Goal: Information Seeking & Learning: Compare options

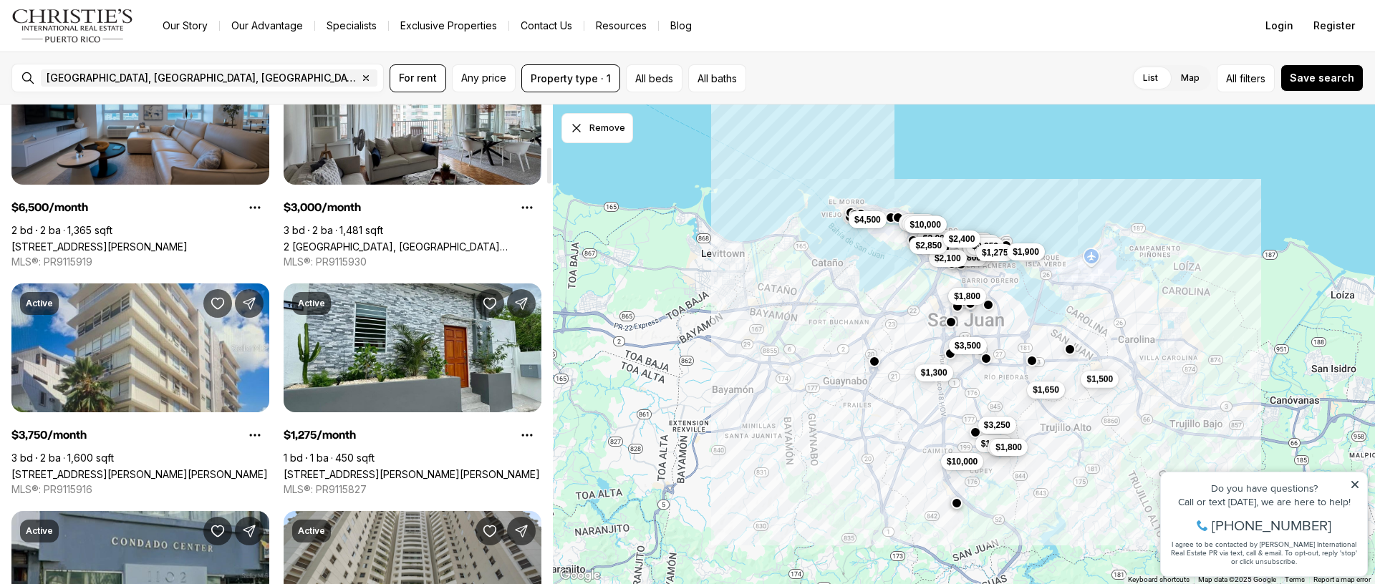
scroll to position [563, 0]
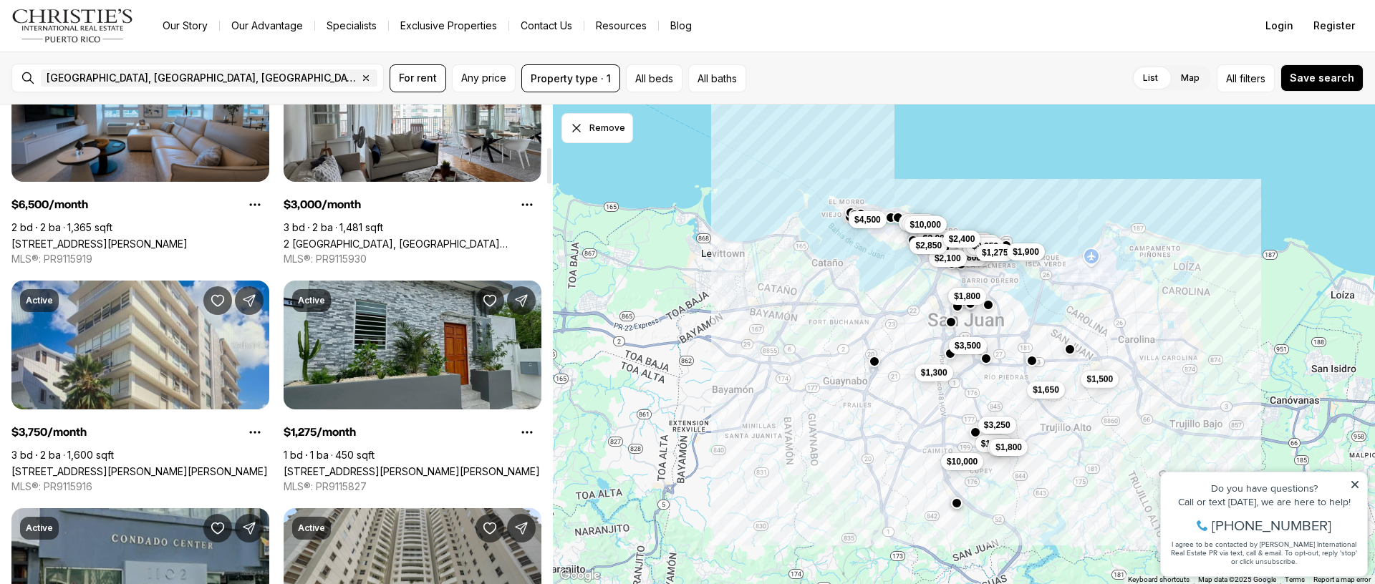
click at [400, 465] on link "119 SANTA CECILIA, SAN JUAN PR, 00911" at bounding box center [412, 471] width 256 height 12
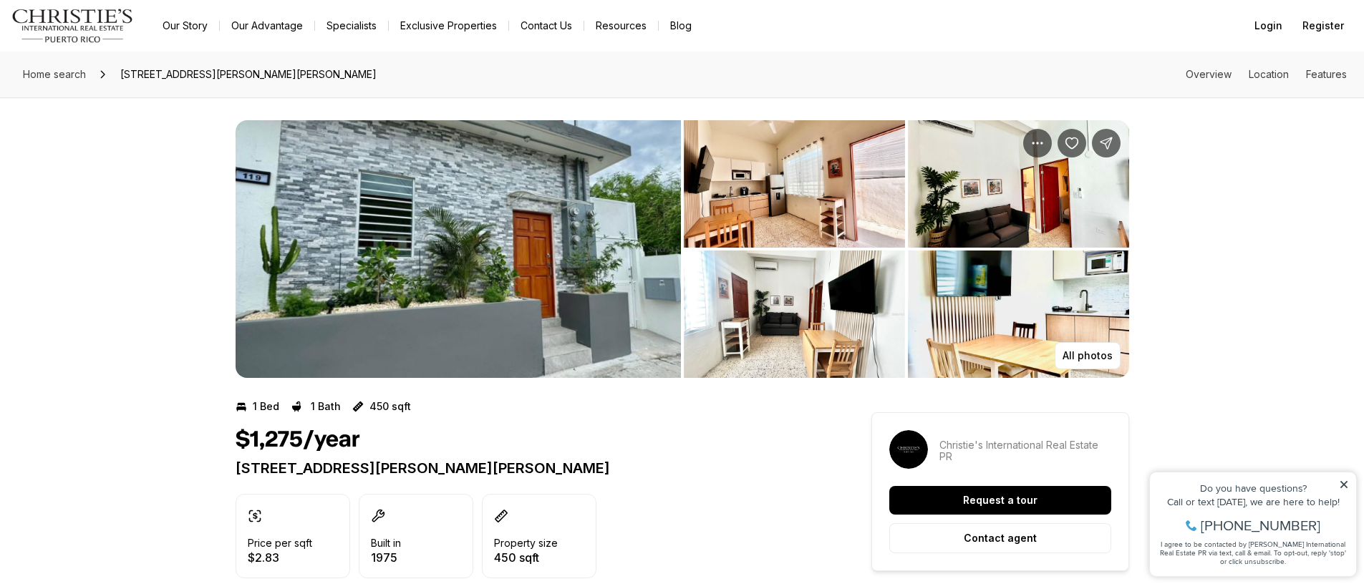
click at [778, 204] on img "View image gallery" at bounding box center [794, 183] width 221 height 127
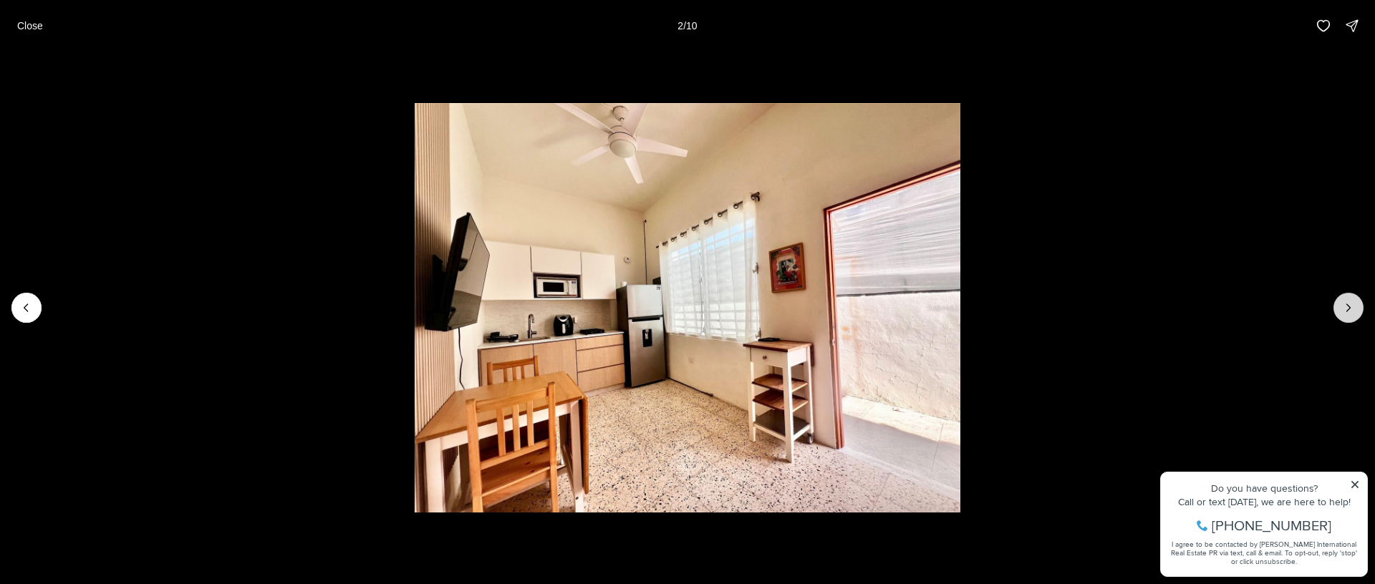
click at [1349, 309] on icon "Next slide" at bounding box center [1348, 308] width 14 height 14
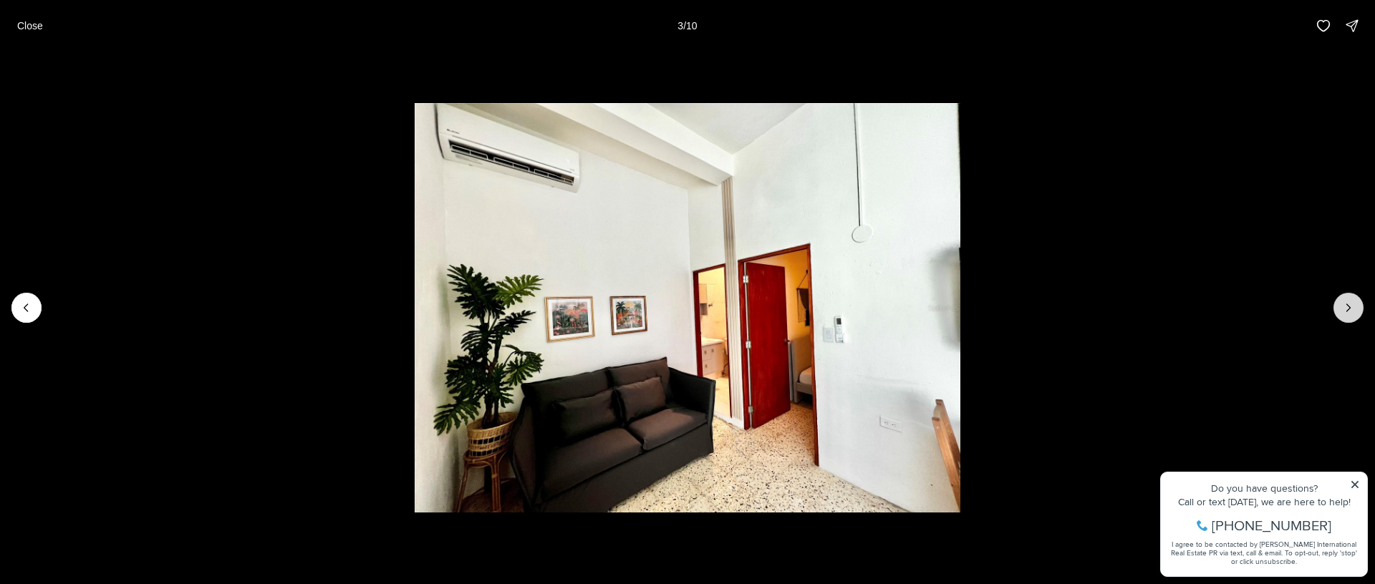
click at [1348, 309] on icon "Next slide" at bounding box center [1348, 308] width 14 height 14
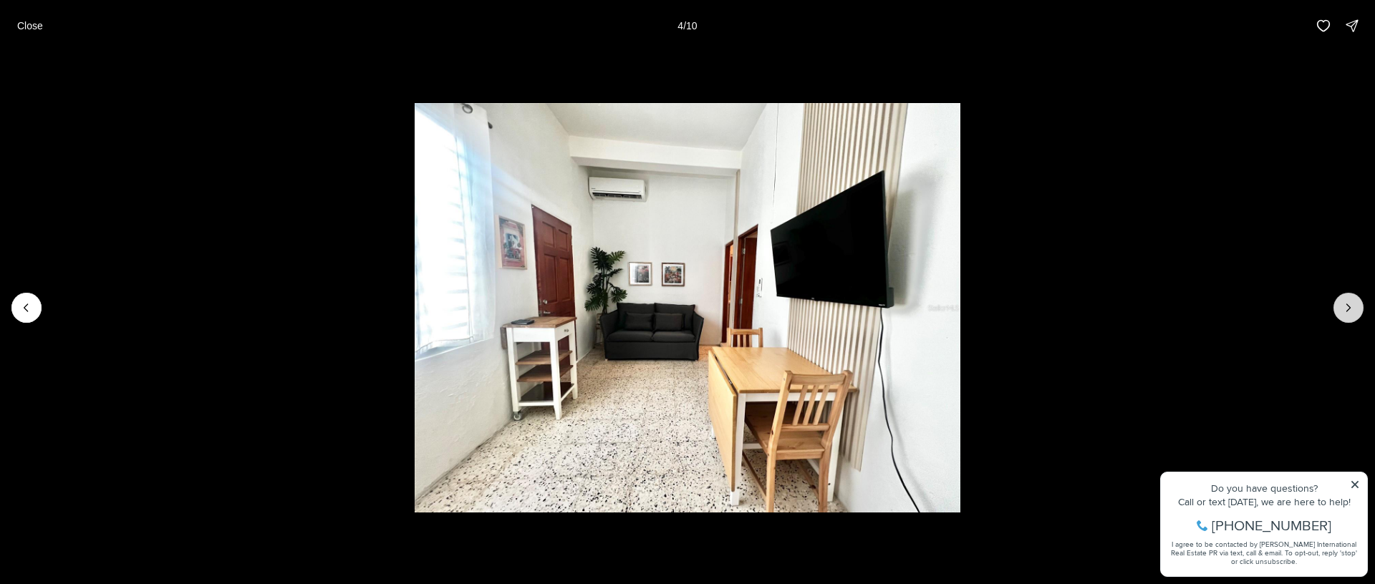
click at [1348, 309] on icon "Next slide" at bounding box center [1349, 307] width 4 height 7
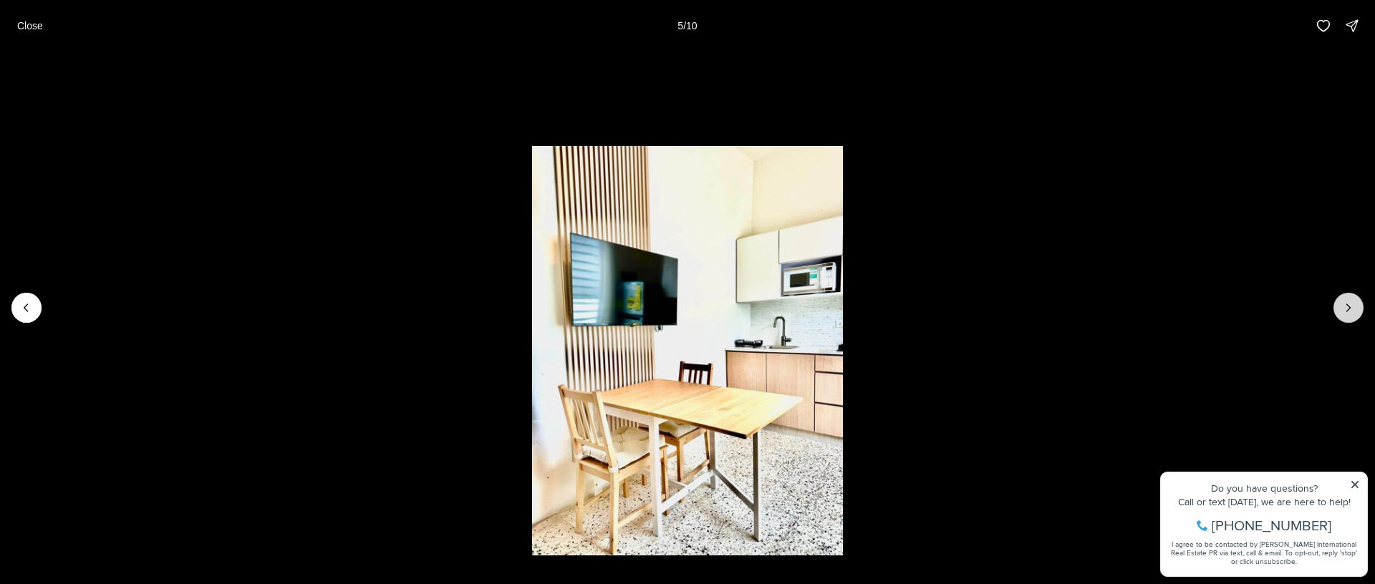
click at [1348, 309] on icon "Next slide" at bounding box center [1349, 307] width 4 height 7
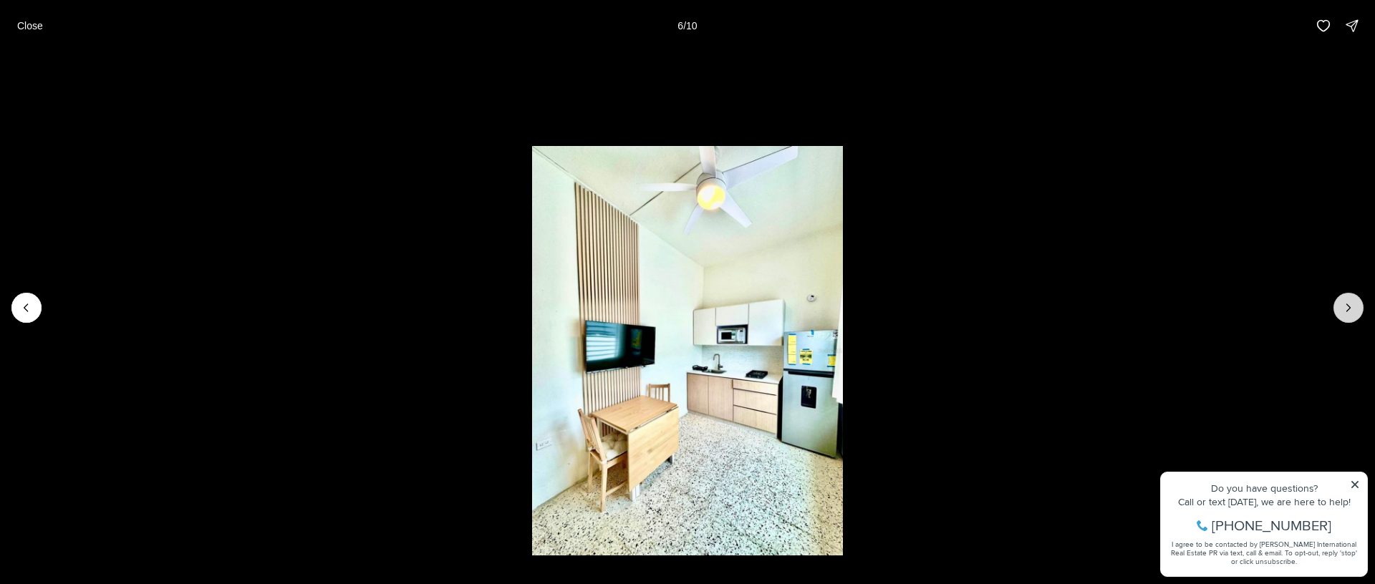
click at [1348, 309] on icon "Next slide" at bounding box center [1349, 307] width 4 height 7
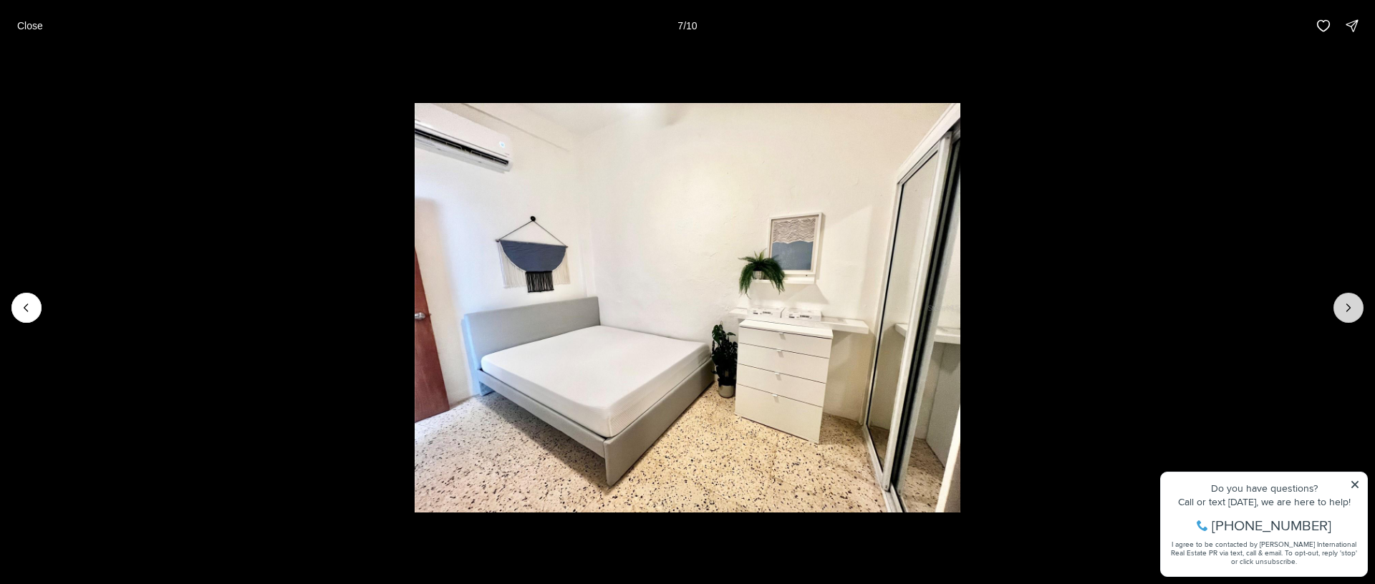
click at [1348, 309] on icon "Next slide" at bounding box center [1349, 307] width 4 height 7
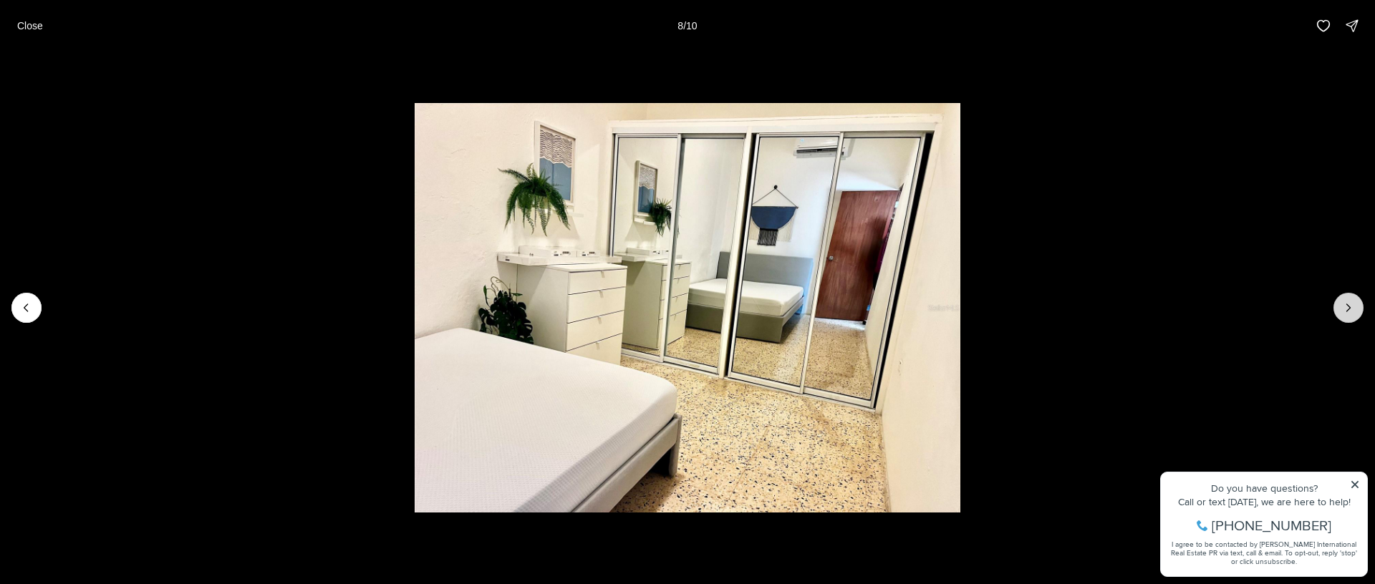
click at [1348, 309] on icon "Next slide" at bounding box center [1349, 307] width 4 height 7
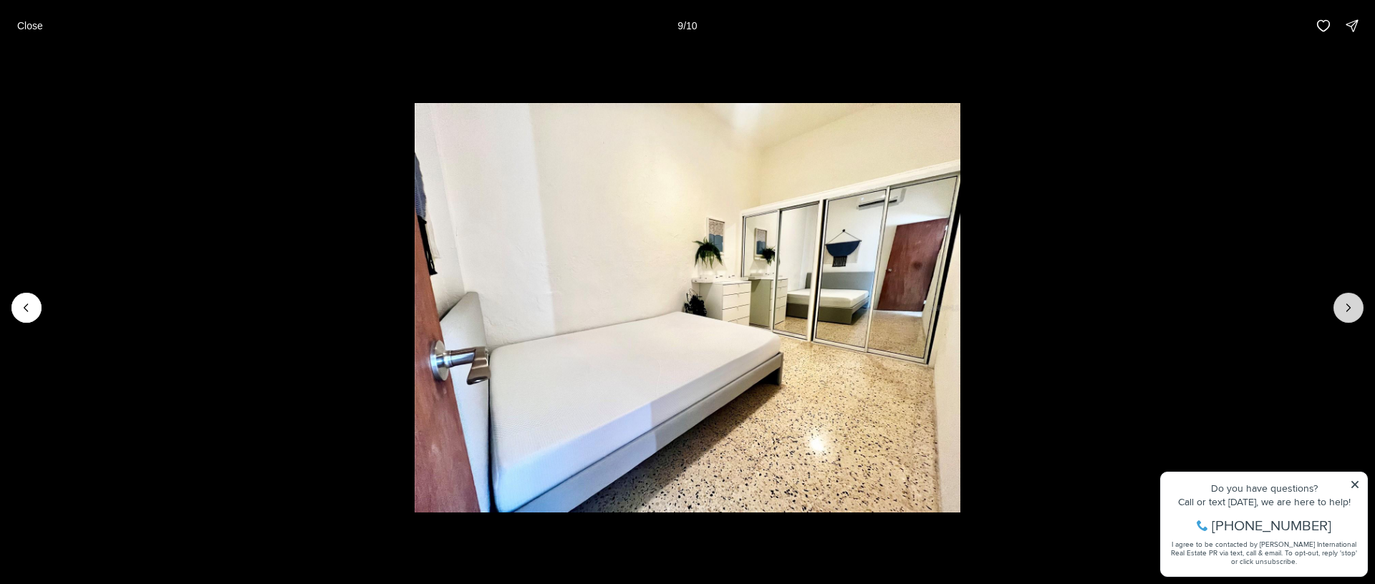
click at [1348, 309] on icon "Next slide" at bounding box center [1349, 307] width 4 height 7
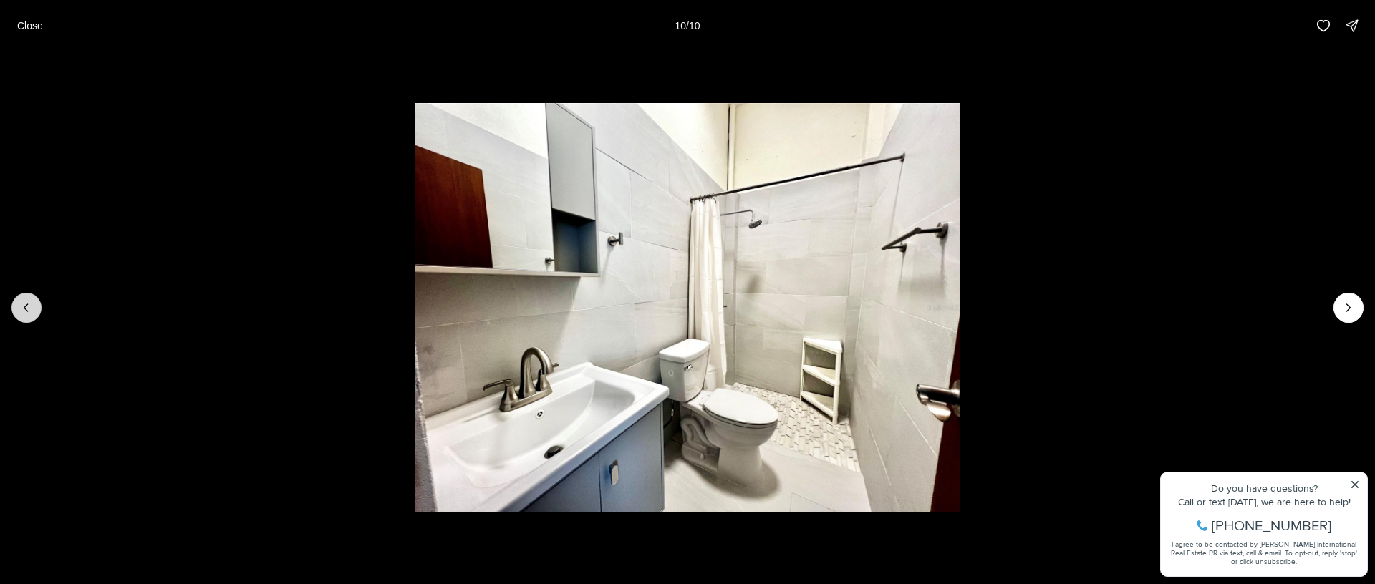
click at [18, 310] on button "Previous slide" at bounding box center [26, 308] width 30 height 30
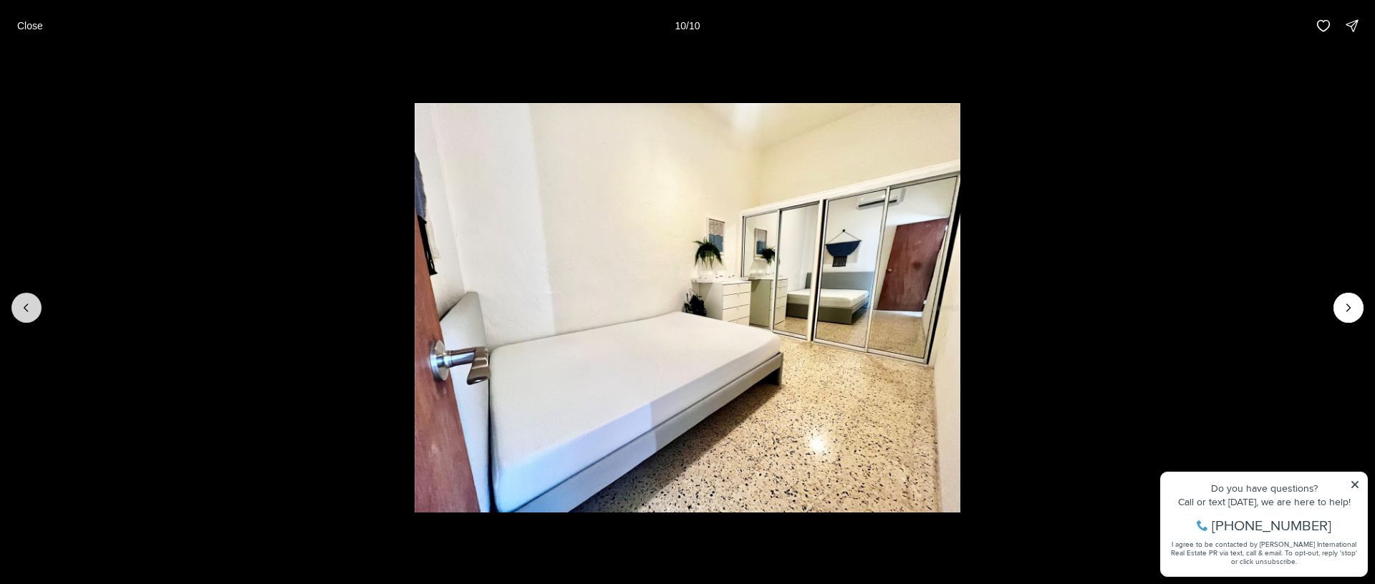
click at [18, 311] on button "Previous slide" at bounding box center [26, 308] width 30 height 30
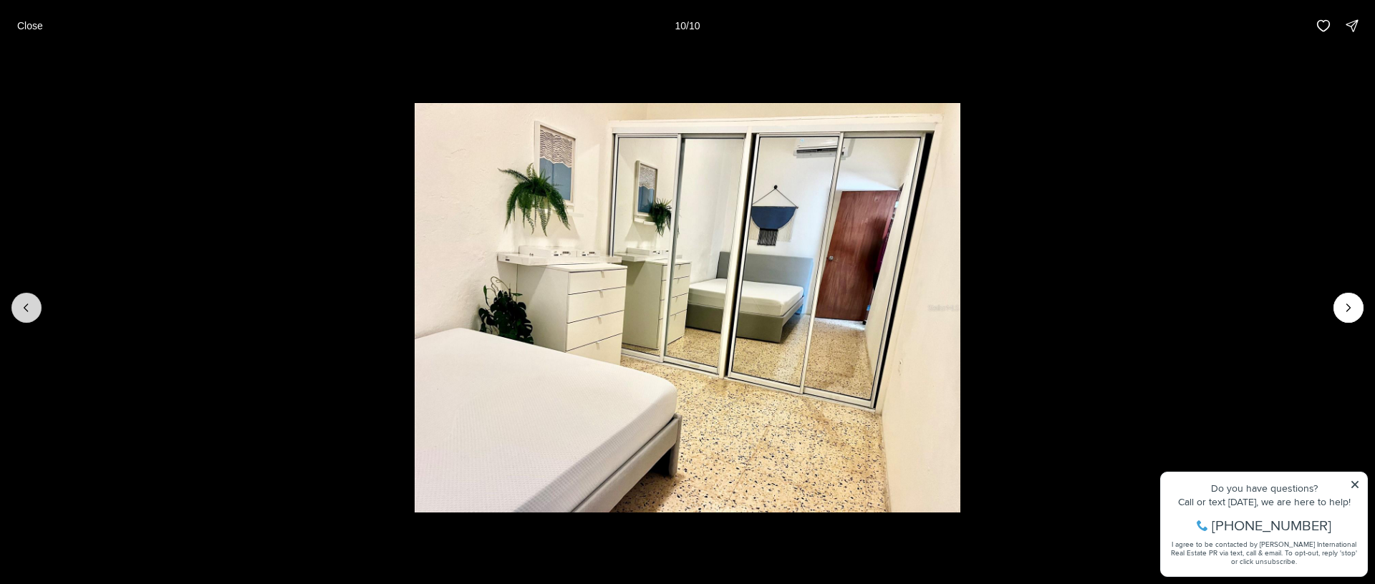
click at [18, 311] on button "Previous slide" at bounding box center [26, 308] width 30 height 30
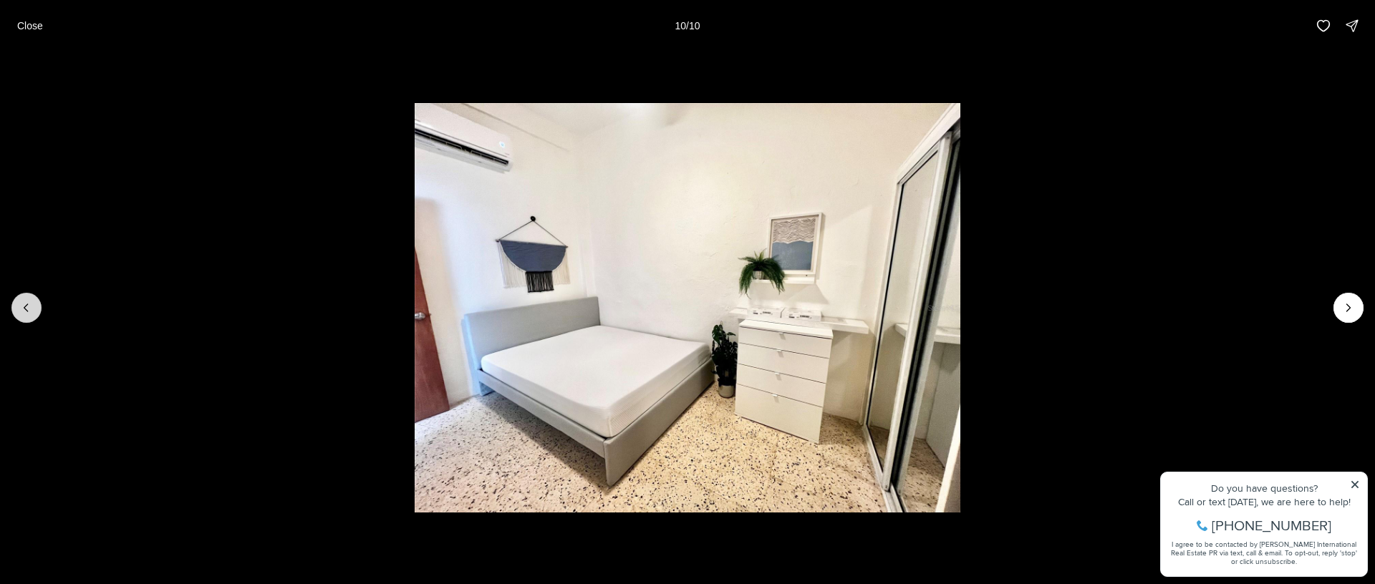
click at [18, 311] on button "Previous slide" at bounding box center [26, 308] width 30 height 30
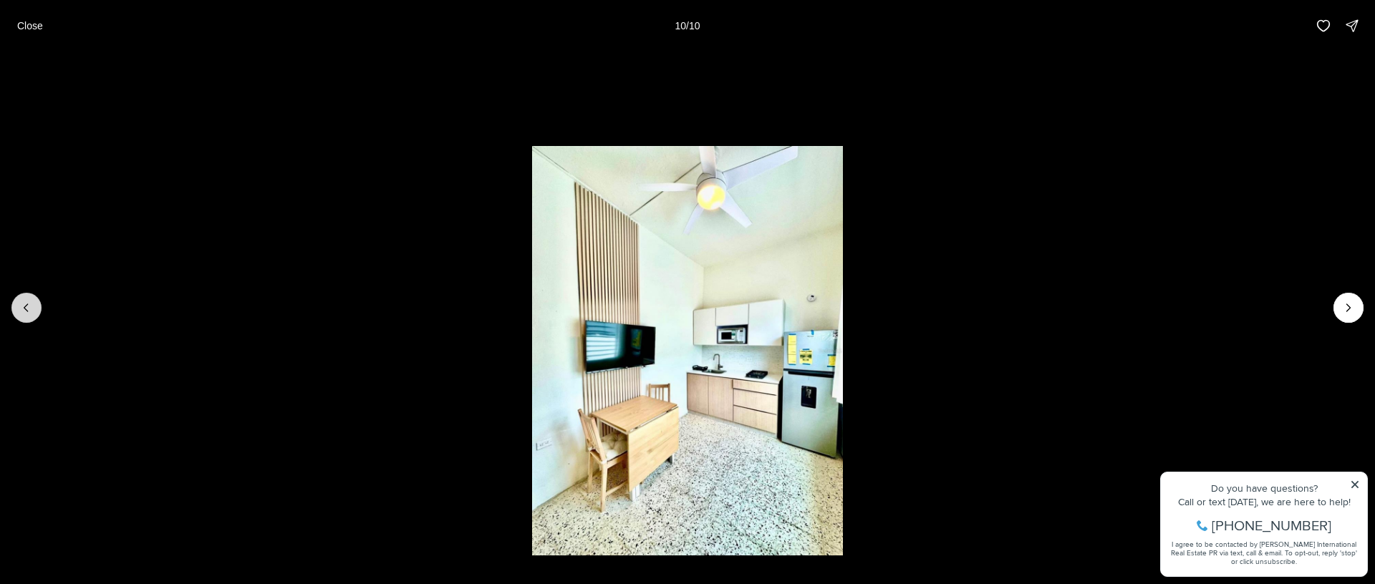
click at [18, 311] on button "Previous slide" at bounding box center [26, 308] width 30 height 30
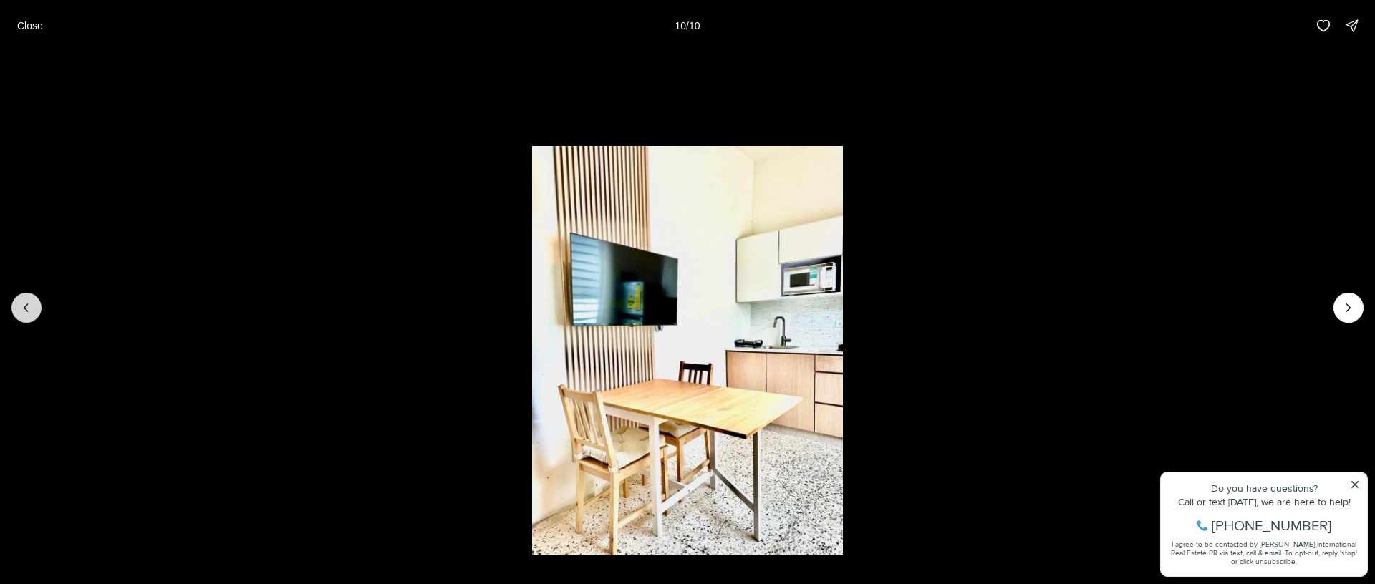
click at [18, 311] on button "Previous slide" at bounding box center [26, 308] width 30 height 30
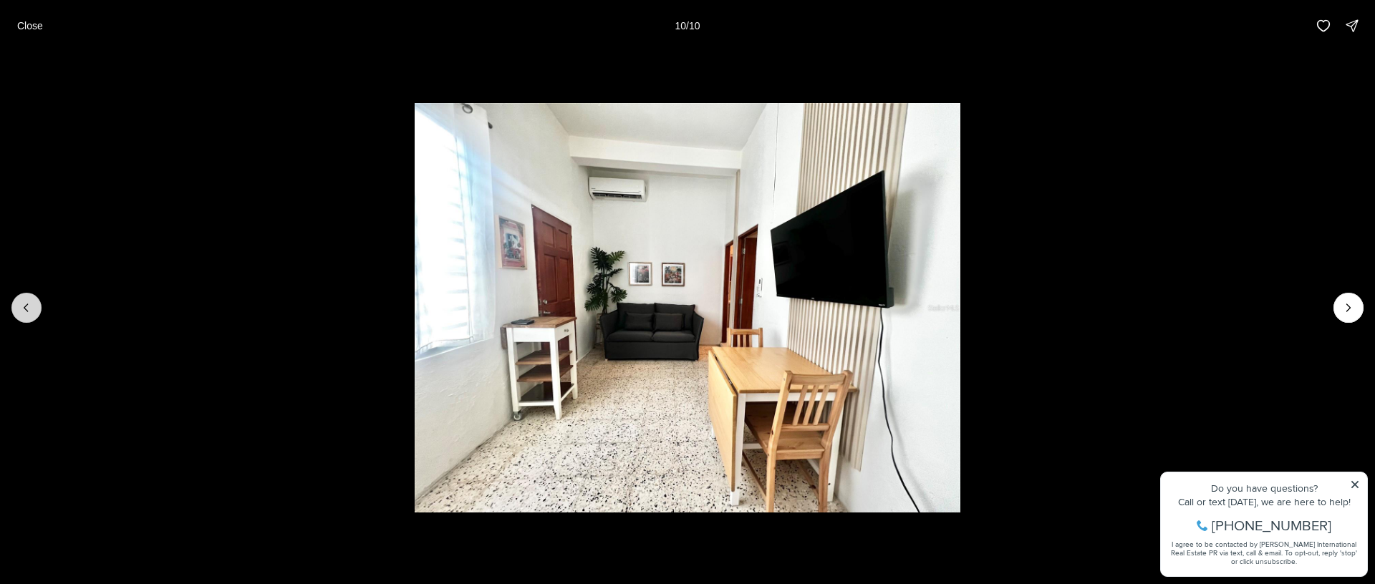
click at [18, 311] on button "Previous slide" at bounding box center [26, 308] width 30 height 30
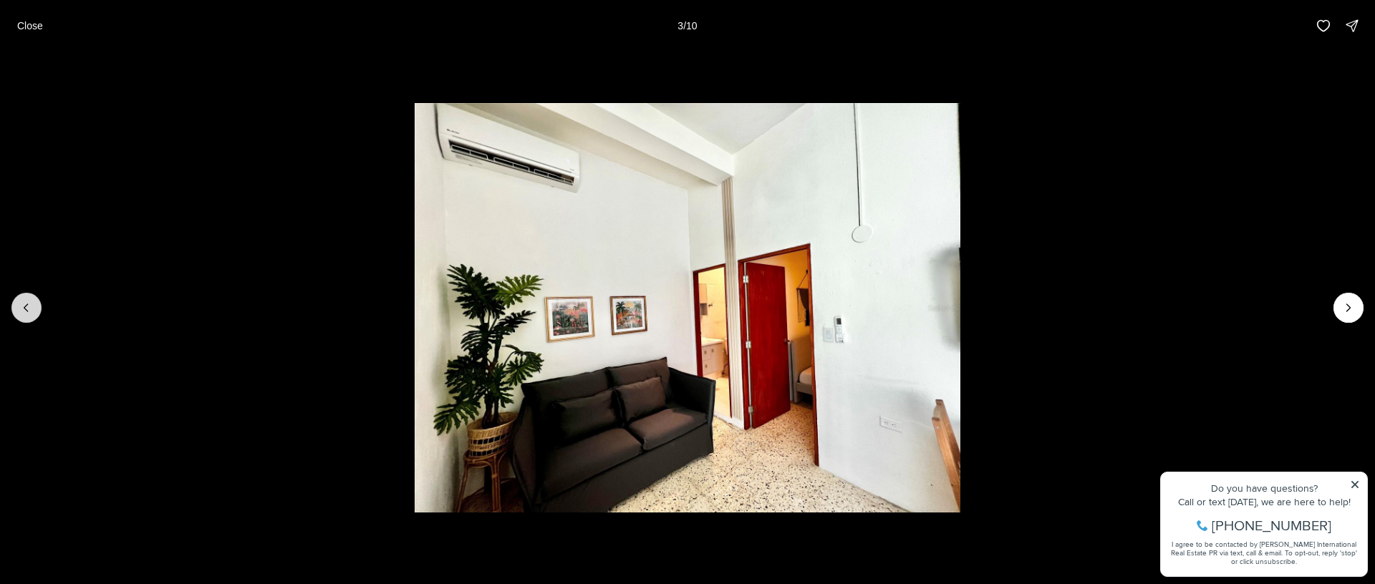
click at [18, 311] on button "Previous slide" at bounding box center [26, 308] width 30 height 30
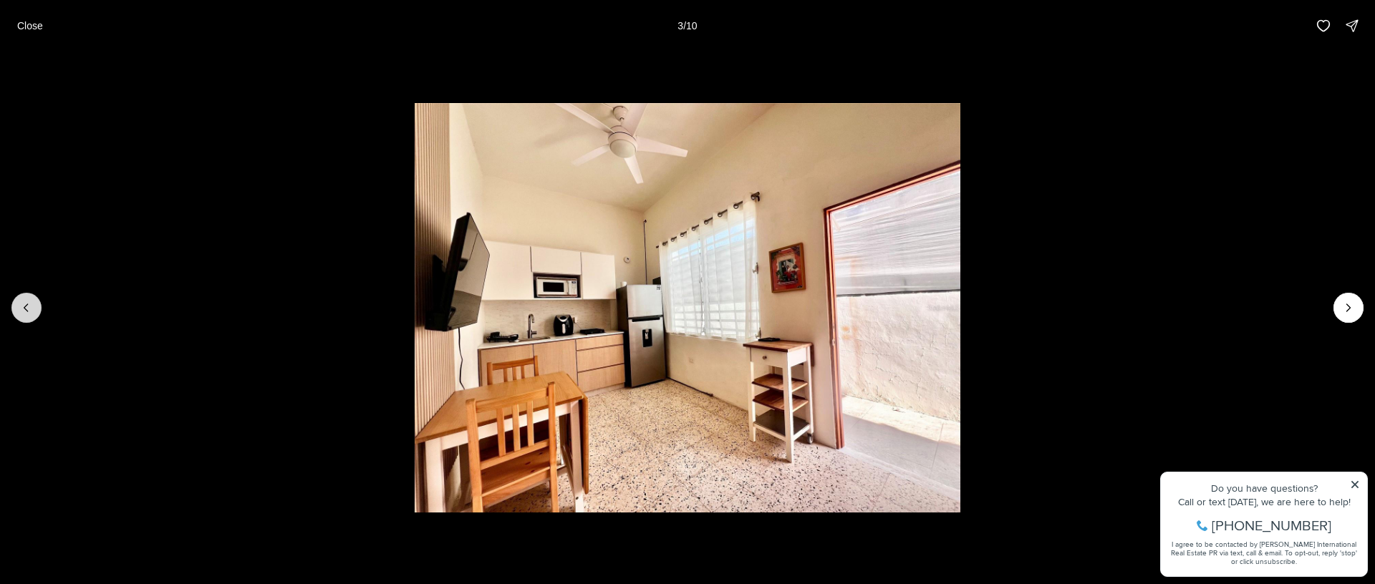
click at [18, 311] on button "Previous slide" at bounding box center [26, 308] width 30 height 30
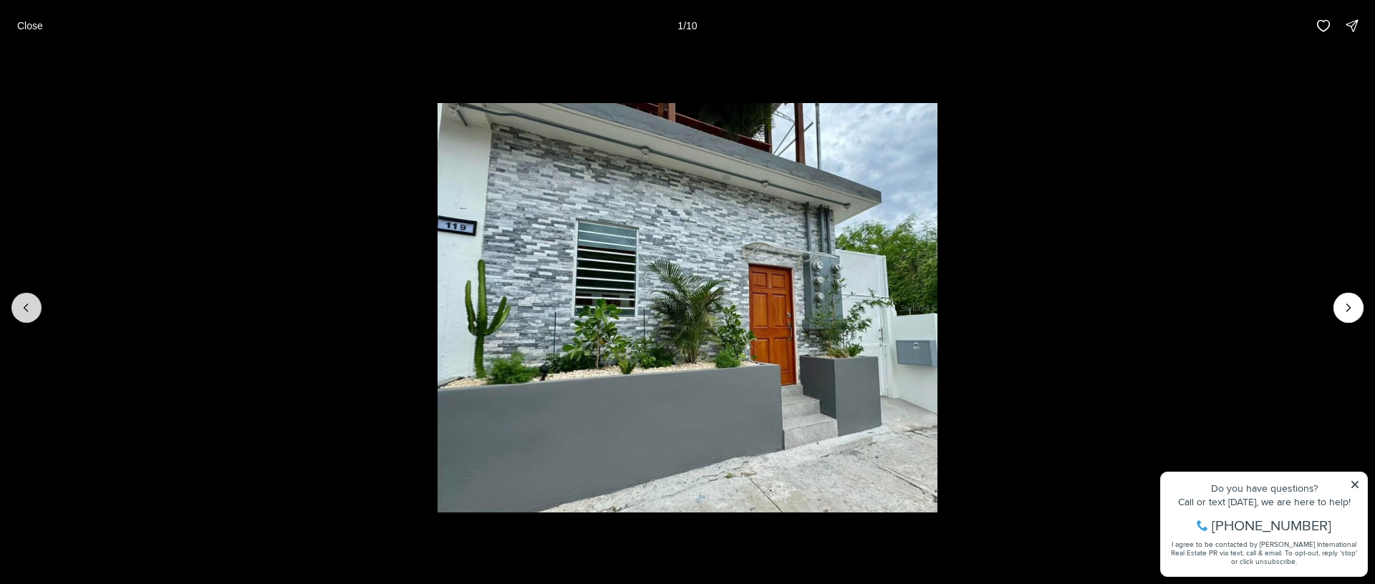
click at [18, 311] on div at bounding box center [26, 308] width 30 height 30
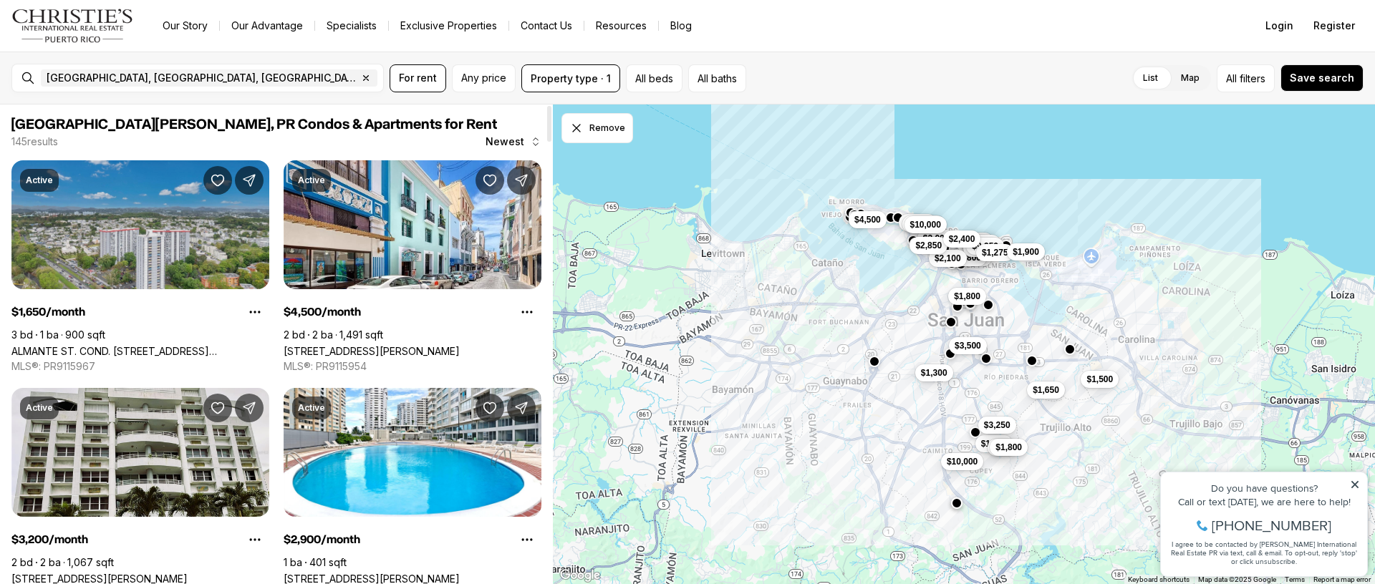
click at [161, 345] on link "ALMANTE ST. COND. [STREET_ADDRESS][PERSON_NAME]" at bounding box center [140, 351] width 258 height 12
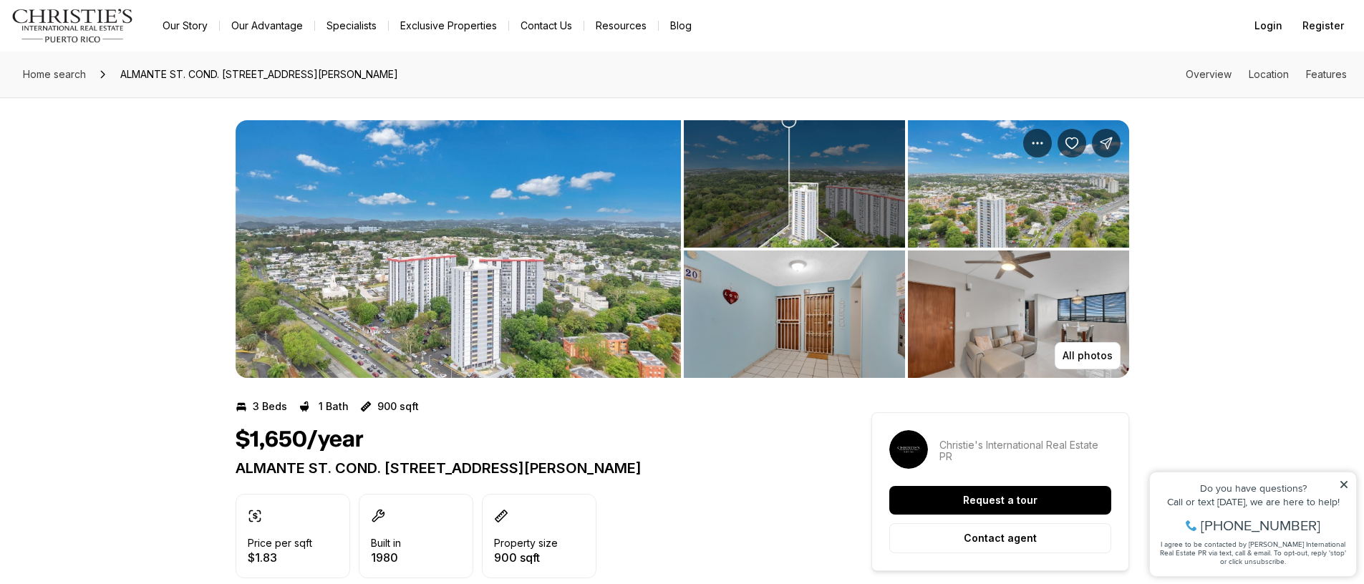
click at [493, 306] on img "View image gallery" at bounding box center [458, 249] width 445 height 258
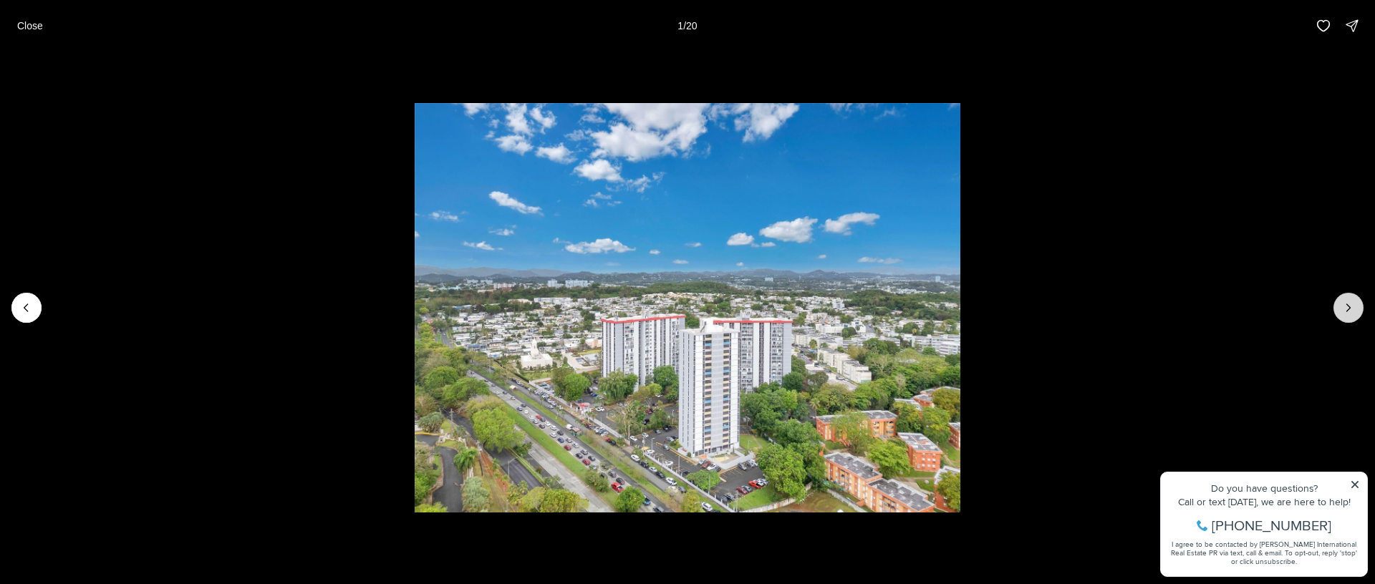
click at [1348, 306] on icon "Next slide" at bounding box center [1348, 308] width 14 height 14
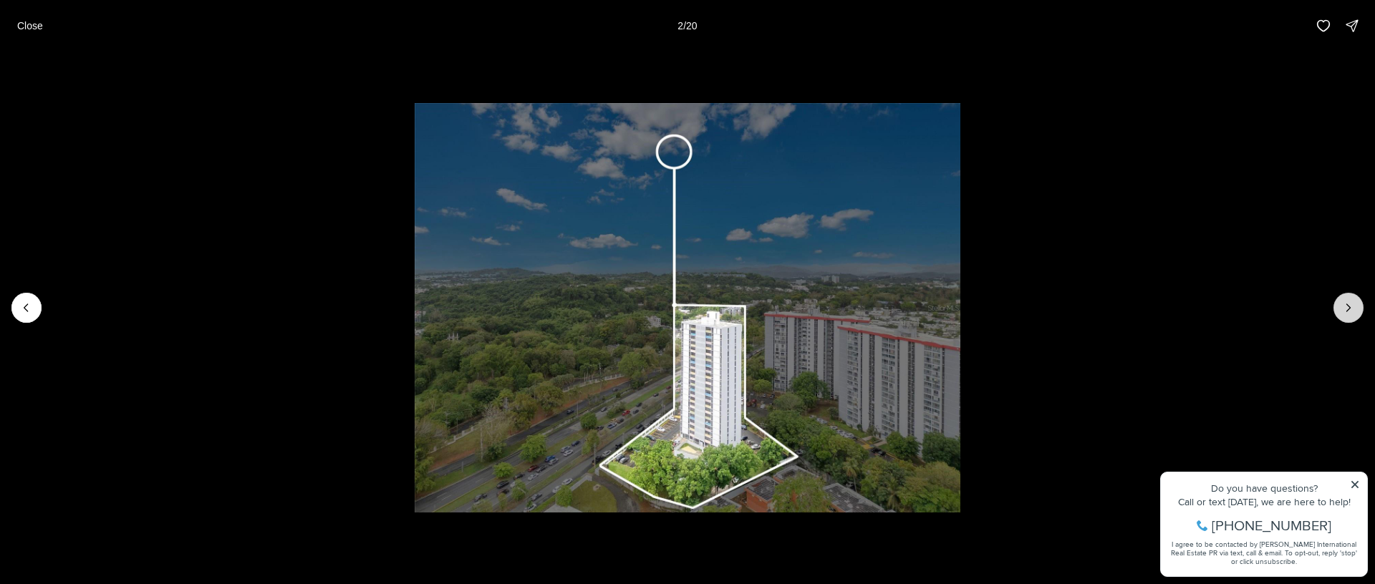
click at [1345, 306] on icon "Next slide" at bounding box center [1348, 308] width 14 height 14
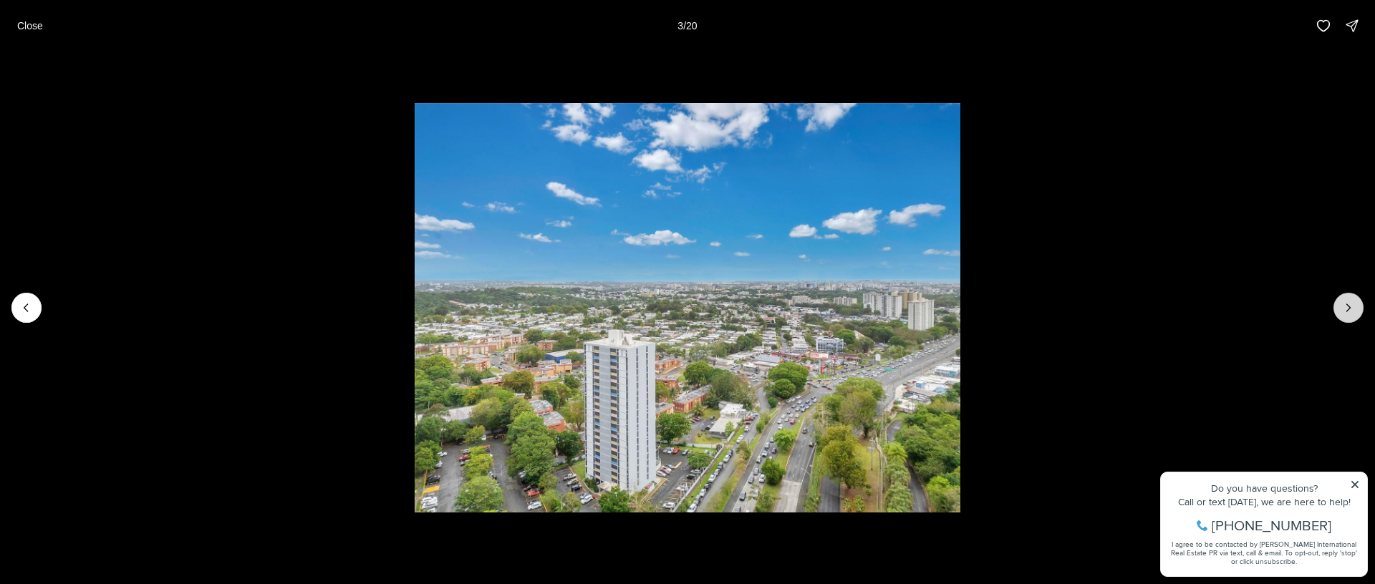
click at [1345, 306] on icon "Next slide" at bounding box center [1348, 308] width 14 height 14
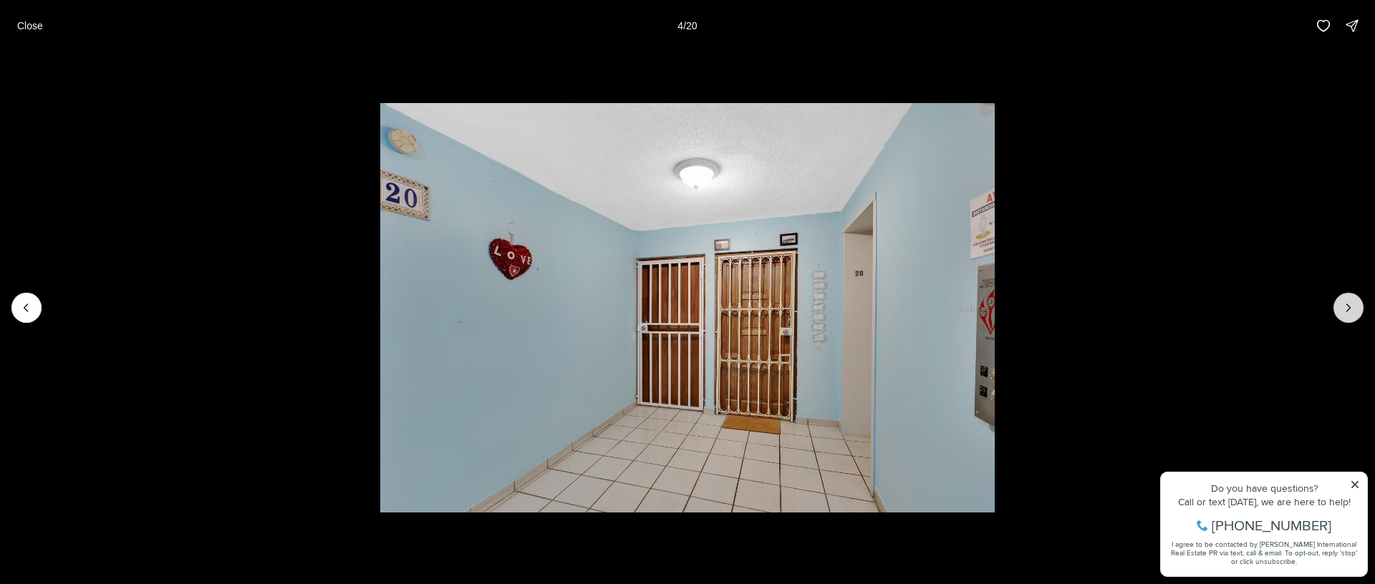
click at [1345, 306] on icon "Next slide" at bounding box center [1348, 308] width 14 height 14
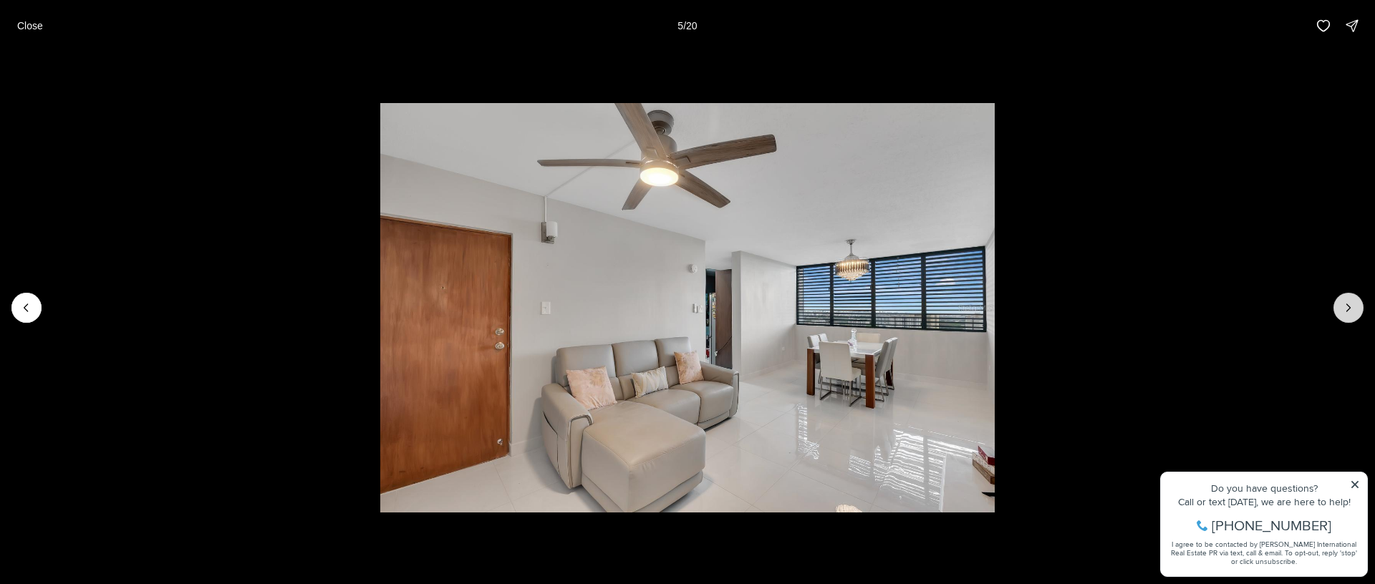
click at [1345, 306] on icon "Next slide" at bounding box center [1348, 308] width 14 height 14
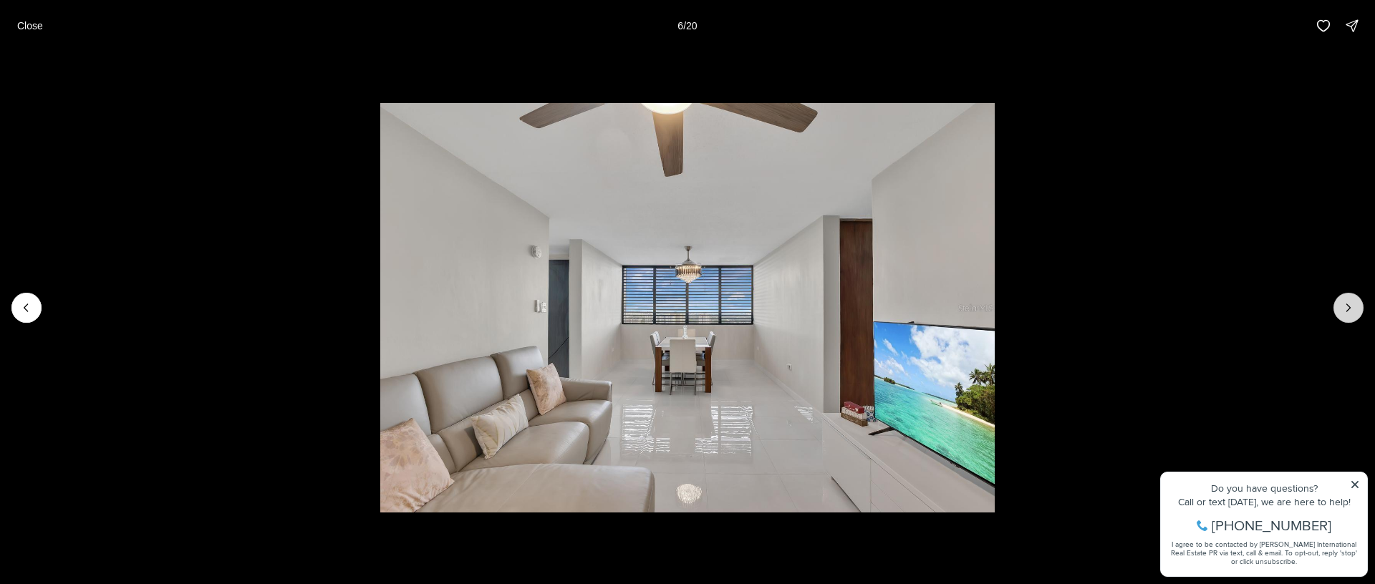
click at [1344, 306] on icon "Next slide" at bounding box center [1348, 308] width 14 height 14
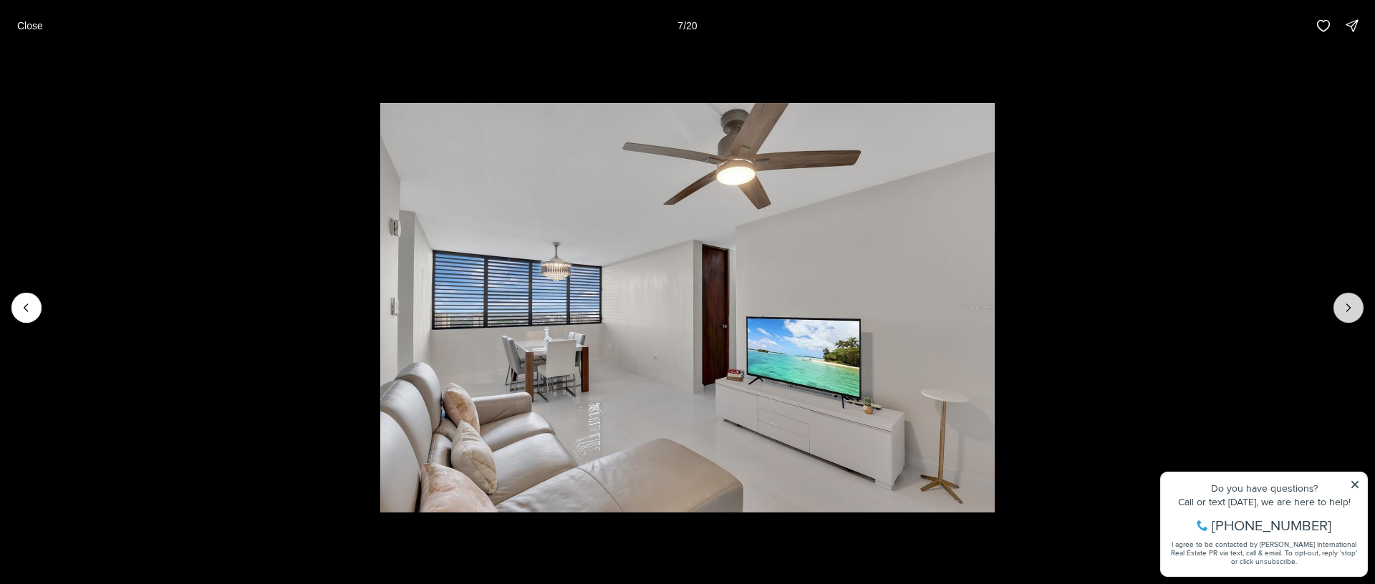
click at [1344, 306] on icon "Next slide" at bounding box center [1348, 308] width 14 height 14
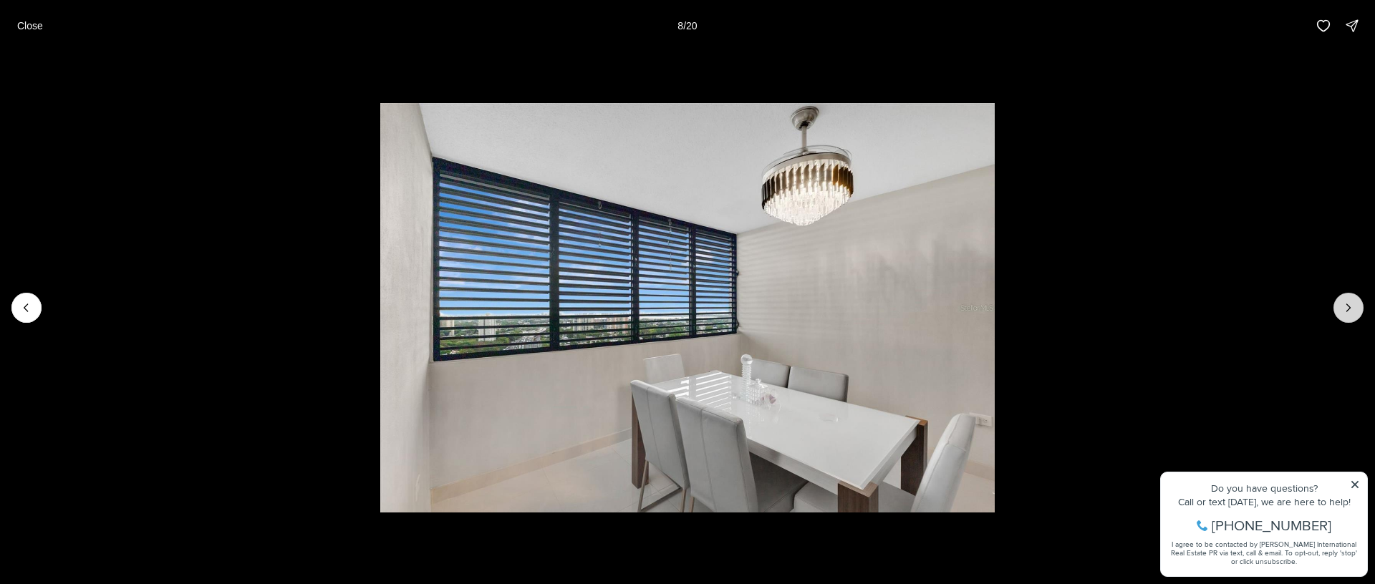
click at [1344, 306] on icon "Next slide" at bounding box center [1348, 308] width 14 height 14
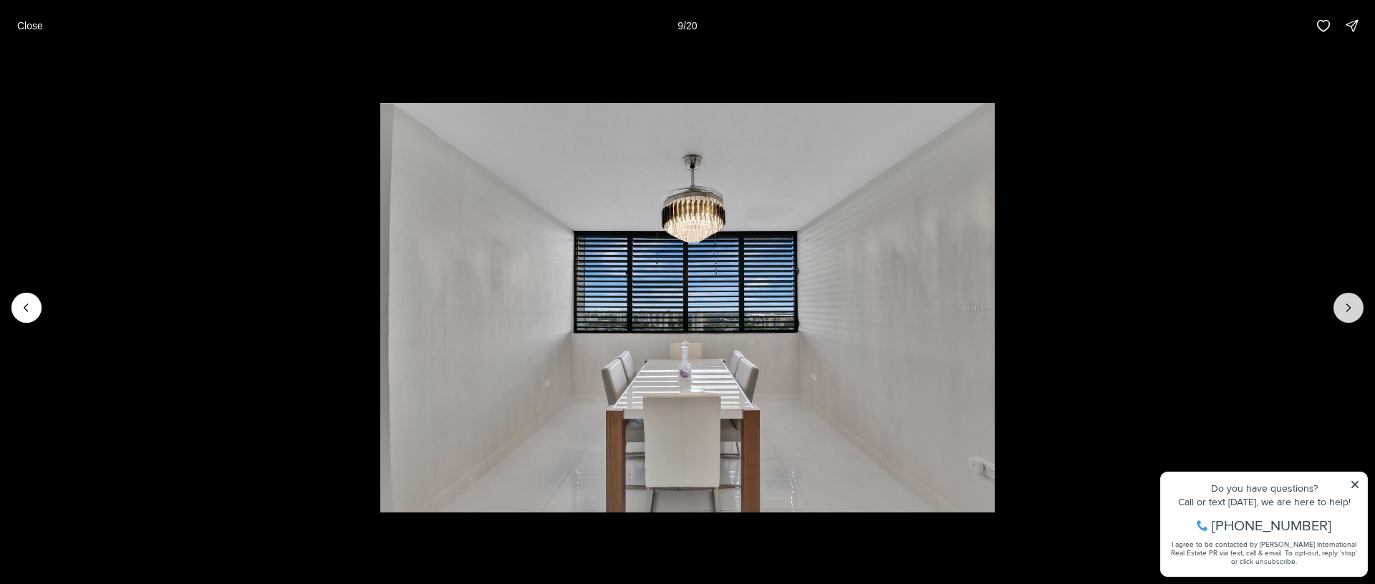
click at [1344, 306] on icon "Next slide" at bounding box center [1348, 308] width 14 height 14
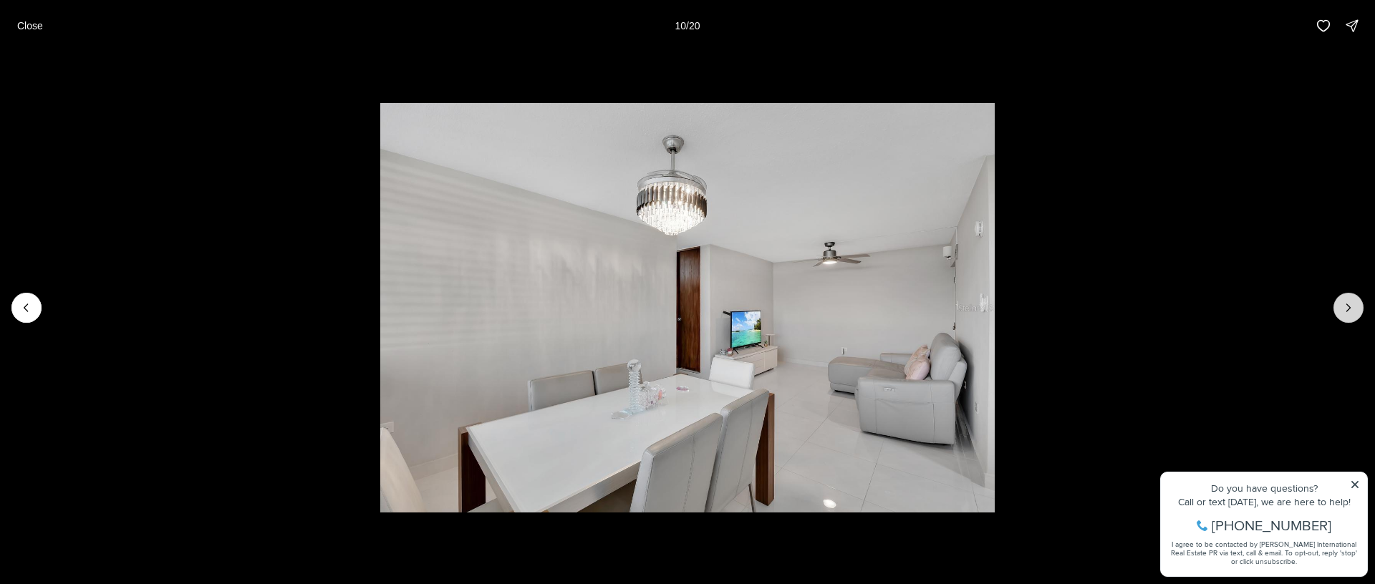
click at [1344, 306] on icon "Next slide" at bounding box center [1348, 308] width 14 height 14
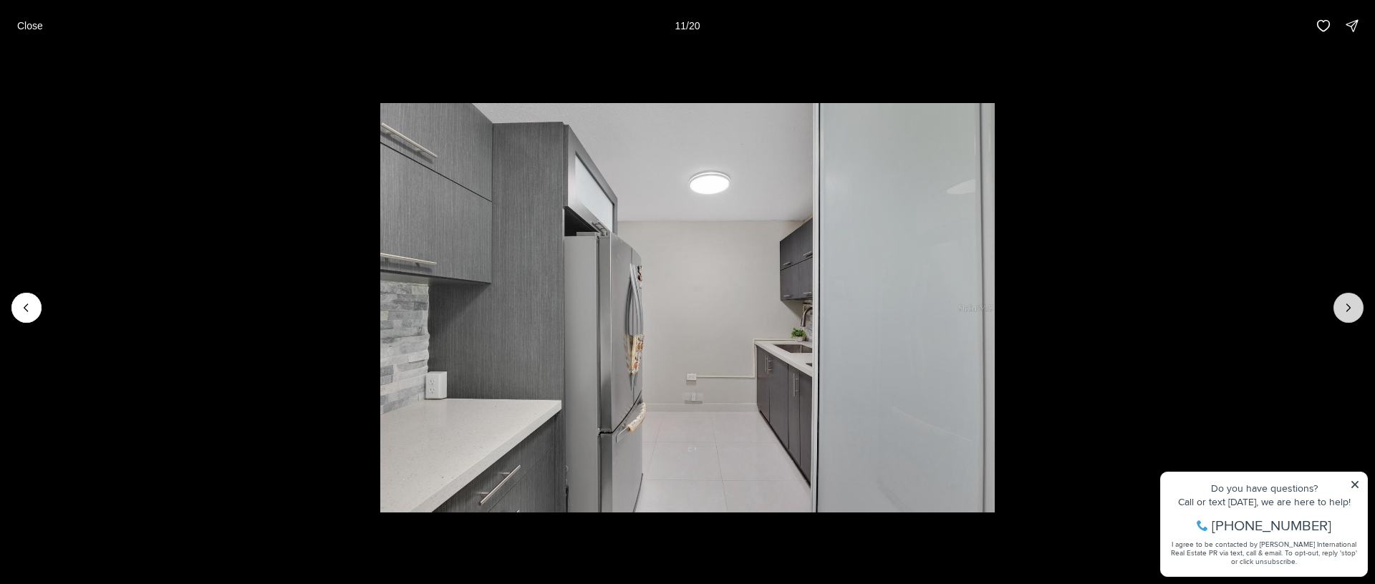
click at [1344, 306] on icon "Next slide" at bounding box center [1348, 308] width 14 height 14
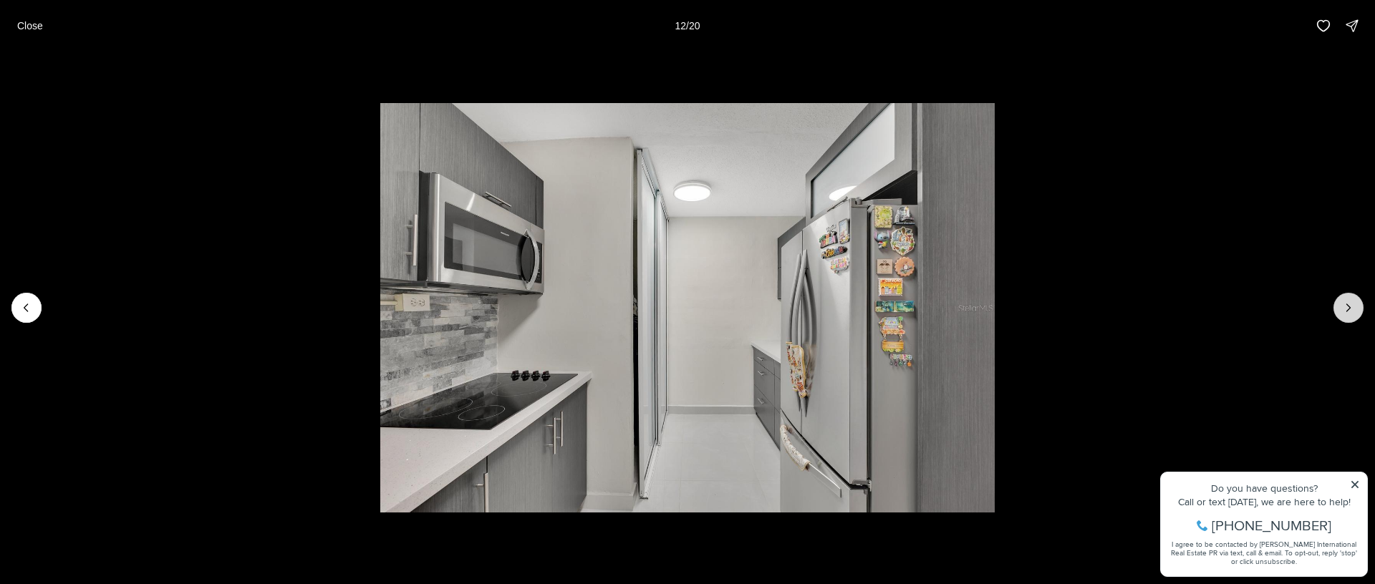
click at [1344, 306] on icon "Next slide" at bounding box center [1348, 308] width 14 height 14
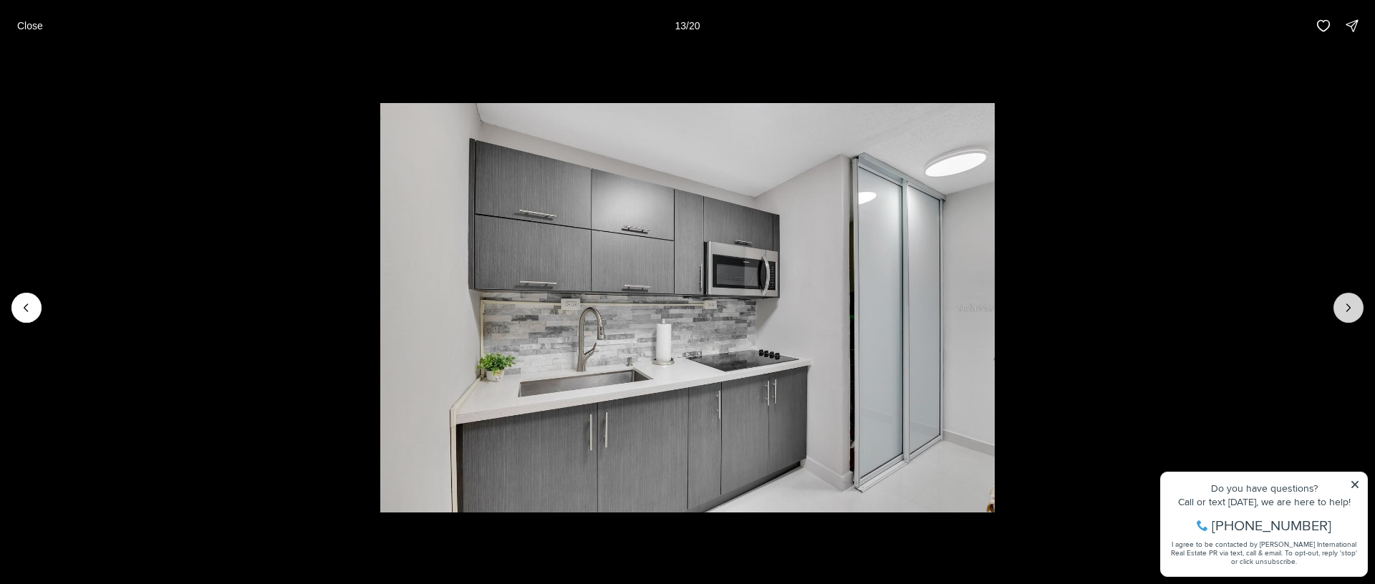
click at [1344, 306] on icon "Next slide" at bounding box center [1348, 308] width 14 height 14
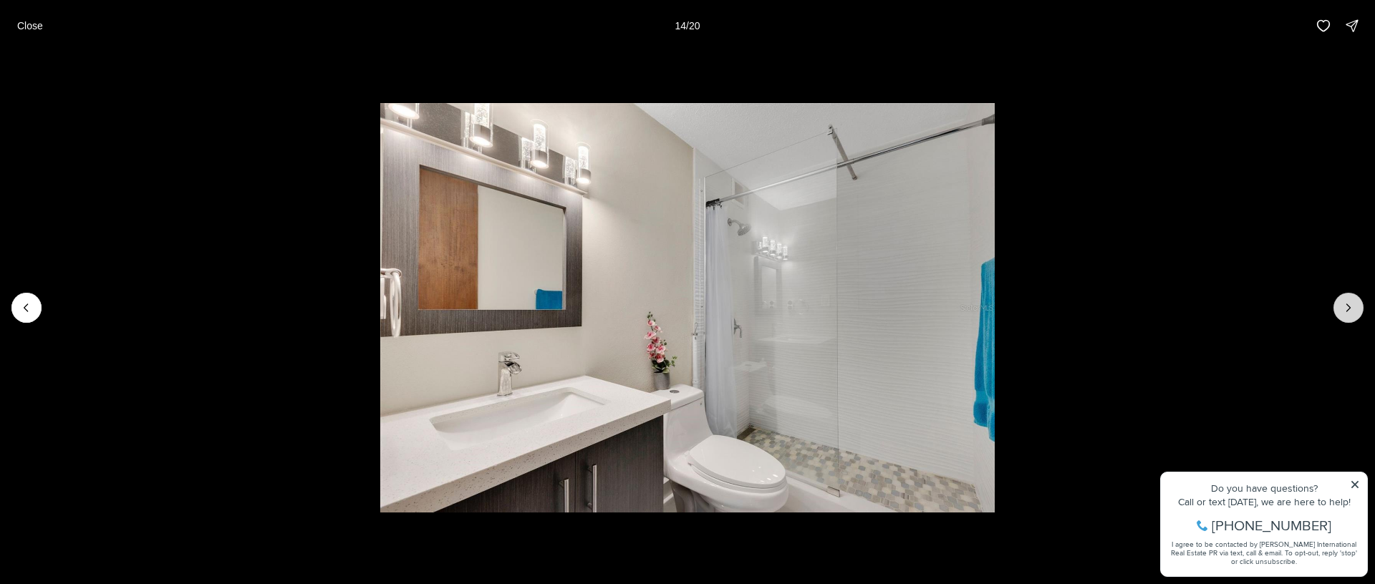
click at [1344, 306] on icon "Next slide" at bounding box center [1348, 308] width 14 height 14
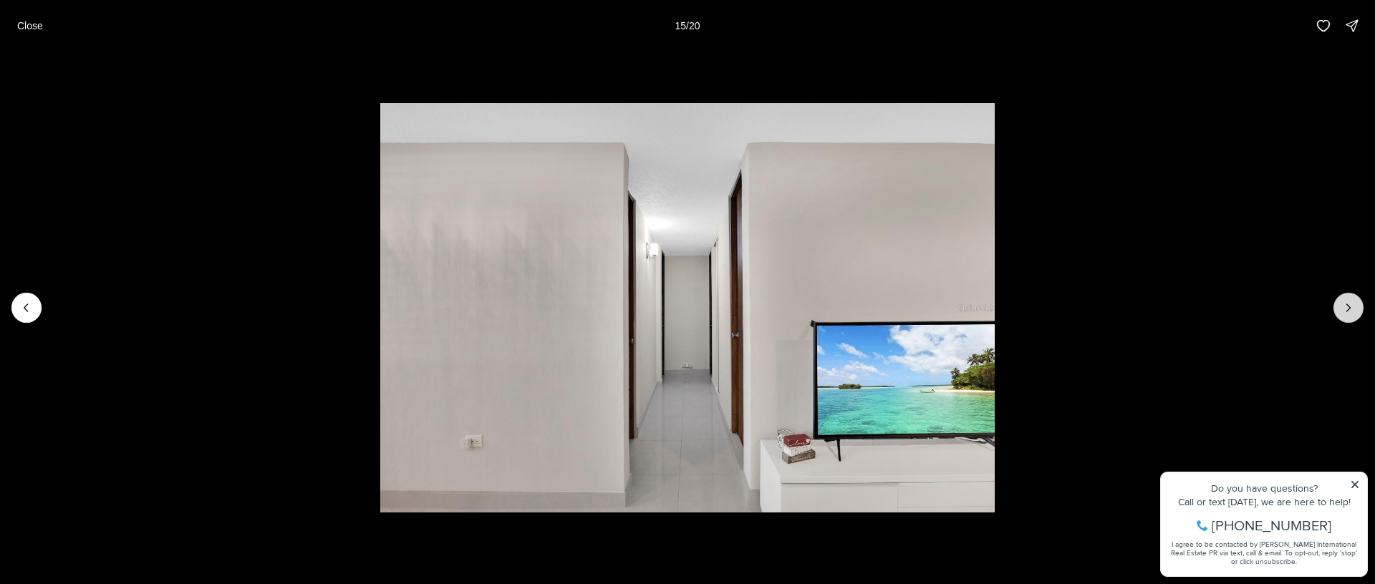
click at [1344, 306] on icon "Next slide" at bounding box center [1348, 308] width 14 height 14
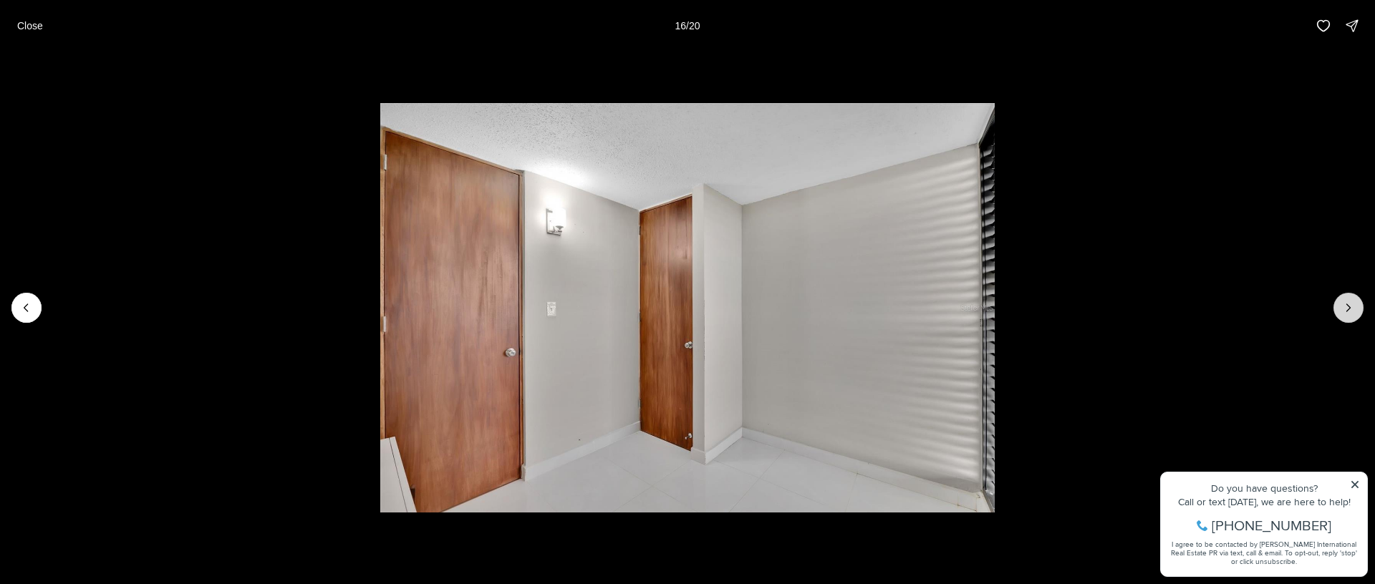
click at [1344, 306] on icon "Next slide" at bounding box center [1348, 308] width 14 height 14
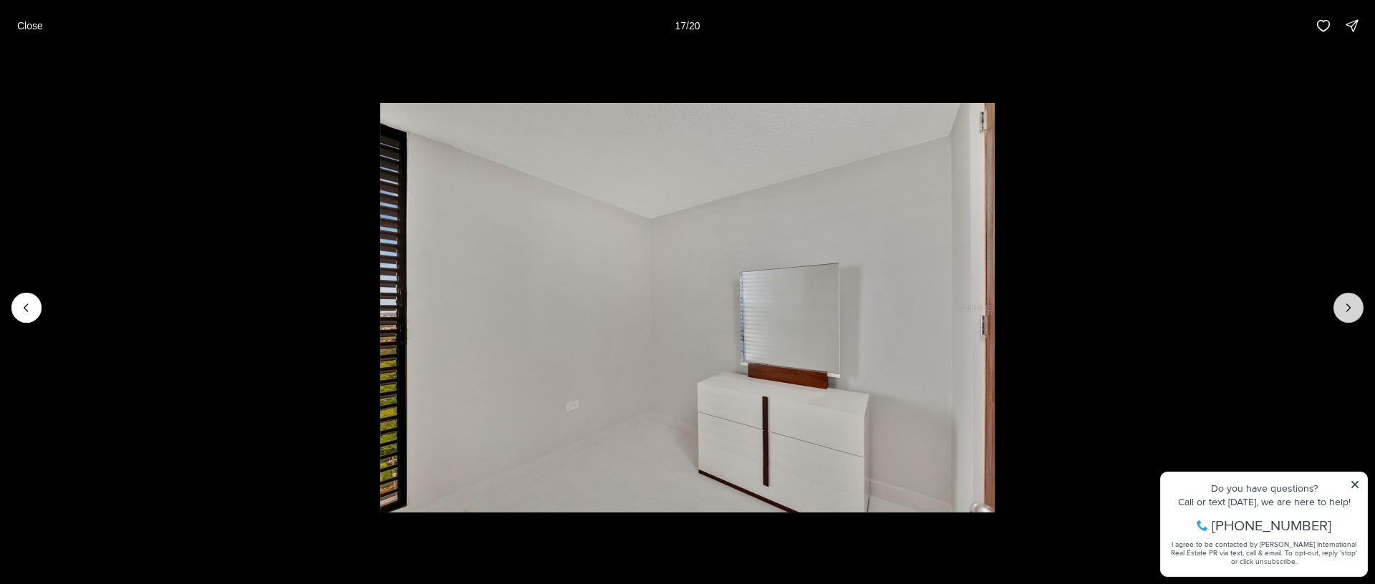
click at [1344, 306] on icon "Next slide" at bounding box center [1348, 308] width 14 height 14
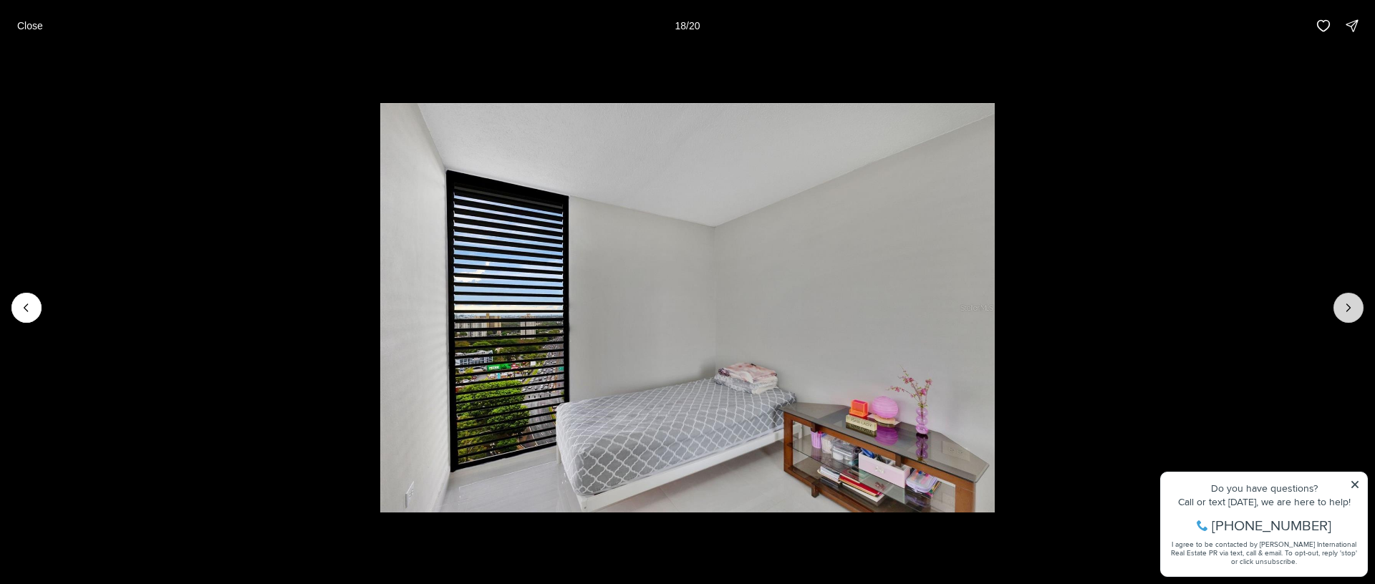
click at [1344, 306] on icon "Next slide" at bounding box center [1348, 308] width 14 height 14
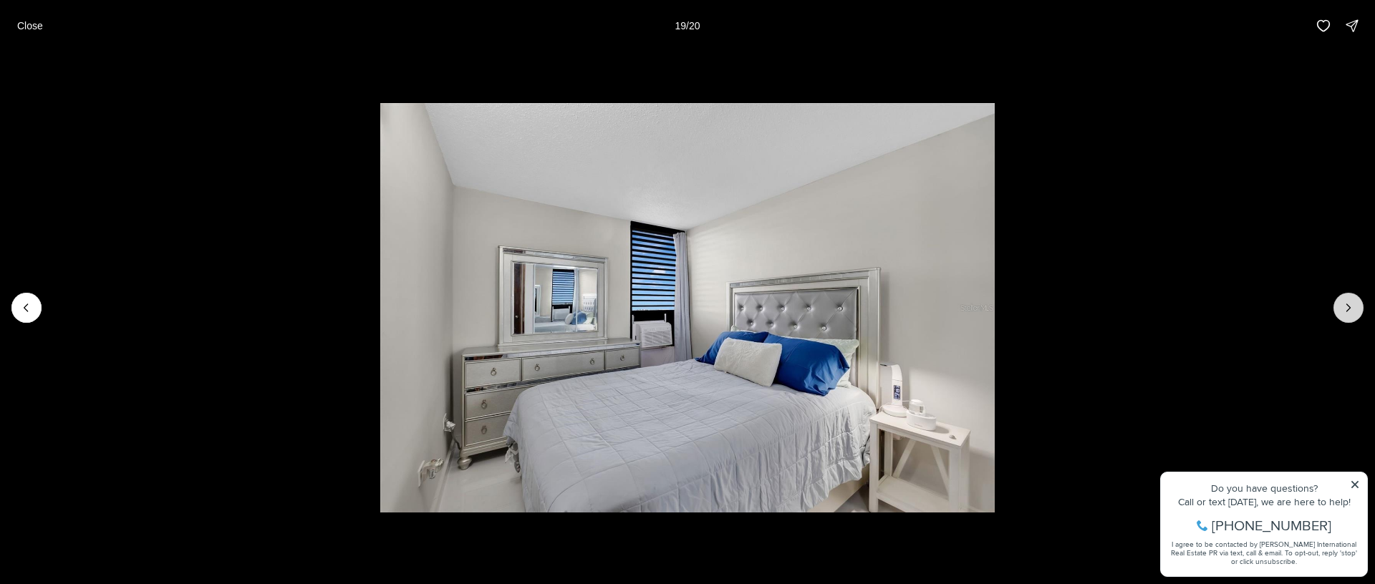
click at [1344, 306] on icon "Next slide" at bounding box center [1348, 308] width 14 height 14
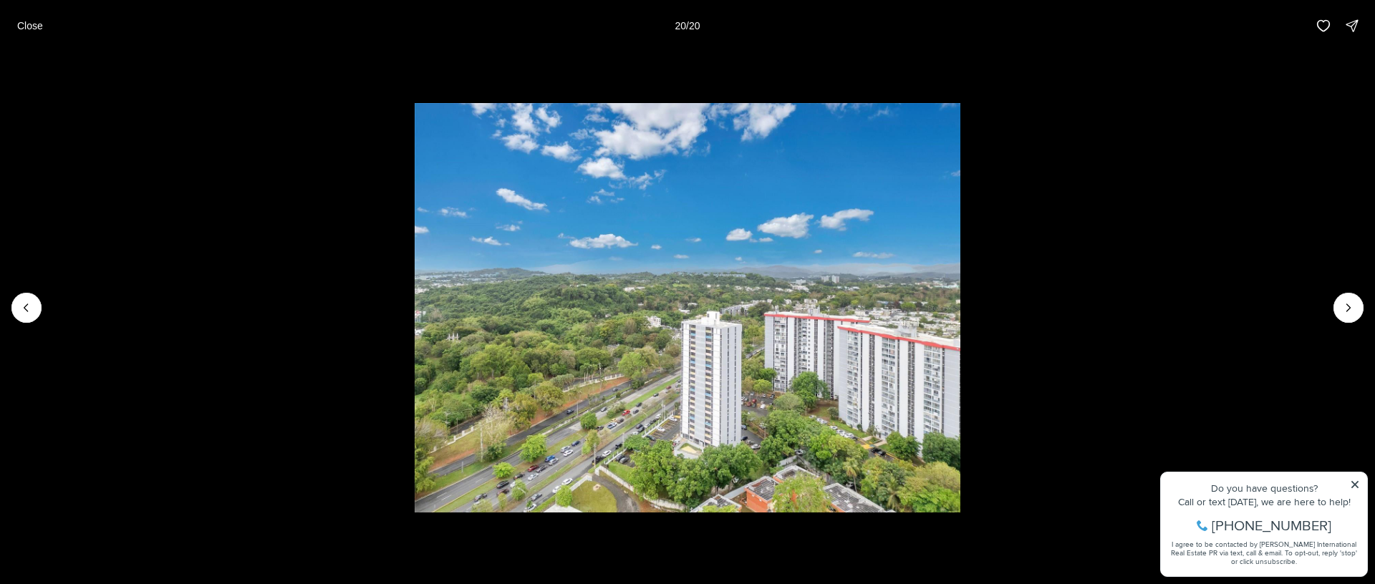
click at [1343, 305] on div at bounding box center [1348, 308] width 30 height 30
click at [1347, 301] on div at bounding box center [1348, 308] width 30 height 30
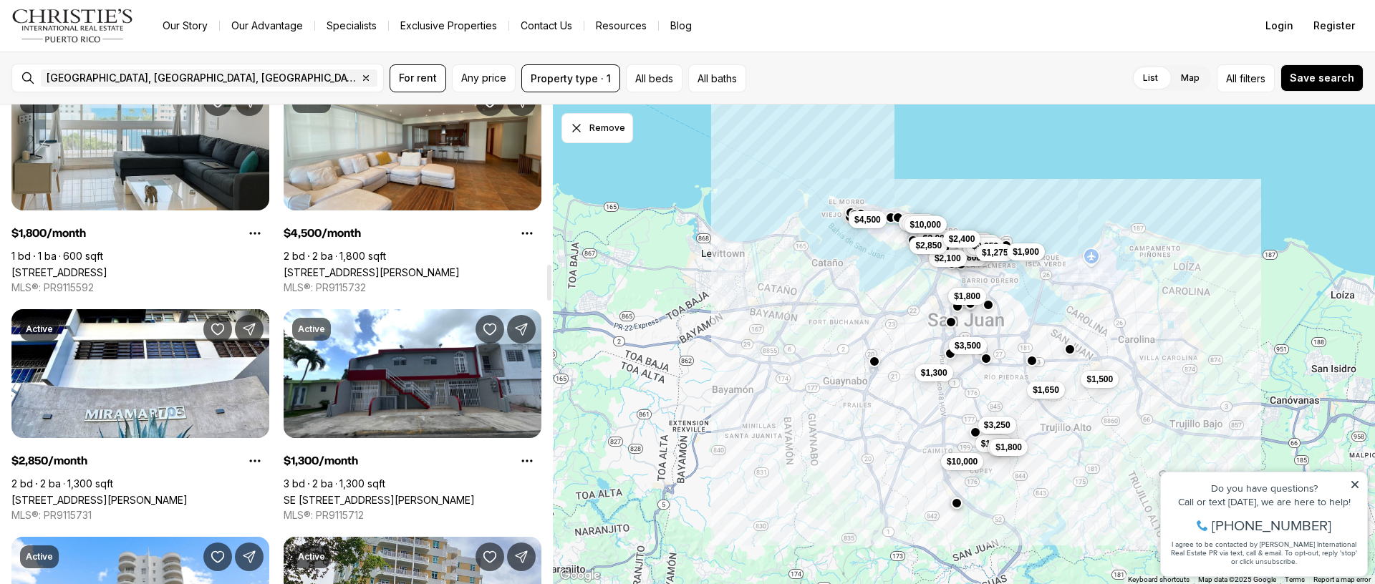
scroll to position [2130, 0]
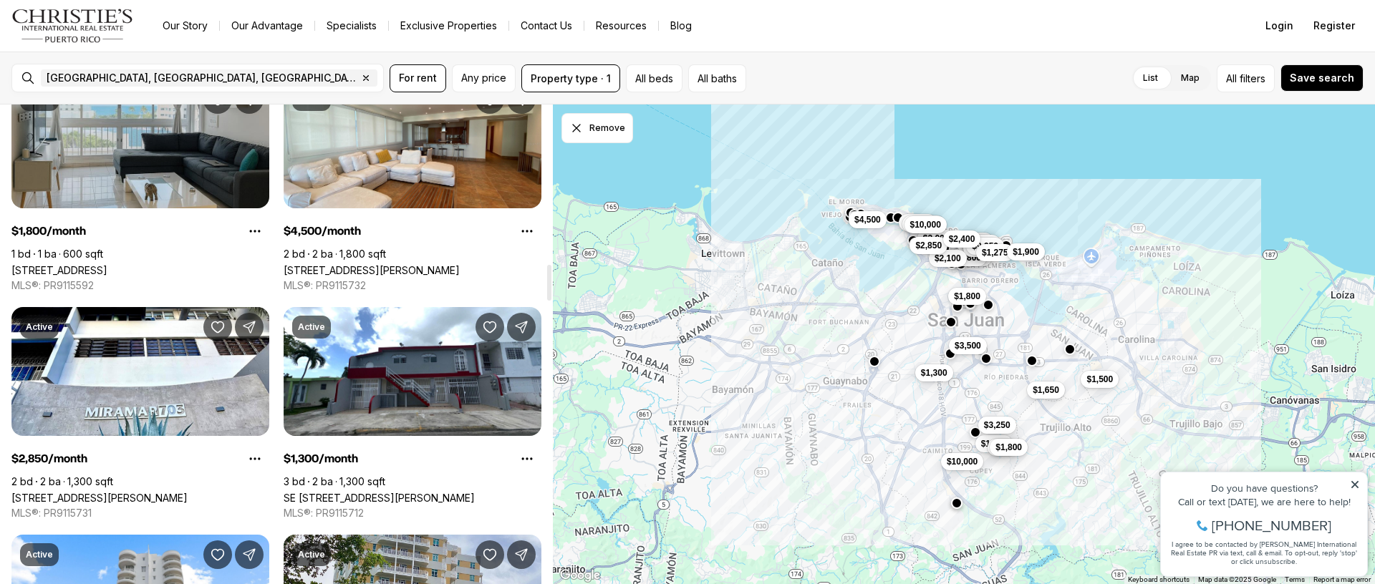
click at [107, 264] on link "54 CONDADO AVE, CONDADO PR, 00907" at bounding box center [59, 270] width 96 height 12
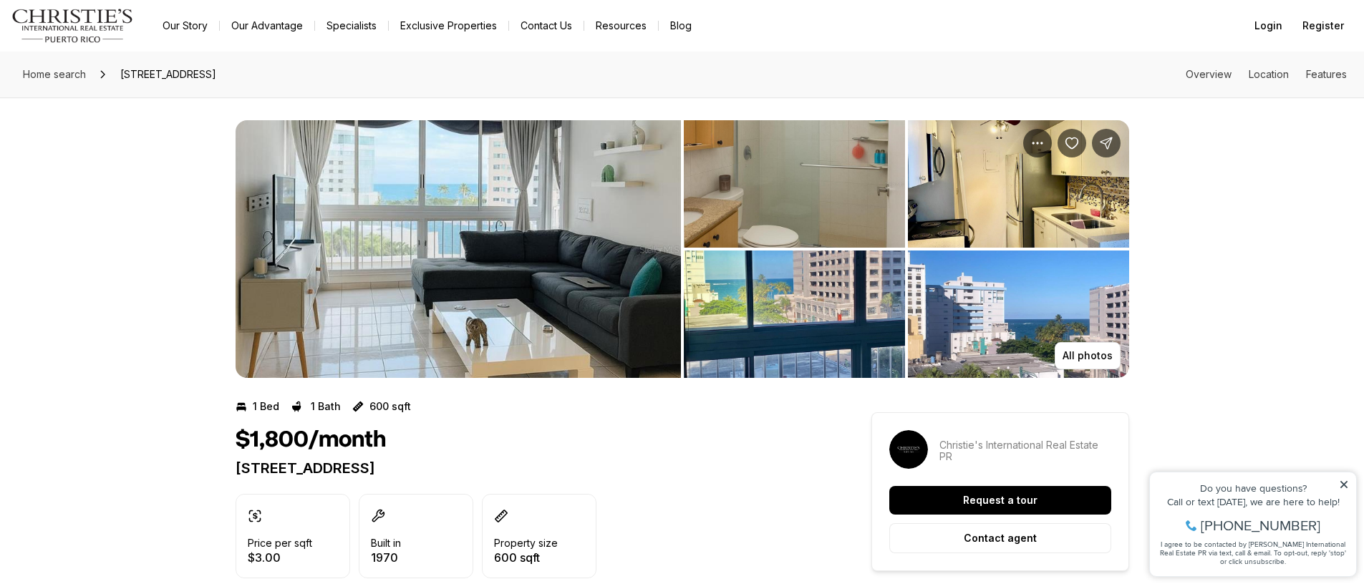
click at [306, 303] on img "View image gallery" at bounding box center [458, 249] width 445 height 258
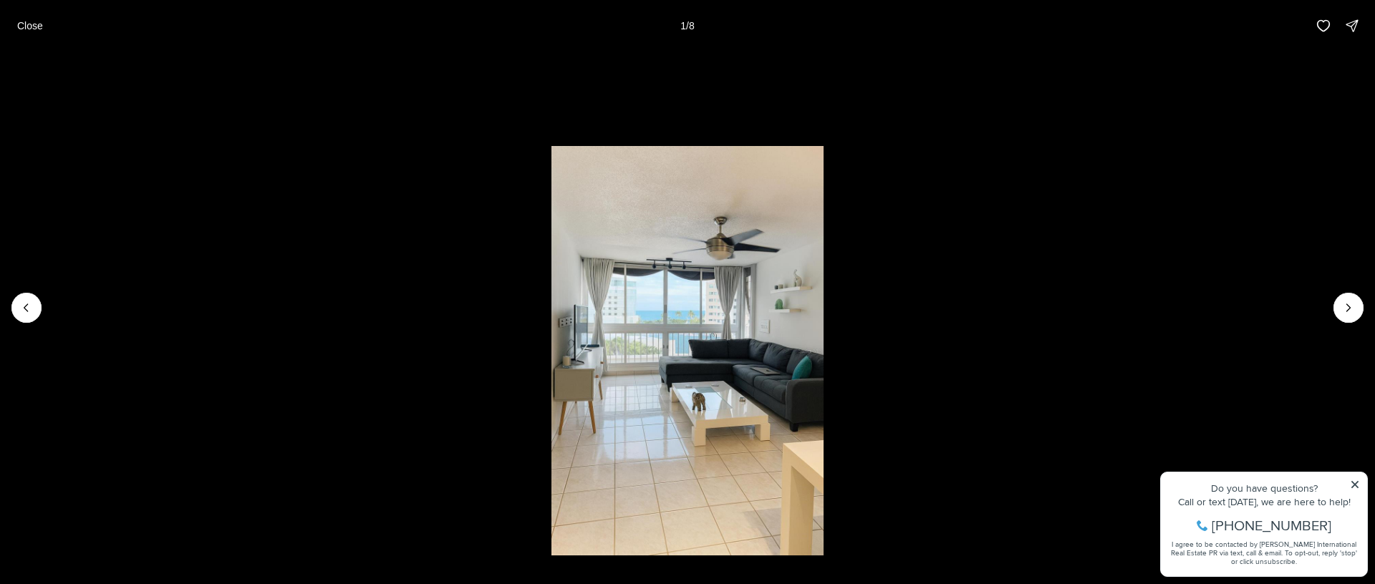
click at [1352, 291] on li "1 of 8" at bounding box center [687, 308] width 1375 height 513
click at [1345, 312] on icon "Next slide" at bounding box center [1348, 308] width 14 height 14
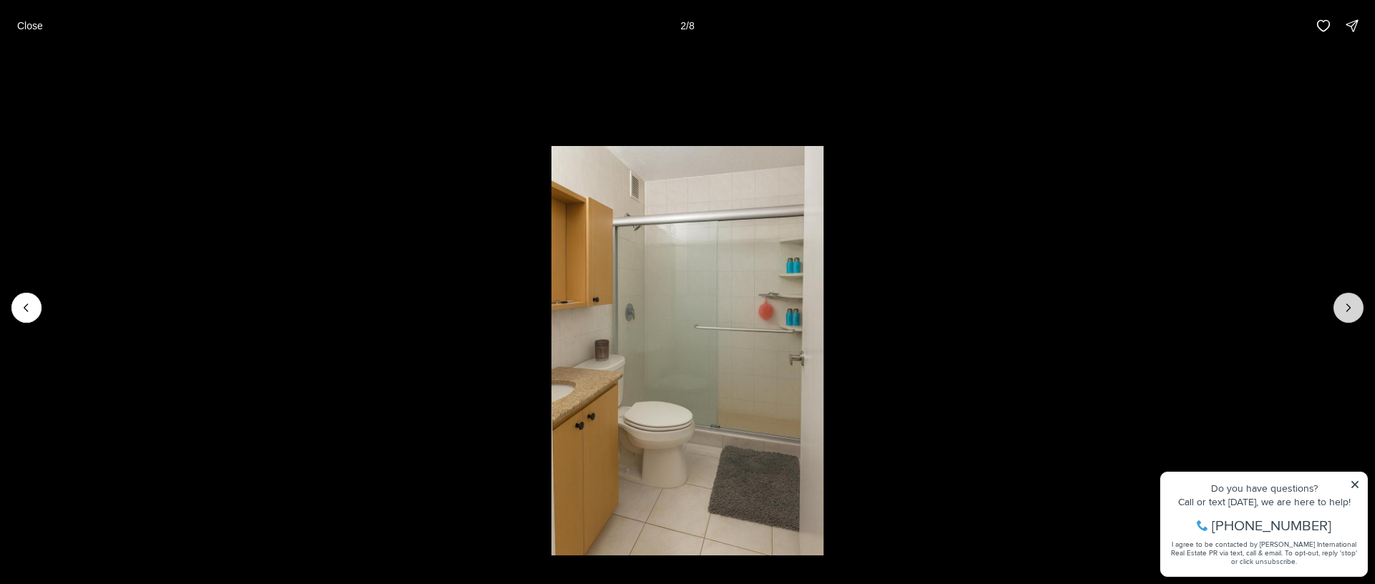
click at [1345, 312] on icon "Next slide" at bounding box center [1348, 308] width 14 height 14
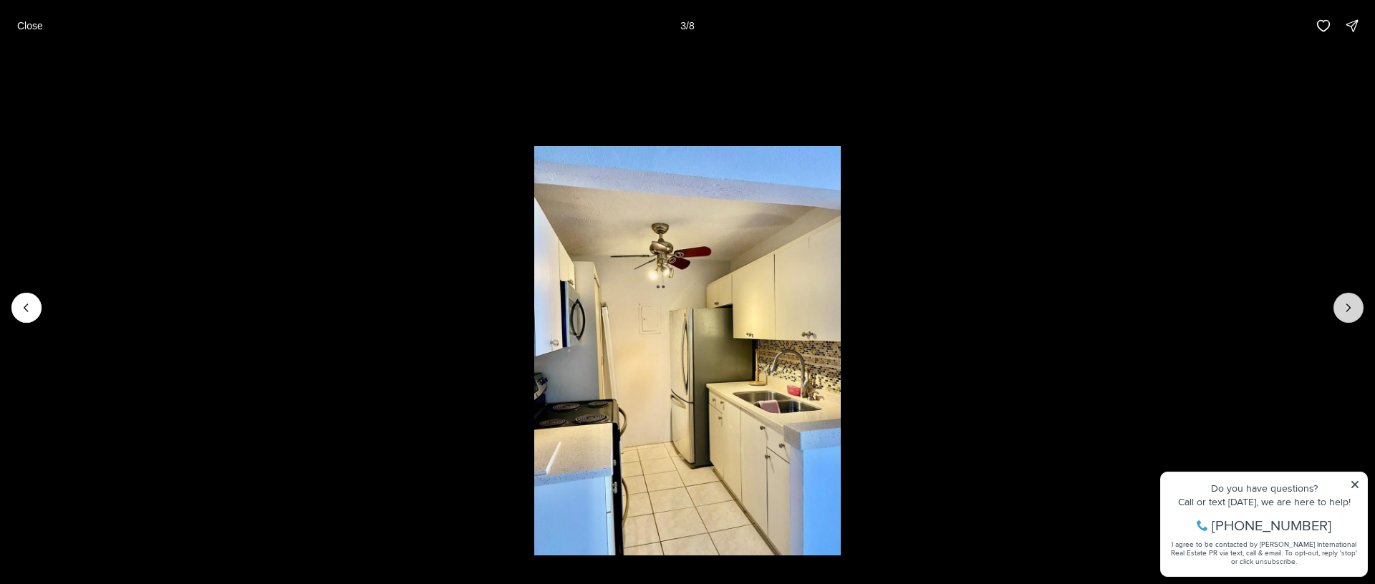
click at [1345, 312] on icon "Next slide" at bounding box center [1348, 308] width 14 height 14
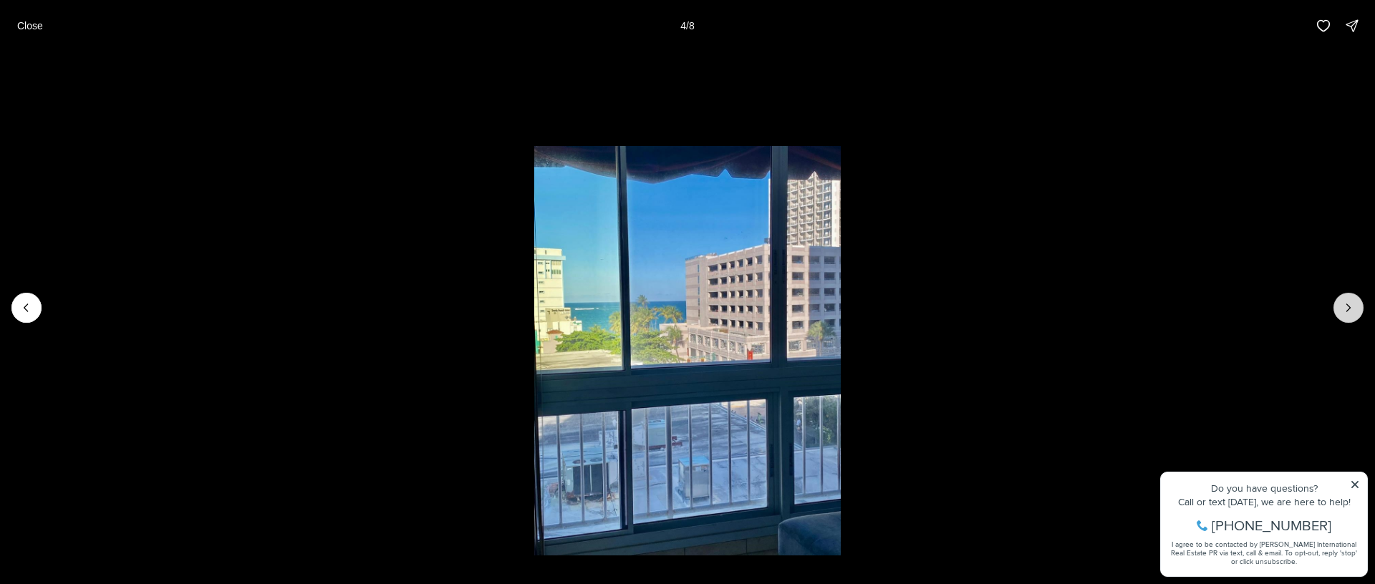
click at [1350, 306] on icon "Next slide" at bounding box center [1348, 308] width 14 height 14
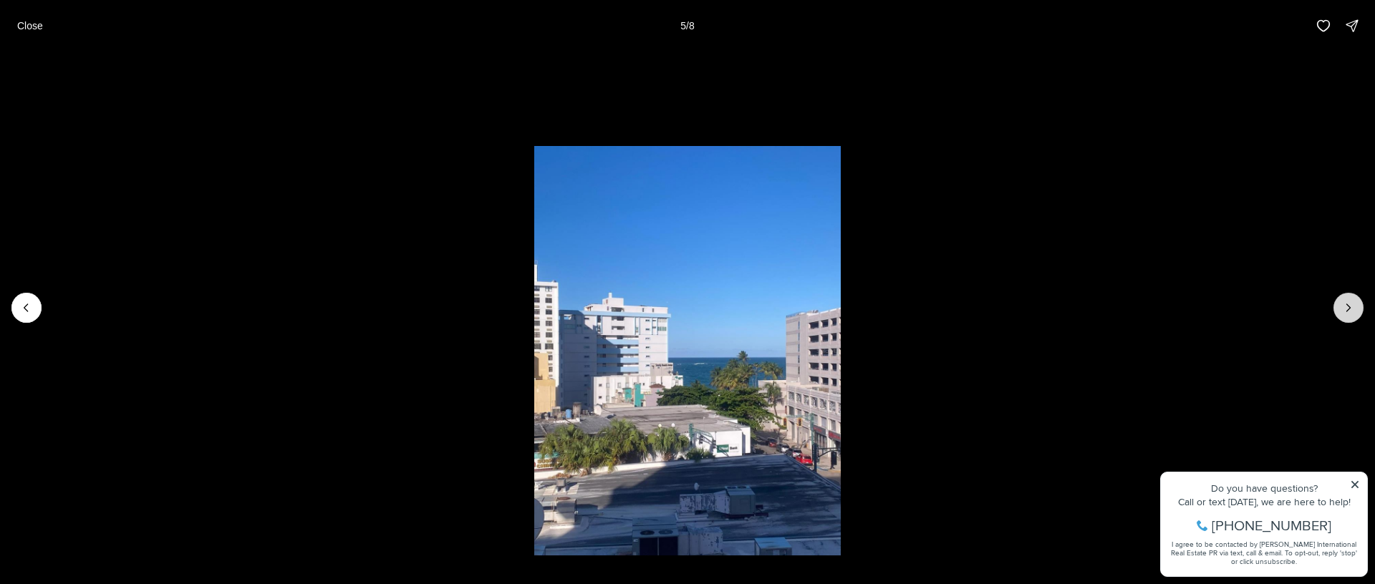
click at [1350, 306] on icon "Next slide" at bounding box center [1348, 308] width 14 height 14
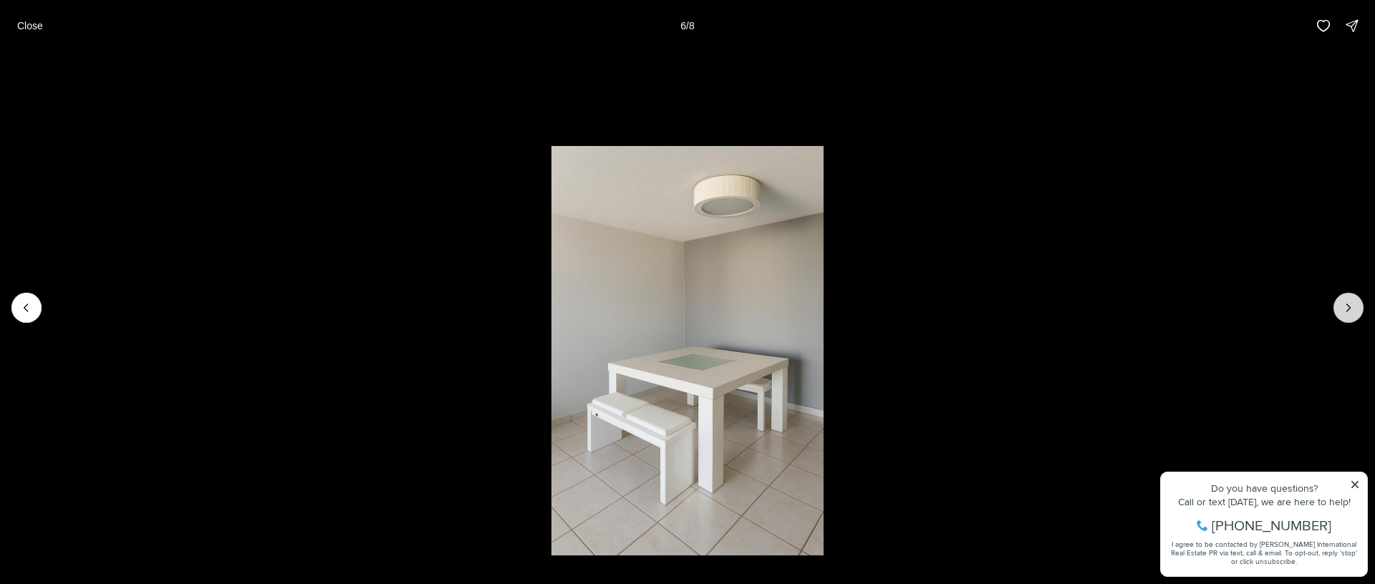
click at [1350, 306] on icon "Next slide" at bounding box center [1348, 308] width 14 height 14
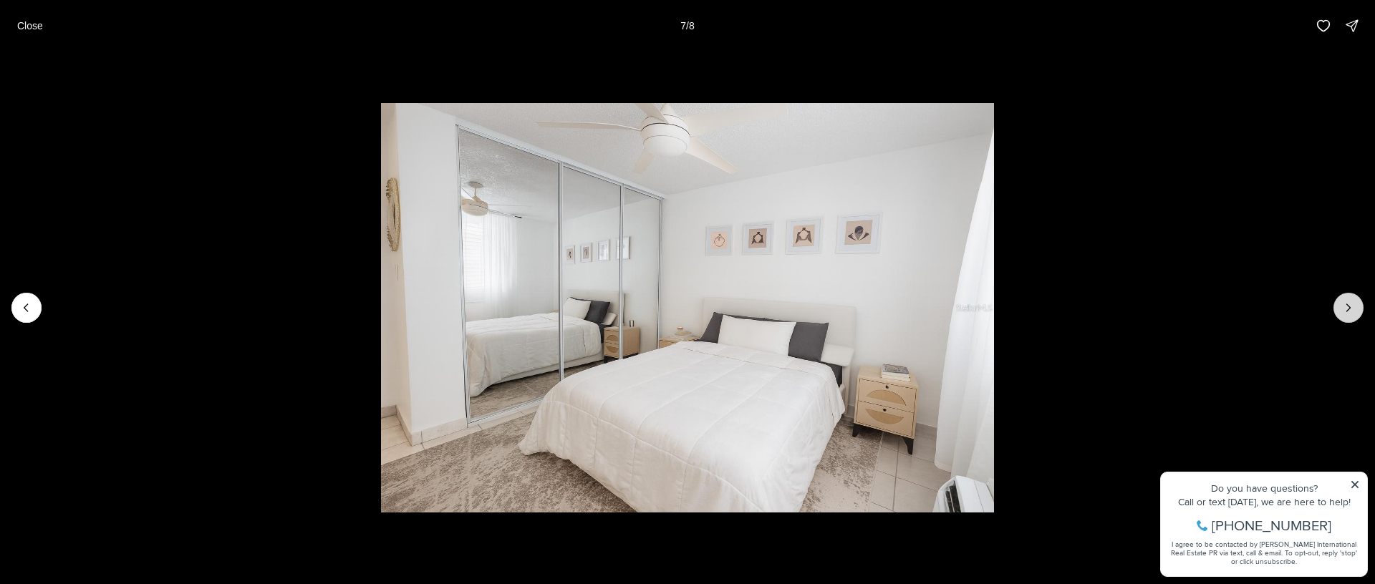
click at [1350, 306] on icon "Next slide" at bounding box center [1348, 308] width 14 height 14
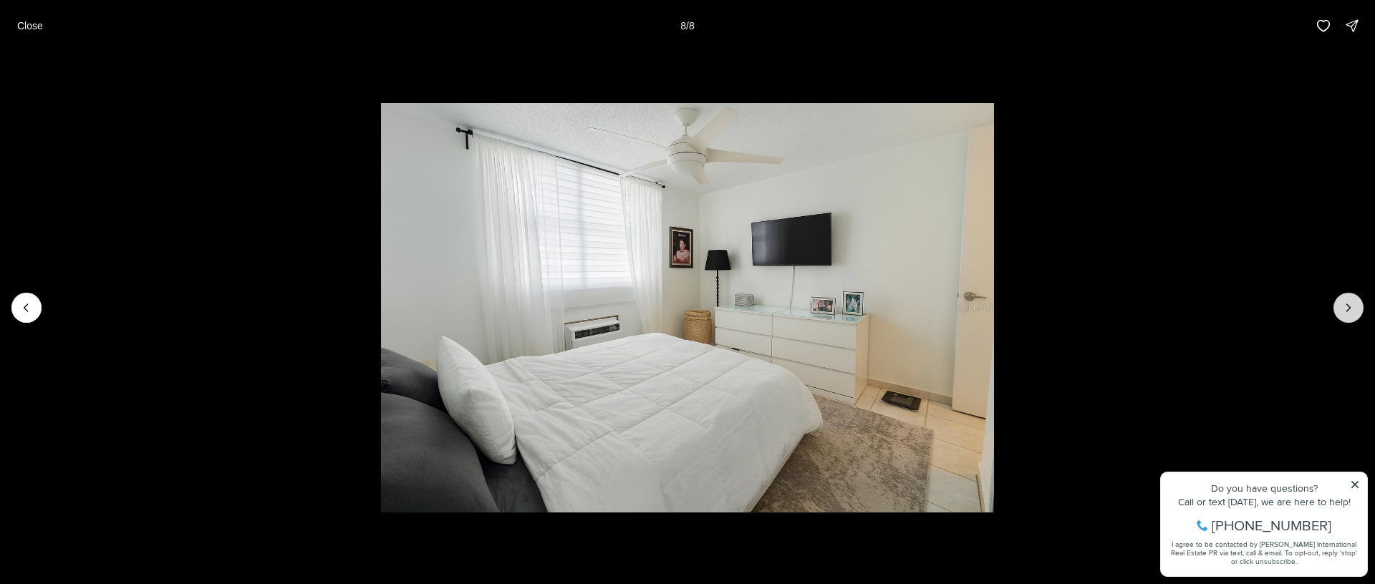
click at [1350, 306] on div at bounding box center [1348, 308] width 30 height 30
click at [1348, 305] on div at bounding box center [1348, 308] width 30 height 30
click at [1340, 299] on div at bounding box center [1348, 308] width 30 height 30
click at [1347, 305] on div at bounding box center [1348, 308] width 30 height 30
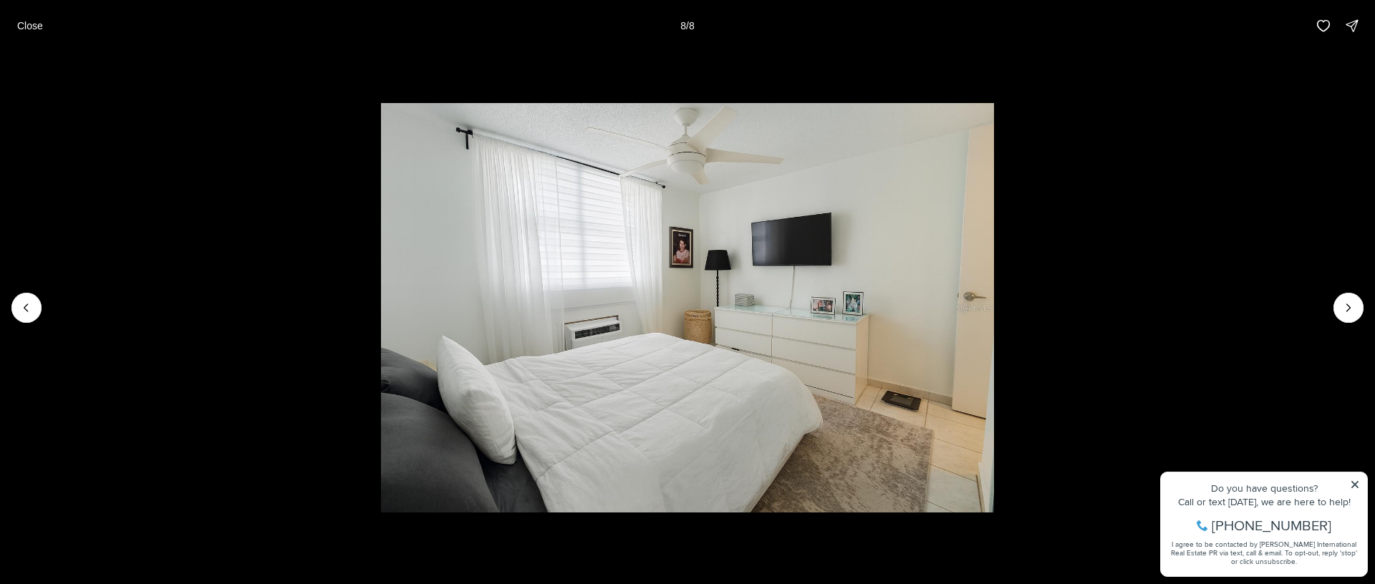
click at [1346, 310] on div at bounding box center [1348, 308] width 30 height 30
click at [1347, 307] on div at bounding box center [1348, 308] width 30 height 30
click at [1348, 307] on div at bounding box center [1348, 308] width 30 height 30
click at [21, 310] on icon "Previous slide" at bounding box center [26, 308] width 14 height 14
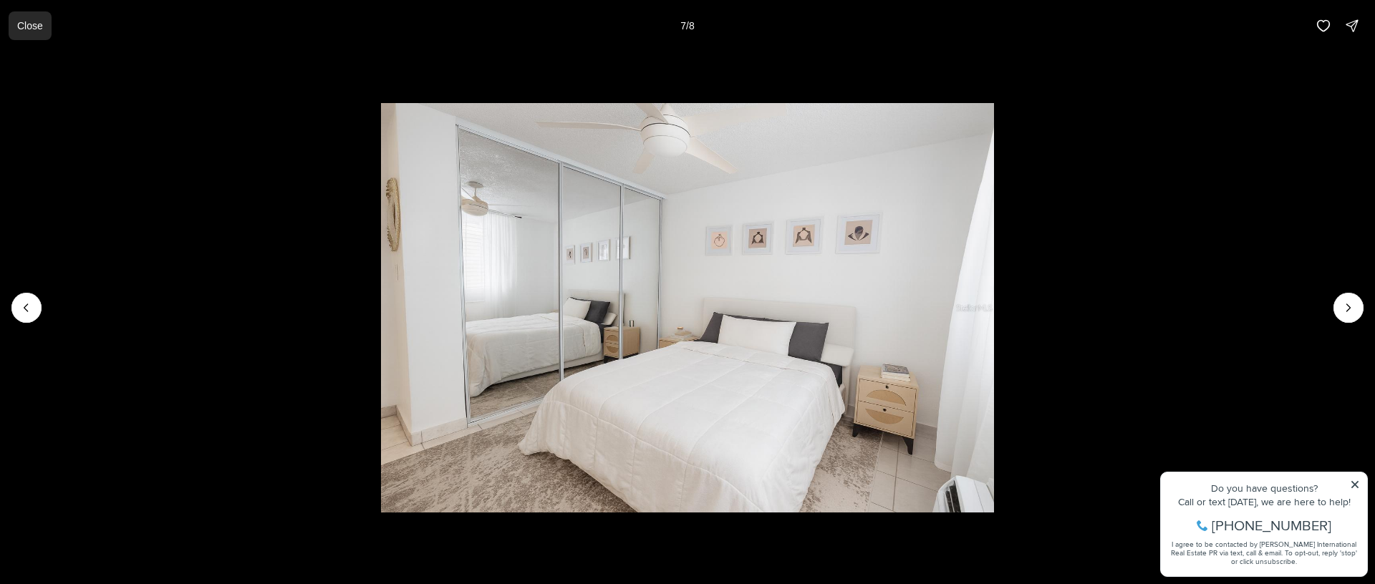
click at [21, 27] on p "Close" at bounding box center [30, 25] width 26 height 11
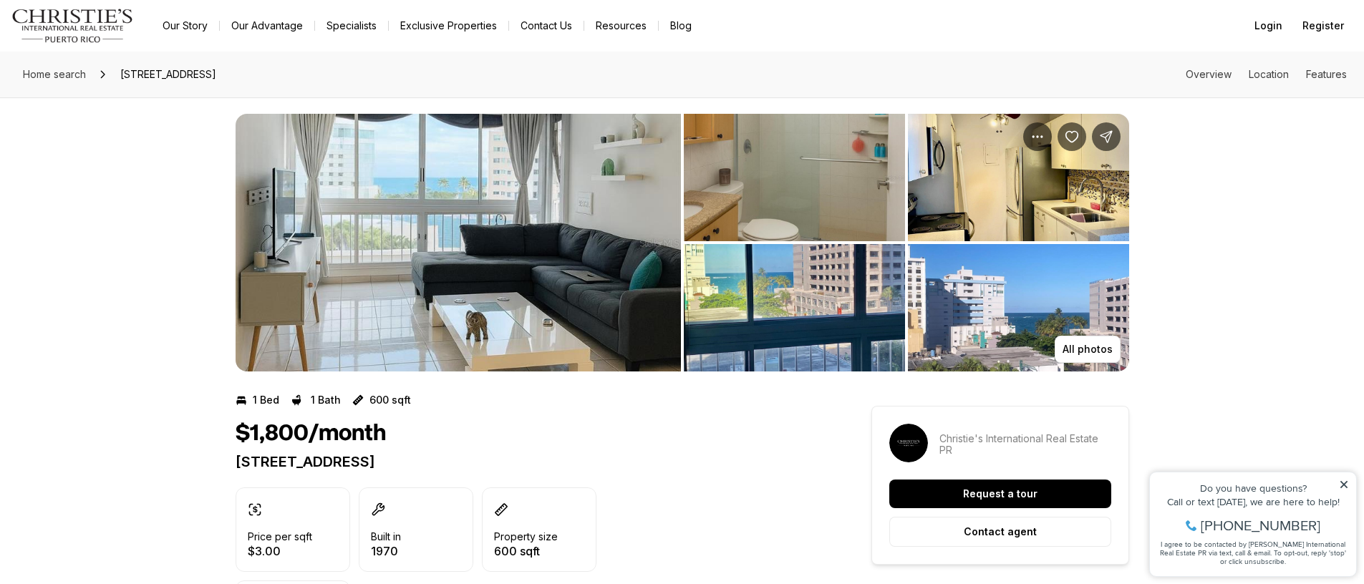
scroll to position [9, 0]
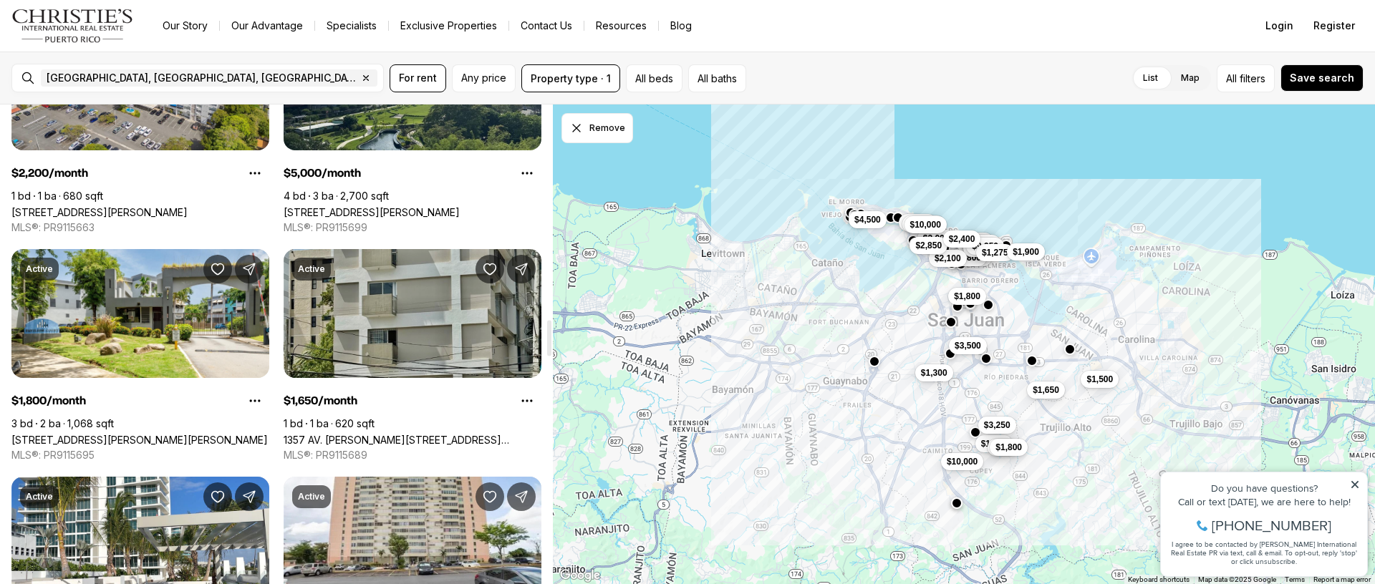
scroll to position [2872, 0]
click at [350, 433] on link "1357 AV. [PERSON_NAME][STREET_ADDRESS][PERSON_NAME]" at bounding box center [413, 439] width 258 height 12
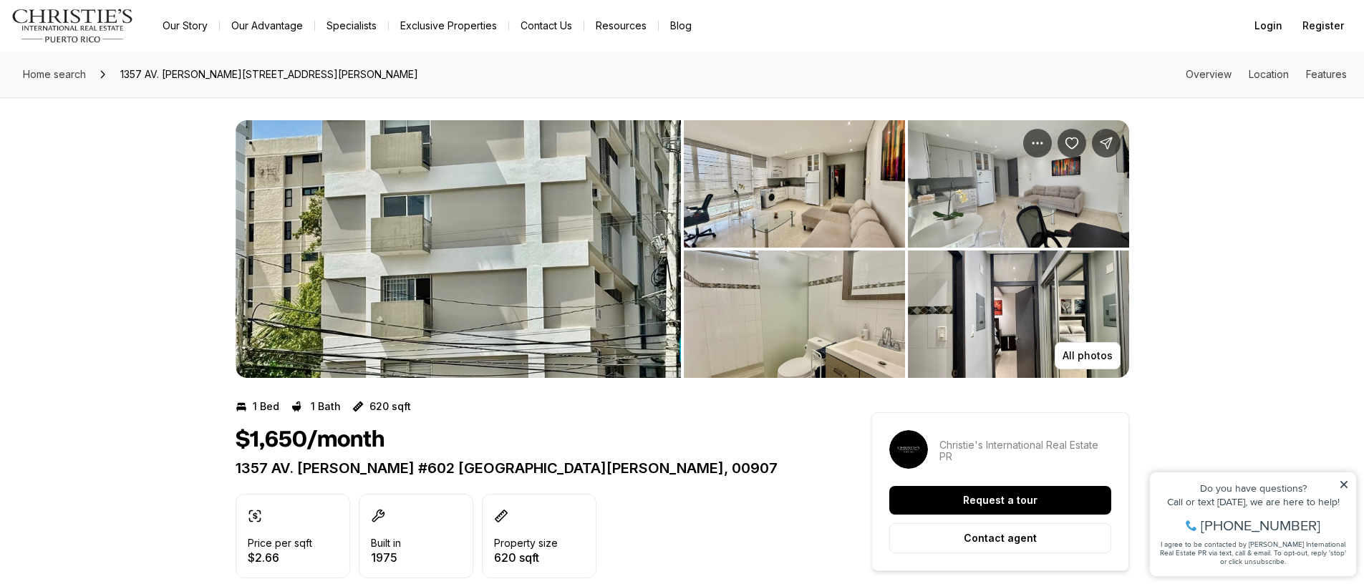
click at [805, 205] on img "View image gallery" at bounding box center [794, 183] width 221 height 127
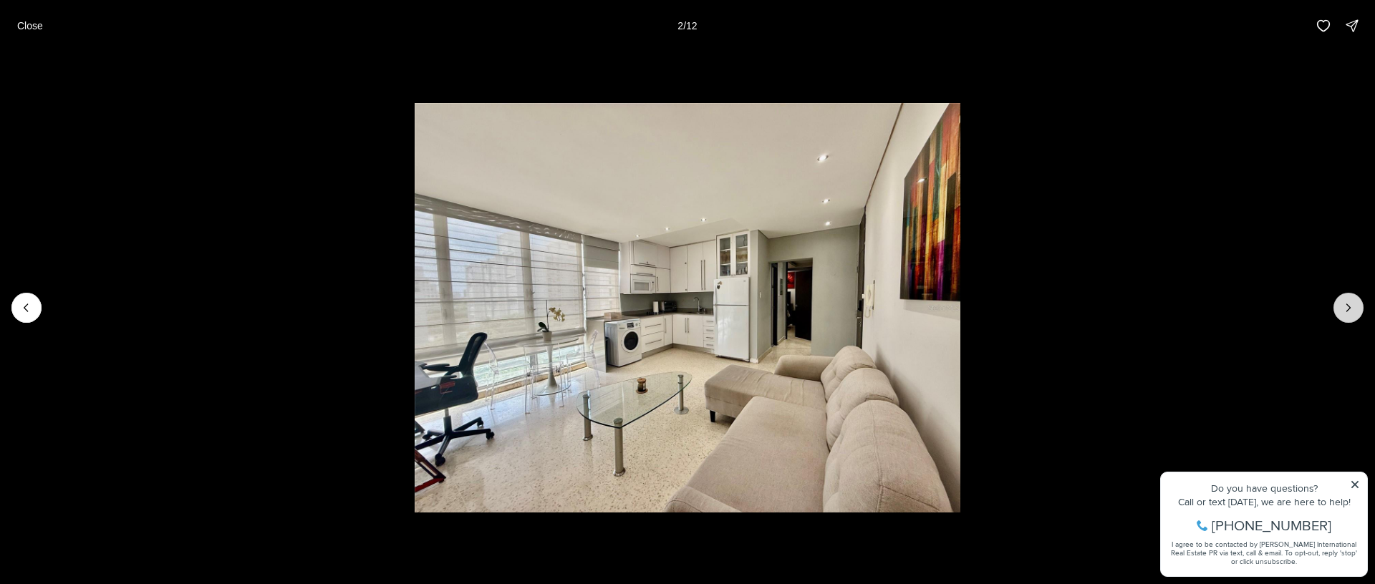
click at [1348, 309] on icon "Next slide" at bounding box center [1349, 307] width 4 height 7
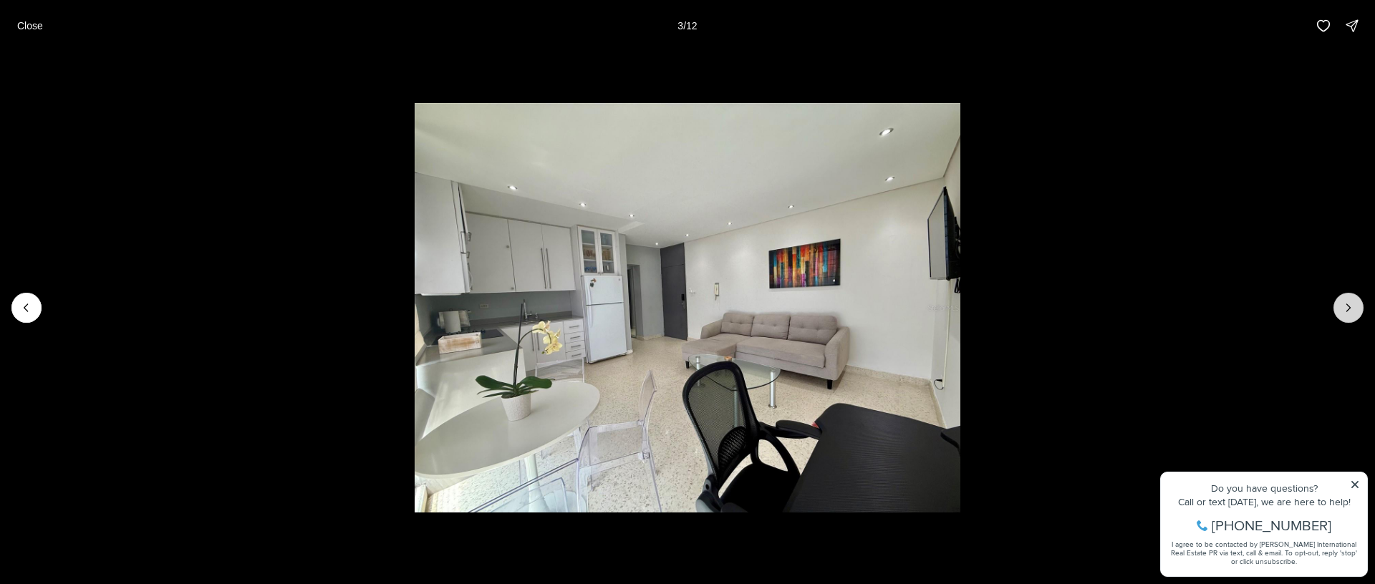
click at [1348, 309] on icon "Next slide" at bounding box center [1349, 307] width 4 height 7
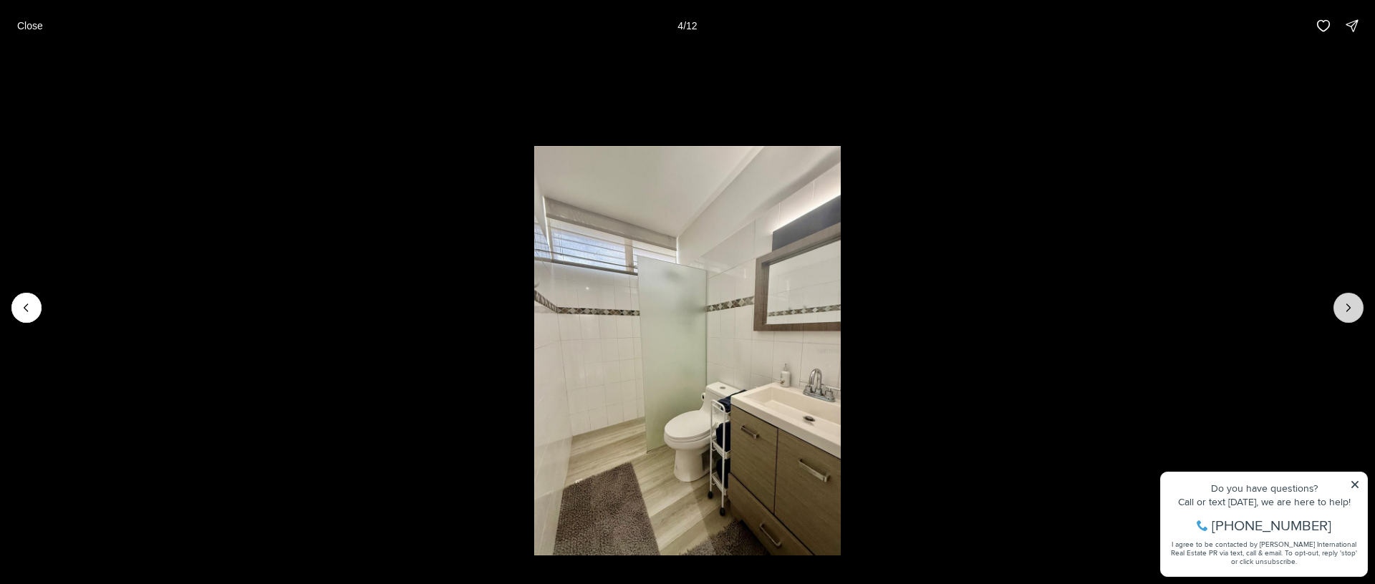
click at [1348, 310] on icon "Next slide" at bounding box center [1349, 307] width 4 height 7
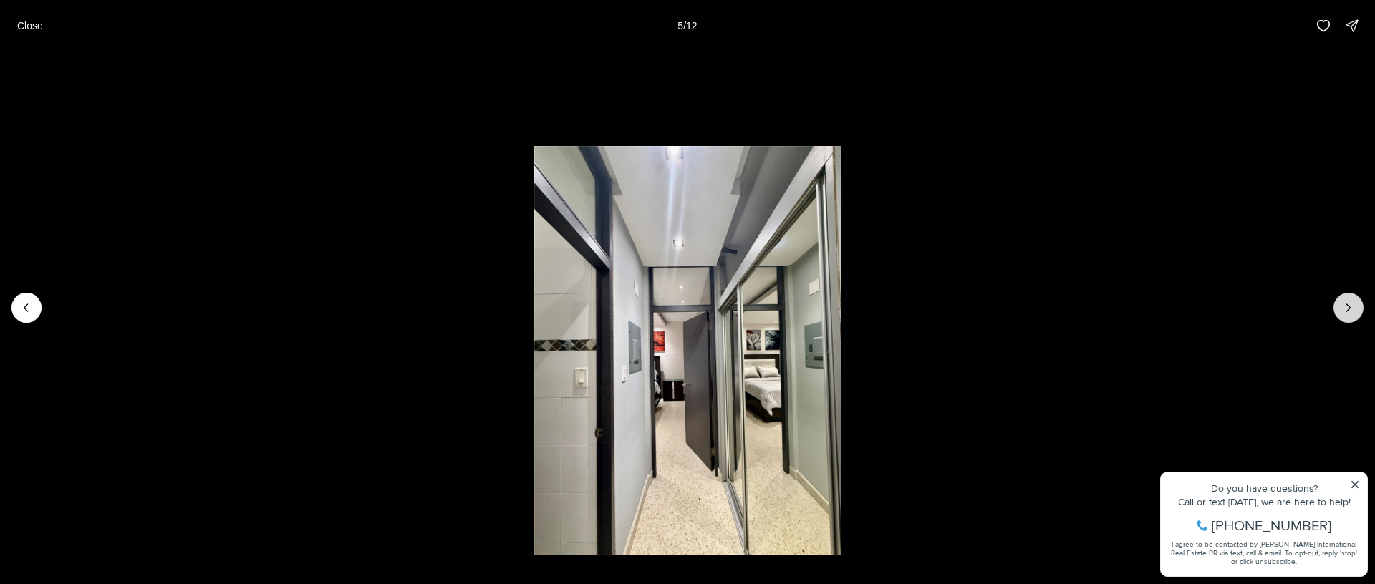
click at [1348, 310] on icon "Next slide" at bounding box center [1349, 307] width 4 height 7
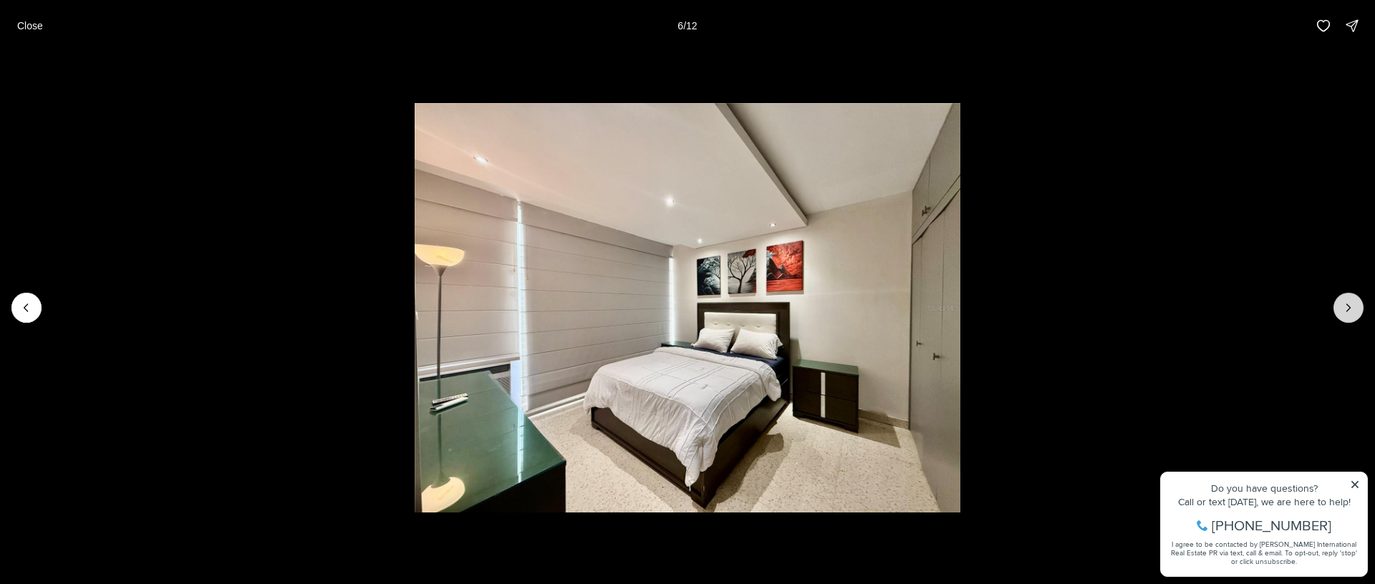
click at [1348, 310] on icon "Next slide" at bounding box center [1349, 307] width 4 height 7
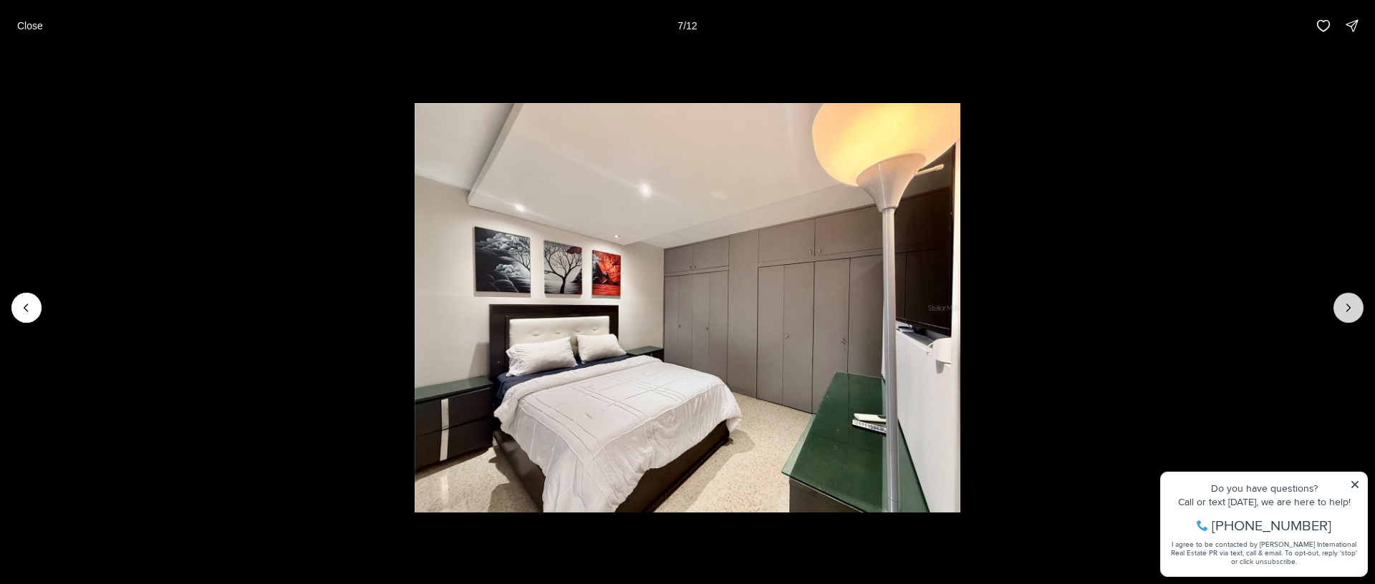
click at [1348, 310] on icon "Next slide" at bounding box center [1349, 307] width 4 height 7
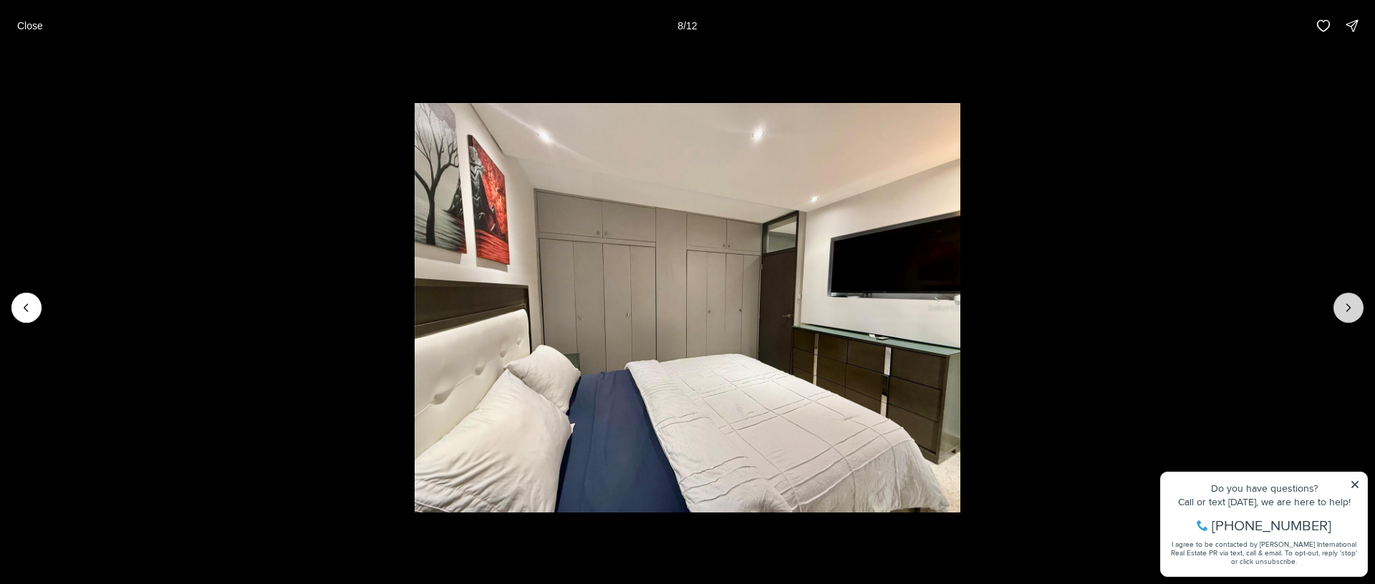
click at [1348, 310] on icon "Next slide" at bounding box center [1349, 307] width 4 height 7
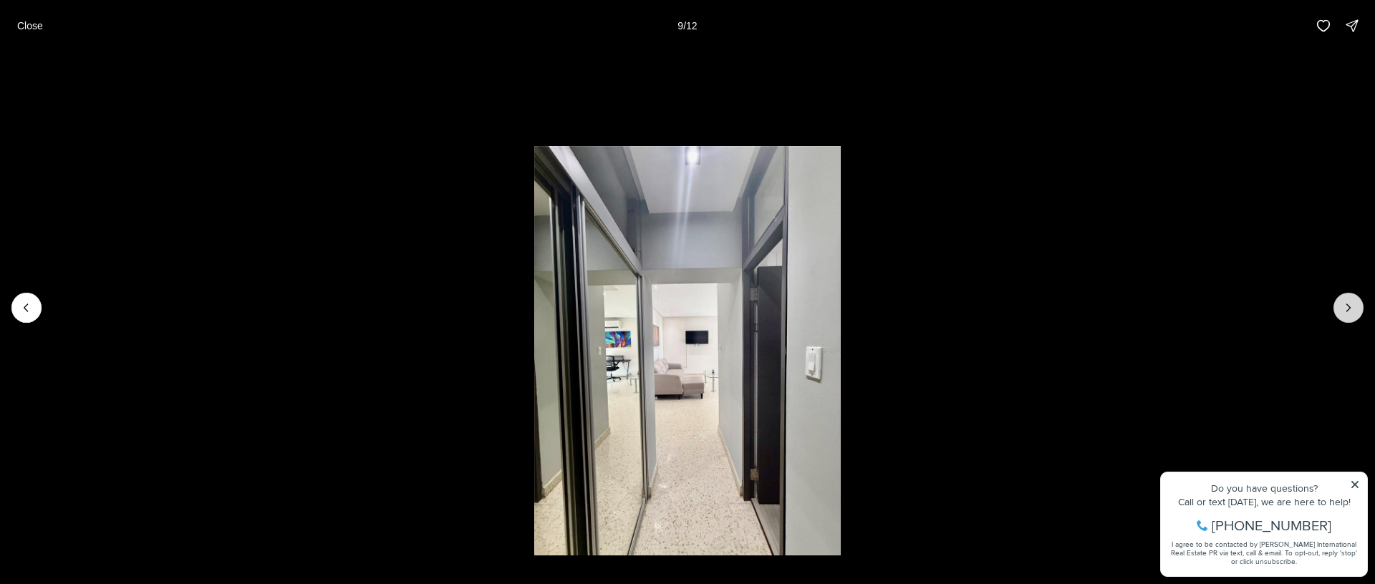
click at [1348, 310] on icon "Next slide" at bounding box center [1349, 307] width 4 height 7
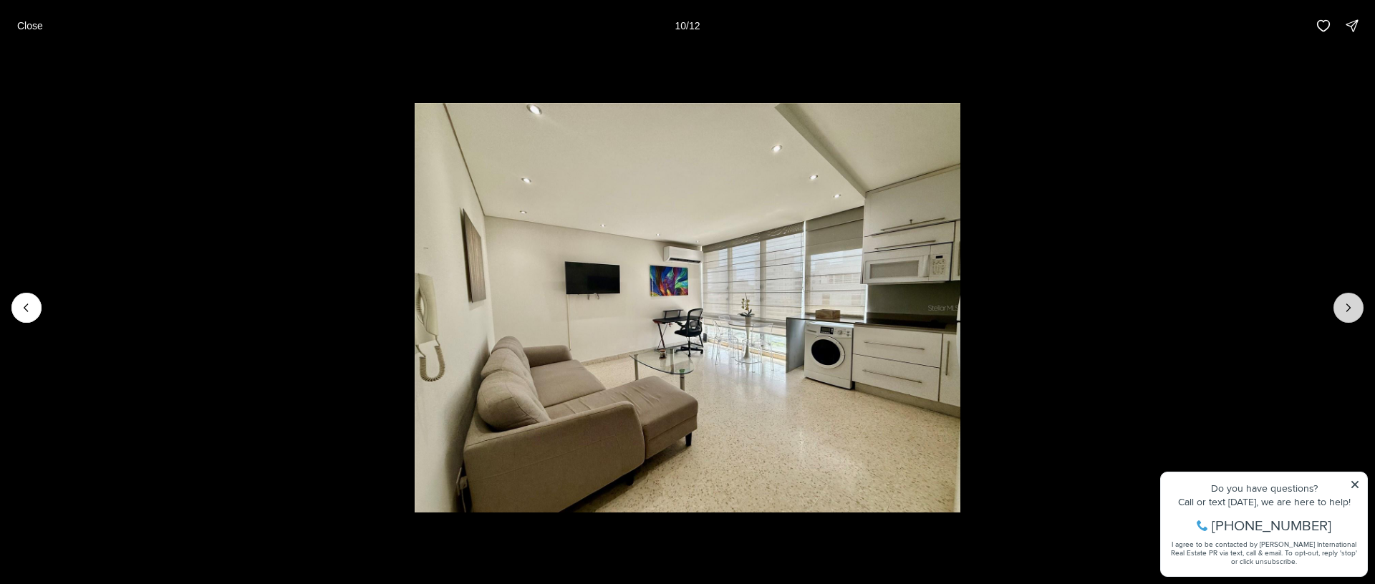
click at [1350, 301] on icon "Next slide" at bounding box center [1348, 308] width 14 height 14
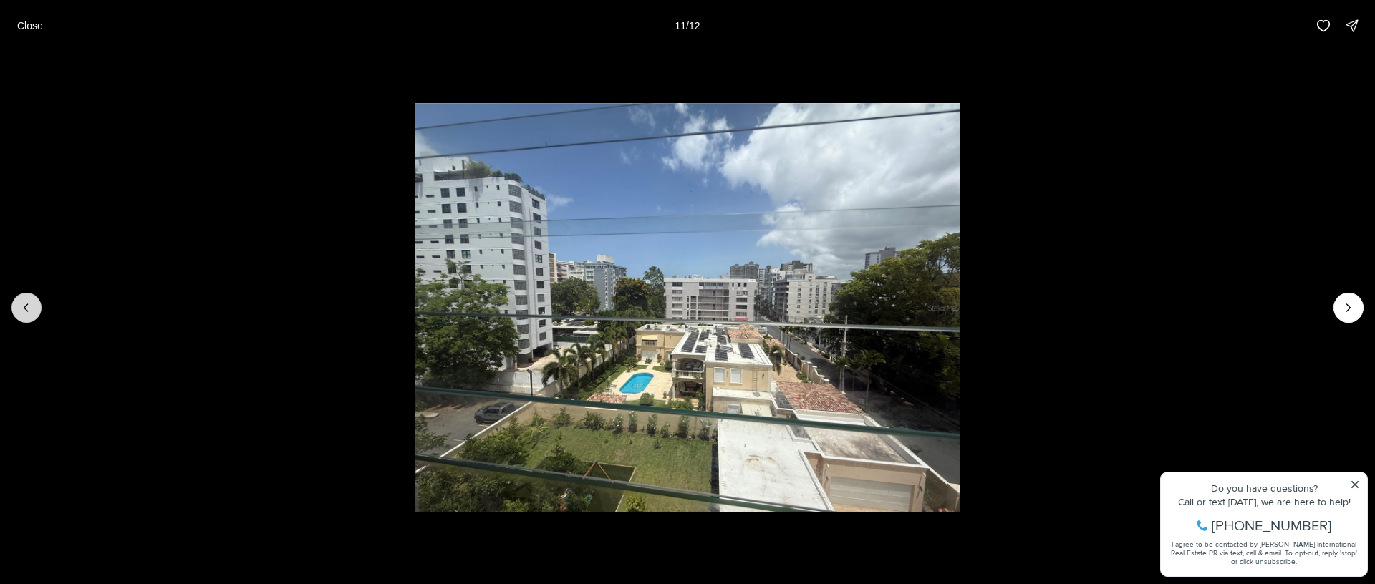
click at [28, 314] on icon "Previous slide" at bounding box center [26, 308] width 14 height 14
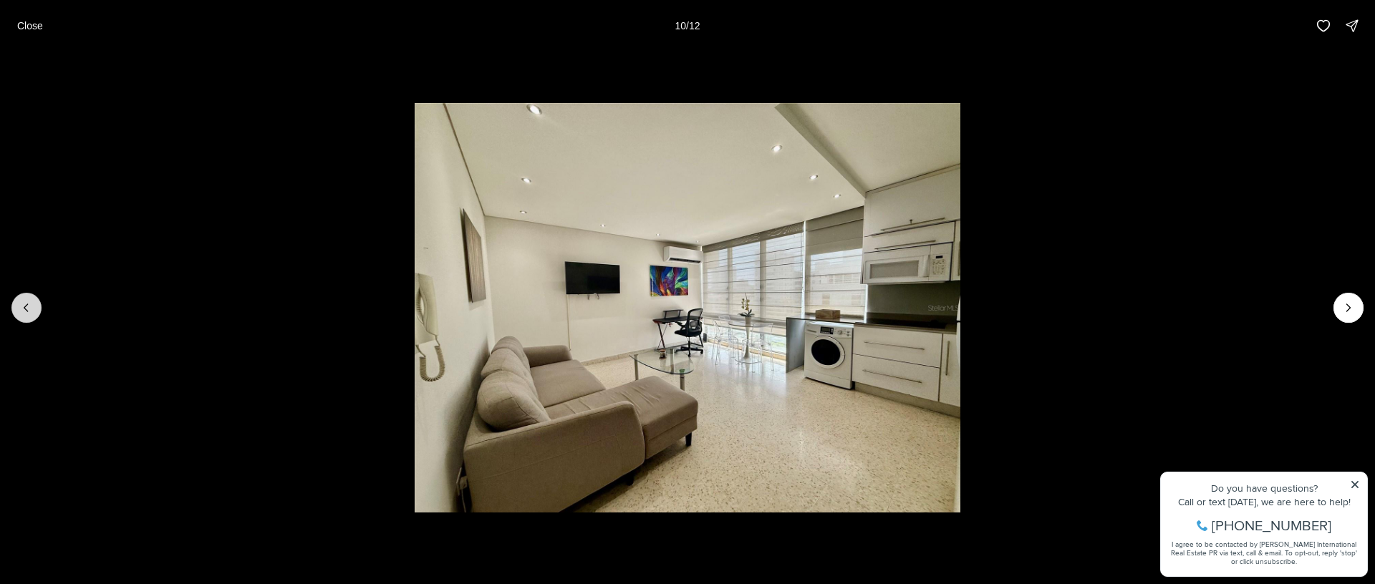
click at [31, 304] on icon "Previous slide" at bounding box center [26, 308] width 14 height 14
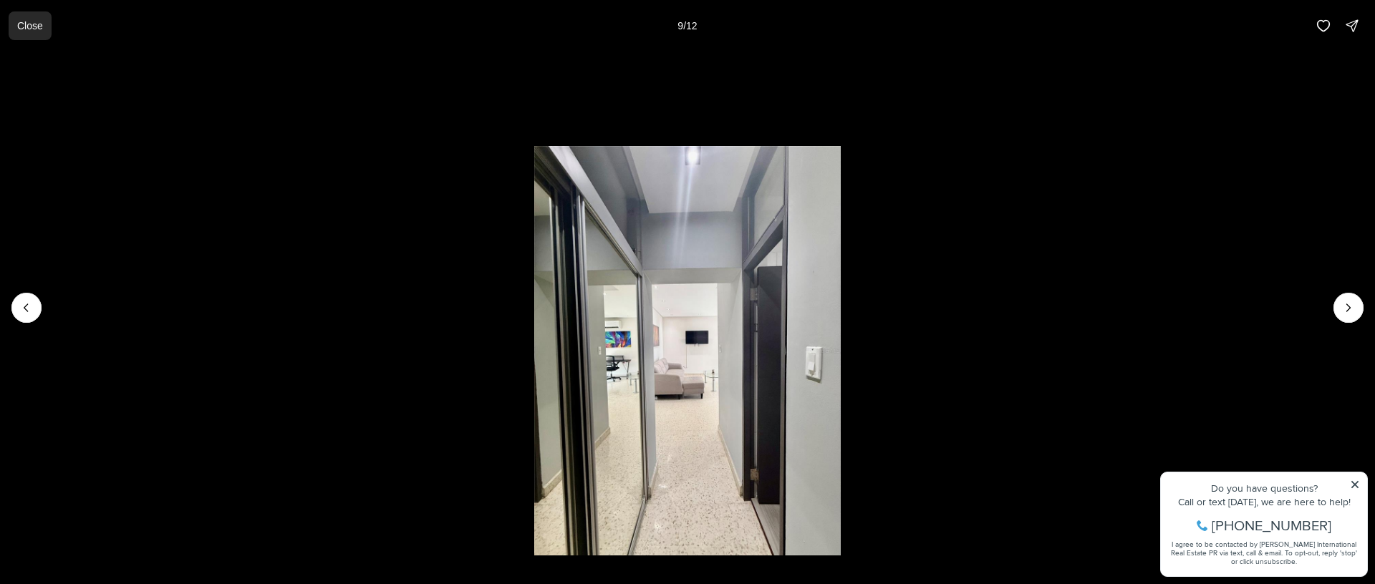
click at [15, 20] on button "Close" at bounding box center [30, 25] width 43 height 29
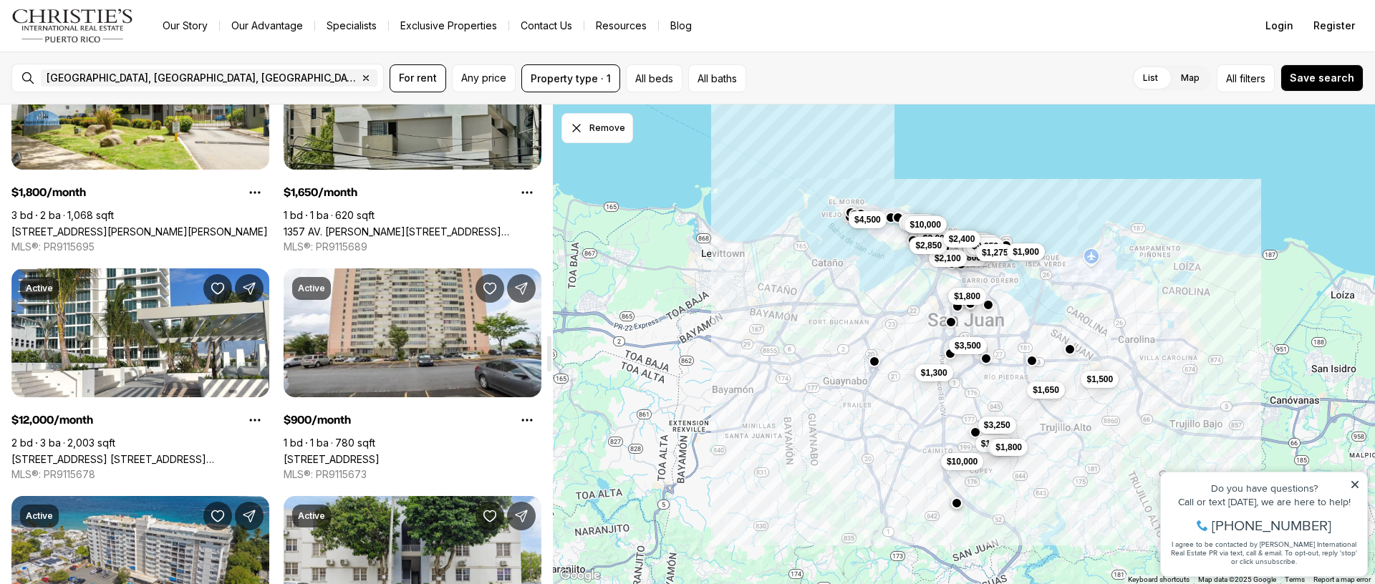
scroll to position [3083, 0]
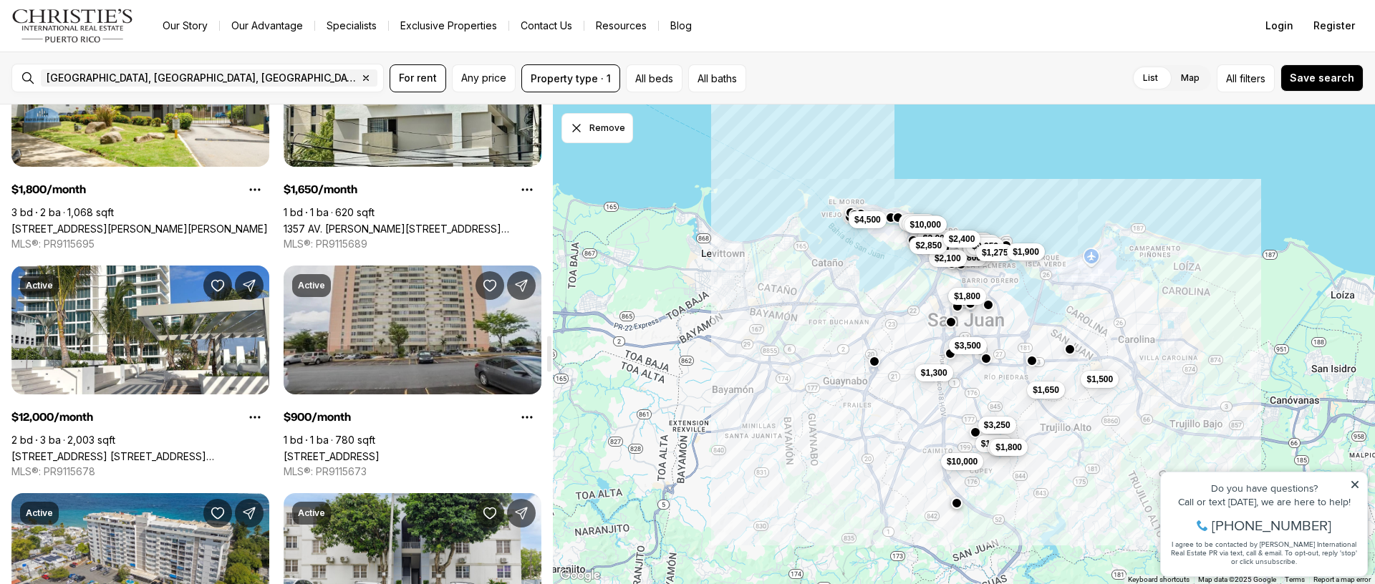
click at [373, 450] on link "[STREET_ADDRESS]" at bounding box center [332, 456] width 96 height 12
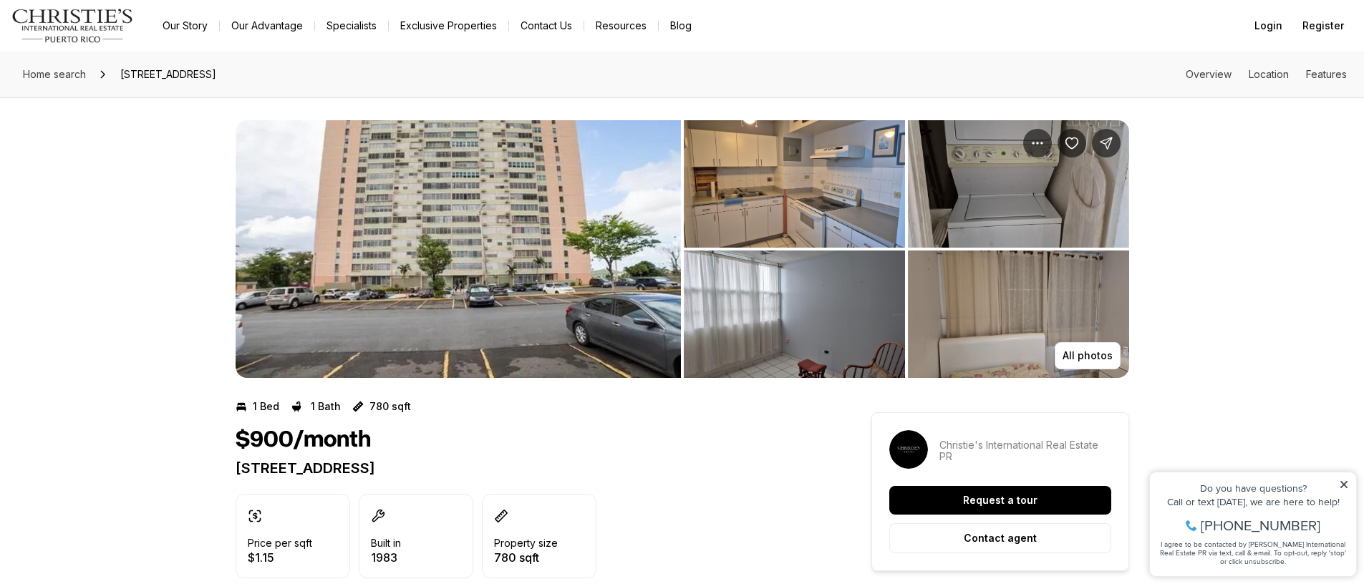
click at [768, 190] on img "View image gallery" at bounding box center [794, 183] width 221 height 127
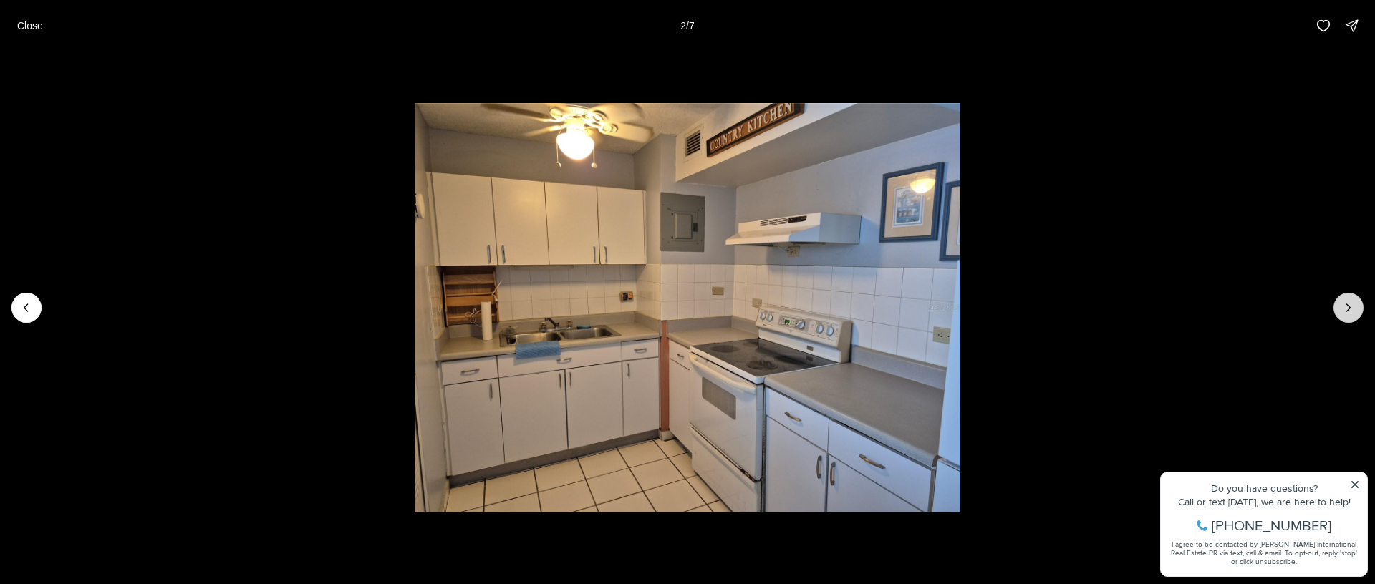
click at [1357, 304] on button "Next slide" at bounding box center [1348, 308] width 30 height 30
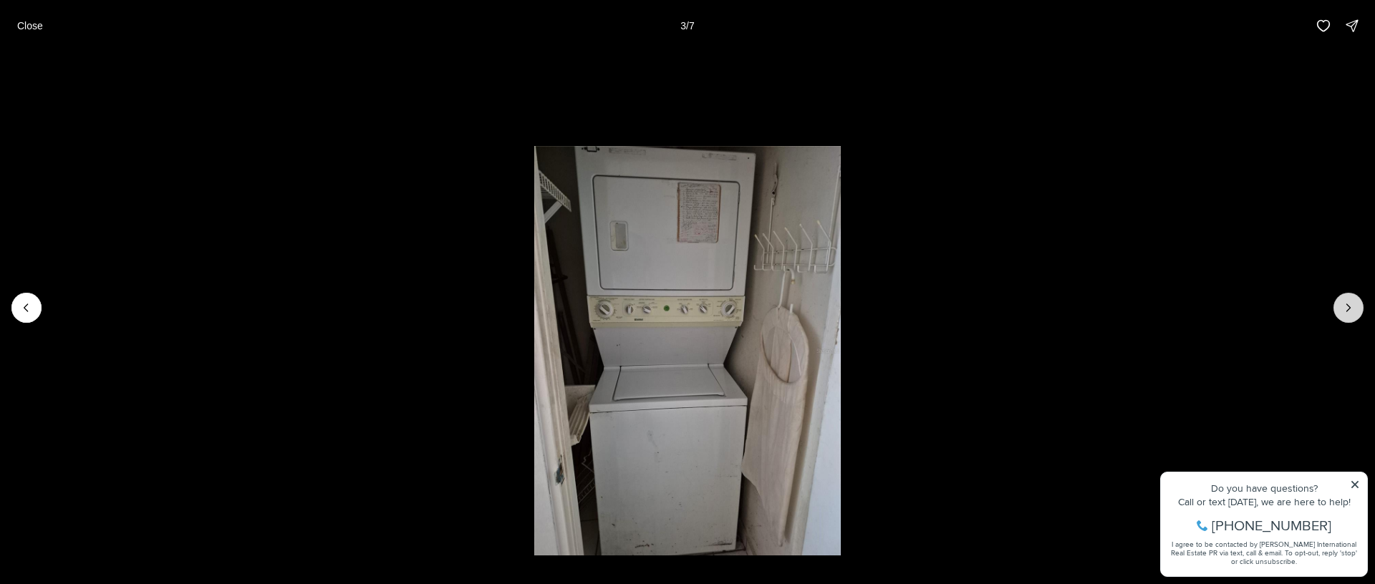
click at [1357, 305] on button "Next slide" at bounding box center [1348, 308] width 30 height 30
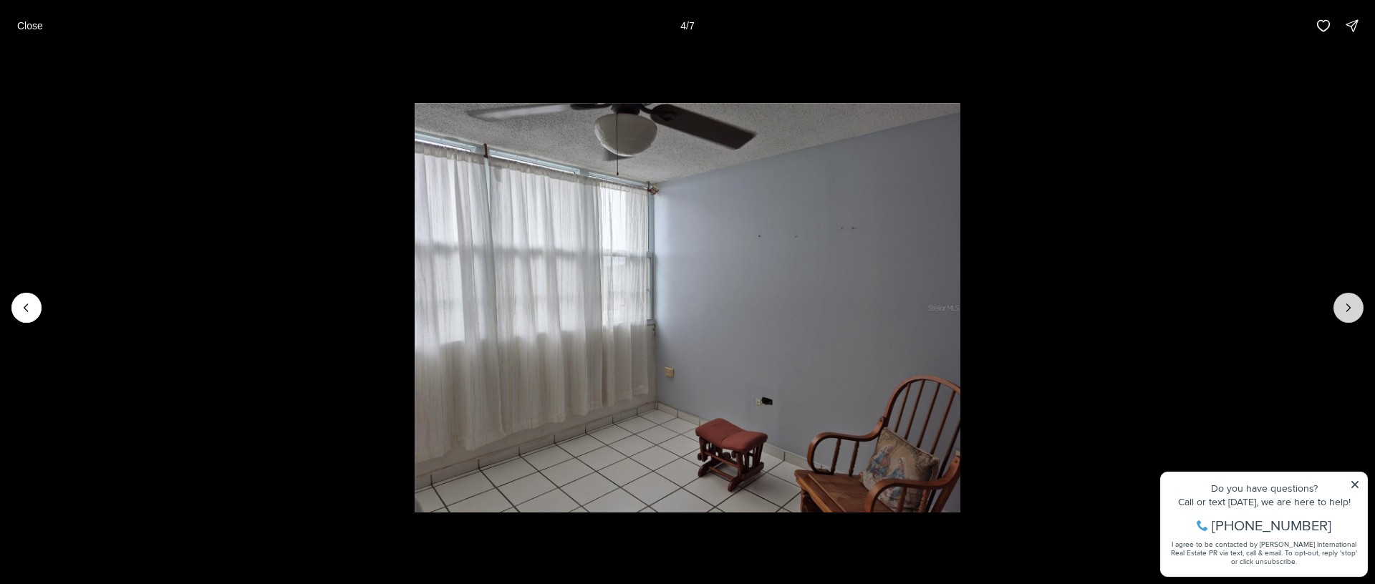
click at [1357, 305] on button "Next slide" at bounding box center [1348, 308] width 30 height 30
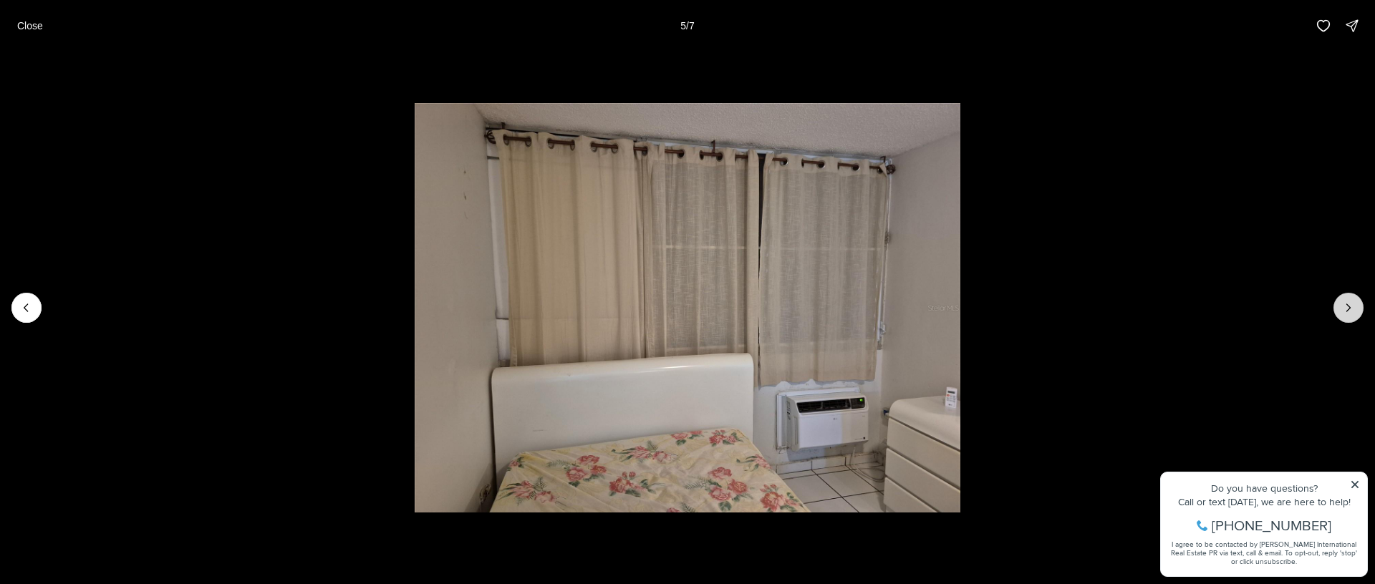
click at [1357, 305] on button "Next slide" at bounding box center [1348, 308] width 30 height 30
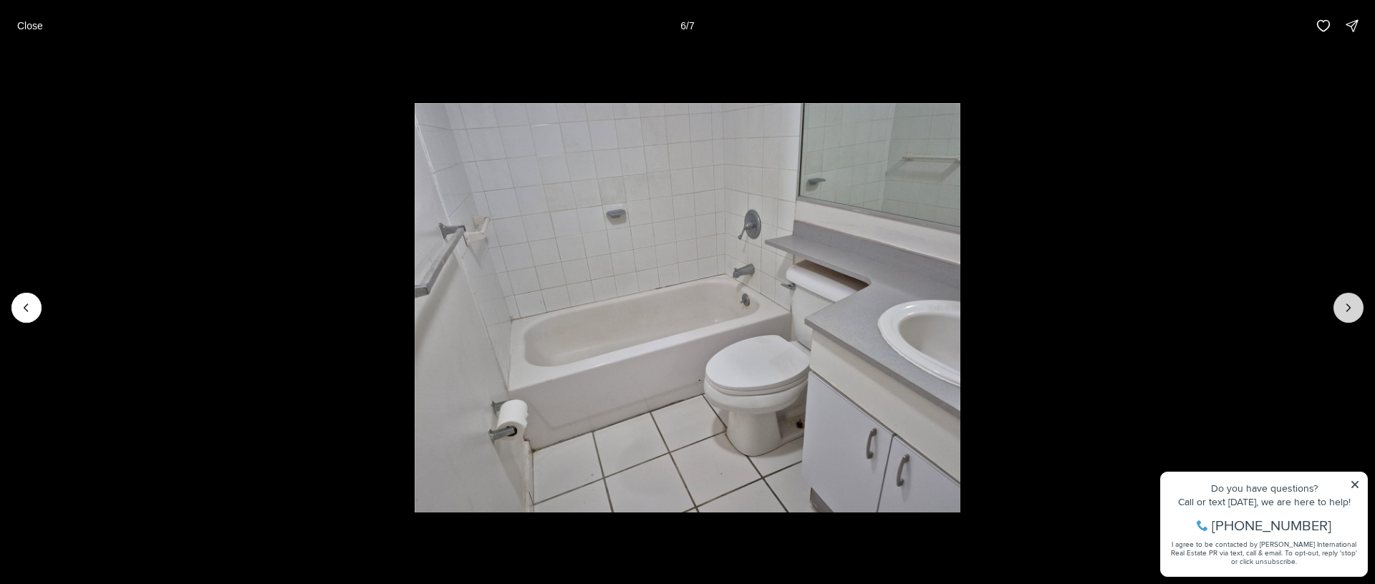
click at [1357, 305] on button "Next slide" at bounding box center [1348, 308] width 30 height 30
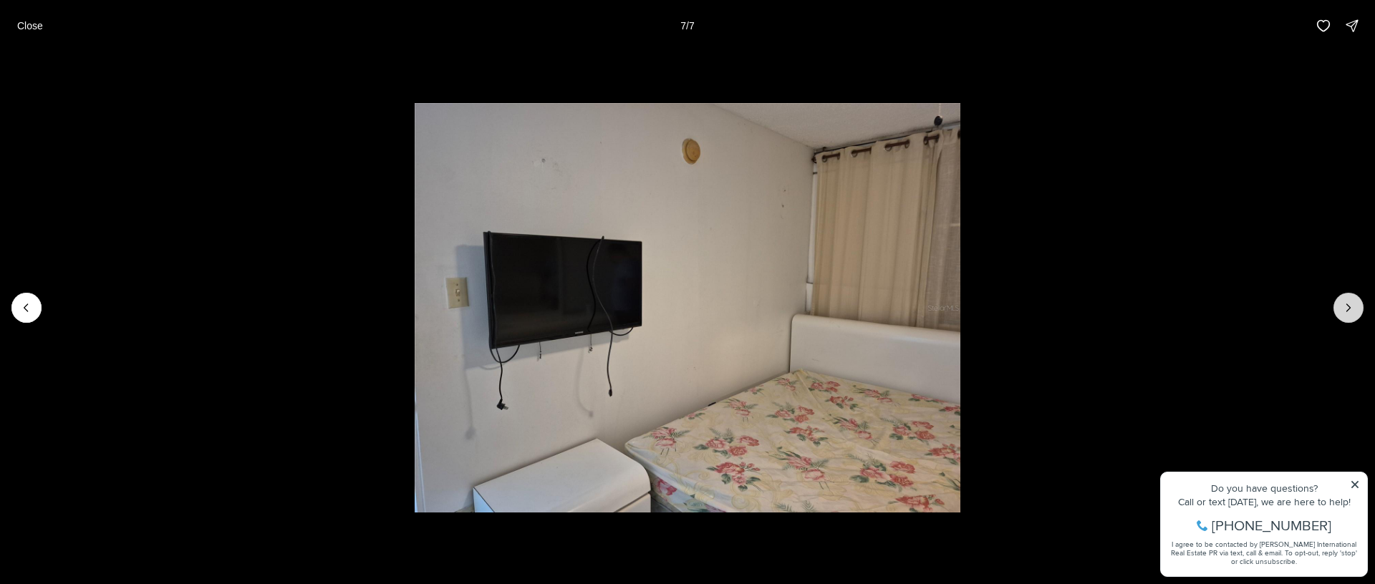
click at [1357, 305] on div at bounding box center [1348, 308] width 30 height 30
click at [1363, 296] on li "7 of 7" at bounding box center [687, 308] width 1375 height 513
click at [1345, 305] on div at bounding box center [1348, 308] width 30 height 30
click at [1345, 306] on div at bounding box center [1348, 308] width 30 height 30
click at [26, 23] on p "Close" at bounding box center [30, 25] width 26 height 11
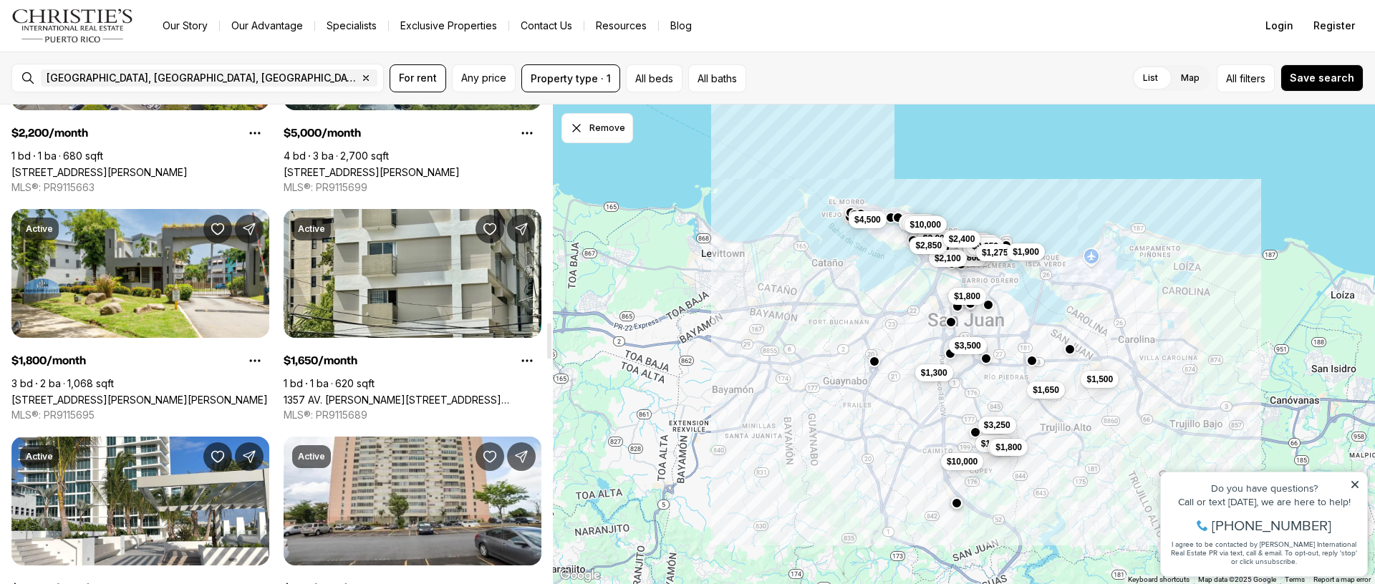
scroll to position [2912, 0]
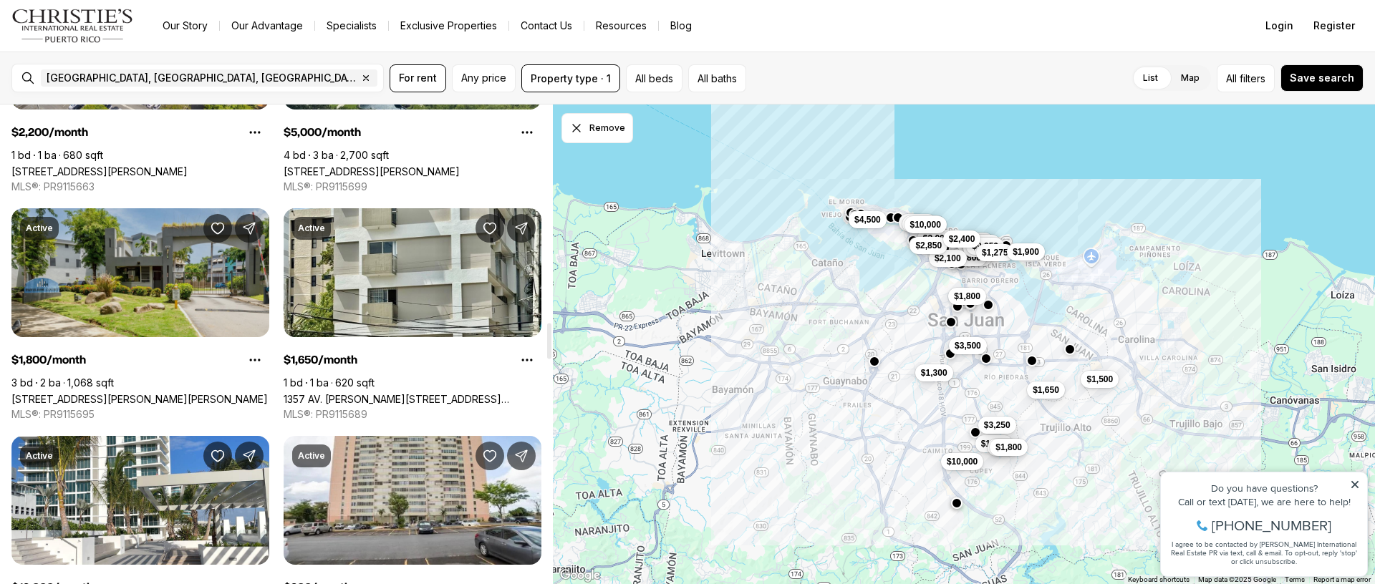
click at [130, 393] on link "[STREET_ADDRESS][PERSON_NAME][PERSON_NAME]" at bounding box center [139, 399] width 256 height 12
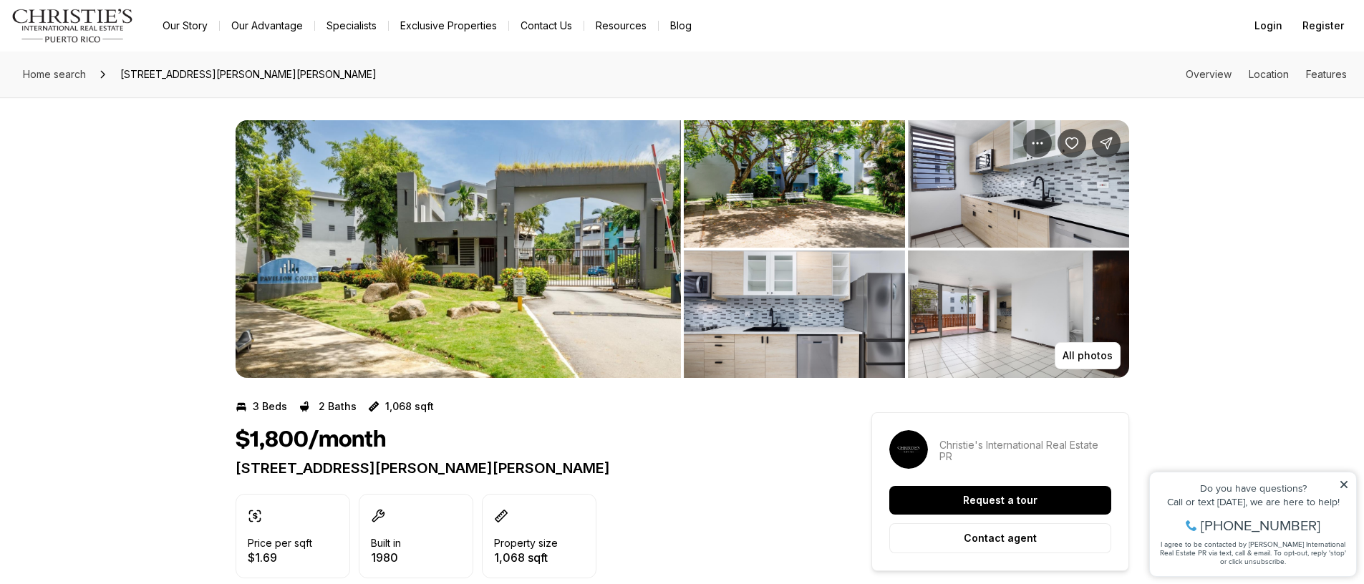
click at [772, 187] on img "View image gallery" at bounding box center [794, 183] width 221 height 127
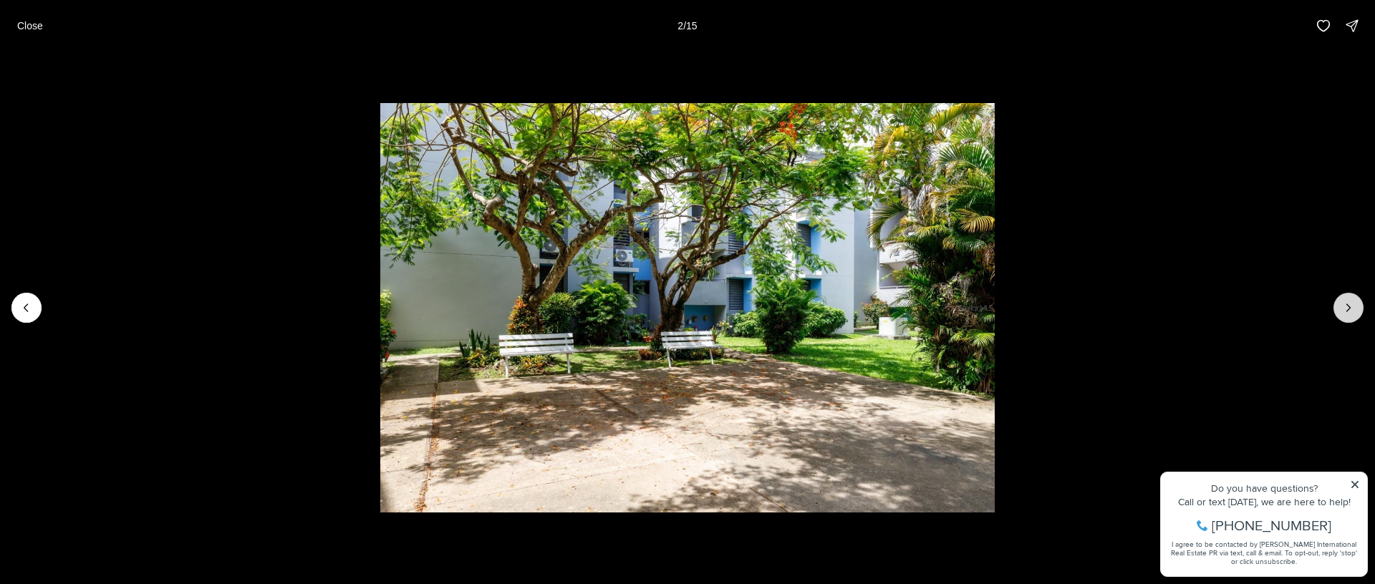
click at [1350, 313] on icon "Next slide" at bounding box center [1348, 308] width 14 height 14
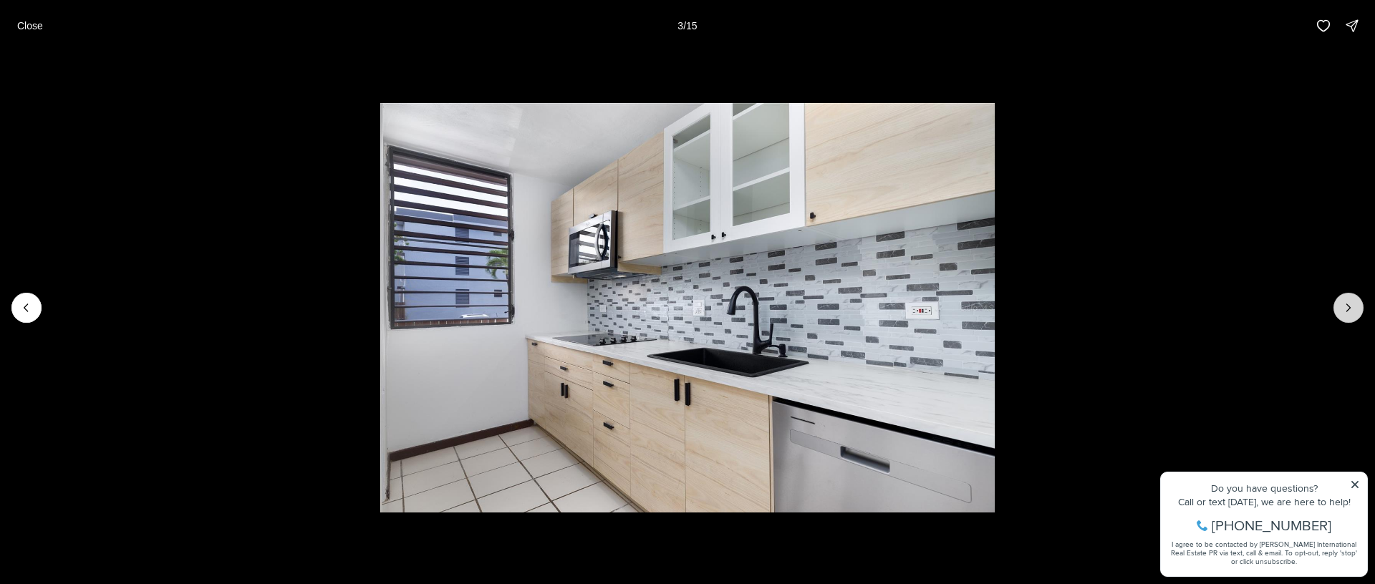
click at [1350, 313] on icon "Next slide" at bounding box center [1348, 308] width 14 height 14
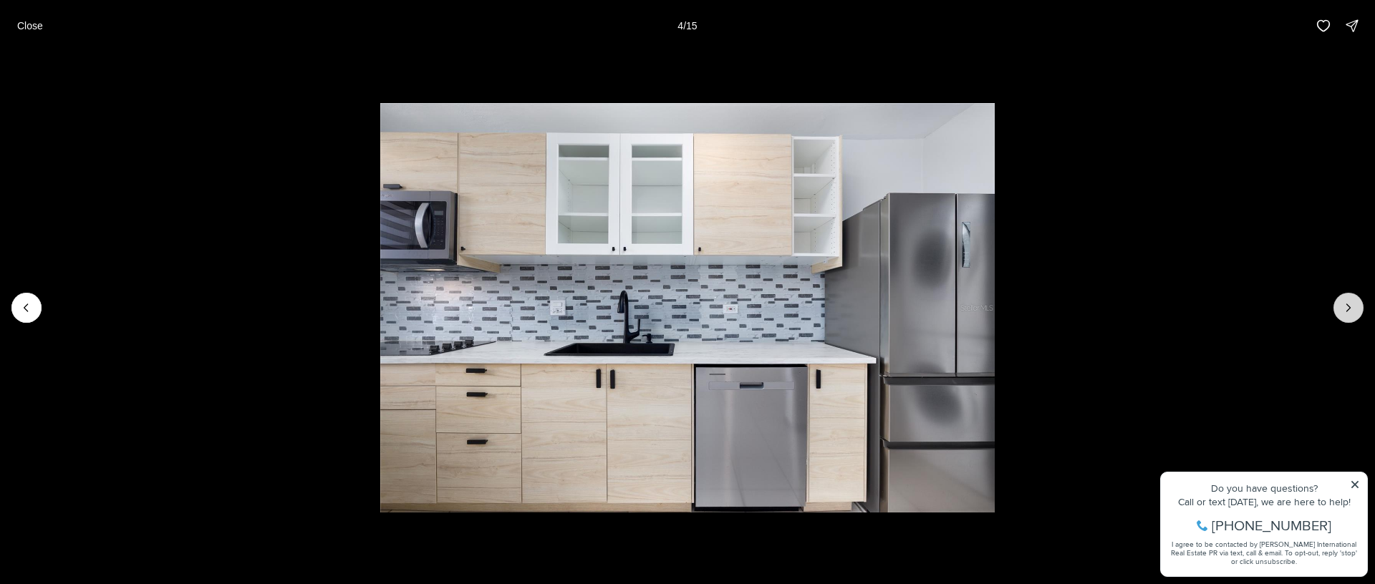
click at [1350, 313] on icon "Next slide" at bounding box center [1348, 308] width 14 height 14
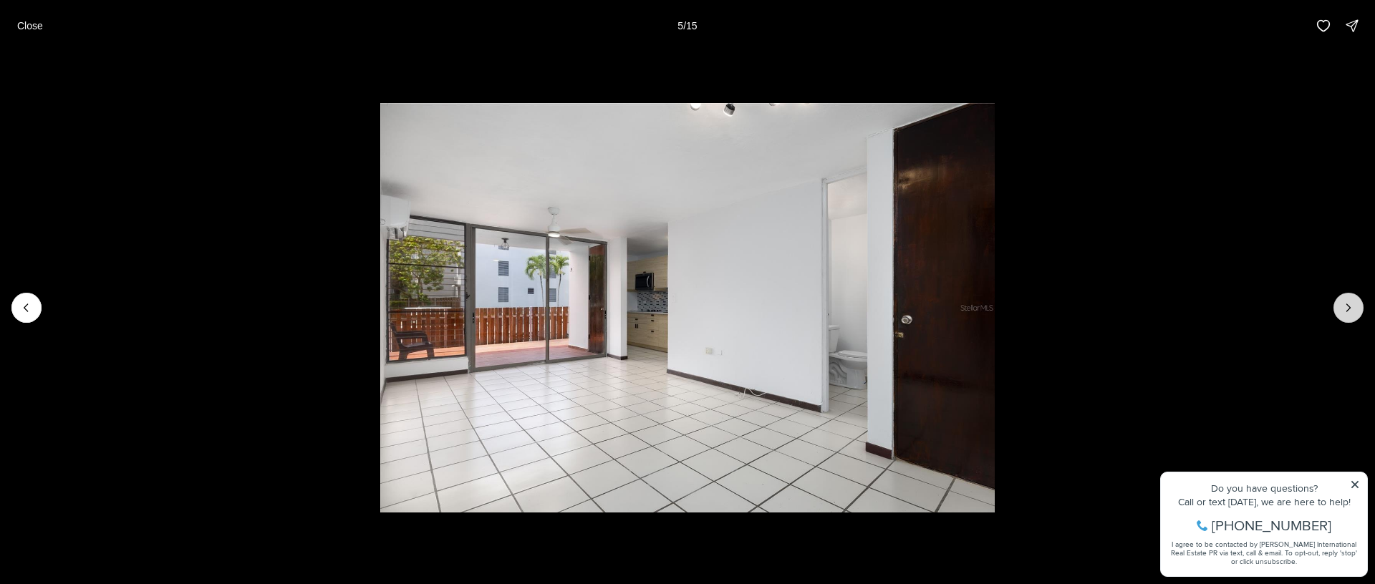
click at [1350, 313] on icon "Next slide" at bounding box center [1348, 308] width 14 height 14
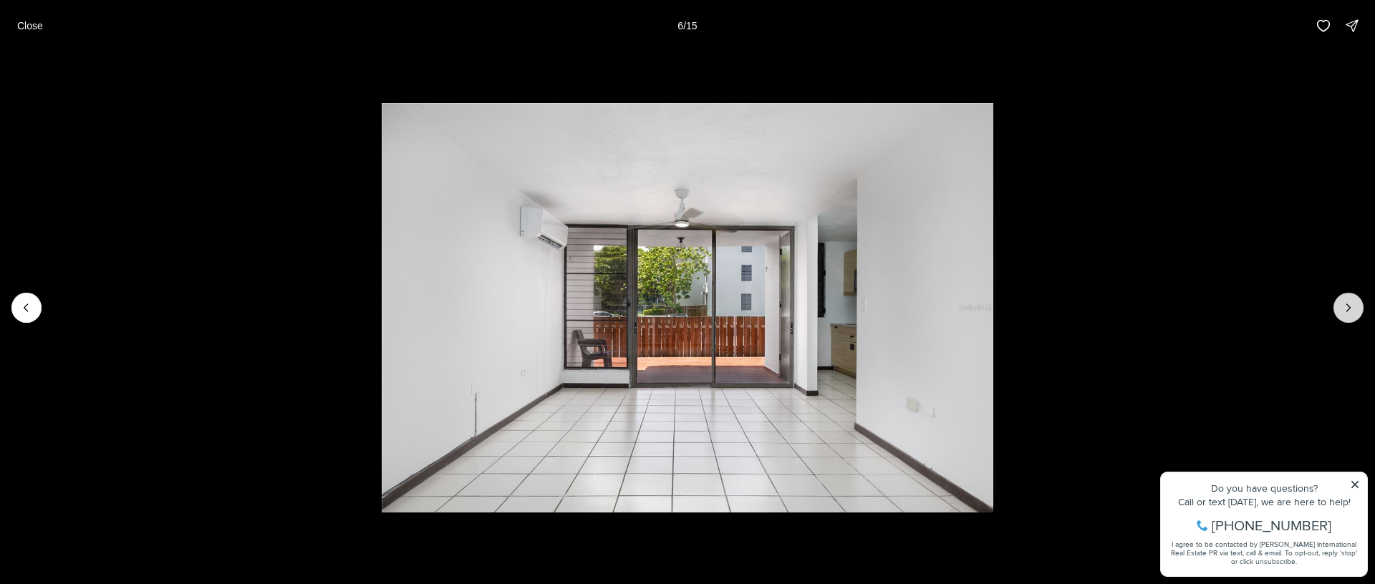
click at [1350, 313] on icon "Next slide" at bounding box center [1348, 308] width 14 height 14
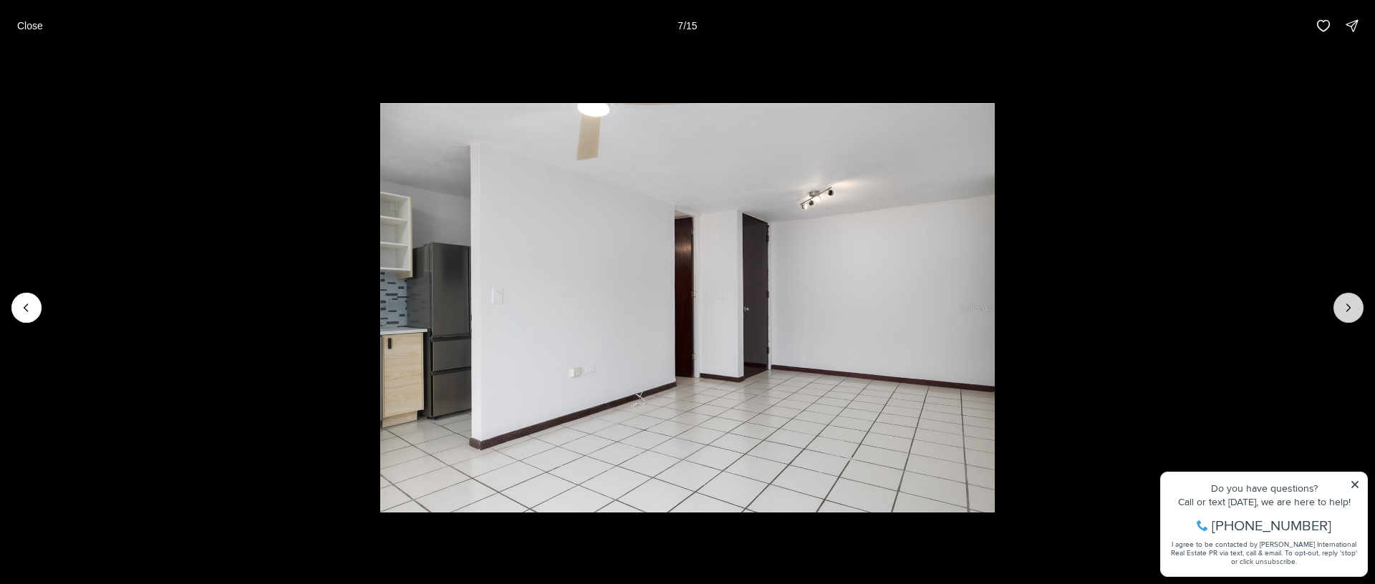
click at [1350, 313] on icon "Next slide" at bounding box center [1348, 308] width 14 height 14
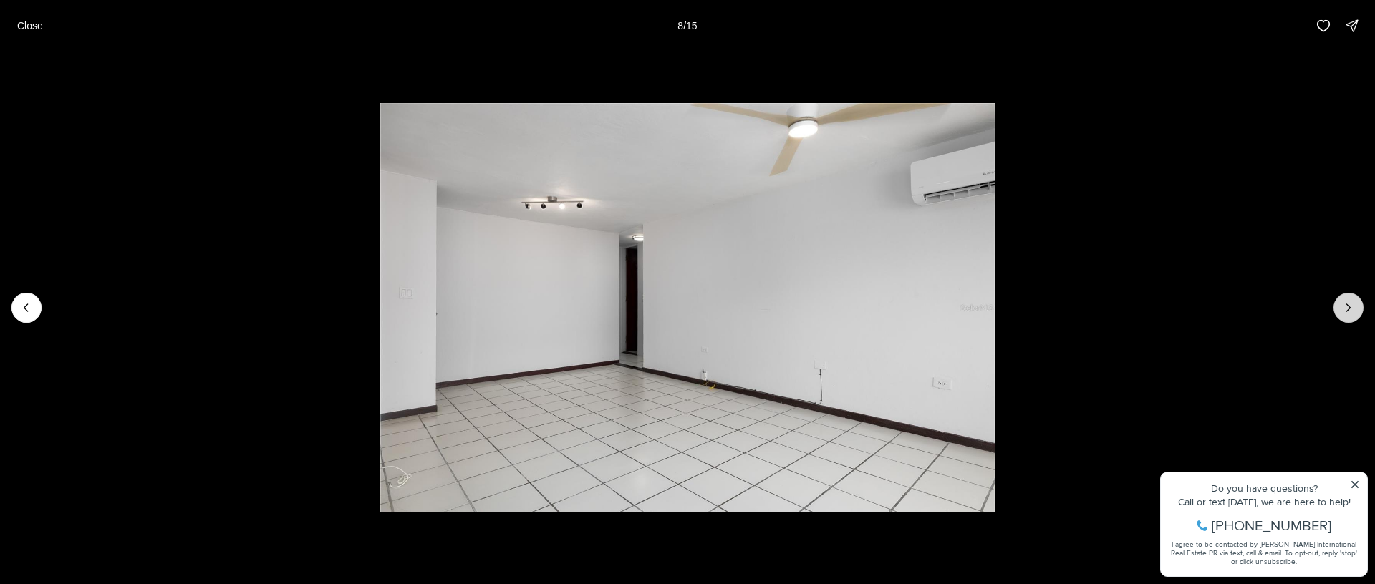
click at [1350, 313] on icon "Next slide" at bounding box center [1348, 308] width 14 height 14
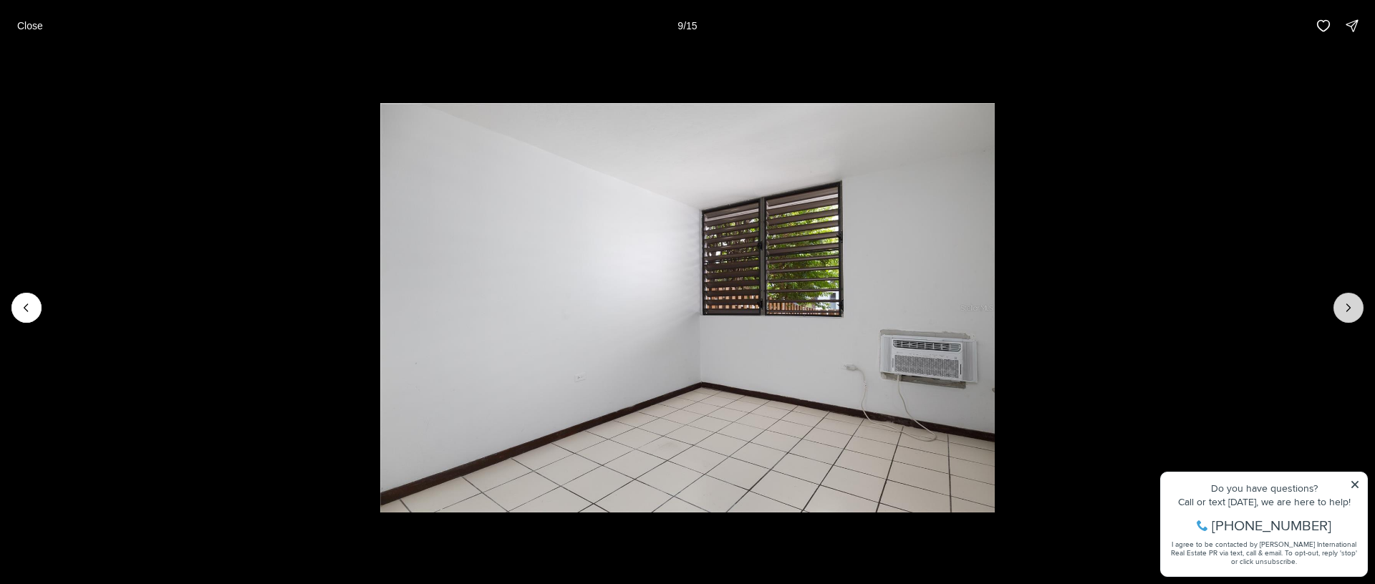
click at [1350, 313] on icon "Next slide" at bounding box center [1348, 308] width 14 height 14
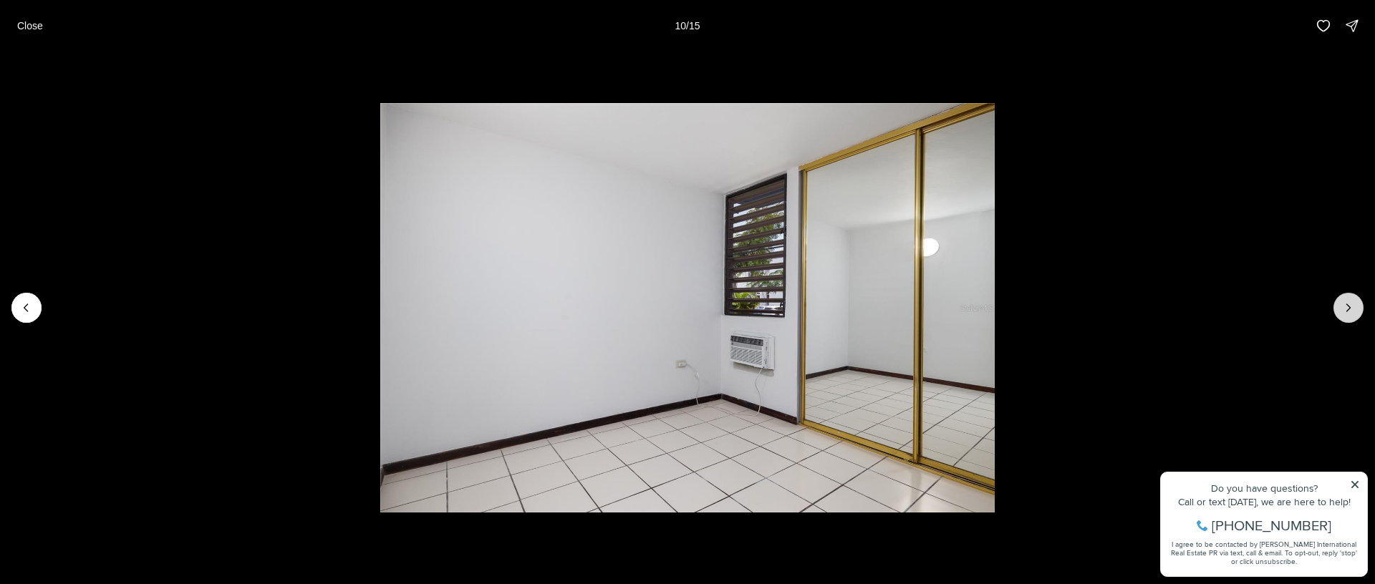
click at [1350, 313] on icon "Next slide" at bounding box center [1348, 308] width 14 height 14
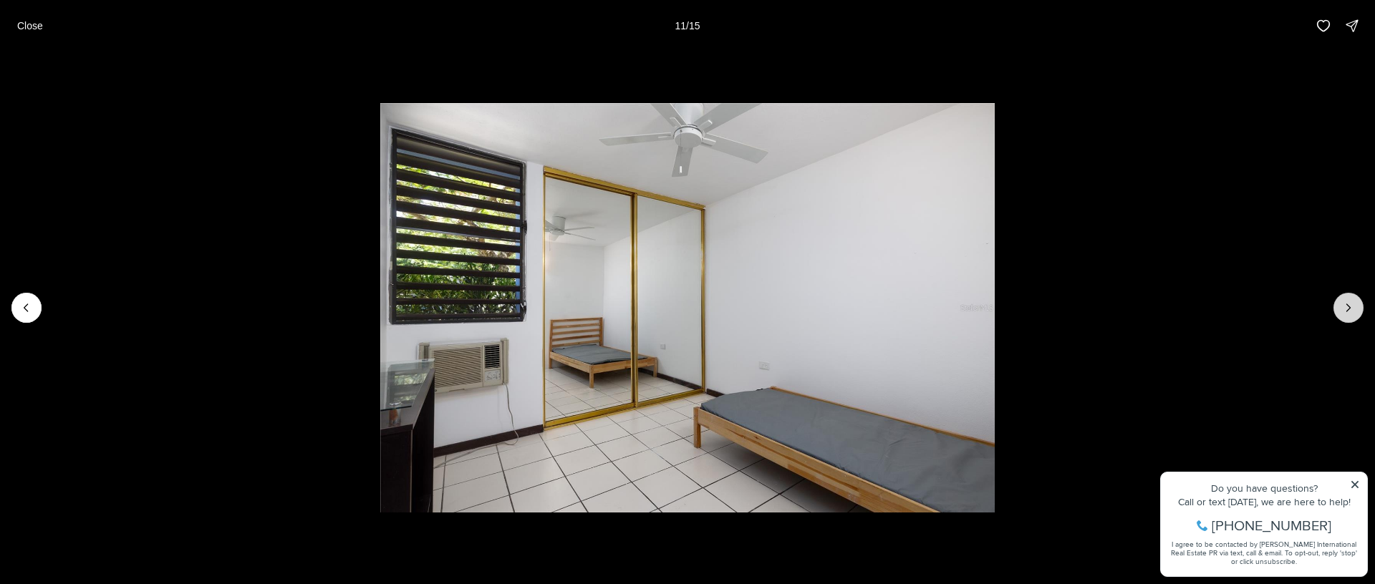
click at [1350, 313] on icon "Next slide" at bounding box center [1348, 308] width 14 height 14
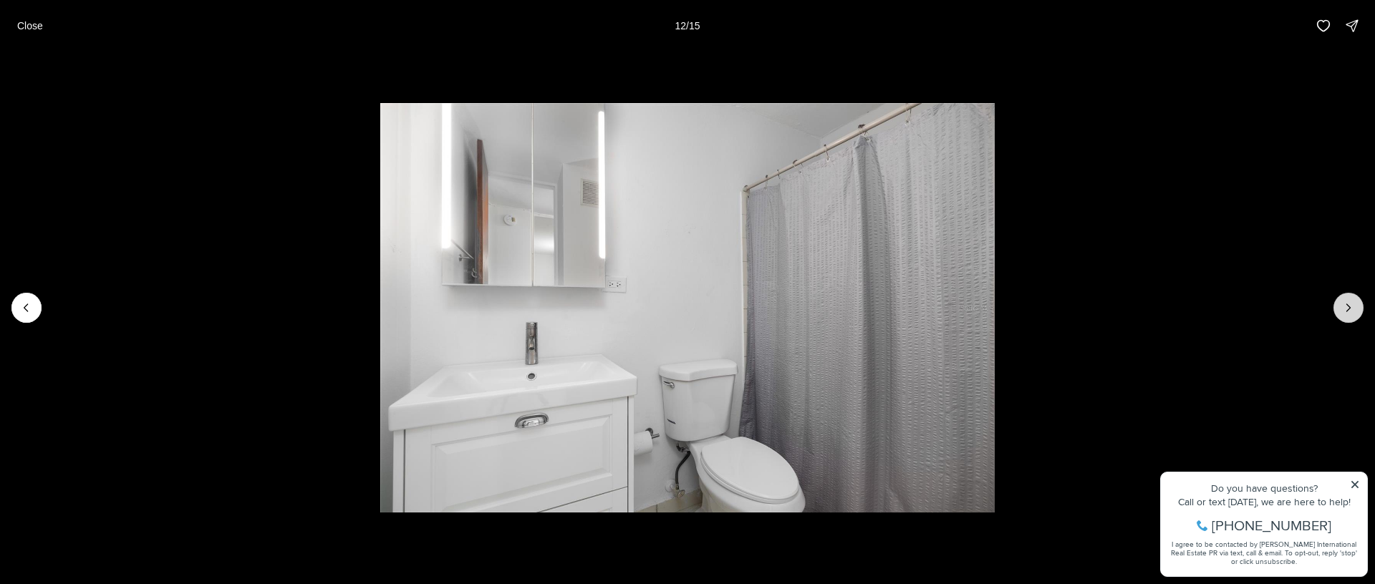
click at [1350, 313] on icon "Next slide" at bounding box center [1348, 308] width 14 height 14
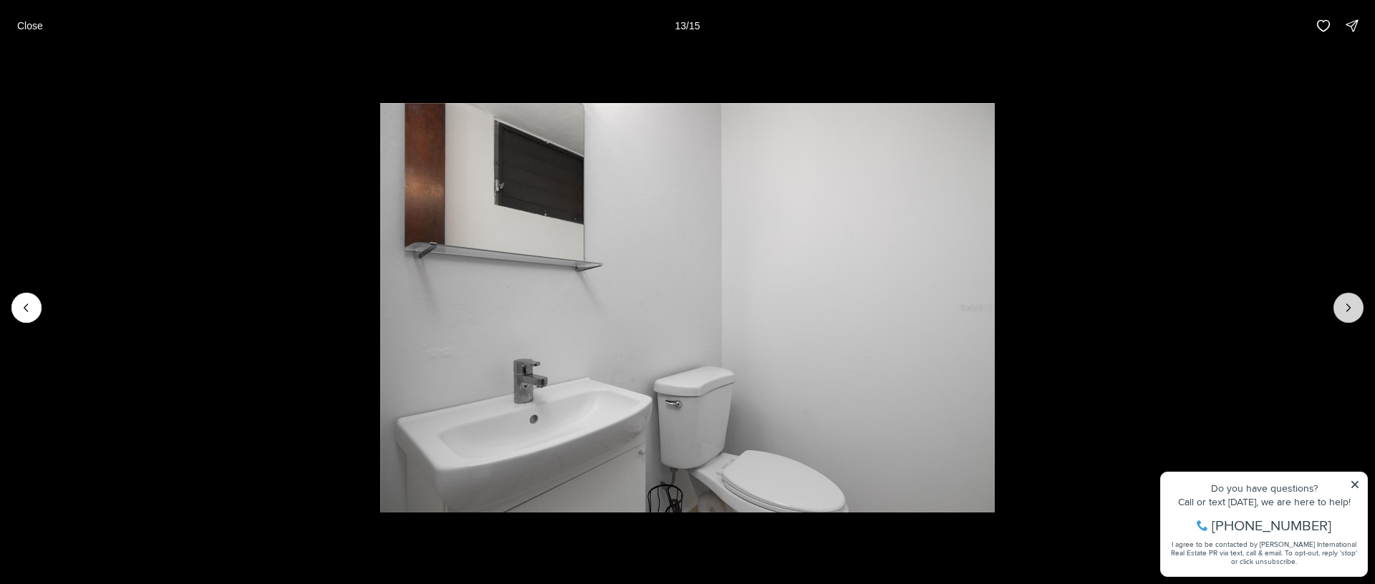
click at [1350, 313] on icon "Next slide" at bounding box center [1348, 308] width 14 height 14
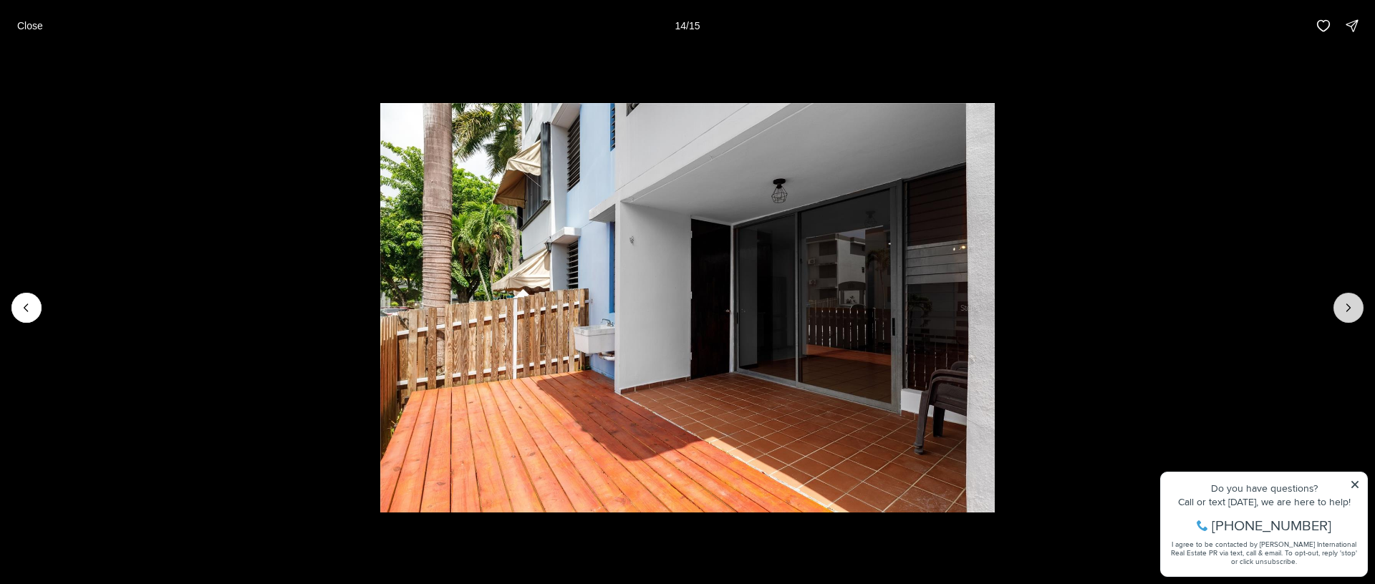
click at [1350, 313] on icon "Next slide" at bounding box center [1348, 308] width 14 height 14
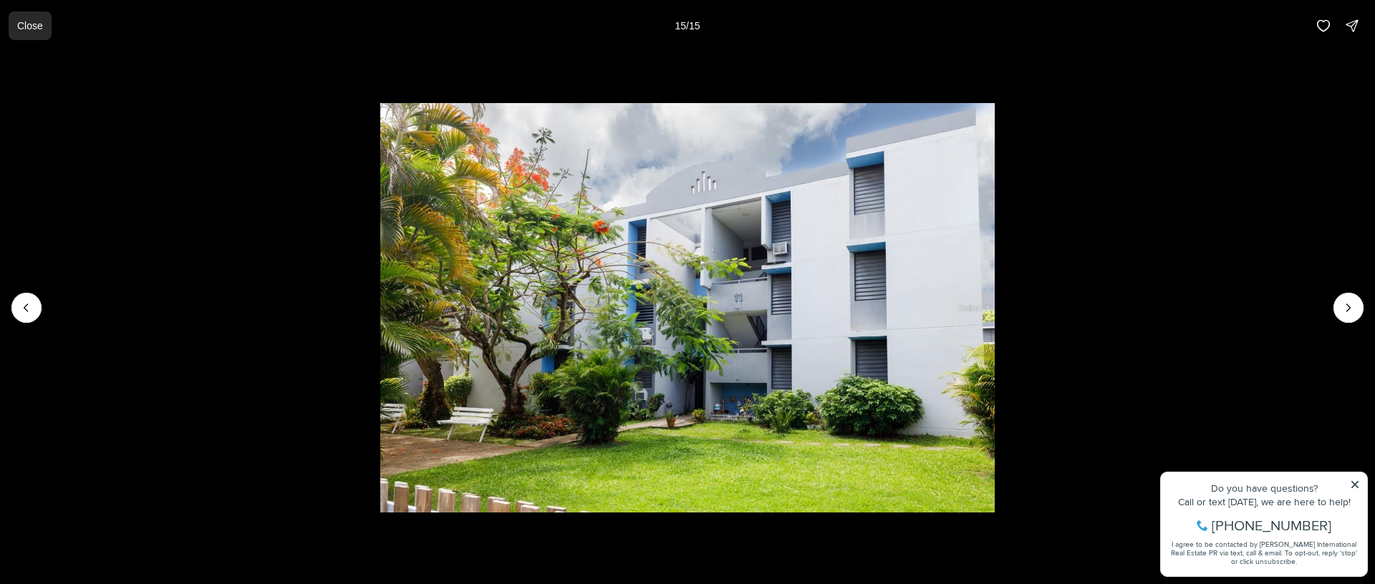
click at [34, 25] on p "Close" at bounding box center [30, 25] width 26 height 11
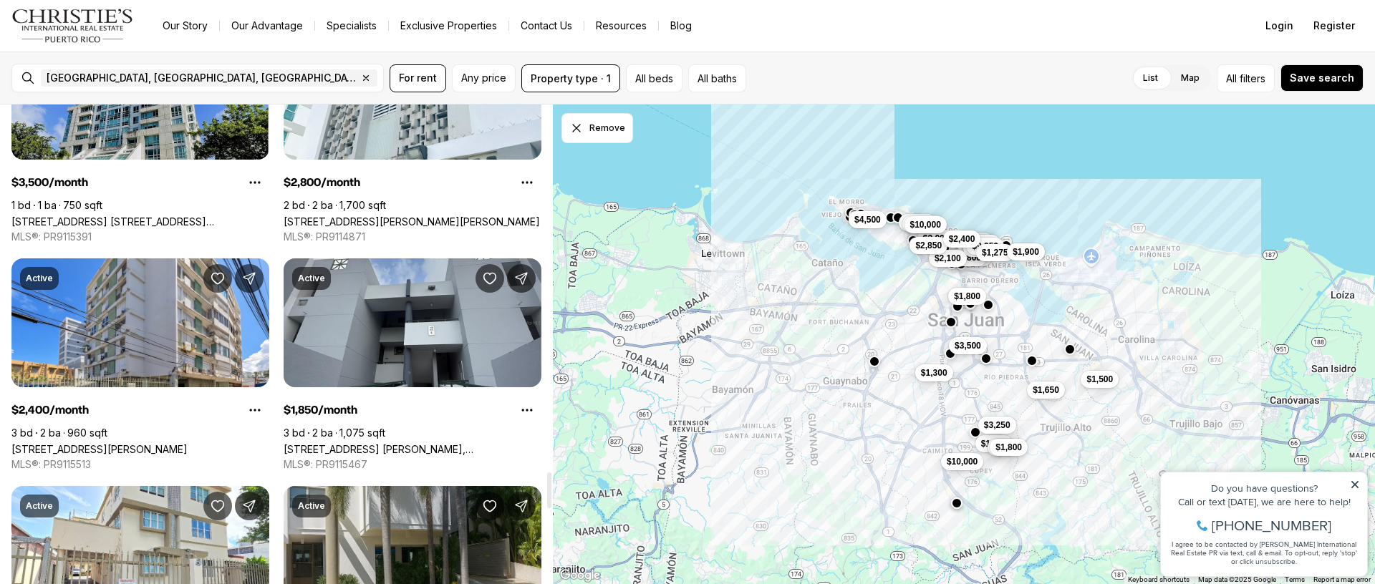
scroll to position [4912, 0]
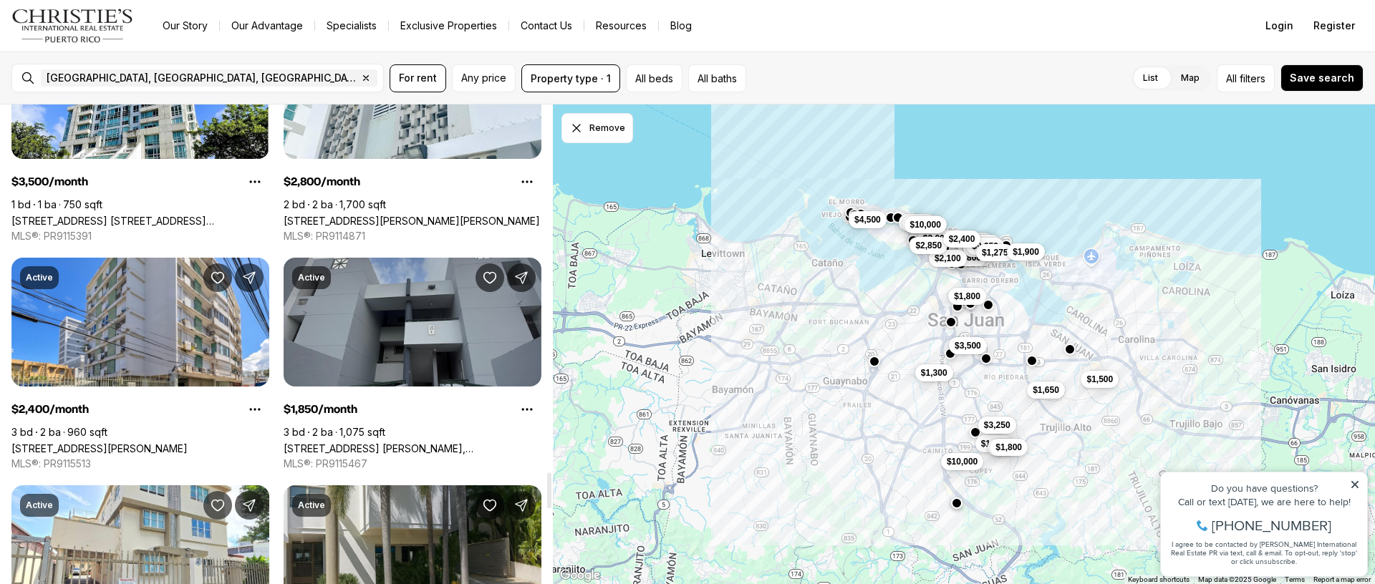
click at [400, 443] on link "[STREET_ADDRESS] [PERSON_NAME], [GEOGRAPHIC_DATA][PERSON_NAME], 00926" at bounding box center [413, 449] width 258 height 12
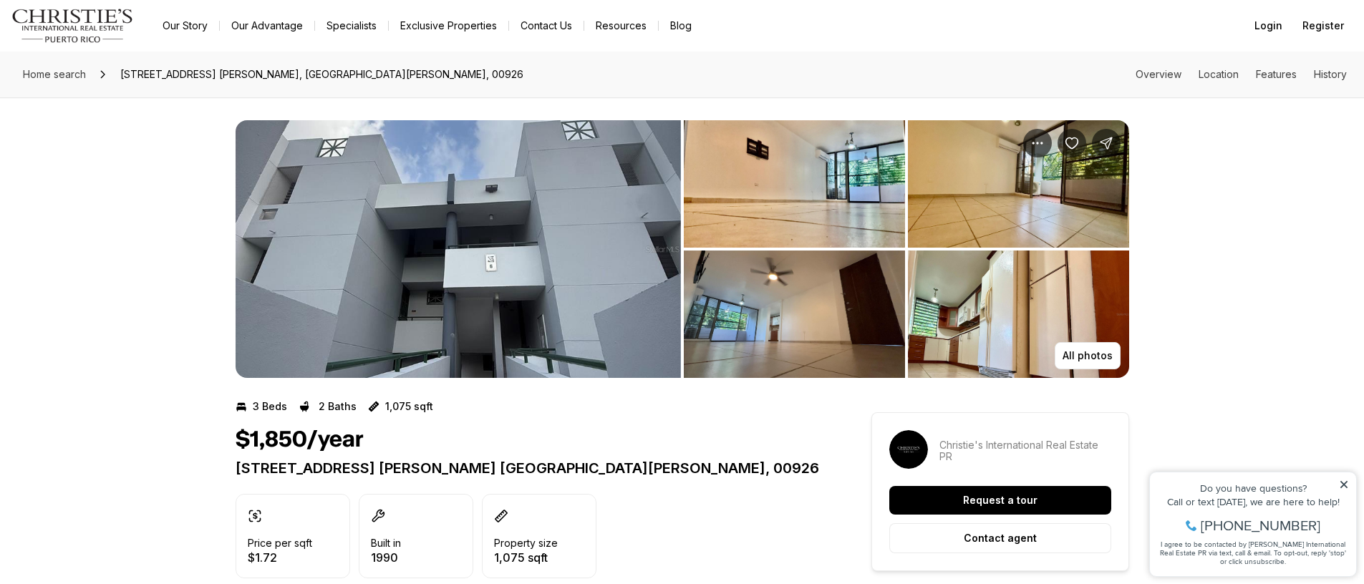
click at [721, 219] on img "View image gallery" at bounding box center [794, 183] width 221 height 127
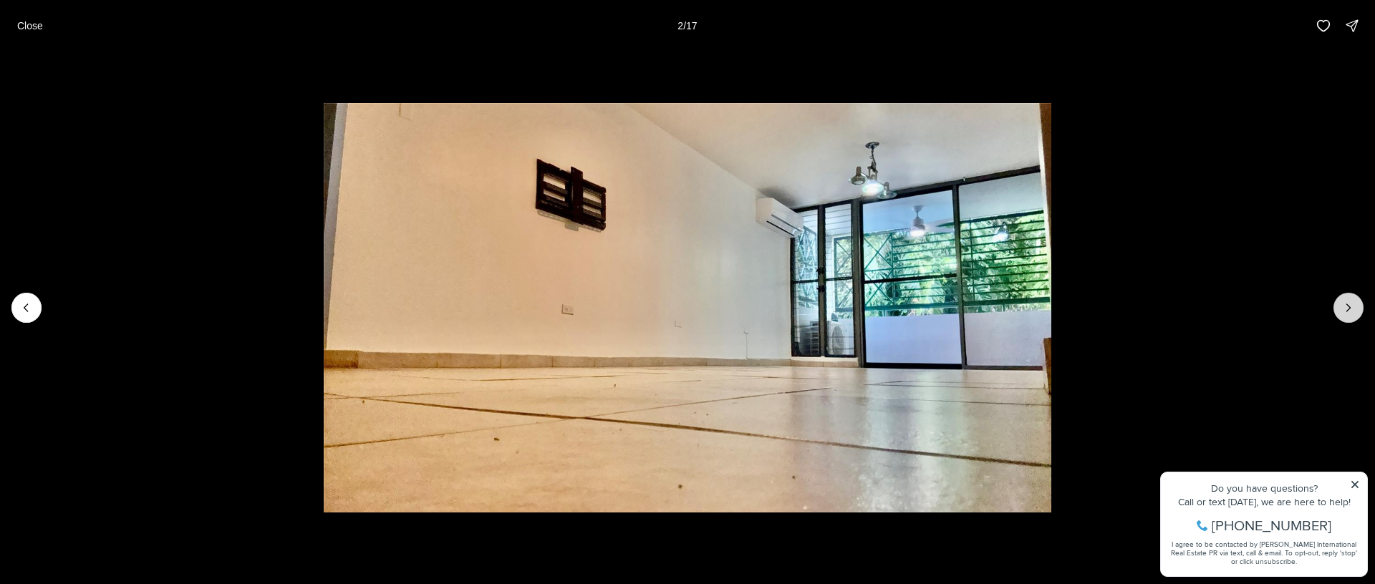
click at [1350, 295] on button "Next slide" at bounding box center [1348, 308] width 30 height 30
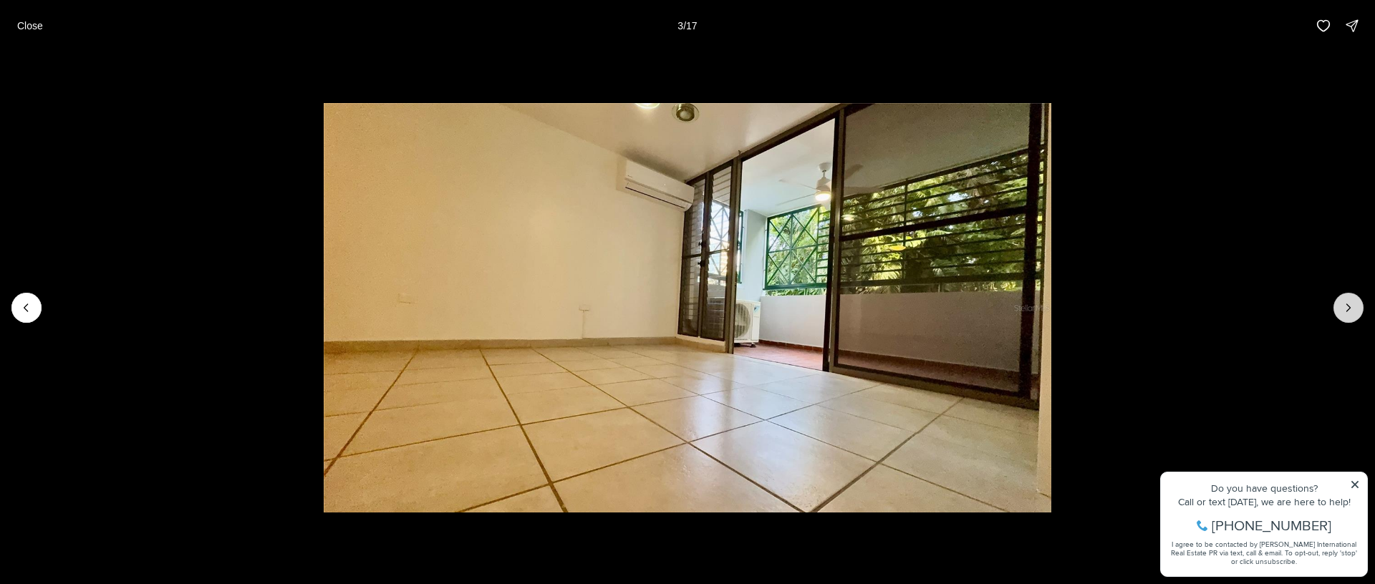
click at [1350, 295] on button "Next slide" at bounding box center [1348, 308] width 30 height 30
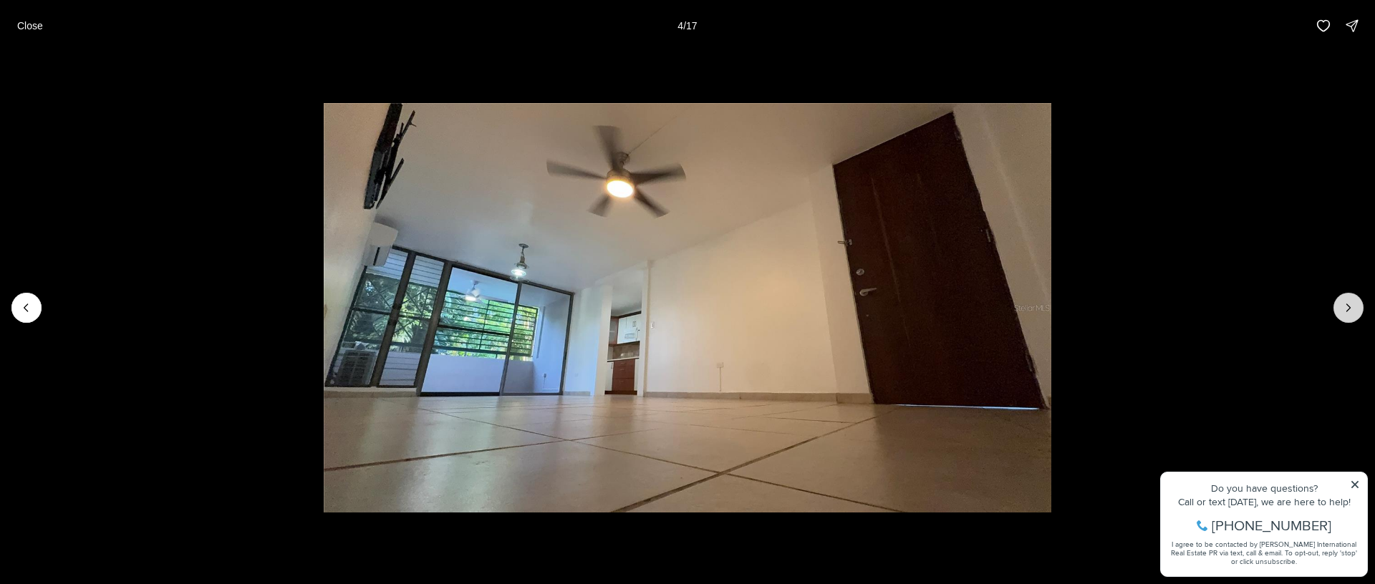
click at [1350, 295] on button "Next slide" at bounding box center [1348, 308] width 30 height 30
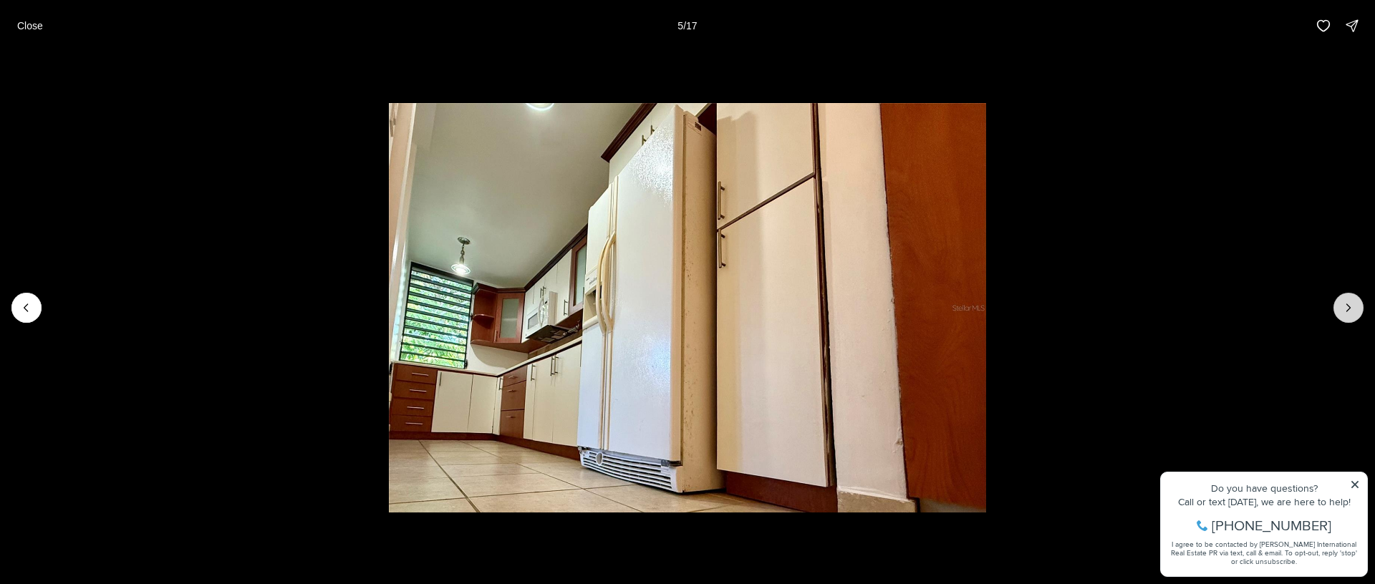
click at [1350, 295] on button "Next slide" at bounding box center [1348, 308] width 30 height 30
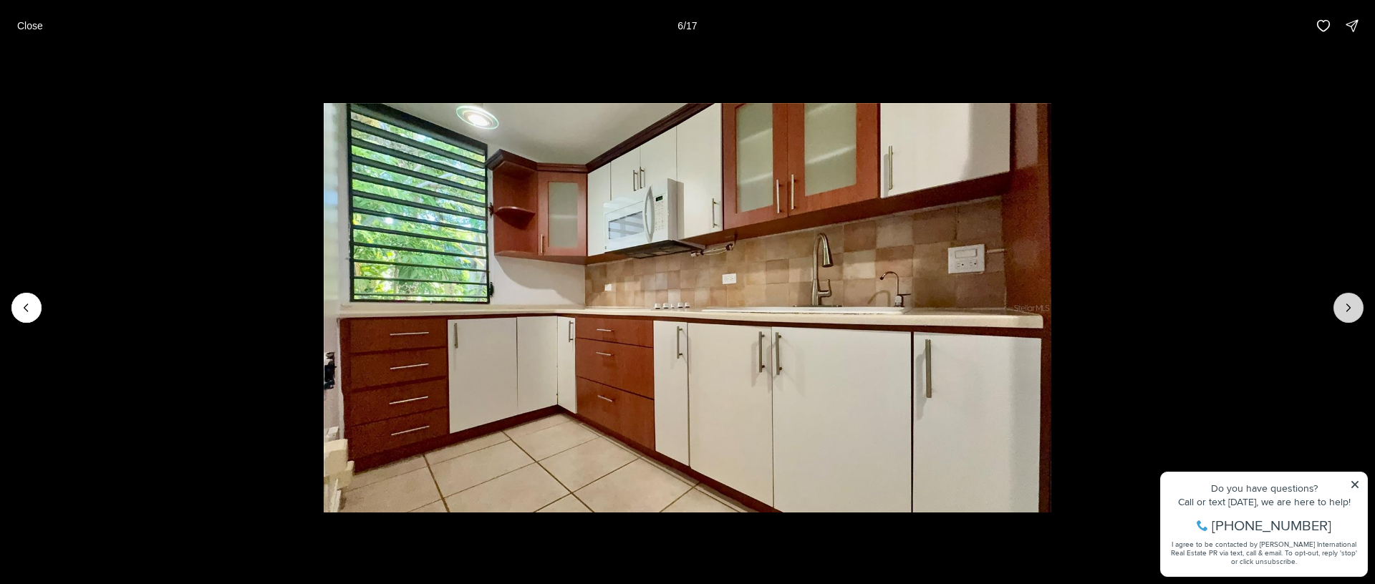
click at [1350, 295] on button "Next slide" at bounding box center [1348, 308] width 30 height 30
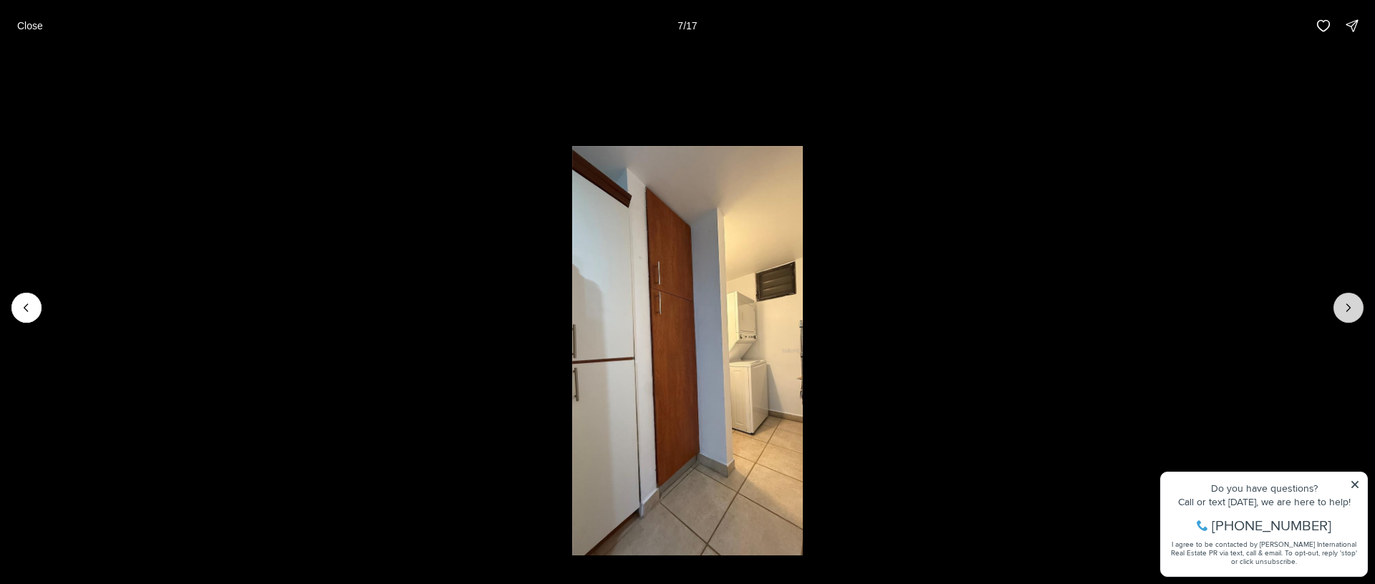
click at [1350, 295] on button "Next slide" at bounding box center [1348, 308] width 30 height 30
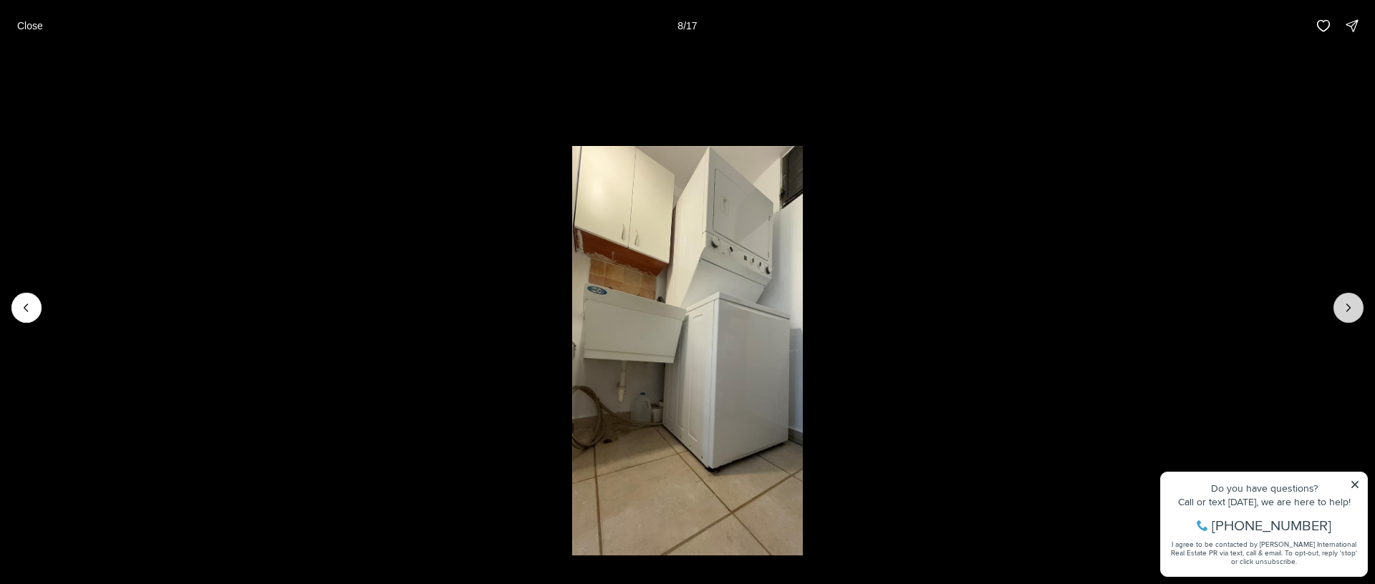
click at [1350, 295] on button "Next slide" at bounding box center [1348, 308] width 30 height 30
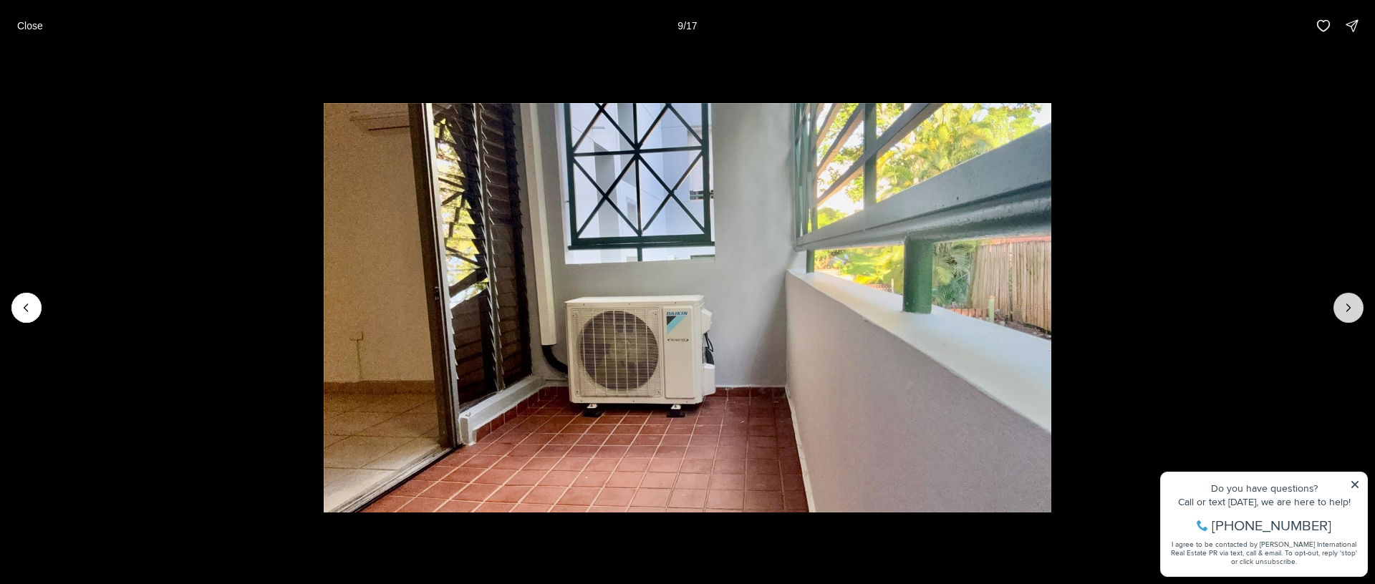
click at [1350, 295] on button "Next slide" at bounding box center [1348, 308] width 30 height 30
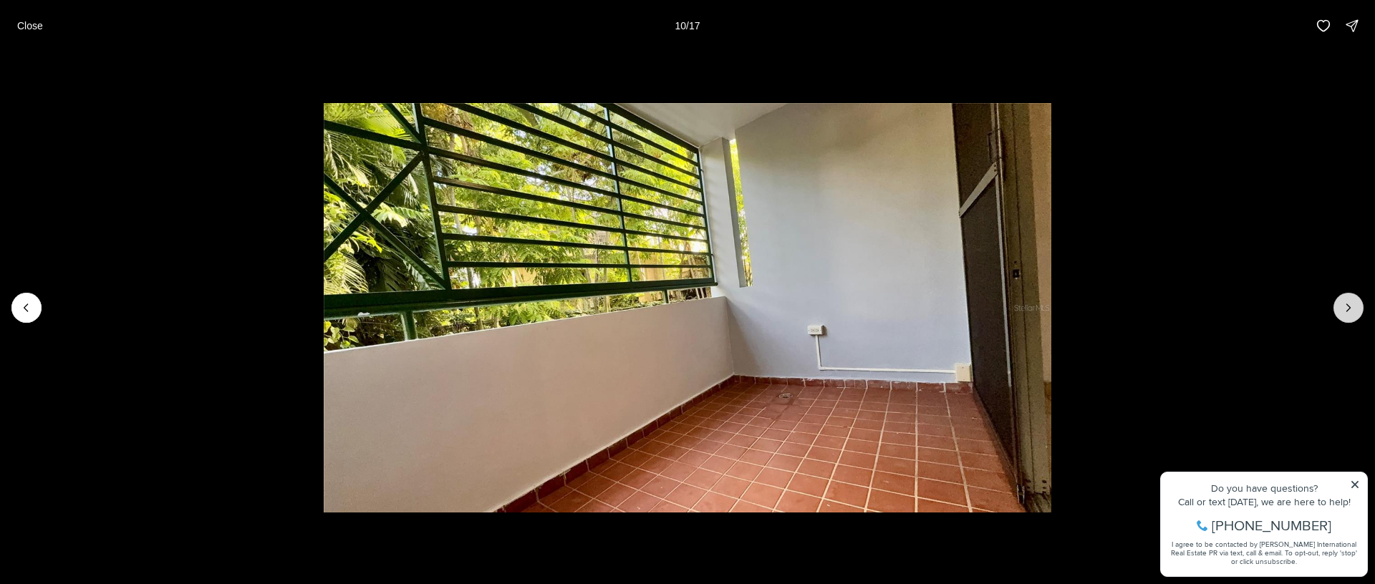
click at [1350, 295] on button "Next slide" at bounding box center [1348, 308] width 30 height 30
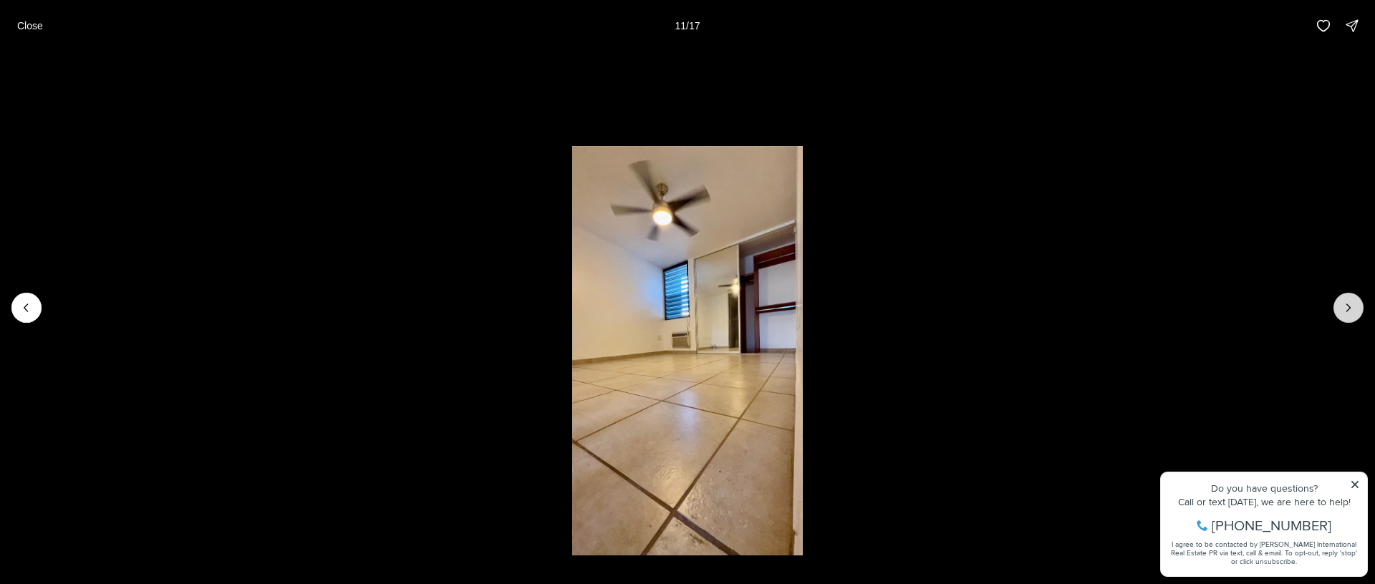
click at [1350, 295] on button "Next slide" at bounding box center [1348, 308] width 30 height 30
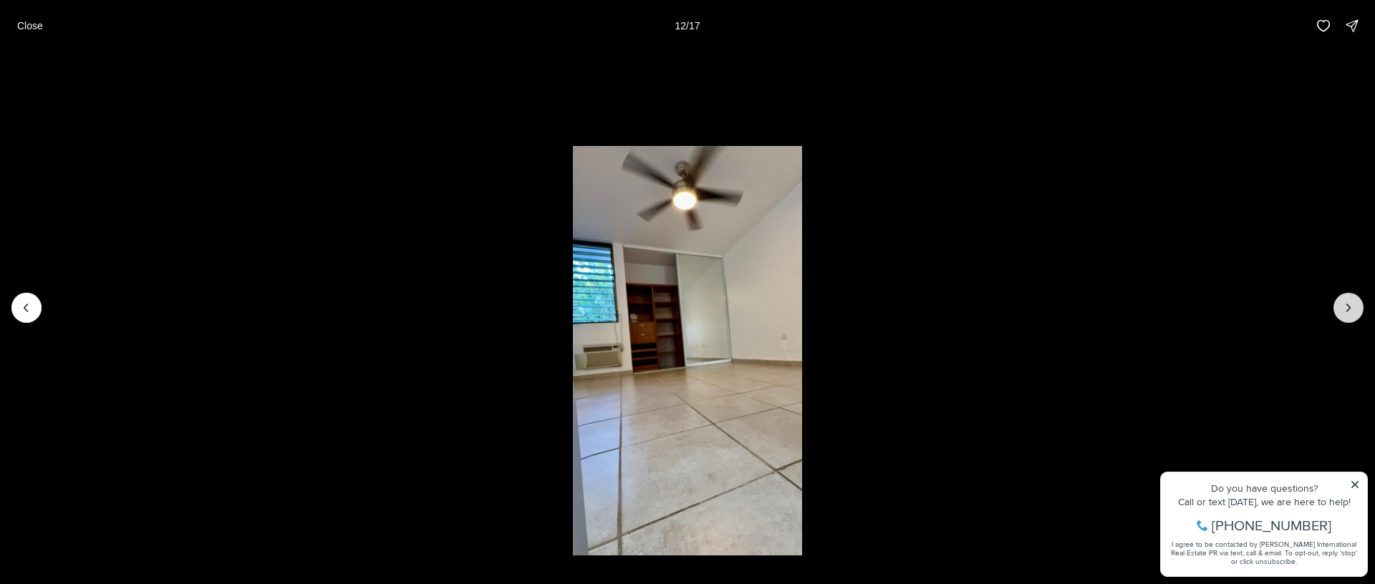
click at [1350, 293] on button "Next slide" at bounding box center [1348, 308] width 30 height 30
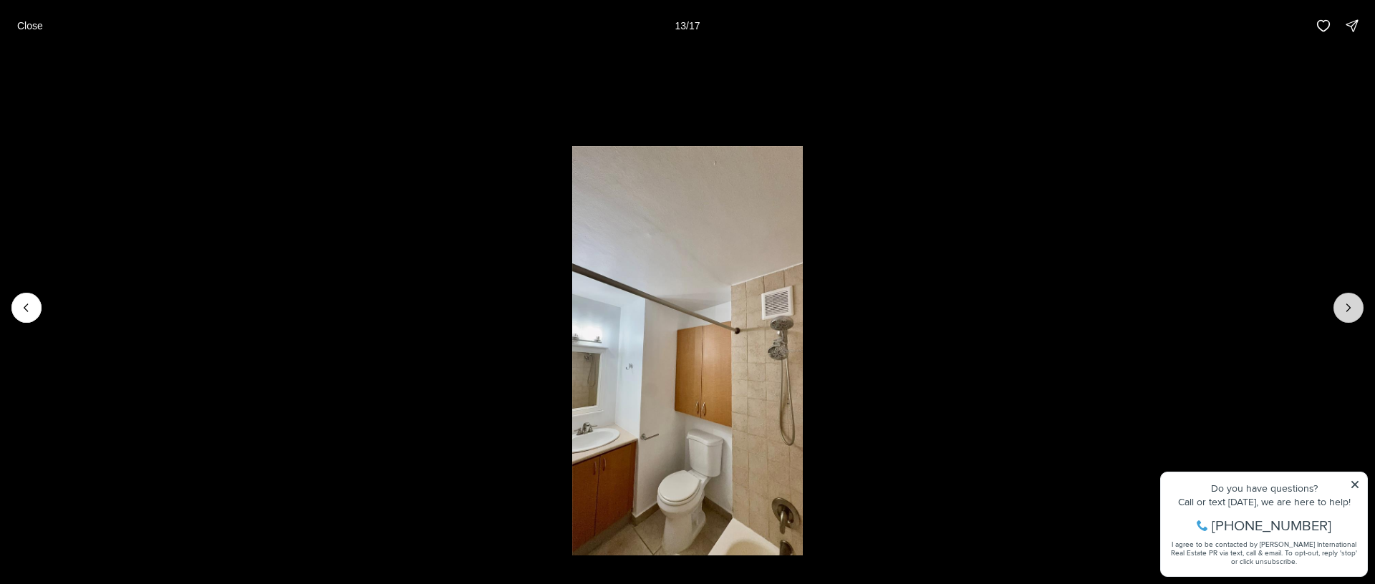
click at [1350, 293] on button "Next slide" at bounding box center [1348, 308] width 30 height 30
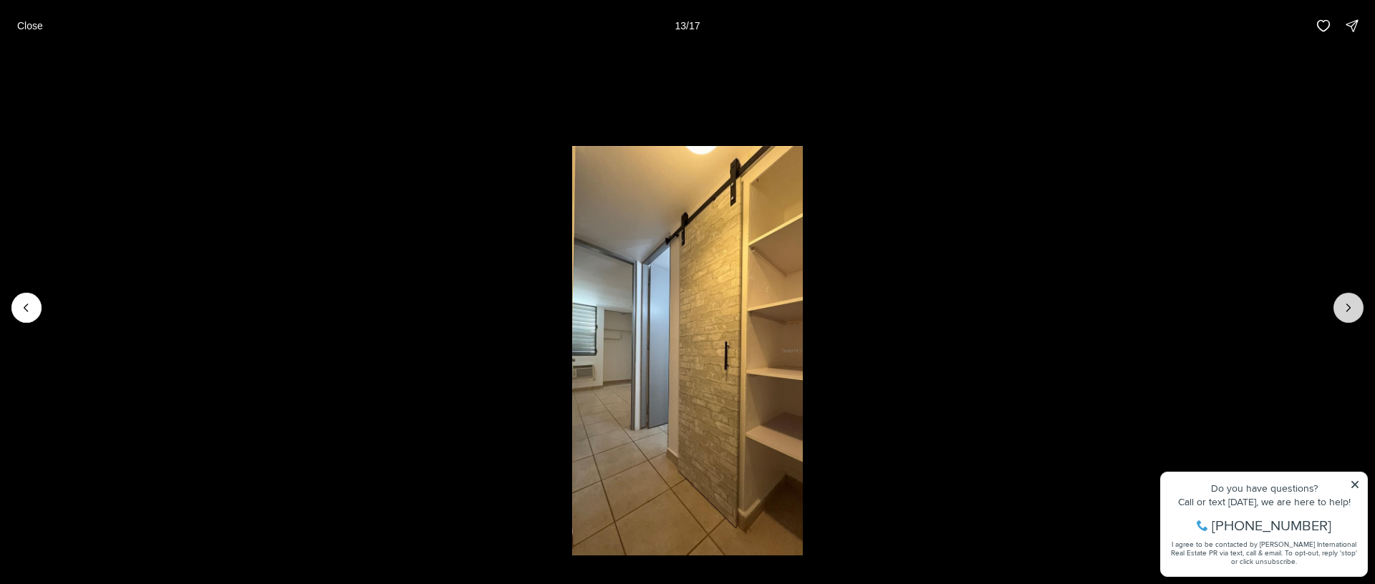
click at [1350, 293] on button "Next slide" at bounding box center [1348, 308] width 30 height 30
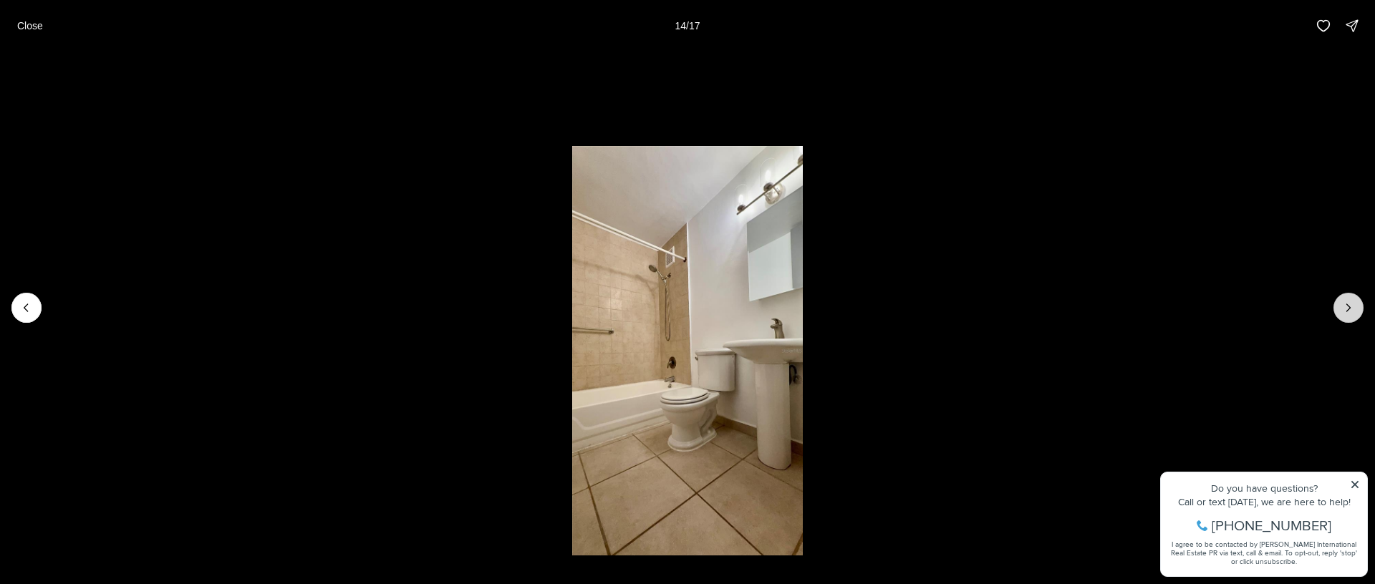
click at [1350, 293] on button "Next slide" at bounding box center [1348, 308] width 30 height 30
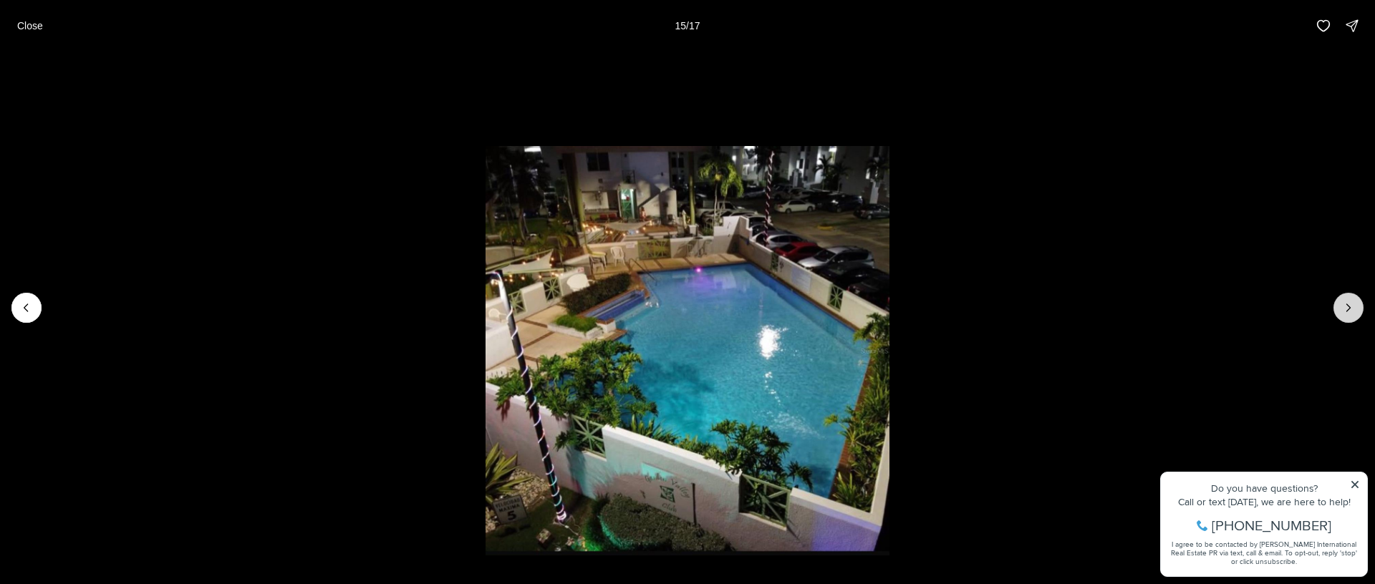
click at [1350, 293] on button "Next slide" at bounding box center [1348, 308] width 30 height 30
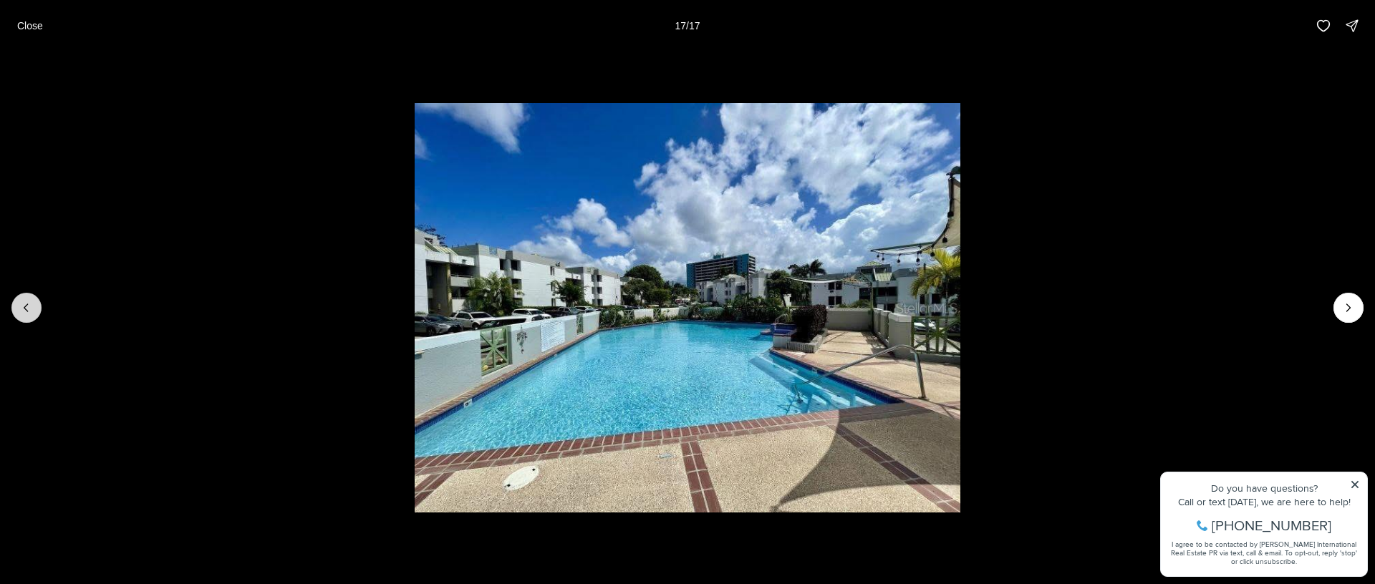
click at [21, 307] on icon "Previous slide" at bounding box center [26, 308] width 14 height 14
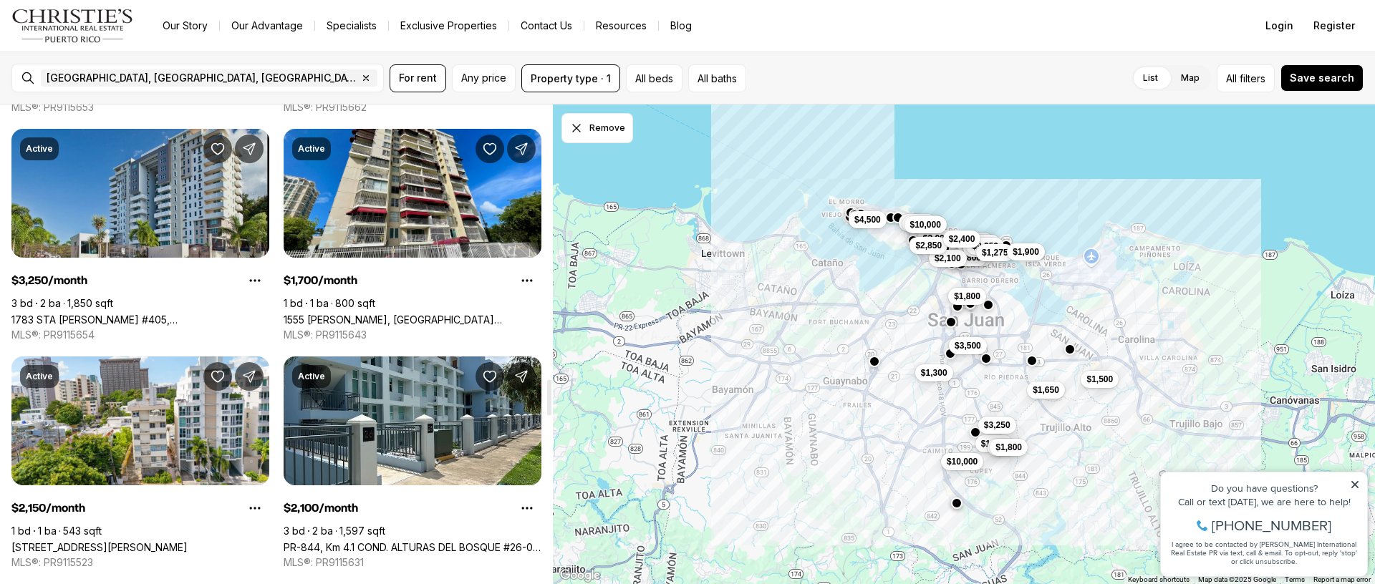
scroll to position [3668, 0]
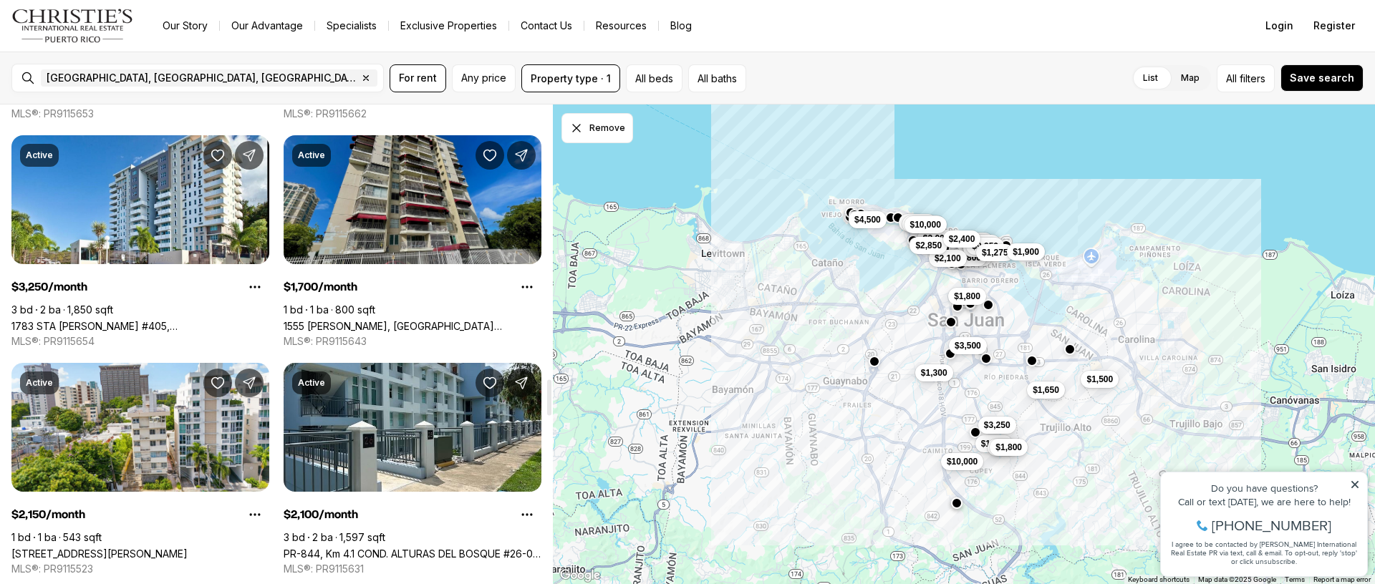
click at [385, 320] on link "1555 [PERSON_NAME], [GEOGRAPHIC_DATA][PERSON_NAME], 00909" at bounding box center [413, 326] width 258 height 12
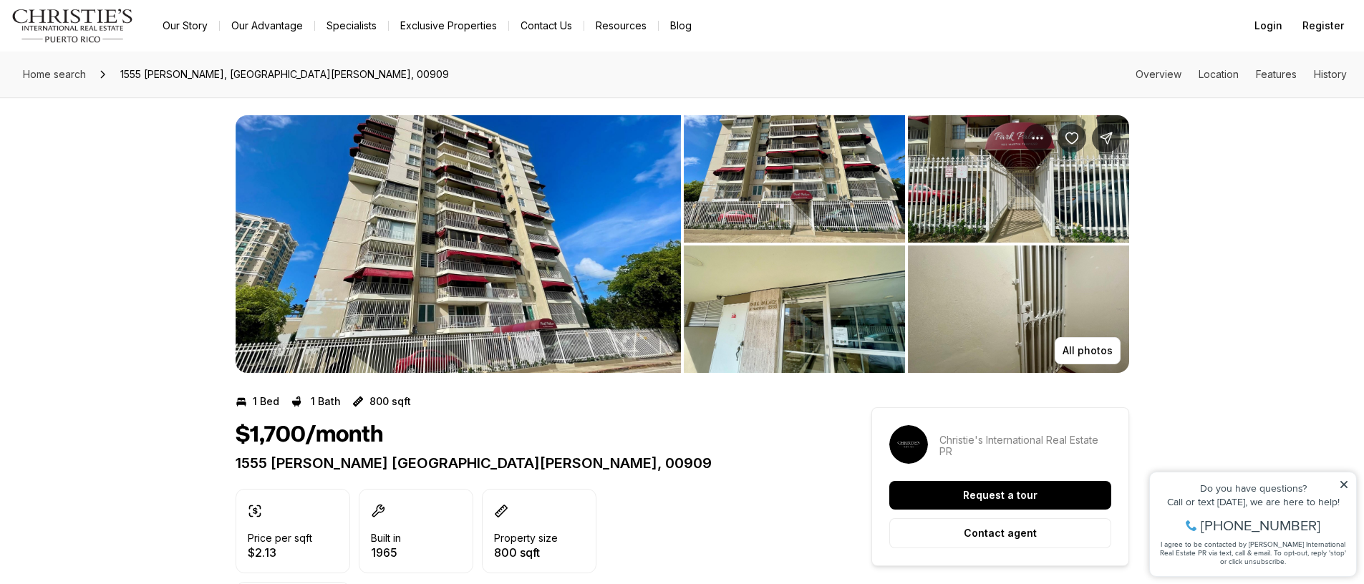
scroll to position [6, 0]
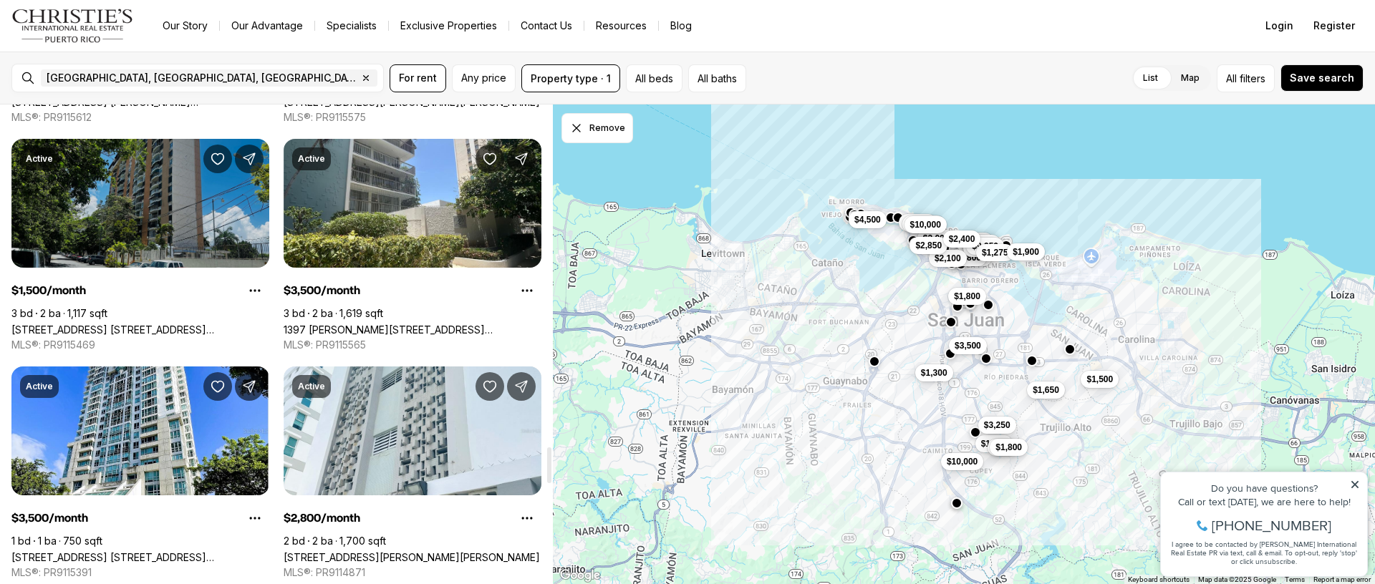
scroll to position [4574, 0]
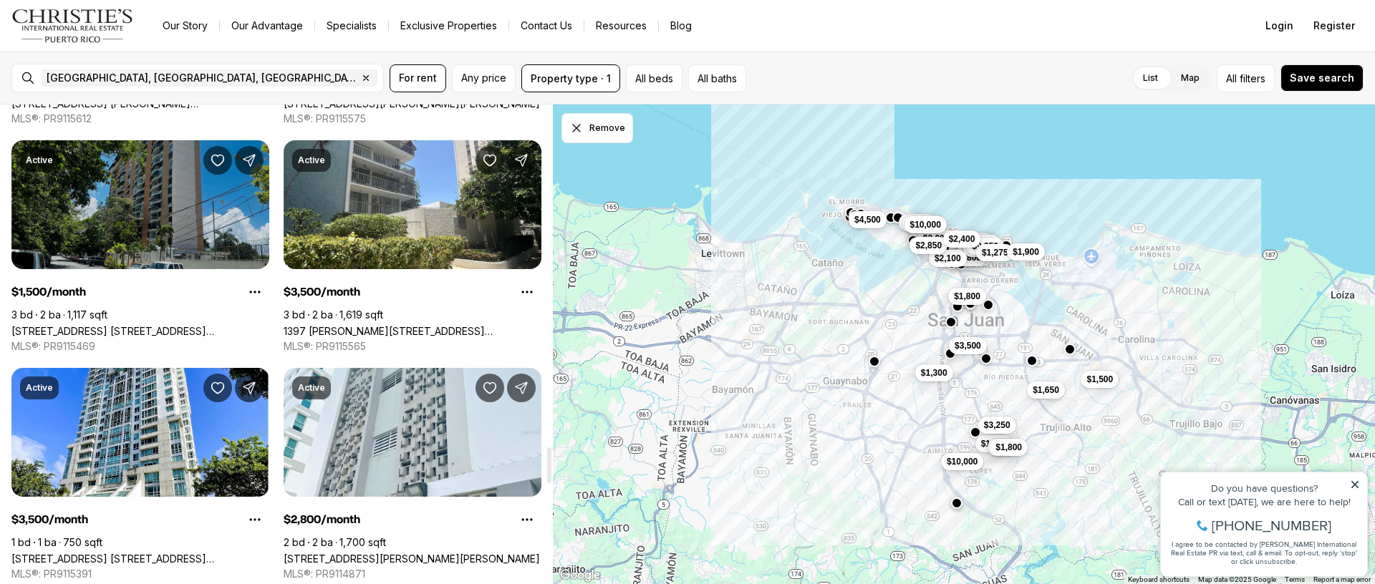
click at [155, 325] on link "[STREET_ADDRESS] [STREET_ADDRESS][PERSON_NAME]" at bounding box center [140, 331] width 258 height 12
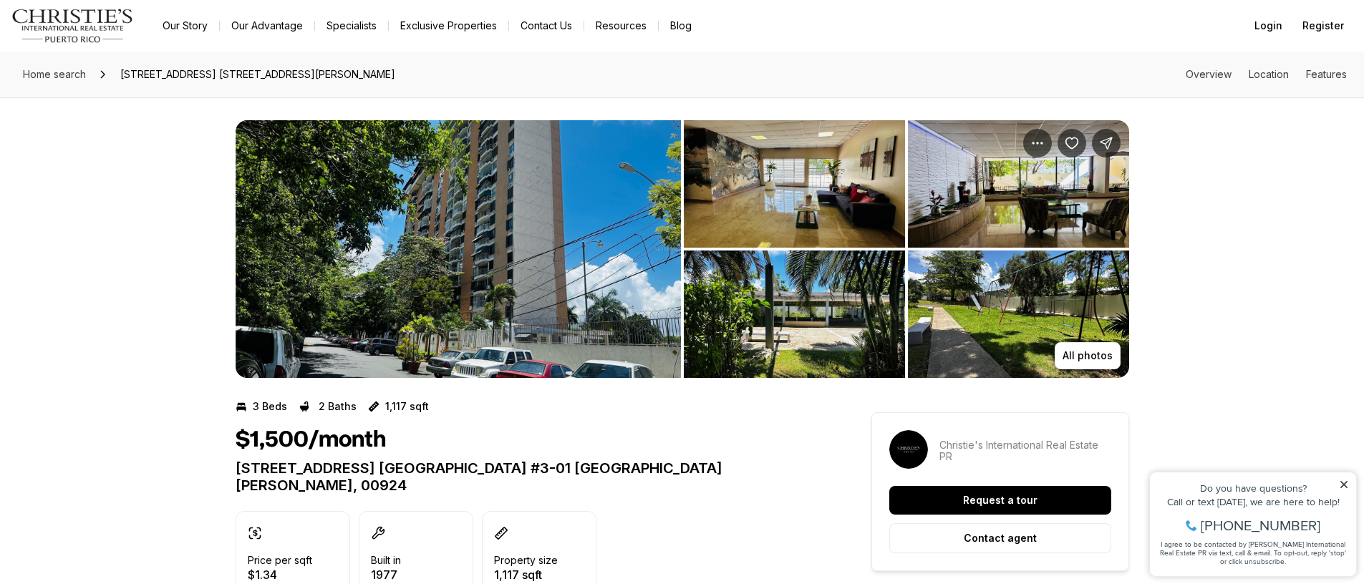
click at [781, 215] on img "View image gallery" at bounding box center [794, 183] width 221 height 127
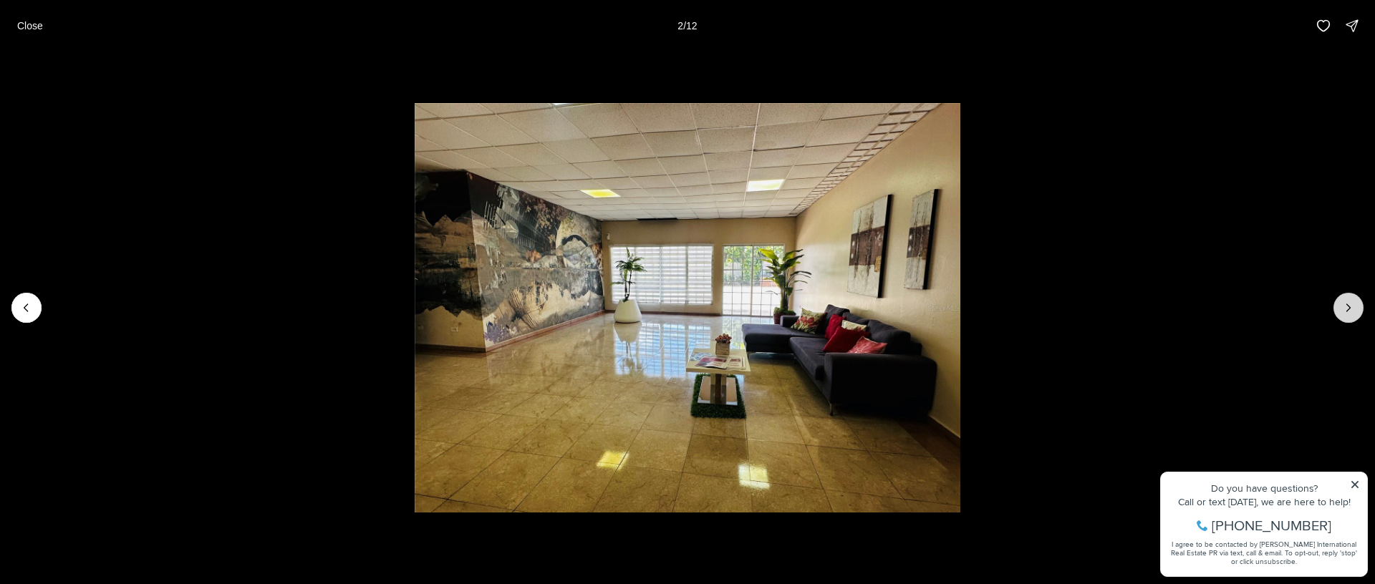
click at [1357, 304] on button "Next slide" at bounding box center [1348, 308] width 30 height 30
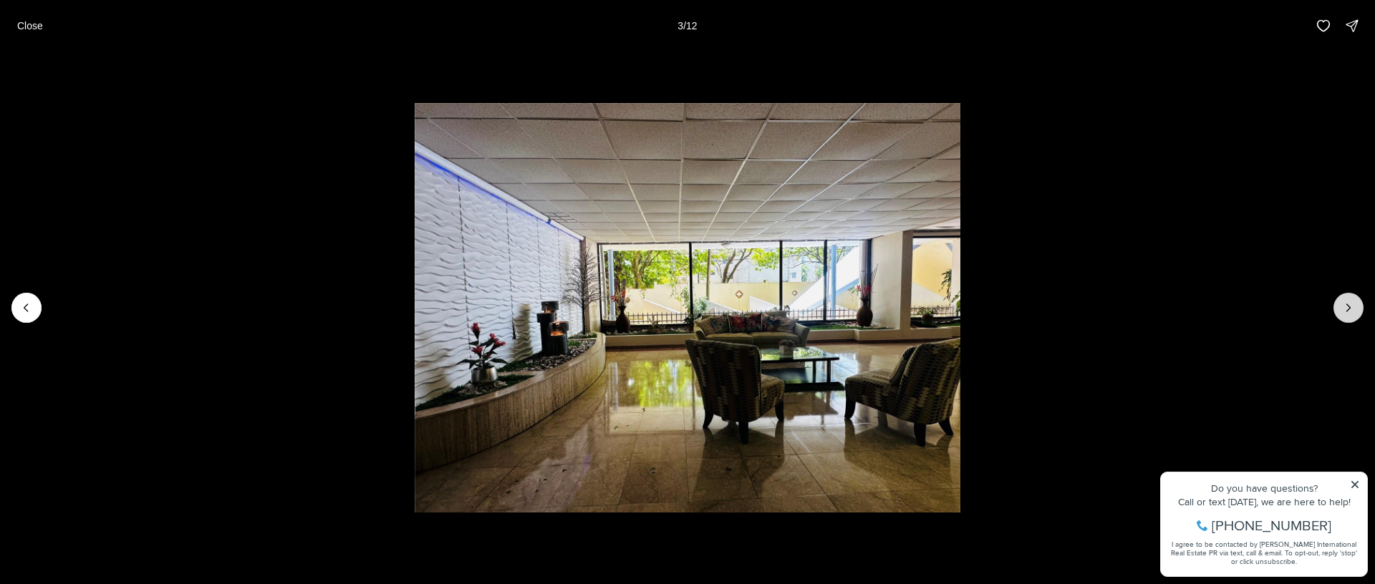
click at [1358, 303] on button "Next slide" at bounding box center [1348, 308] width 30 height 30
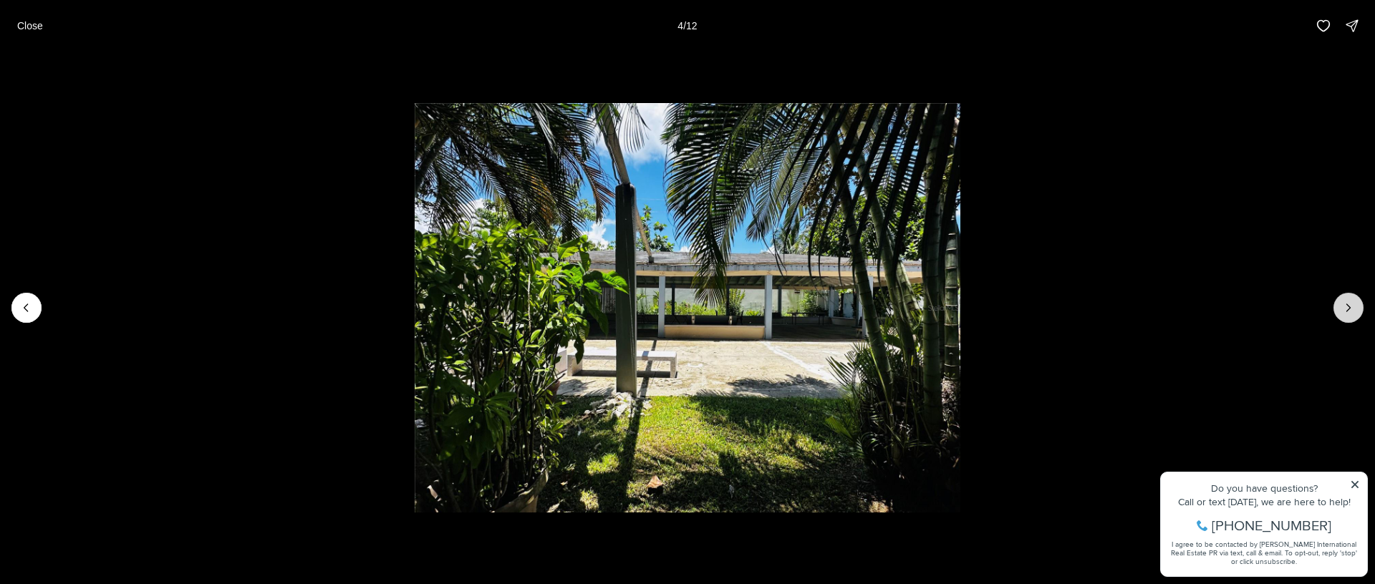
click at [1358, 303] on button "Next slide" at bounding box center [1348, 308] width 30 height 30
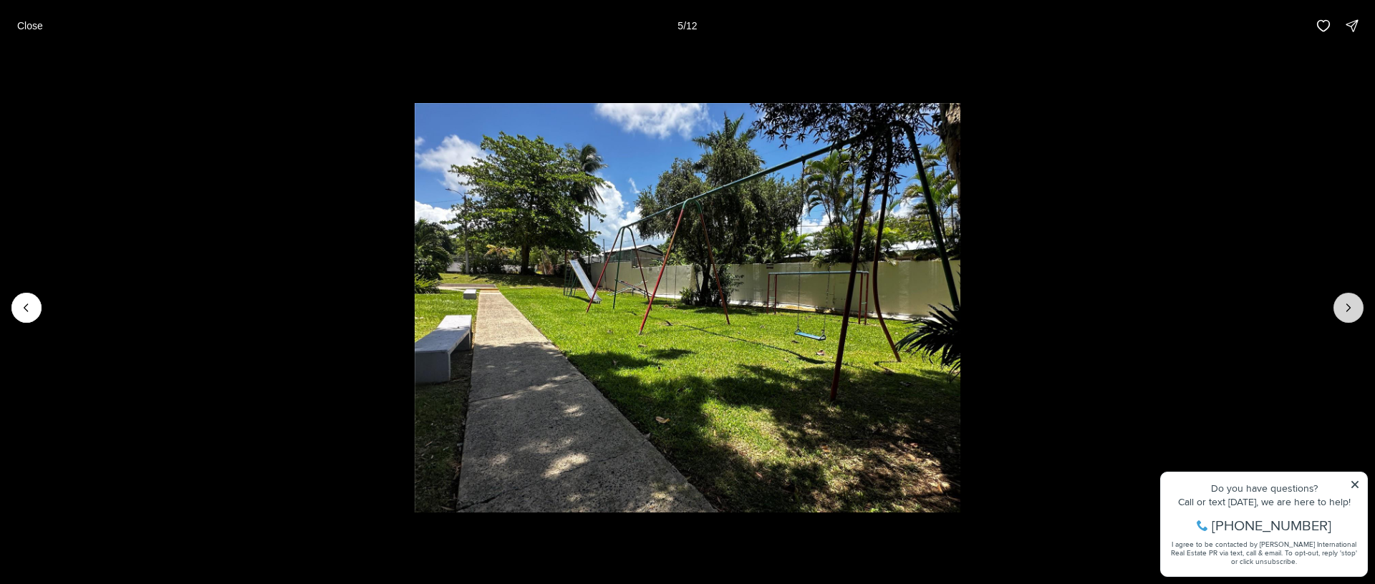
click at [1358, 303] on button "Next slide" at bounding box center [1348, 308] width 30 height 30
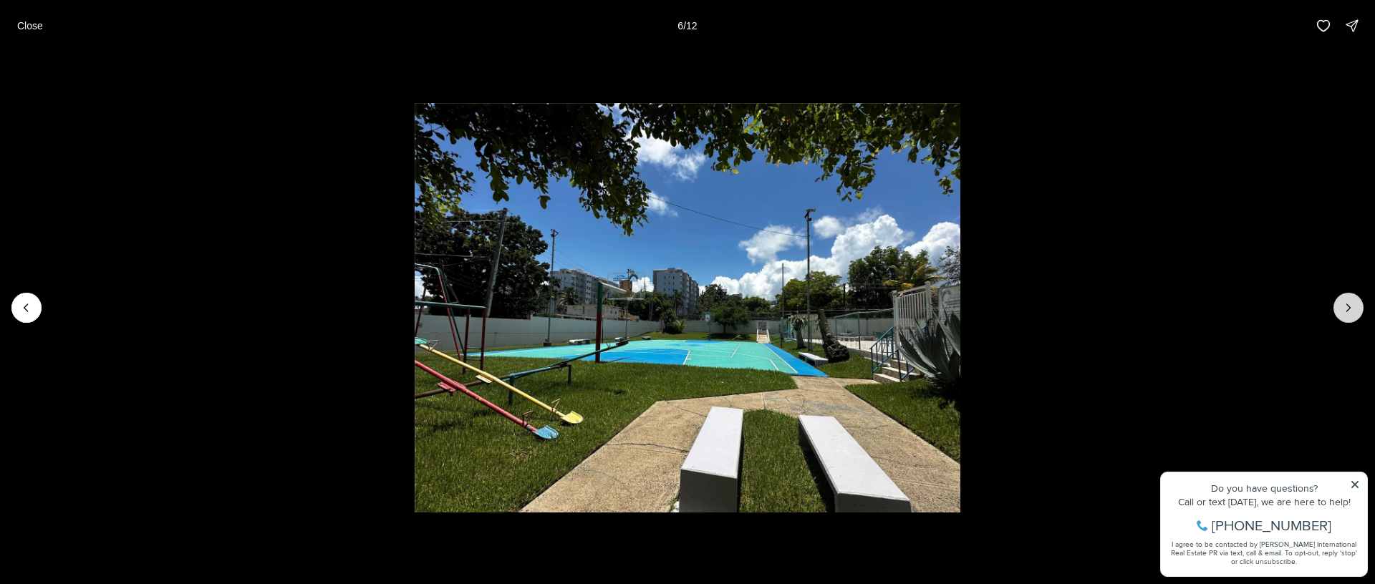
click at [1358, 303] on button "Next slide" at bounding box center [1348, 308] width 30 height 30
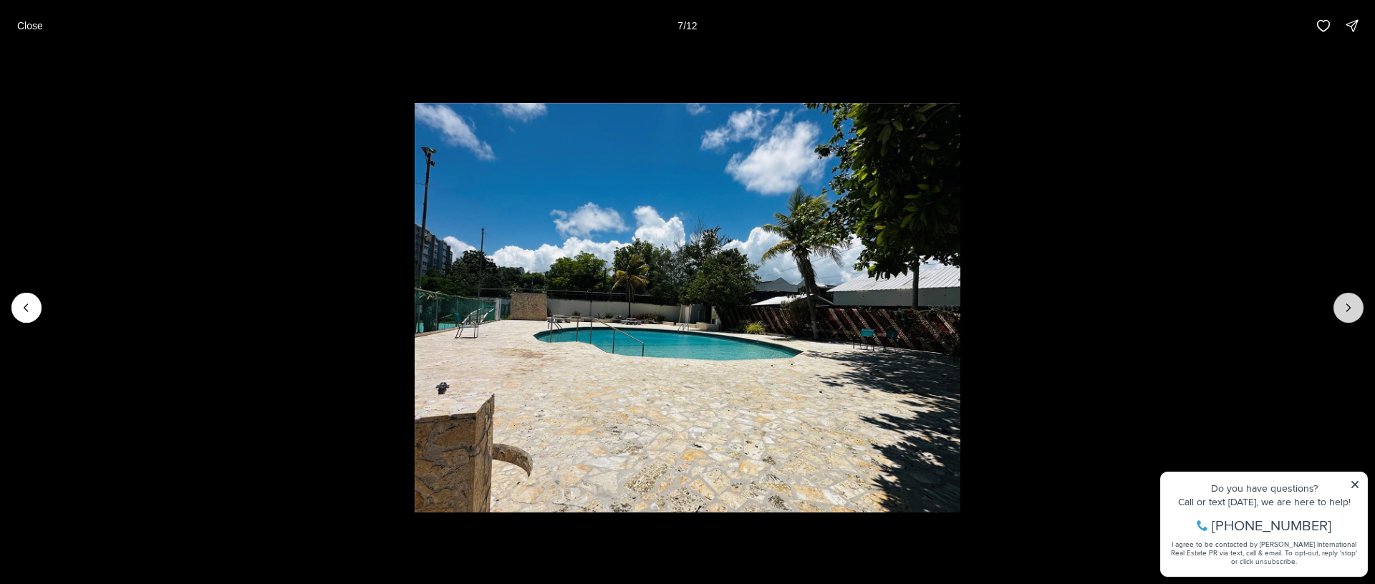
click at [1358, 303] on button "Next slide" at bounding box center [1348, 308] width 30 height 30
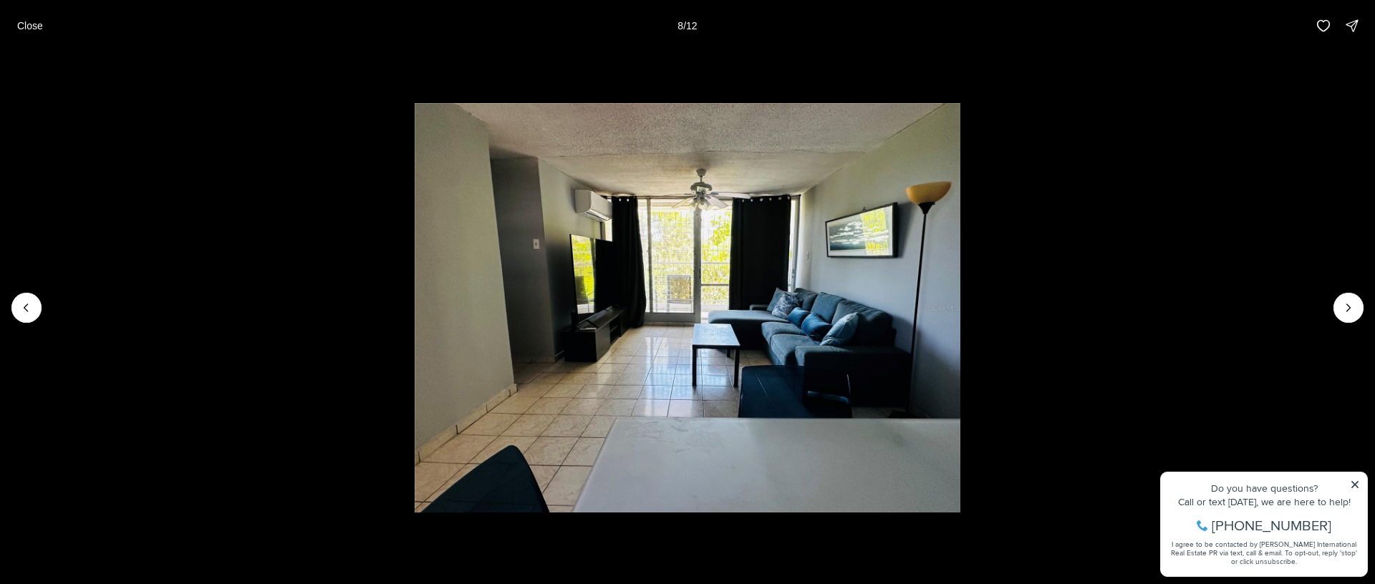
click at [1361, 294] on li "8 of 12" at bounding box center [687, 308] width 1375 height 513
click at [1350, 306] on icon "Next slide" at bounding box center [1348, 308] width 14 height 14
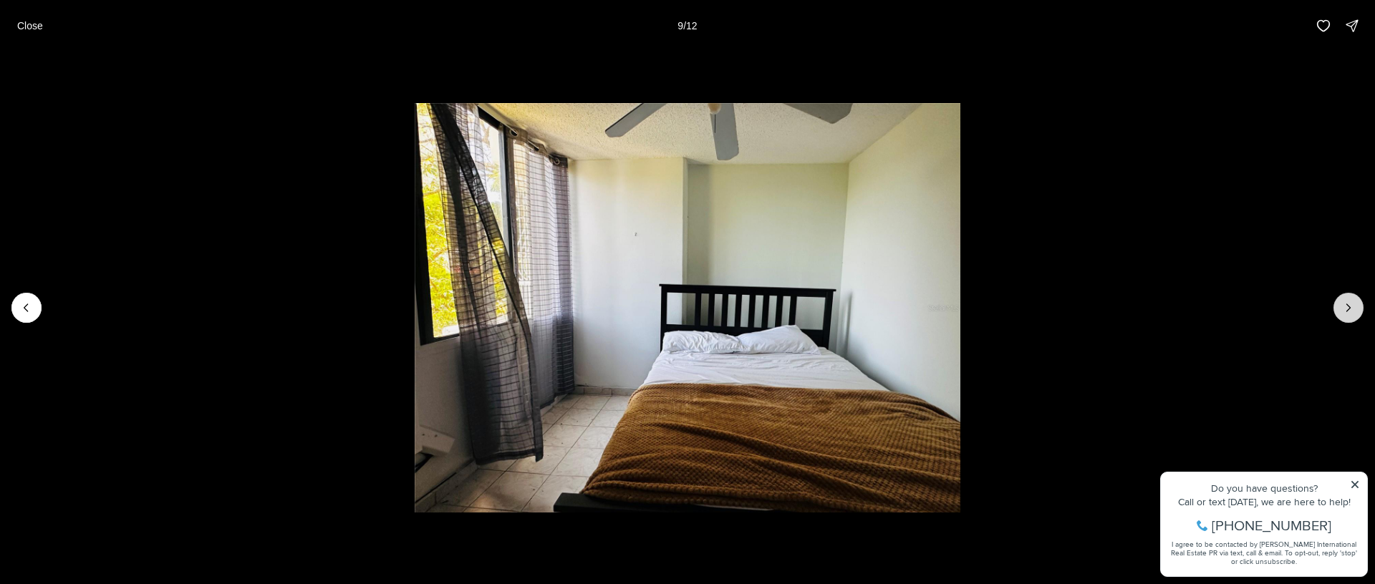
click at [1348, 307] on icon "Next slide" at bounding box center [1348, 308] width 14 height 14
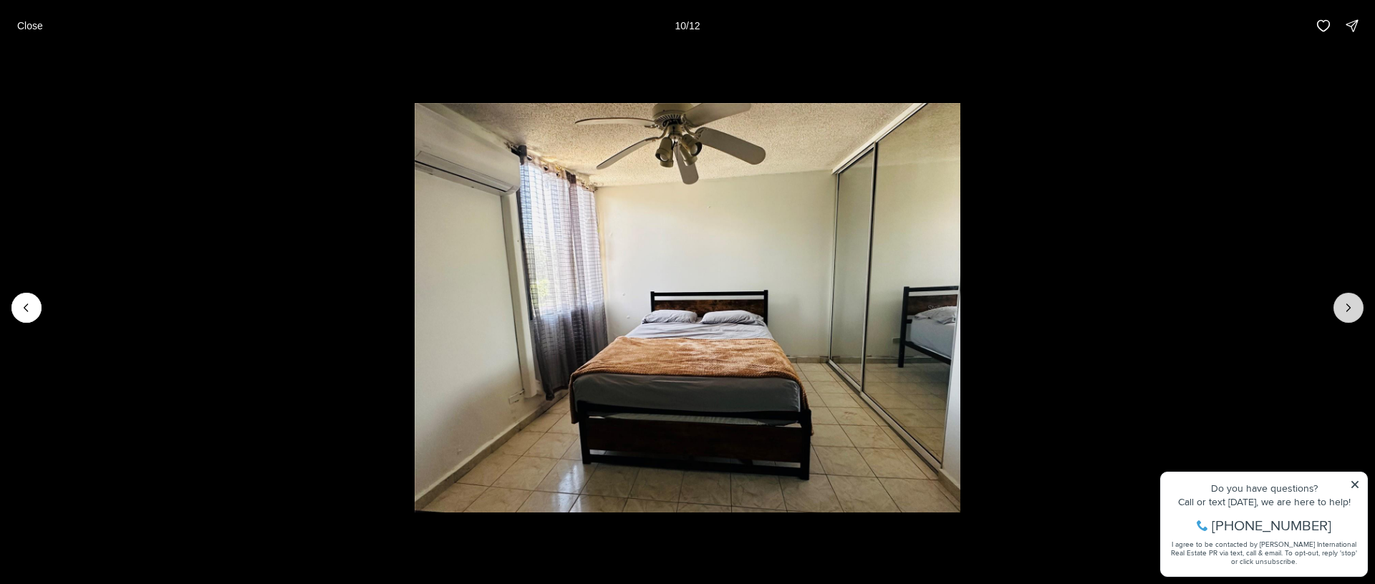
click at [1348, 307] on icon "Next slide" at bounding box center [1348, 308] width 14 height 14
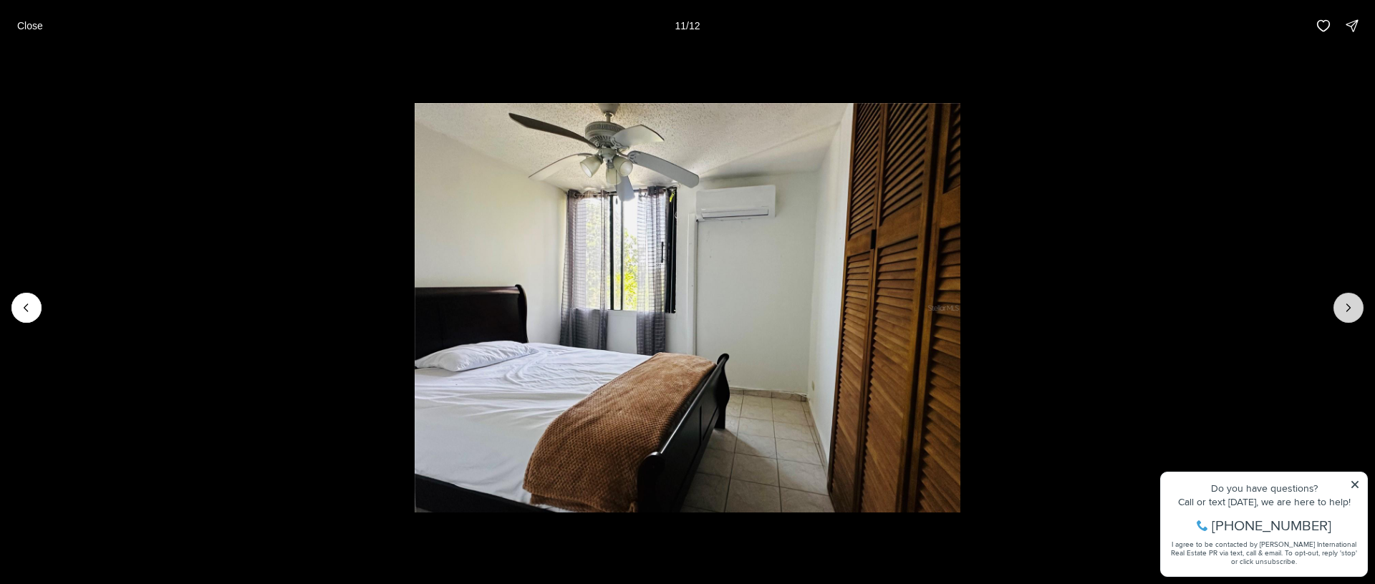
click at [1348, 307] on icon "Next slide" at bounding box center [1348, 308] width 14 height 14
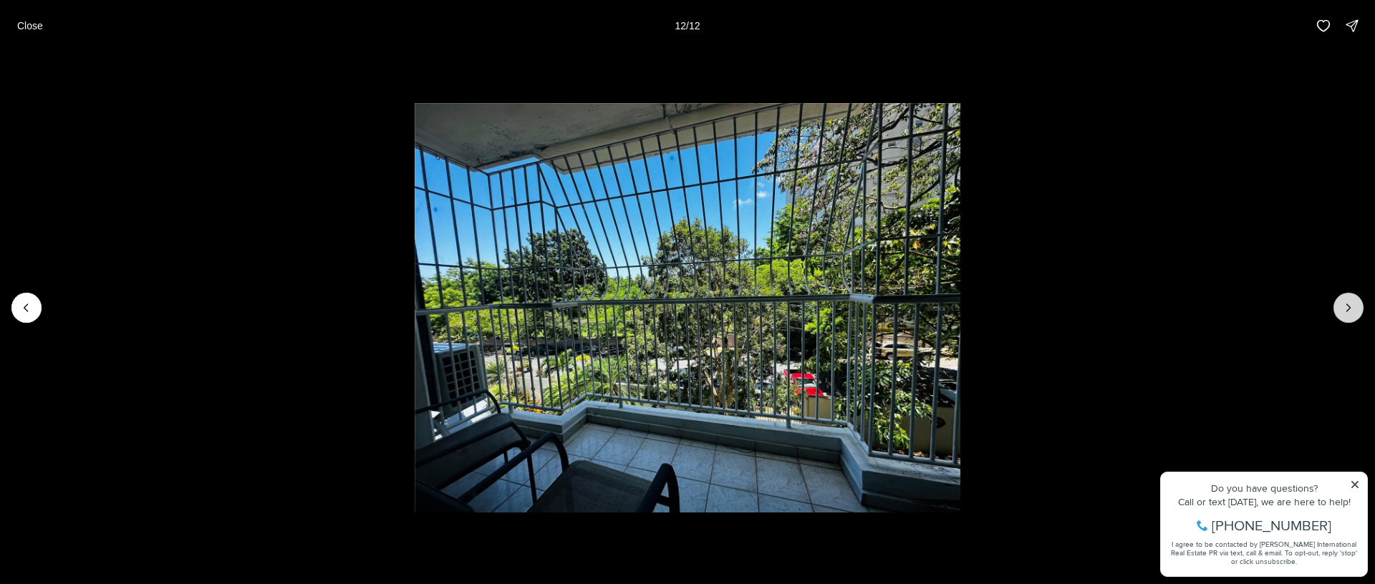
click at [1348, 307] on div at bounding box center [1348, 308] width 30 height 30
click at [1348, 304] on div at bounding box center [1348, 308] width 30 height 30
click at [37, 21] on p "Close" at bounding box center [30, 25] width 26 height 11
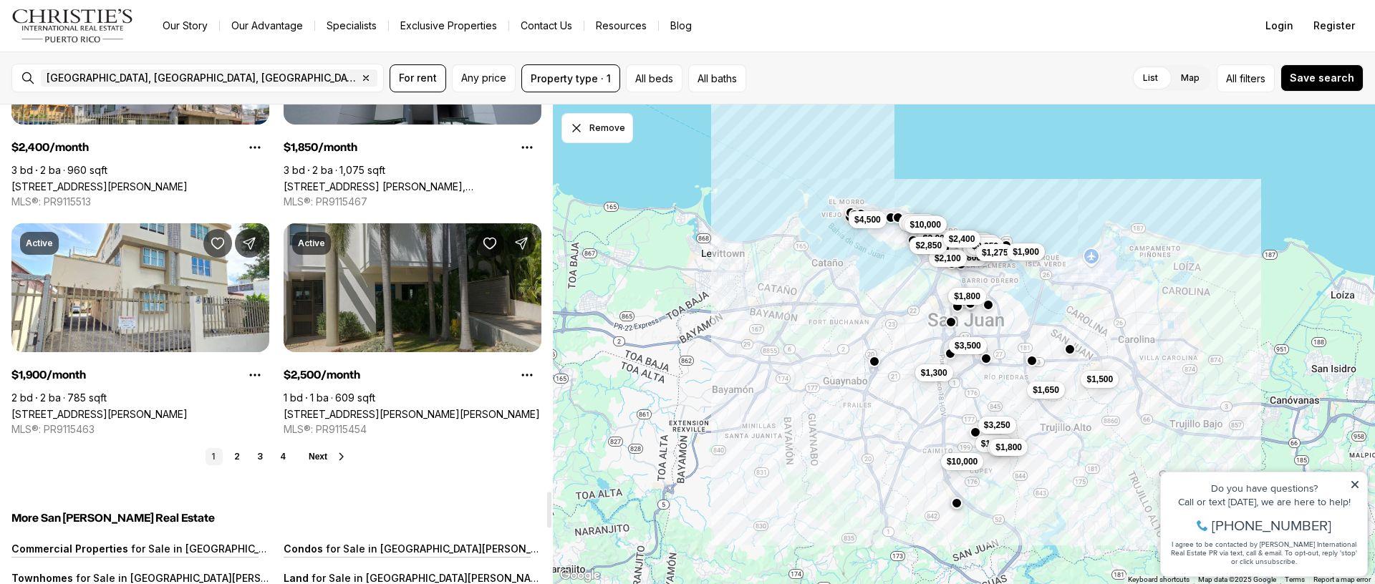
scroll to position [5177, 0]
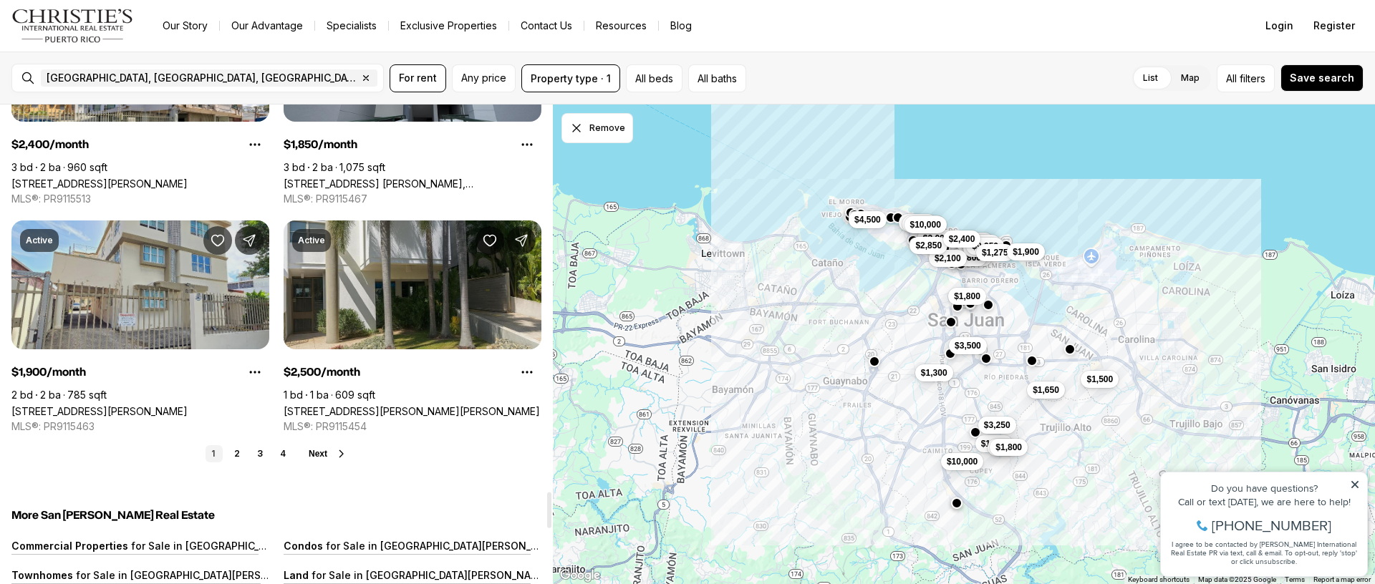
click at [168, 405] on link "[STREET_ADDRESS][PERSON_NAME]" at bounding box center [99, 411] width 176 height 12
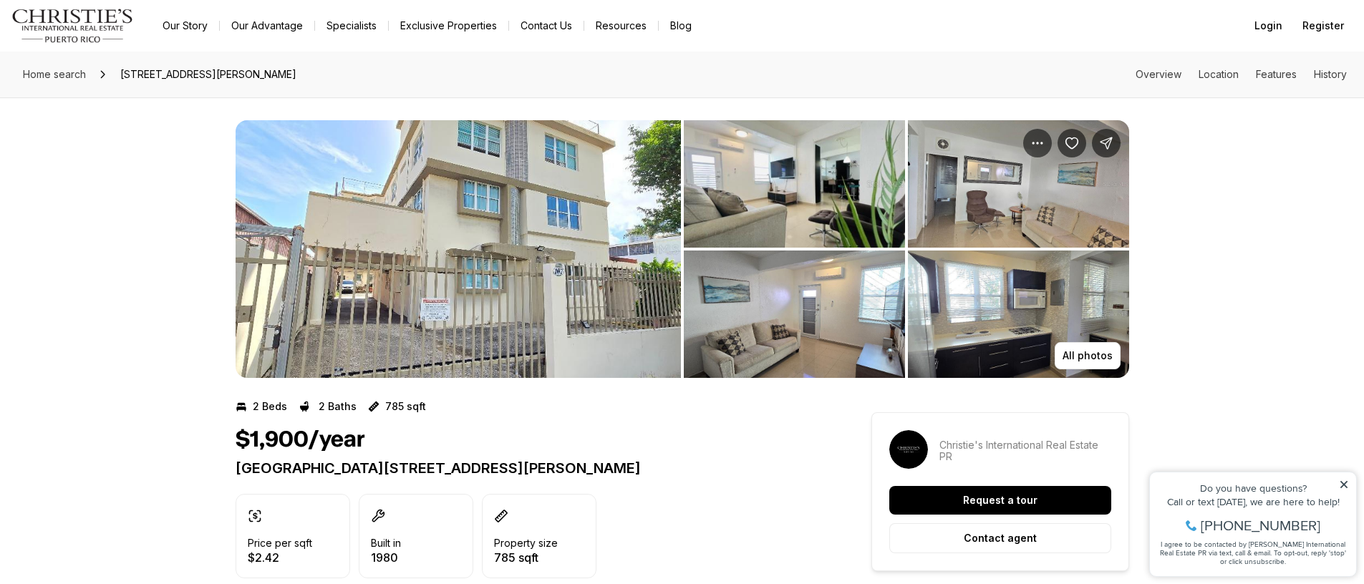
click at [740, 199] on img "View image gallery" at bounding box center [794, 183] width 221 height 127
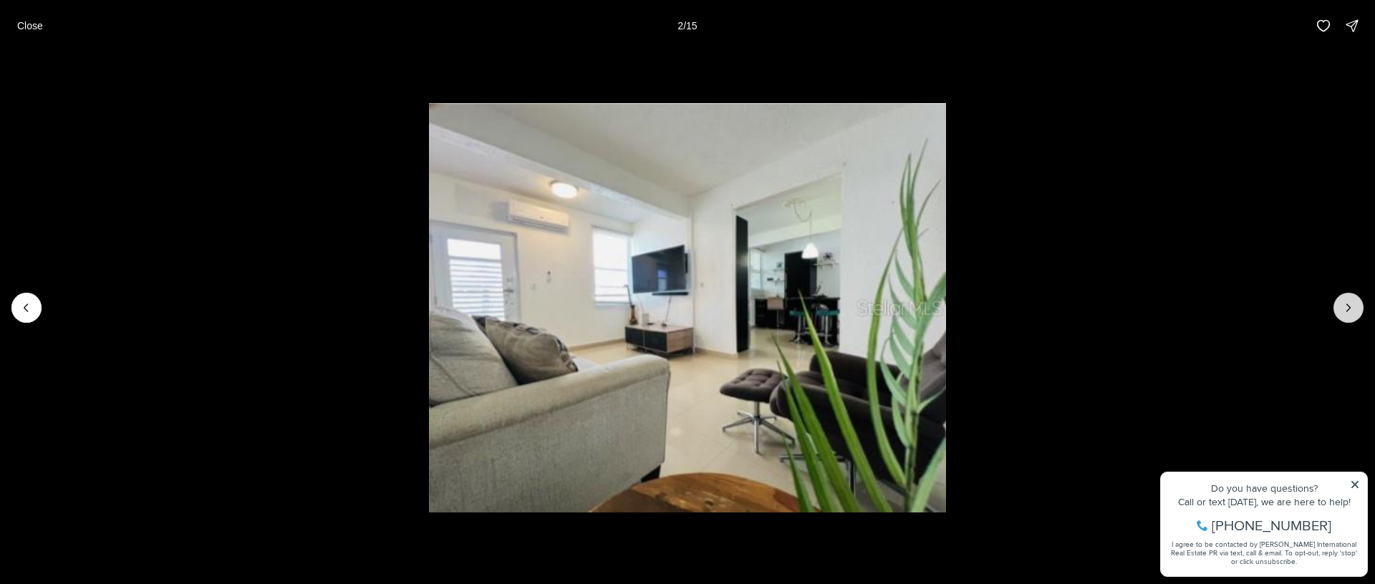
click at [1355, 303] on button "Next slide" at bounding box center [1348, 308] width 30 height 30
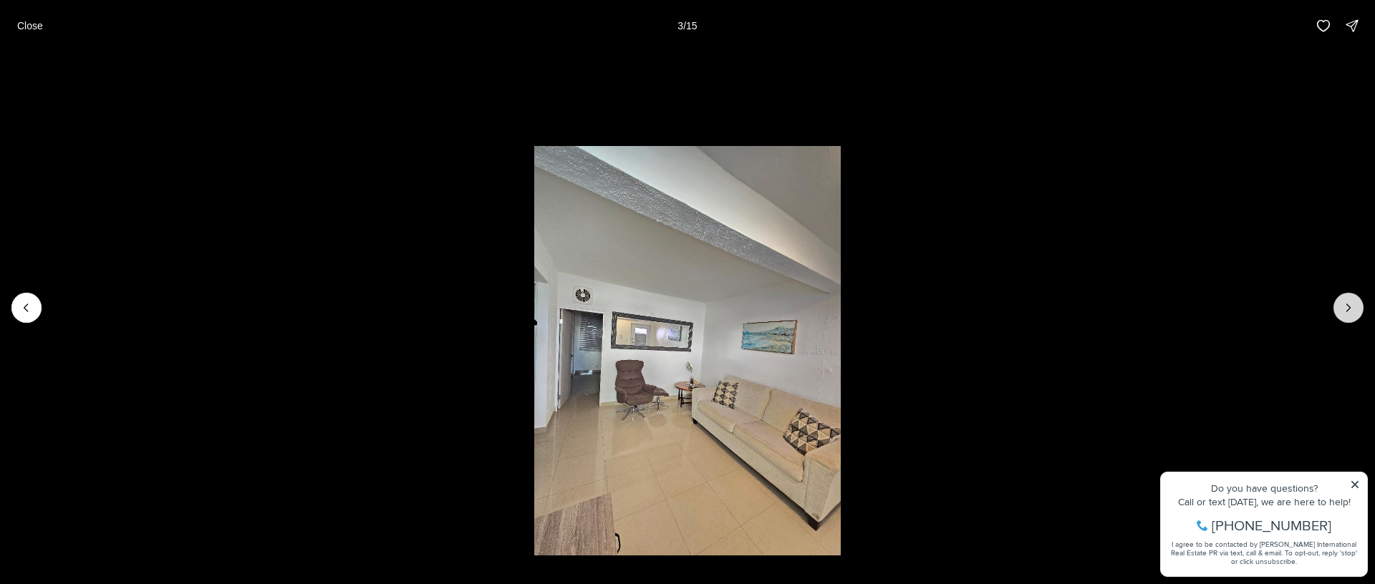
click at [1355, 303] on button "Next slide" at bounding box center [1348, 308] width 30 height 30
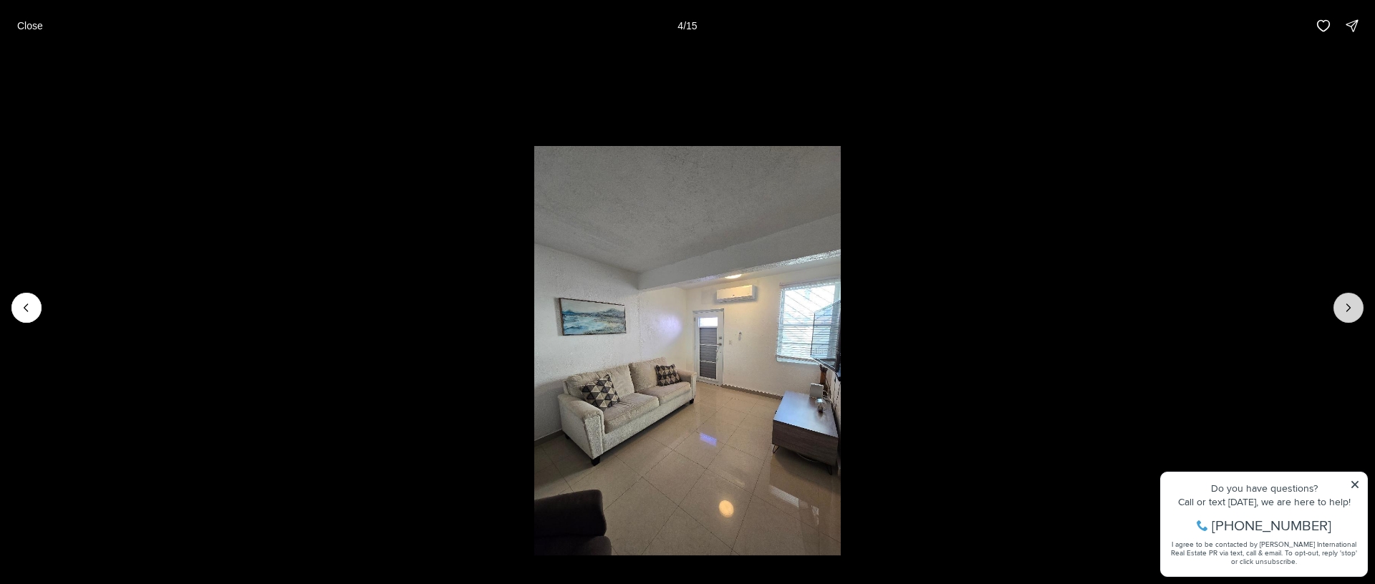
click at [1355, 303] on button "Next slide" at bounding box center [1348, 308] width 30 height 30
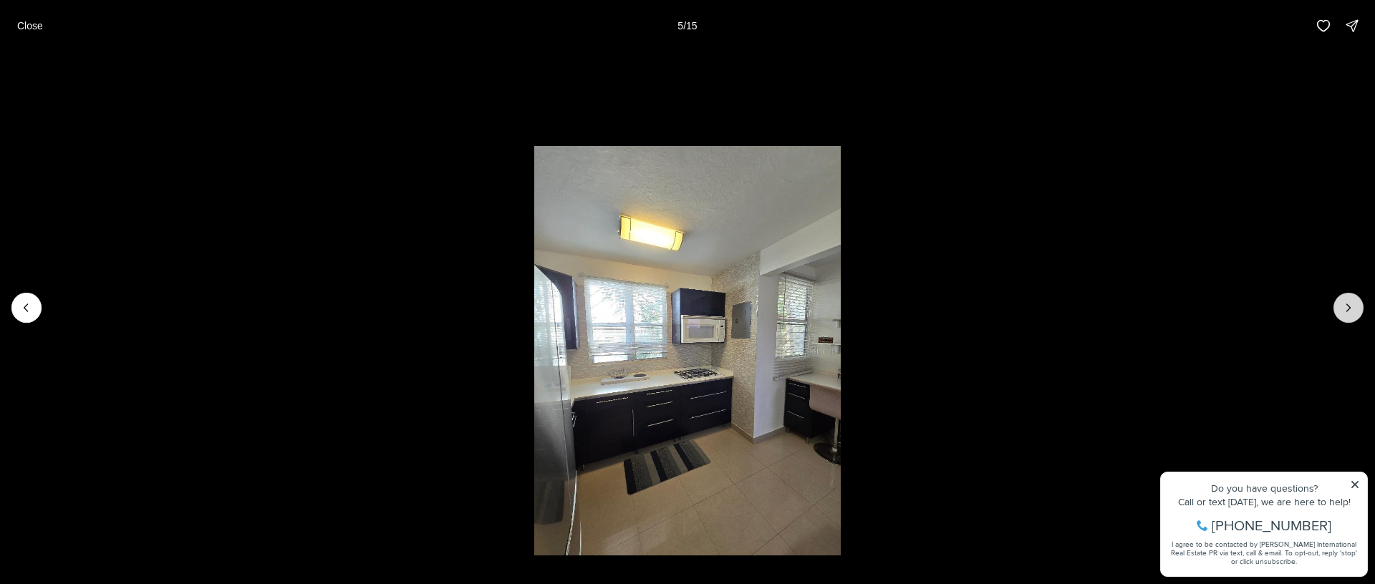
click at [1355, 303] on button "Next slide" at bounding box center [1348, 308] width 30 height 30
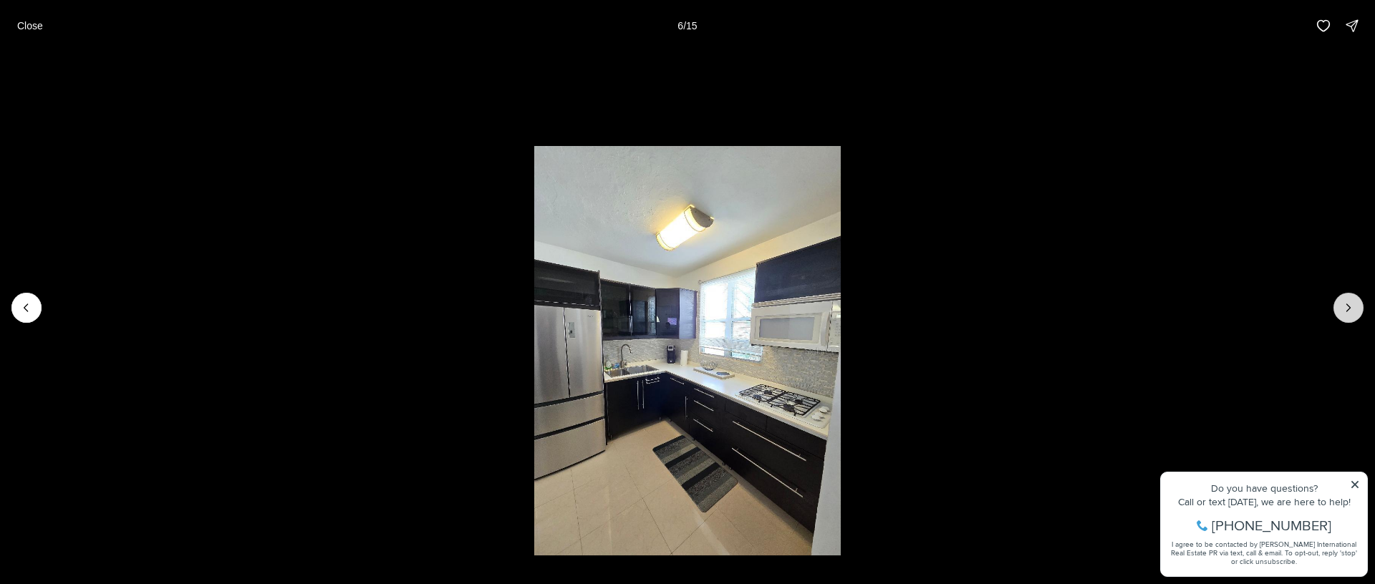
click at [1355, 303] on button "Next slide" at bounding box center [1348, 308] width 30 height 30
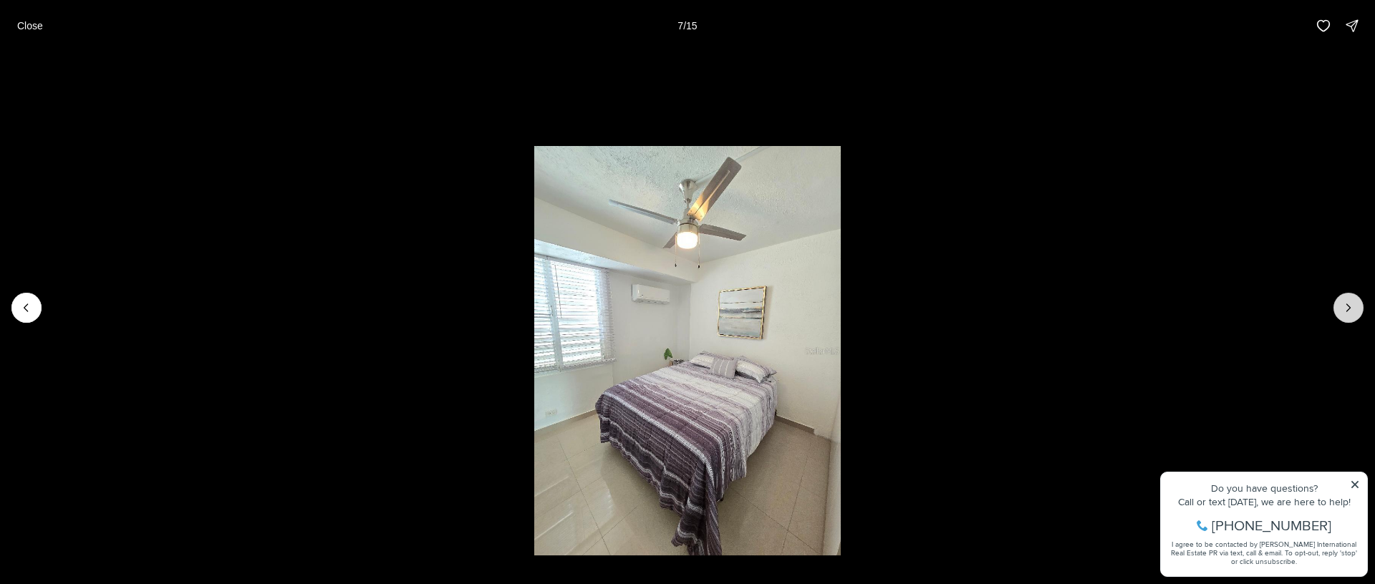
click at [1355, 303] on button "Next slide" at bounding box center [1348, 308] width 30 height 30
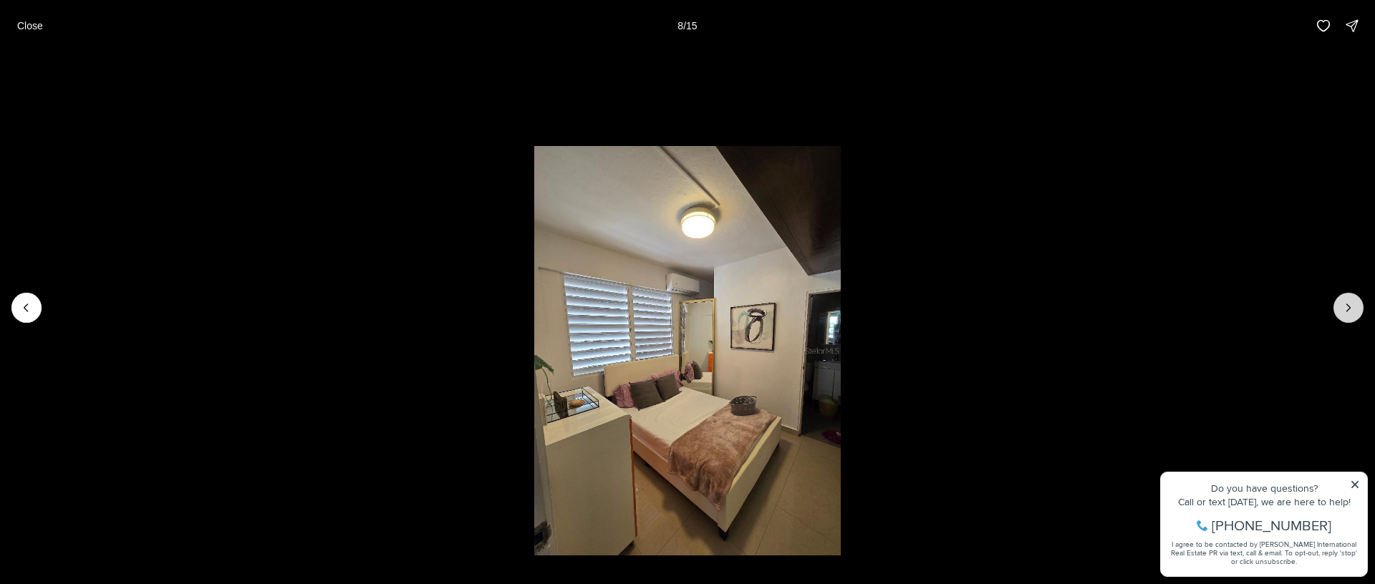
click at [1355, 303] on button "Next slide" at bounding box center [1348, 308] width 30 height 30
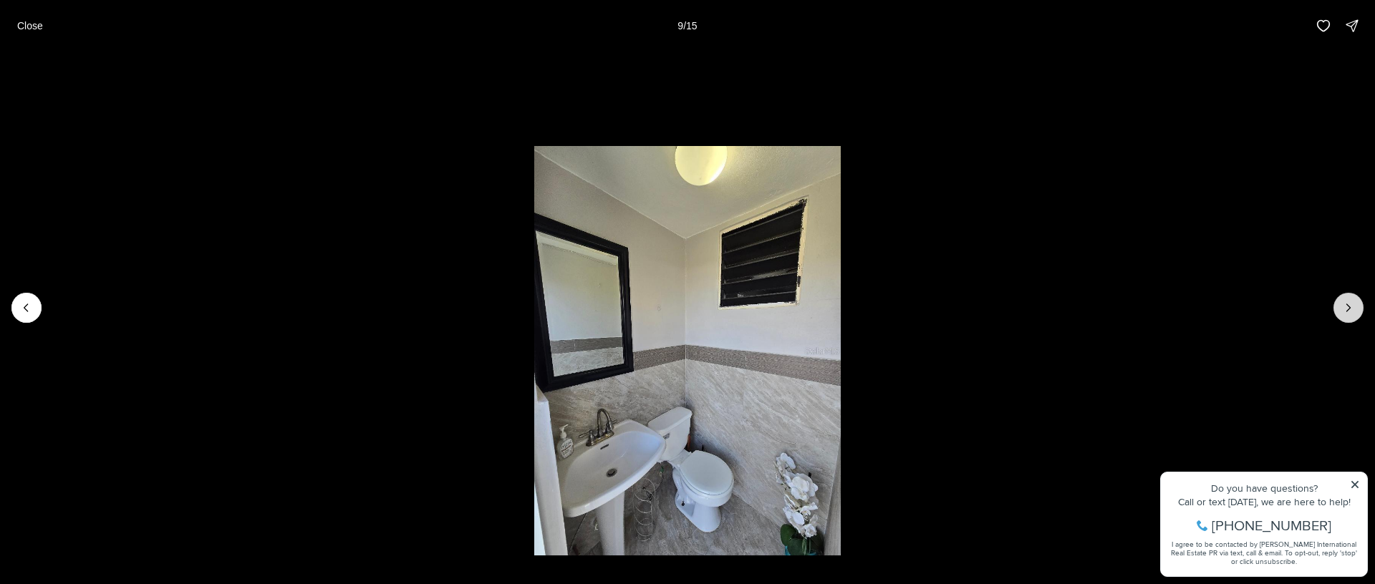
click at [1355, 303] on button "Next slide" at bounding box center [1348, 308] width 30 height 30
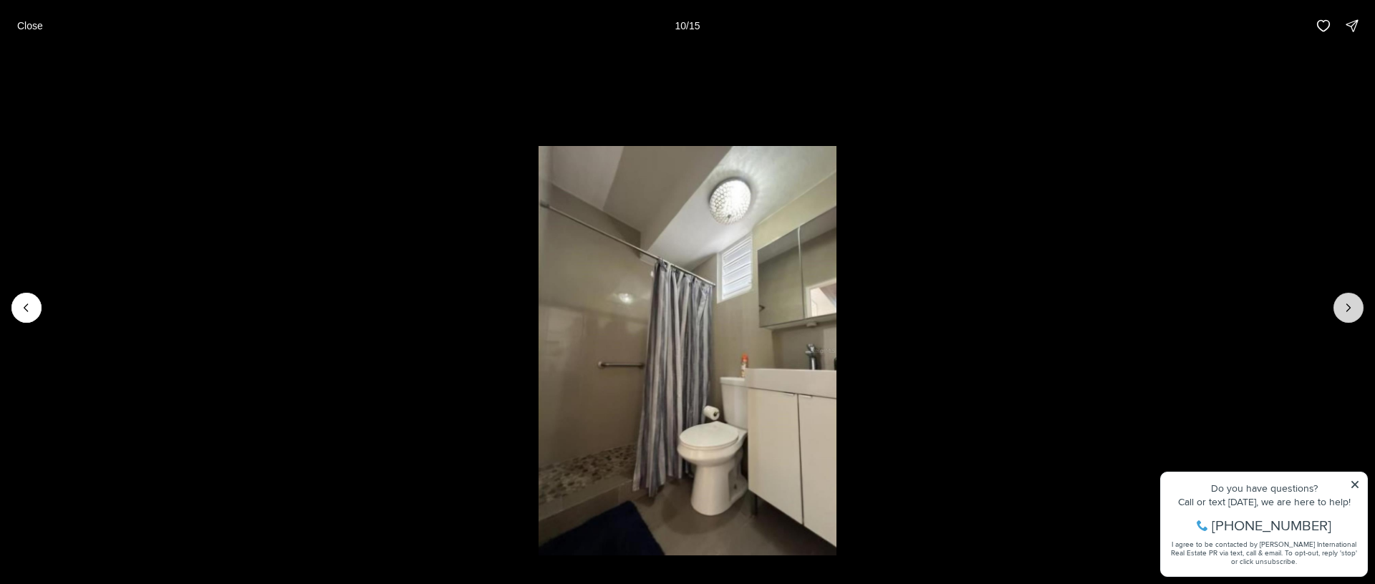
click at [1355, 303] on button "Next slide" at bounding box center [1348, 308] width 30 height 30
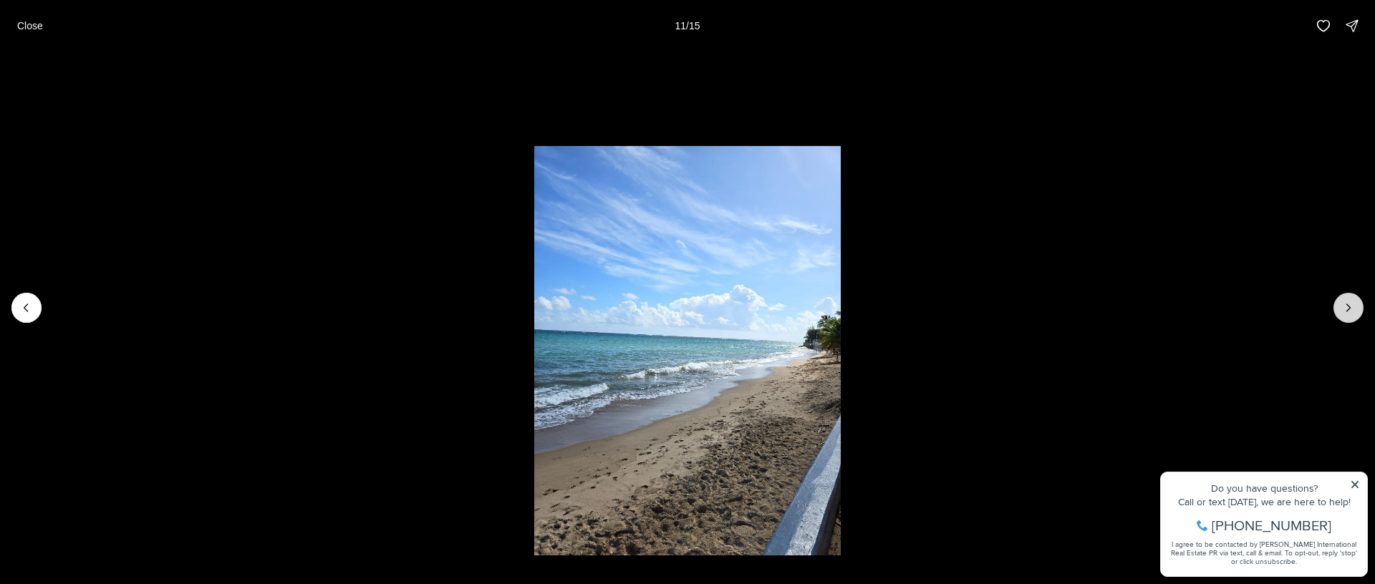
click at [1355, 303] on button "Next slide" at bounding box center [1348, 308] width 30 height 30
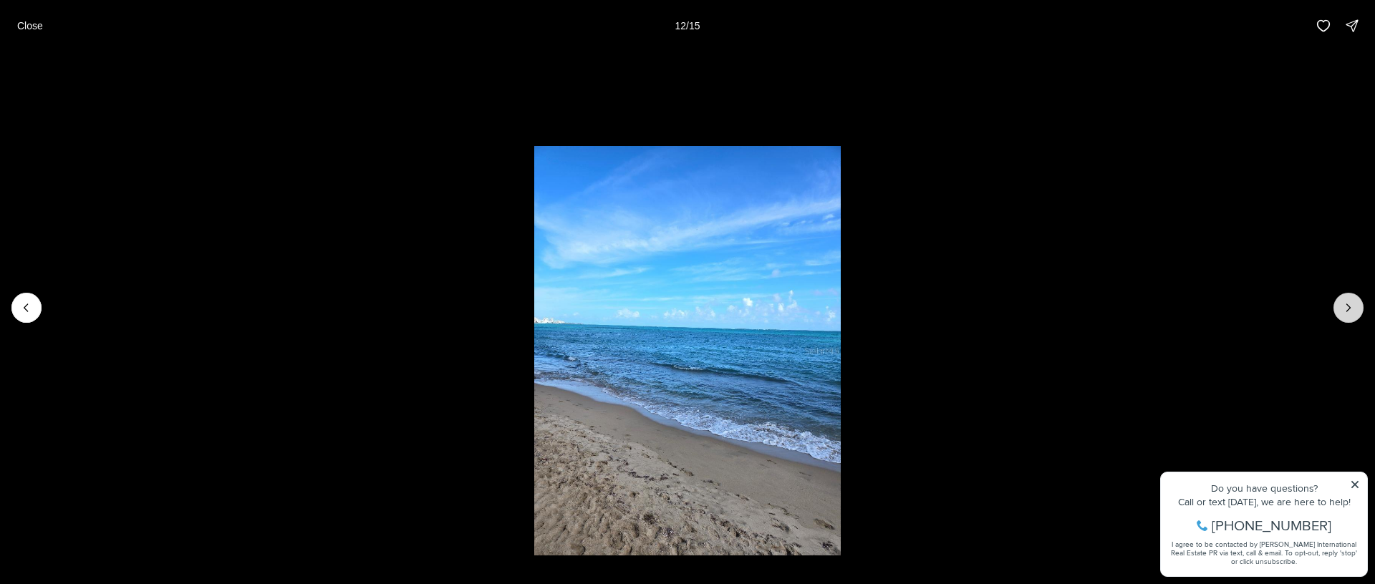
click at [1355, 303] on button "Next slide" at bounding box center [1348, 308] width 30 height 30
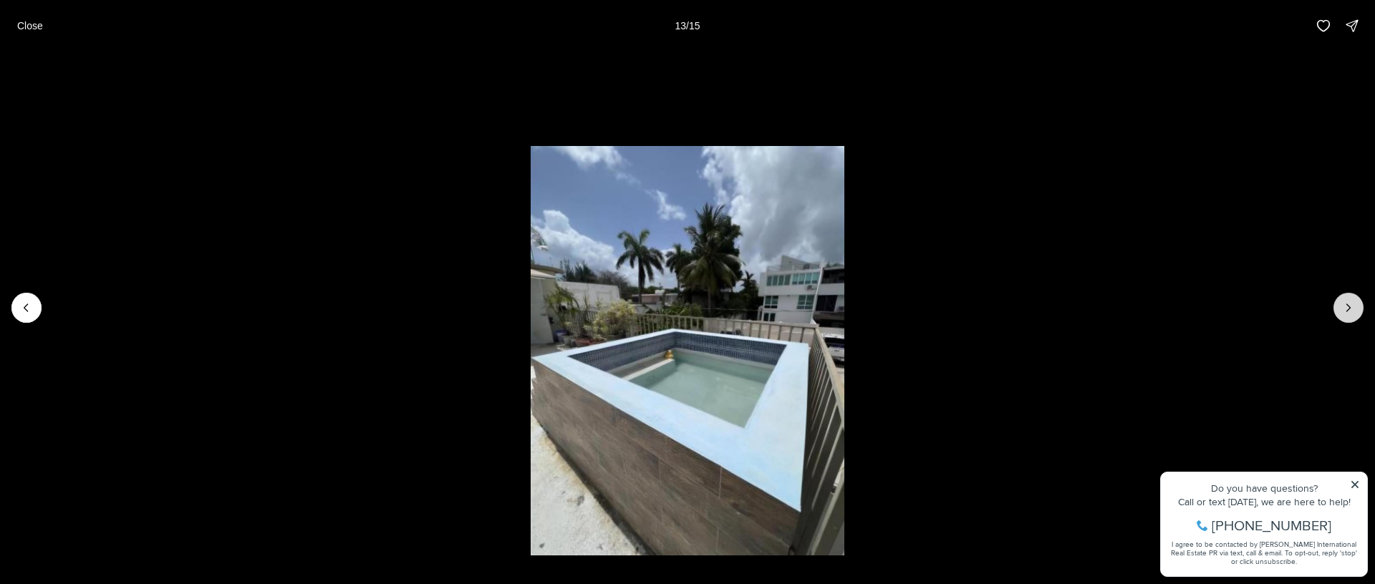
click at [1355, 303] on button "Next slide" at bounding box center [1348, 308] width 30 height 30
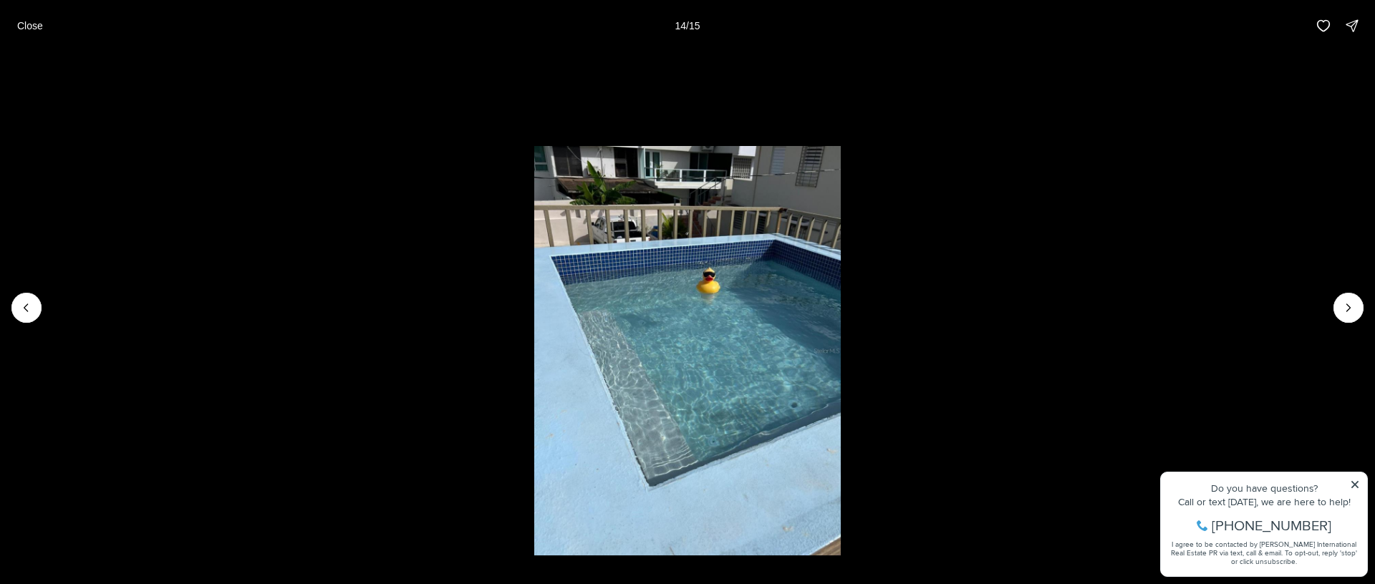
click at [1358, 291] on li "14 of 15" at bounding box center [687, 308] width 1375 height 513
click at [1345, 312] on icon "Next slide" at bounding box center [1348, 308] width 14 height 14
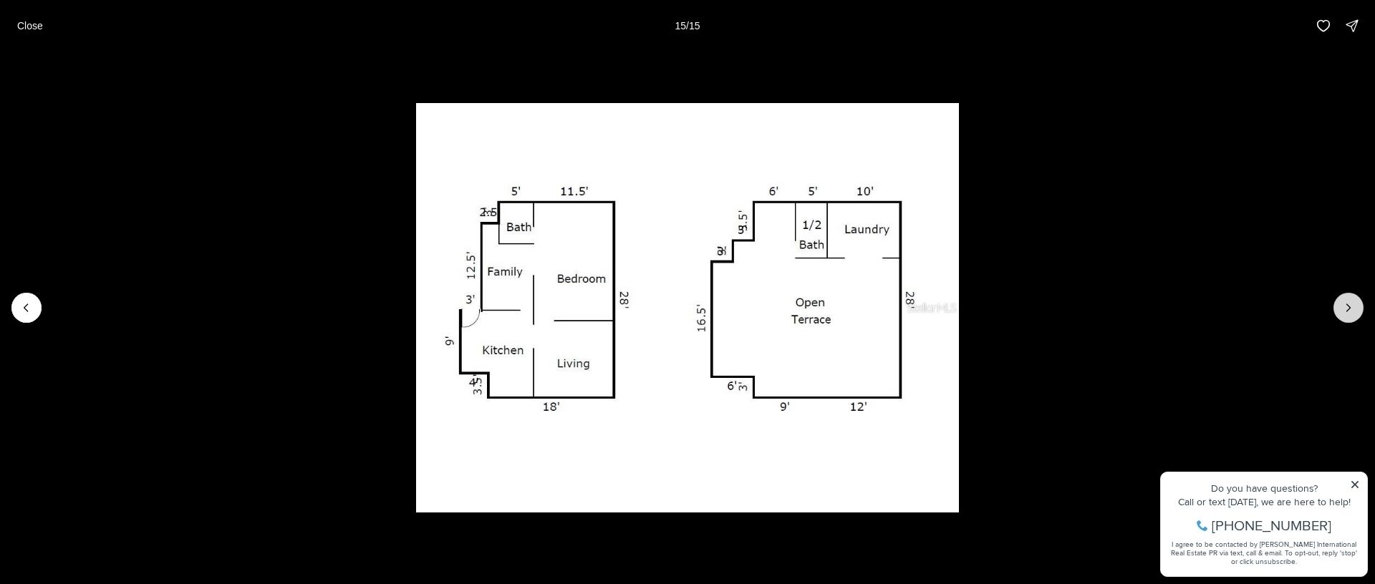
click at [1345, 312] on div at bounding box center [1348, 308] width 30 height 30
click at [32, 26] on p "Close" at bounding box center [30, 25] width 26 height 11
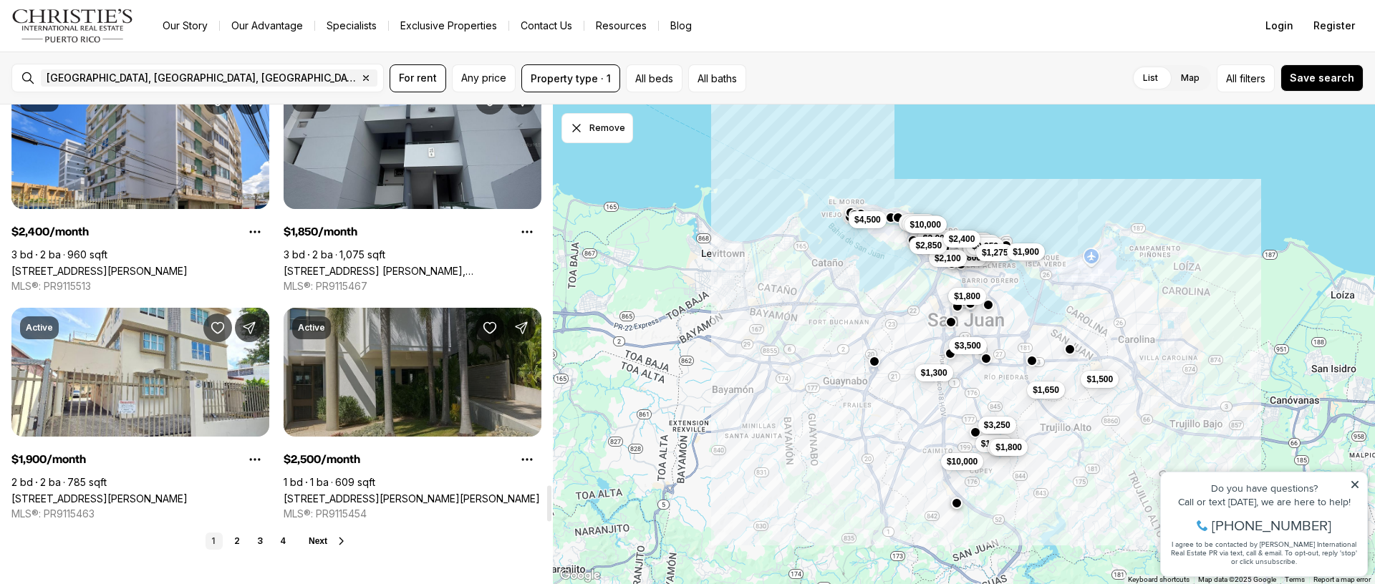
scroll to position [5087, 0]
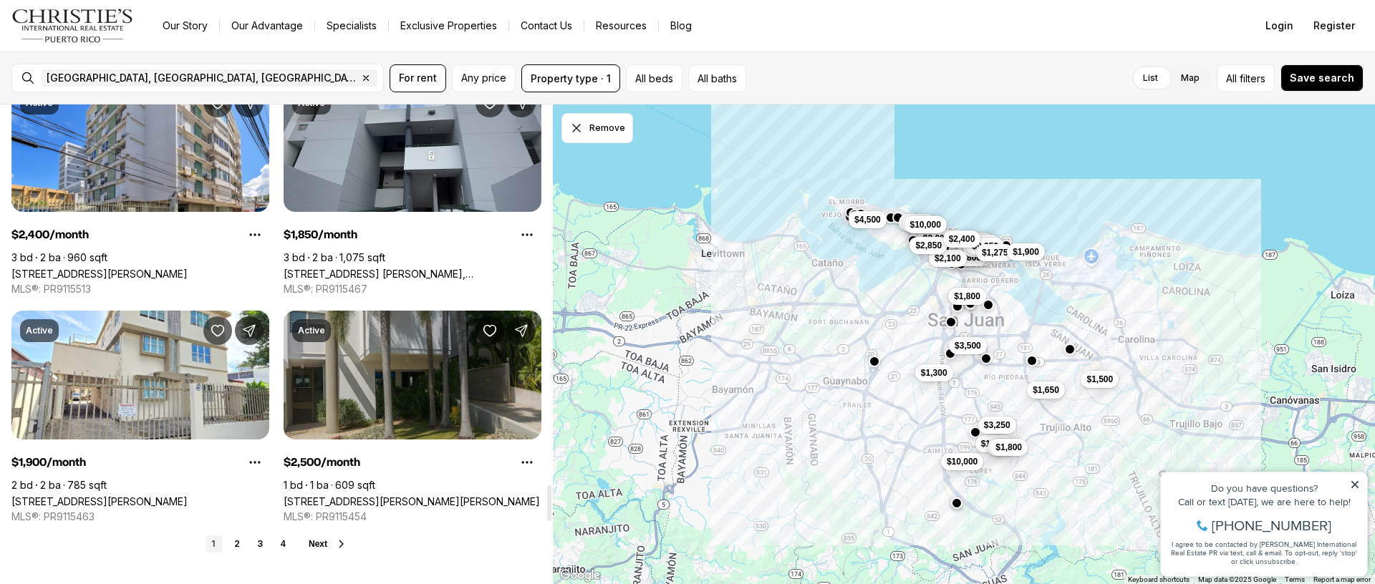
click at [386, 496] on link "[STREET_ADDRESS][PERSON_NAME][PERSON_NAME]" at bounding box center [412, 502] width 256 height 12
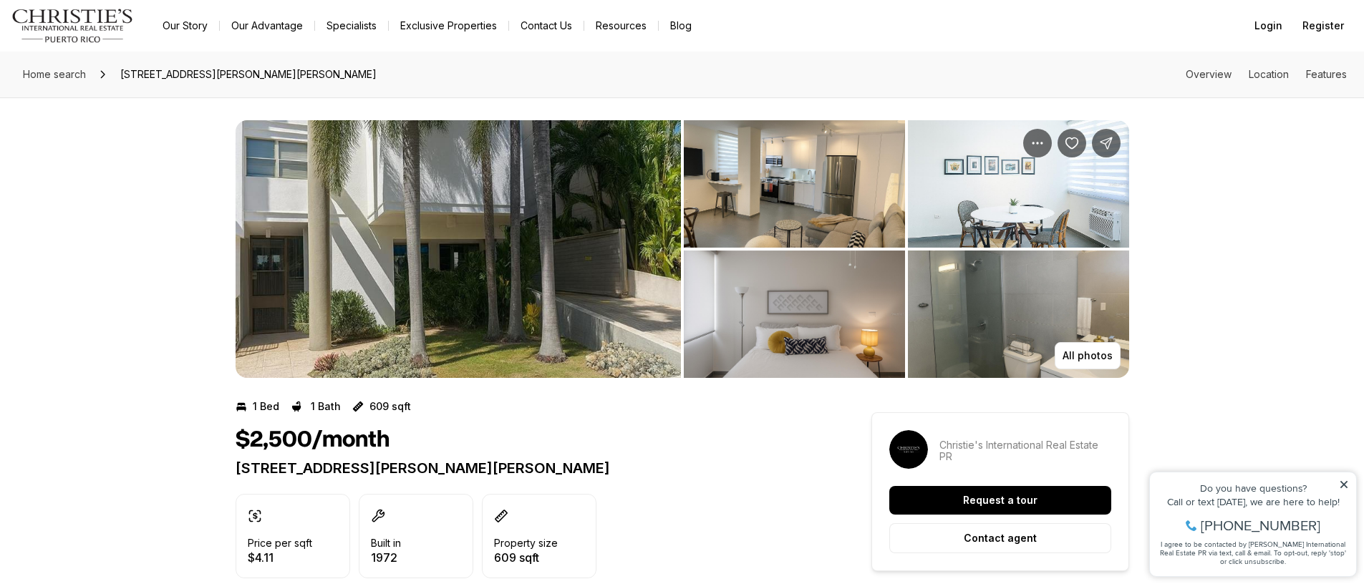
click at [538, 248] on img "View image gallery" at bounding box center [458, 249] width 445 height 258
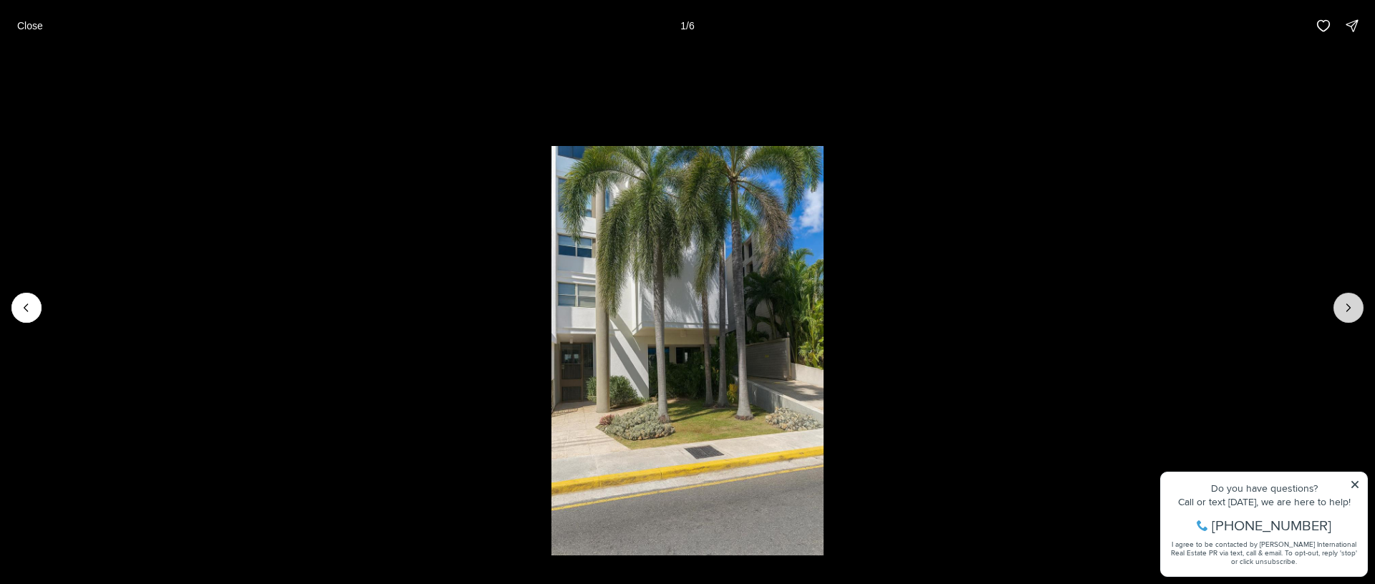
click at [1348, 309] on icon "Next slide" at bounding box center [1349, 307] width 4 height 7
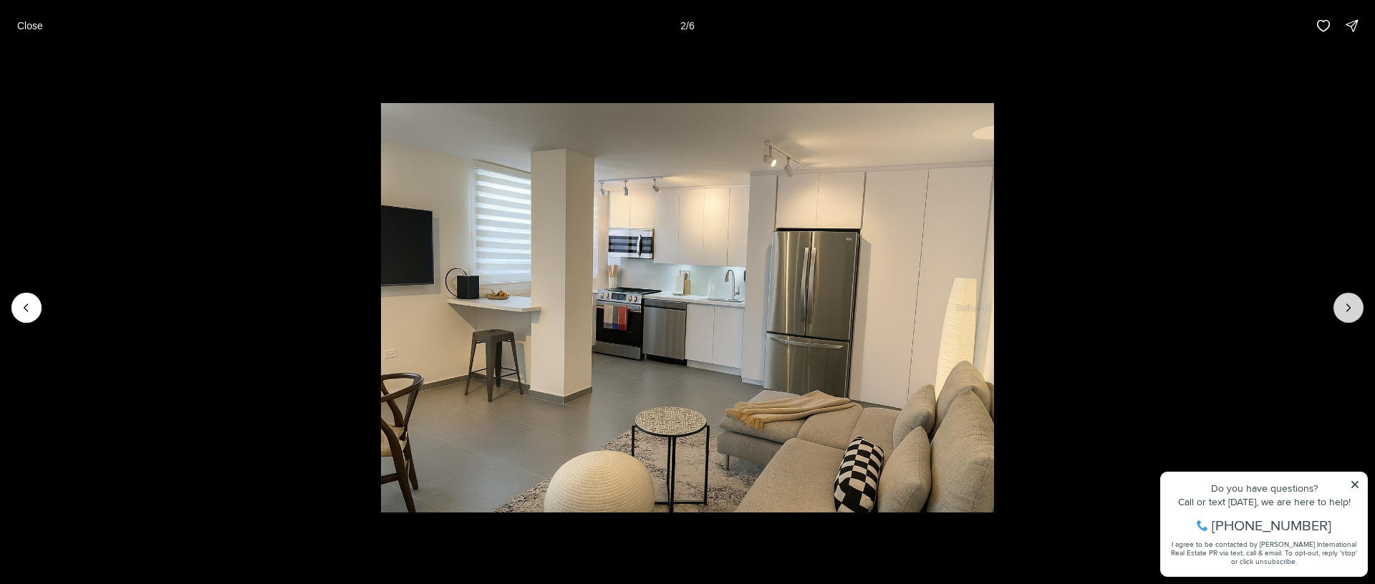
click at [1348, 309] on icon "Next slide" at bounding box center [1349, 307] width 4 height 7
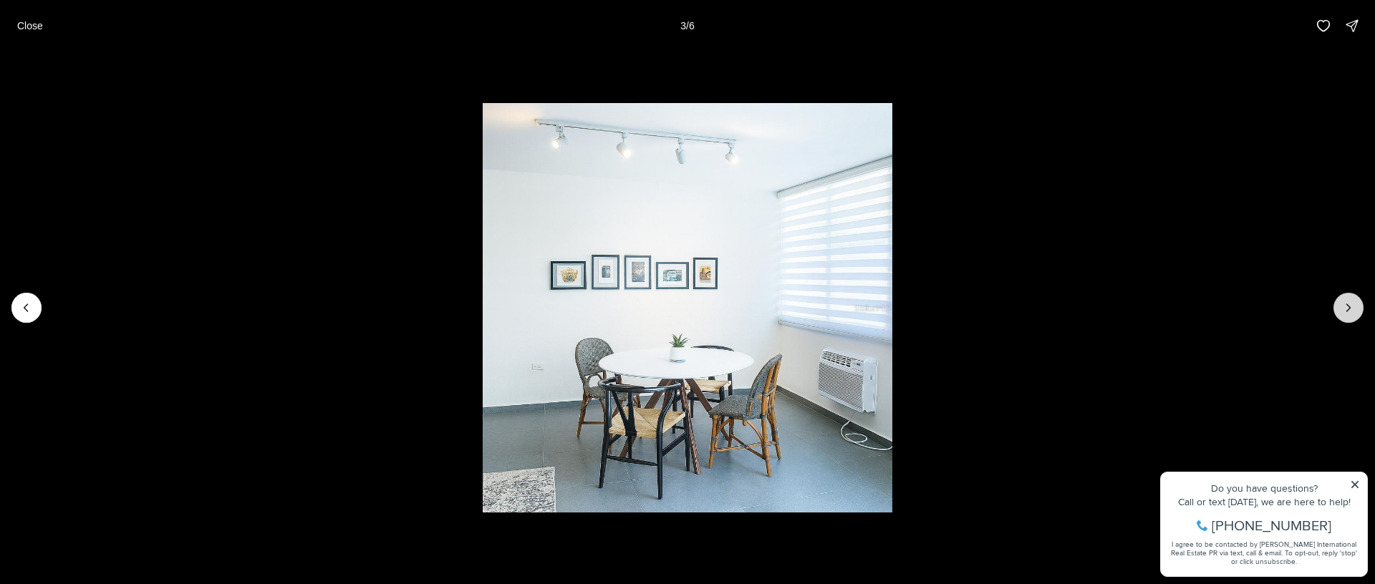
click at [1348, 309] on icon "Next slide" at bounding box center [1349, 307] width 4 height 7
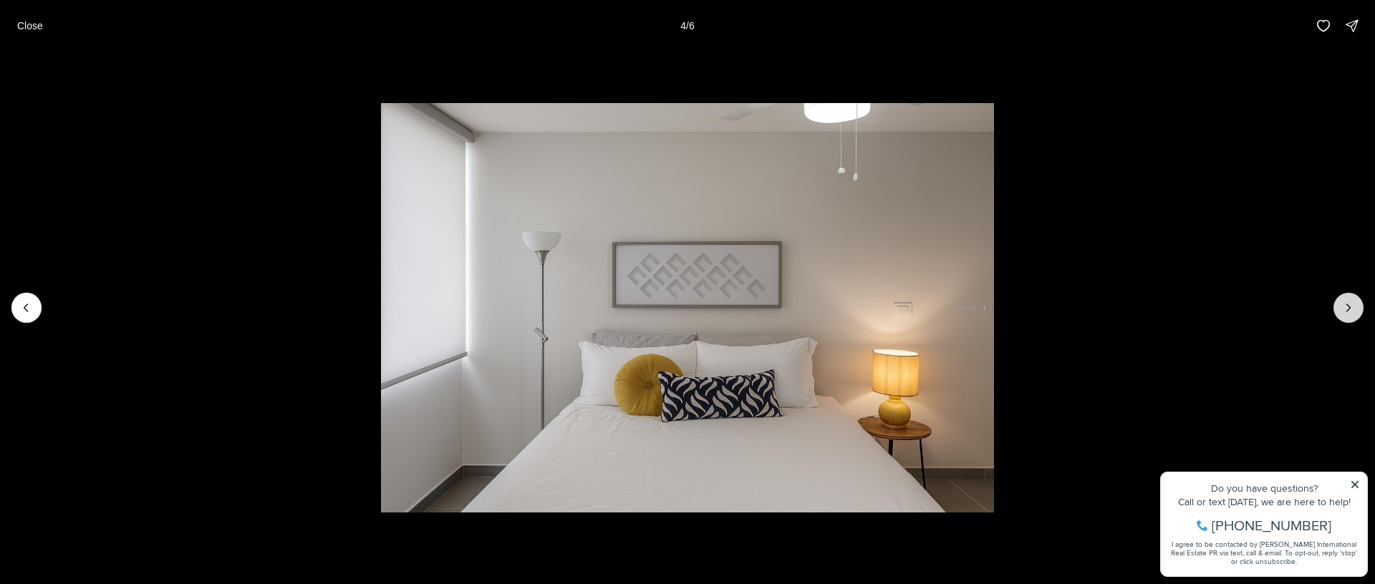
click at [1348, 309] on icon "Next slide" at bounding box center [1349, 307] width 4 height 7
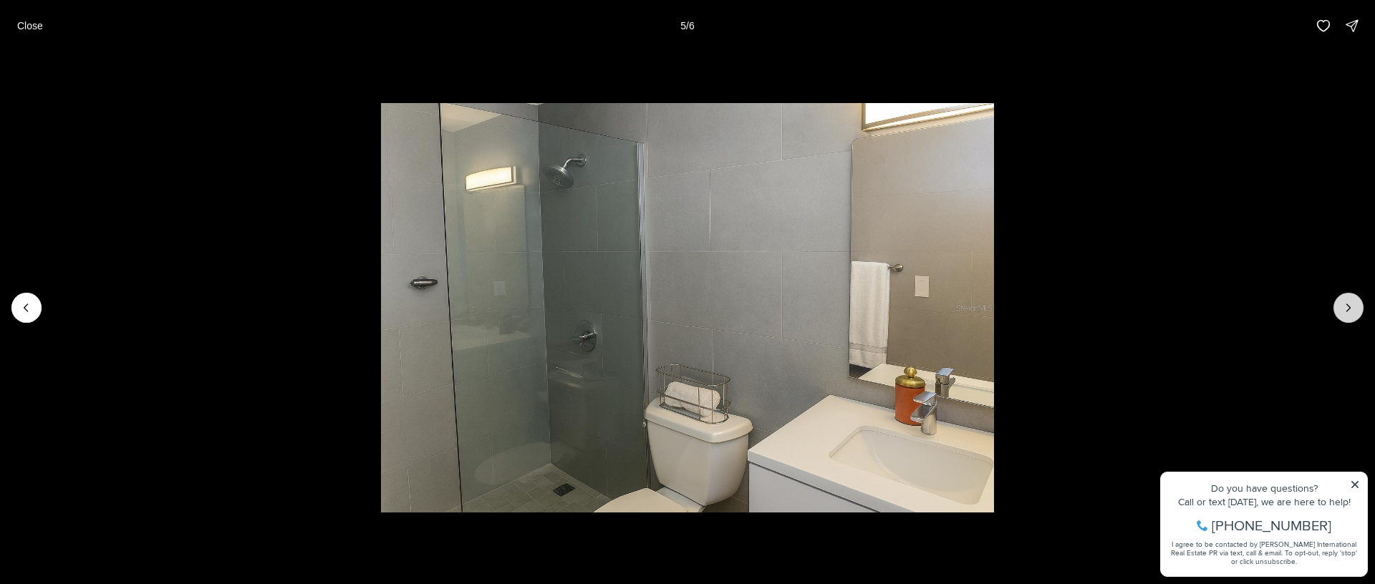
click at [1348, 309] on icon "Next slide" at bounding box center [1349, 307] width 4 height 7
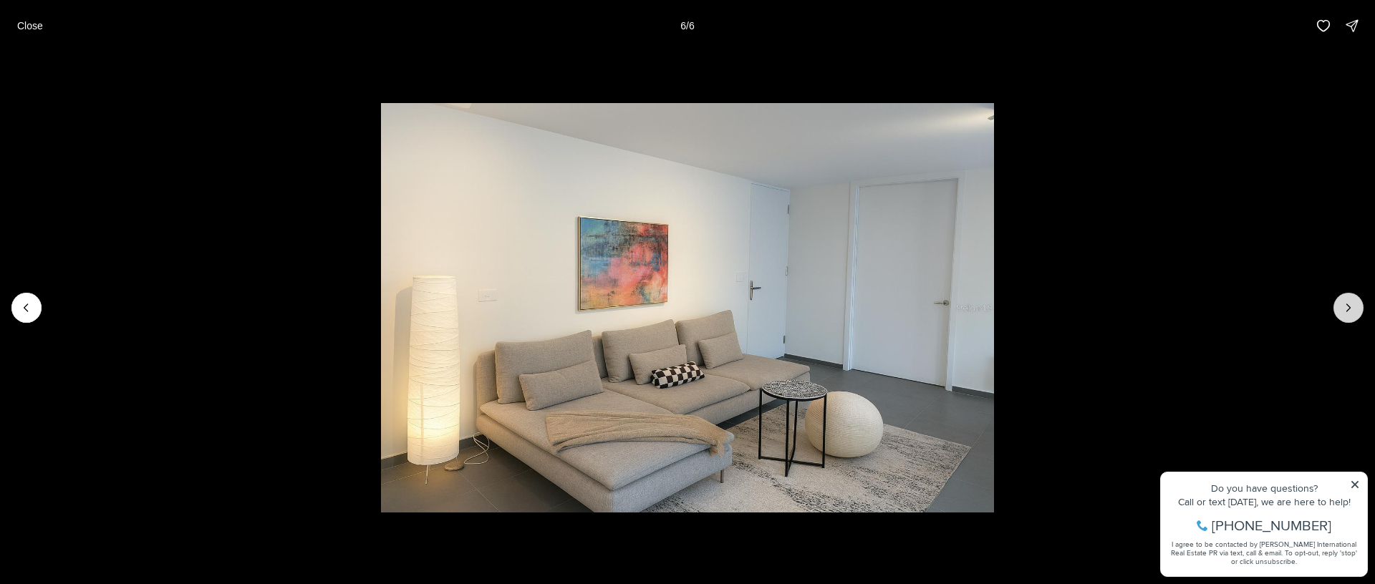
click at [1348, 309] on div at bounding box center [1348, 308] width 30 height 30
click at [1348, 308] on div at bounding box center [1348, 308] width 30 height 30
click at [1347, 306] on div at bounding box center [1348, 308] width 30 height 30
click at [22, 24] on p "Close" at bounding box center [30, 25] width 26 height 11
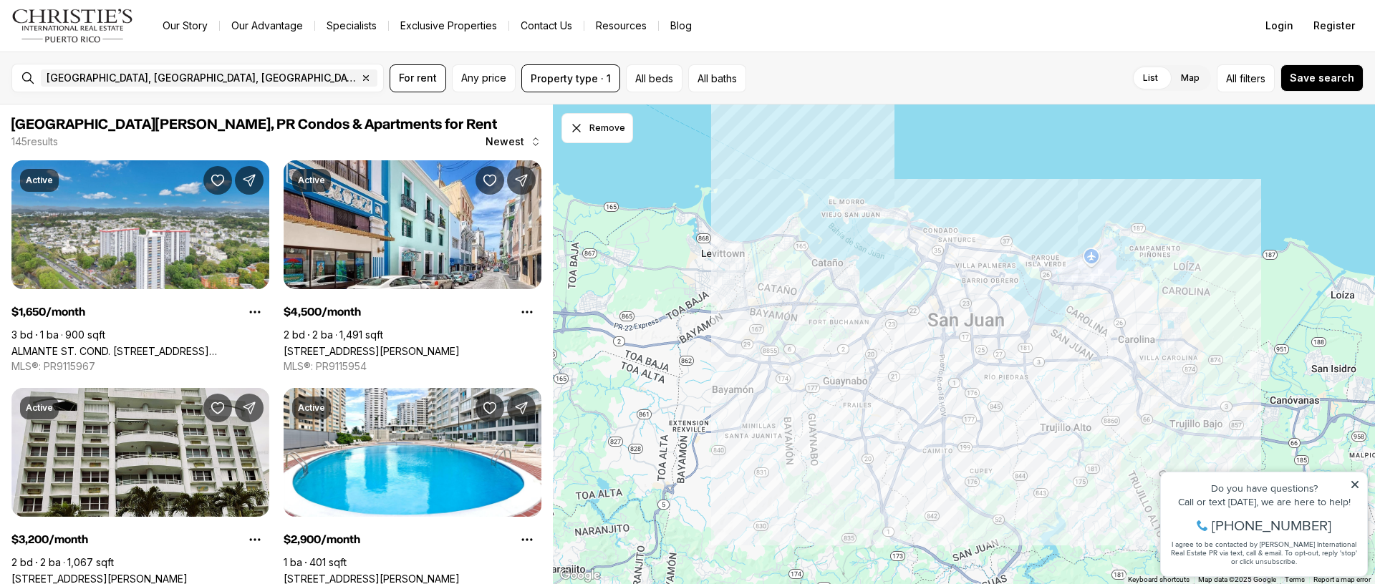
scroll to position [5087, 0]
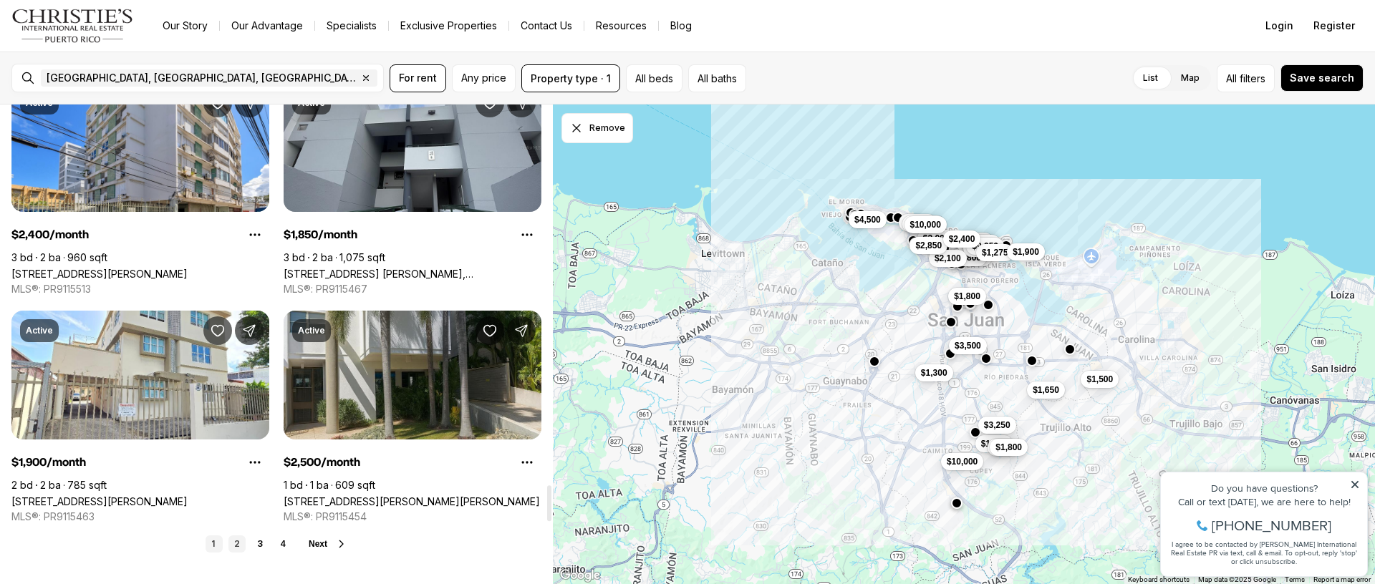
click at [238, 546] on link "2" at bounding box center [236, 544] width 17 height 17
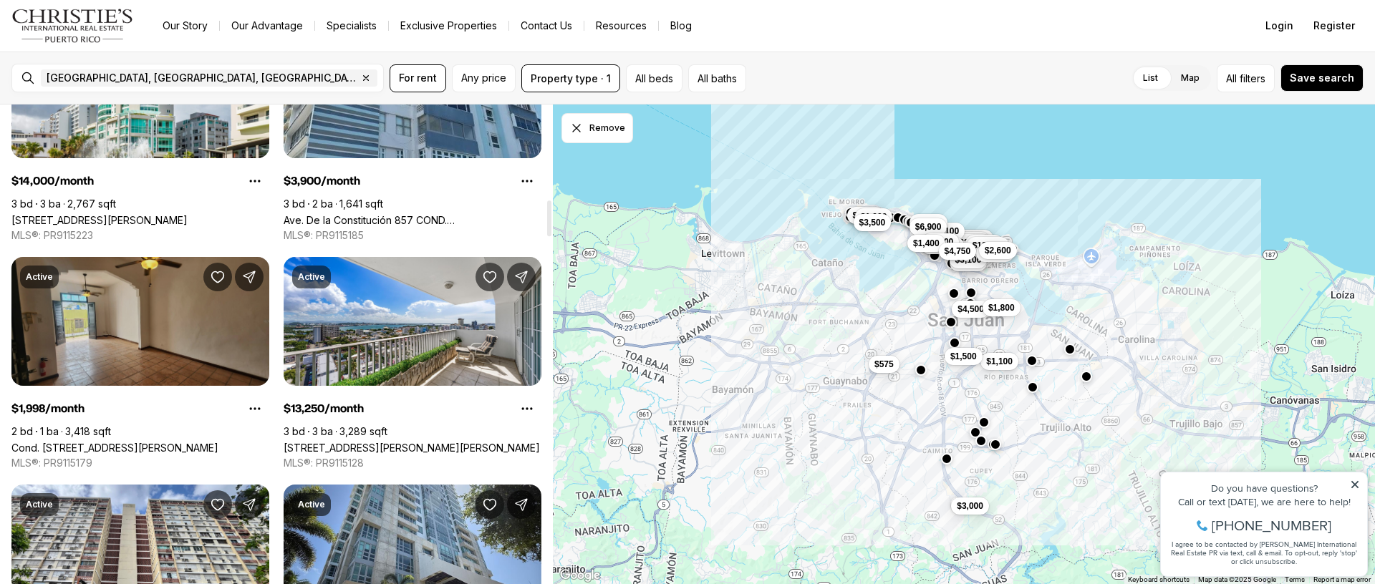
scroll to position [1272, 0]
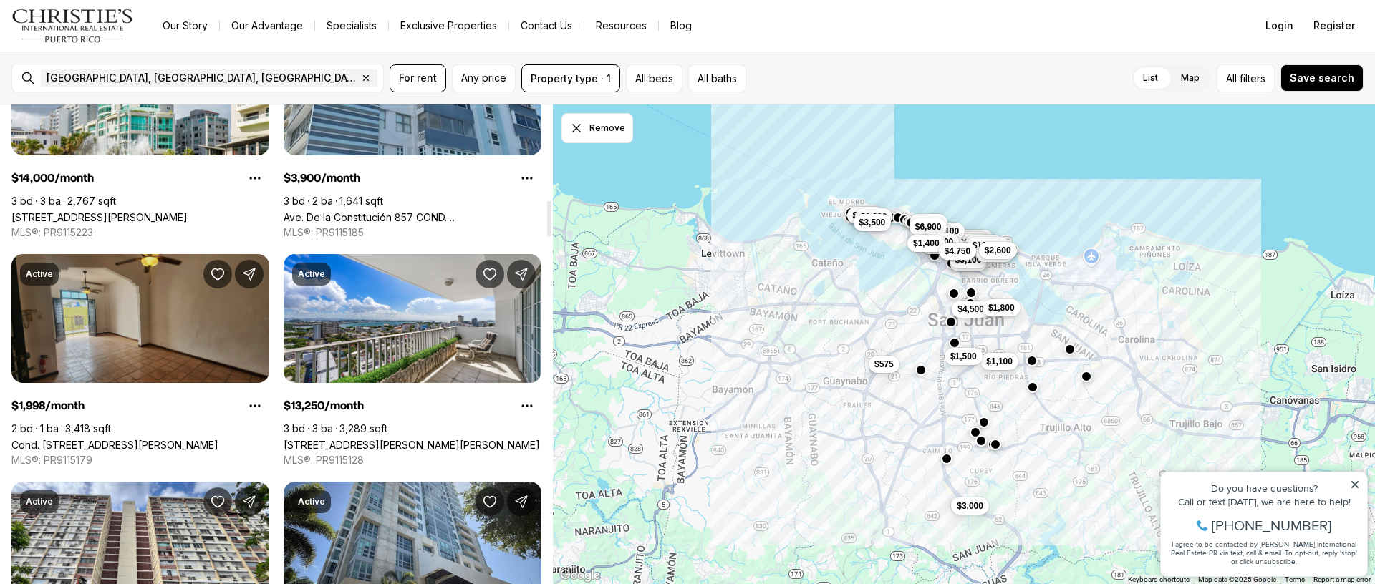
click at [184, 439] on link "Cond. [STREET_ADDRESS][PERSON_NAME]" at bounding box center [114, 445] width 207 height 12
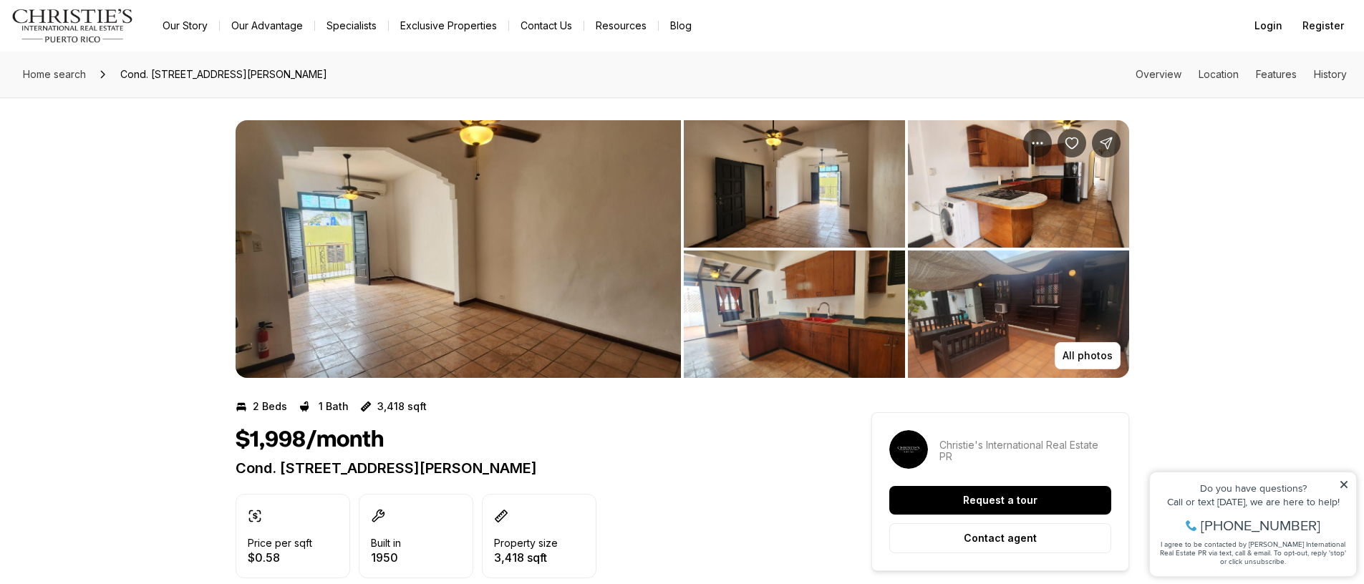
click at [534, 281] on img "View image gallery" at bounding box center [458, 249] width 445 height 258
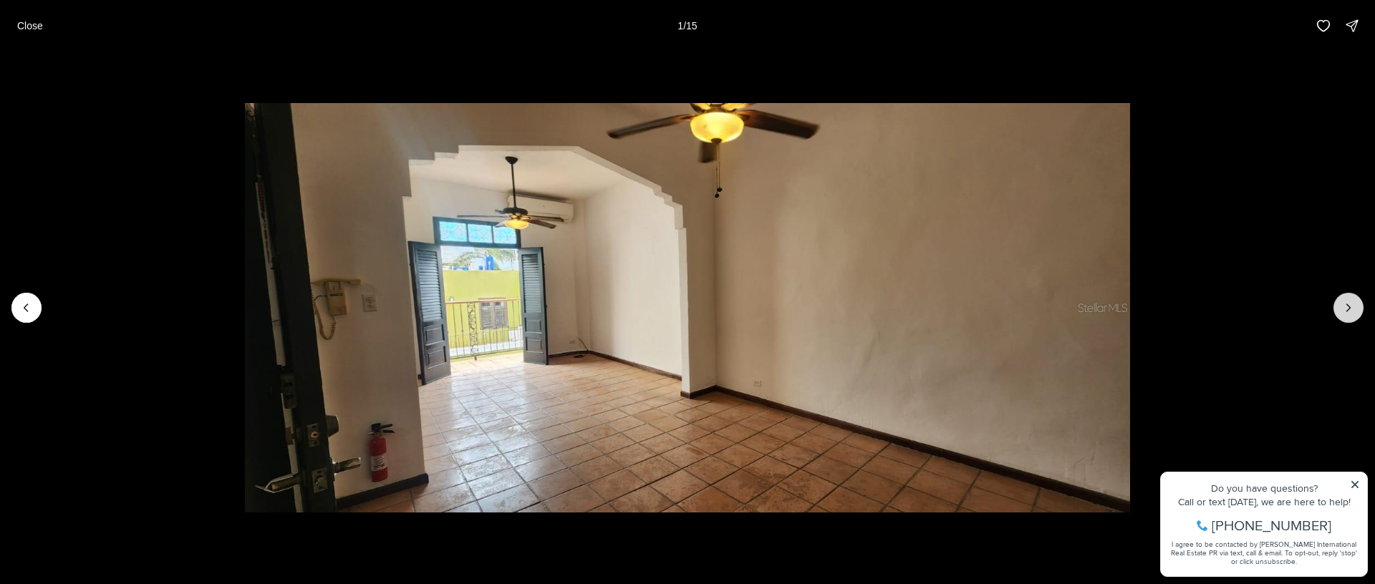
click at [1352, 310] on icon "Next slide" at bounding box center [1348, 308] width 14 height 14
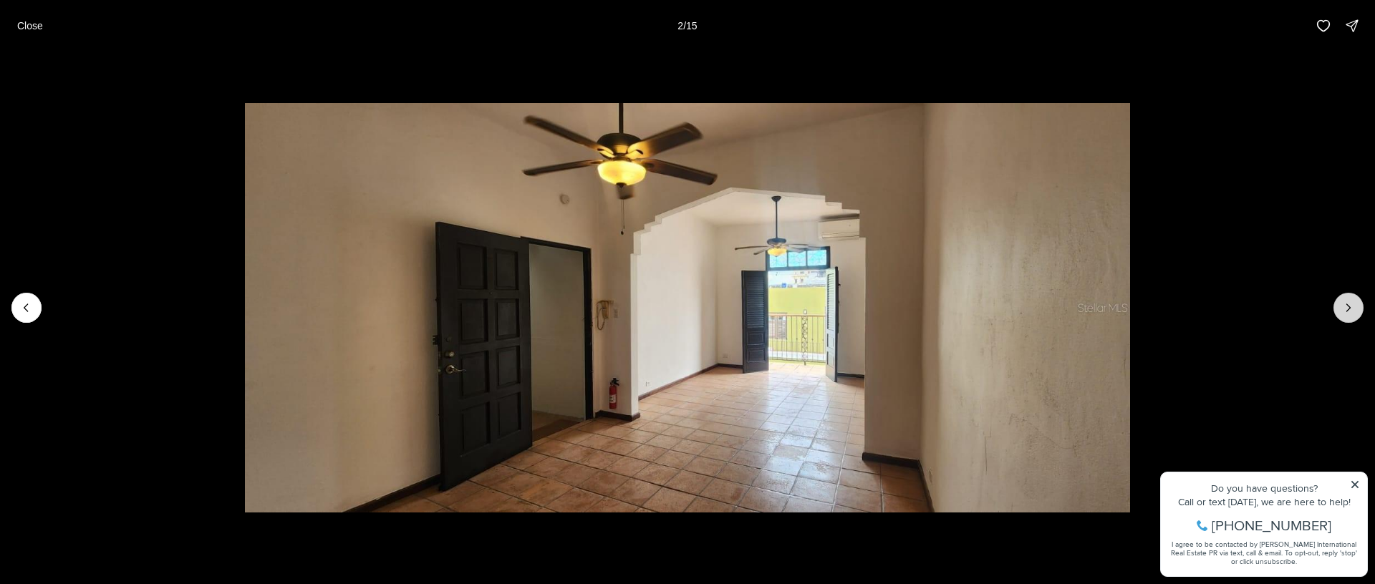
click at [1352, 310] on icon "Next slide" at bounding box center [1348, 308] width 14 height 14
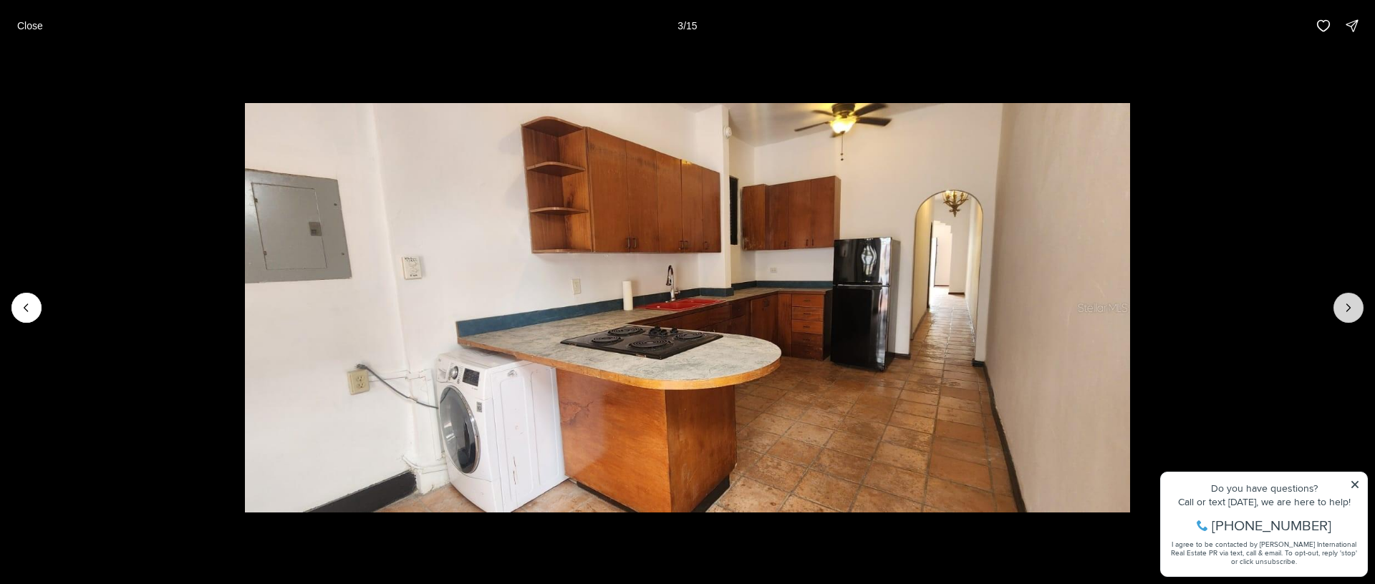
click at [1352, 310] on icon "Next slide" at bounding box center [1348, 308] width 14 height 14
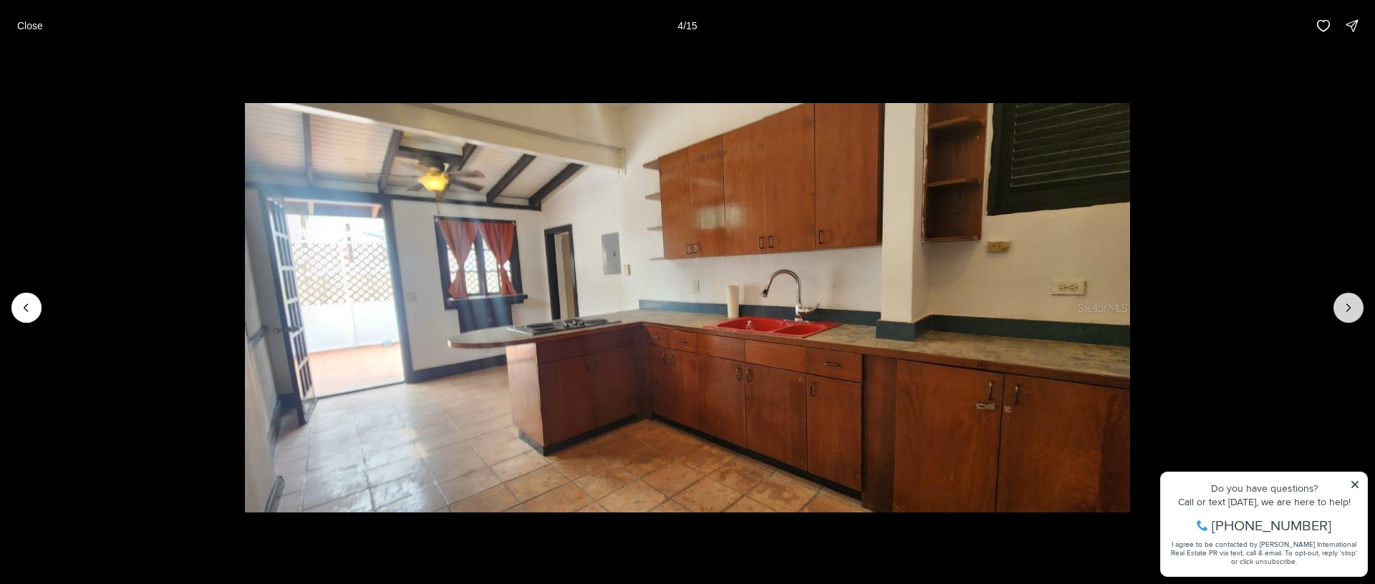
click at [1352, 310] on icon "Next slide" at bounding box center [1348, 308] width 14 height 14
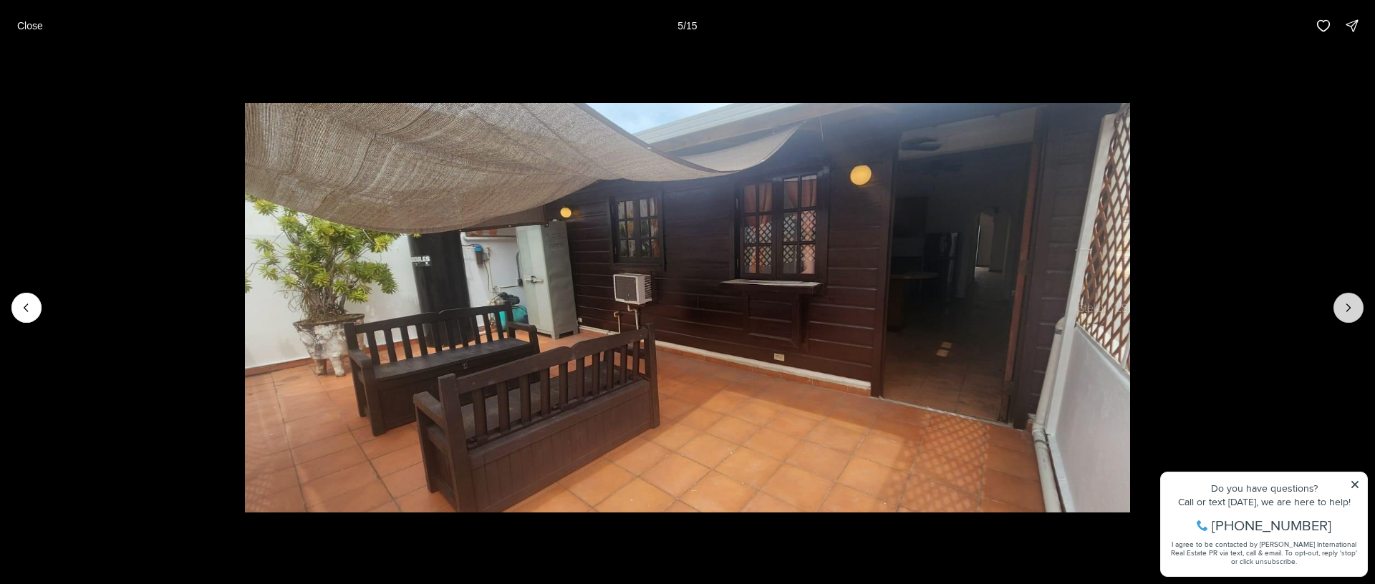
click at [1352, 310] on icon "Next slide" at bounding box center [1348, 308] width 14 height 14
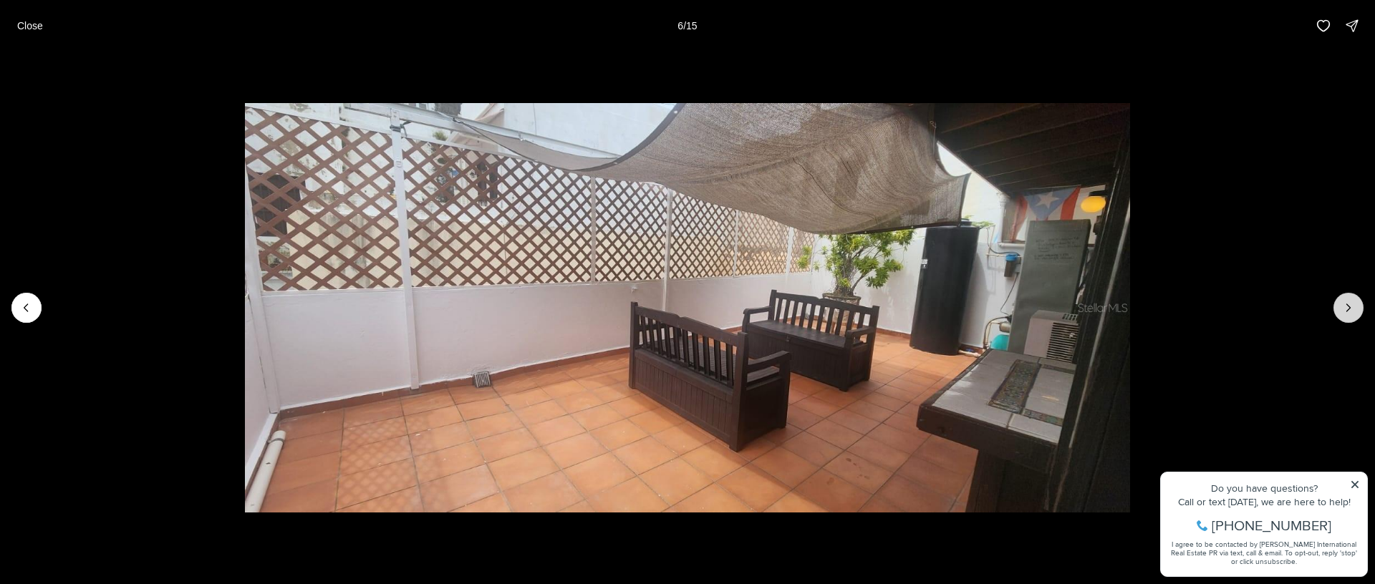
click at [1352, 310] on icon "Next slide" at bounding box center [1348, 308] width 14 height 14
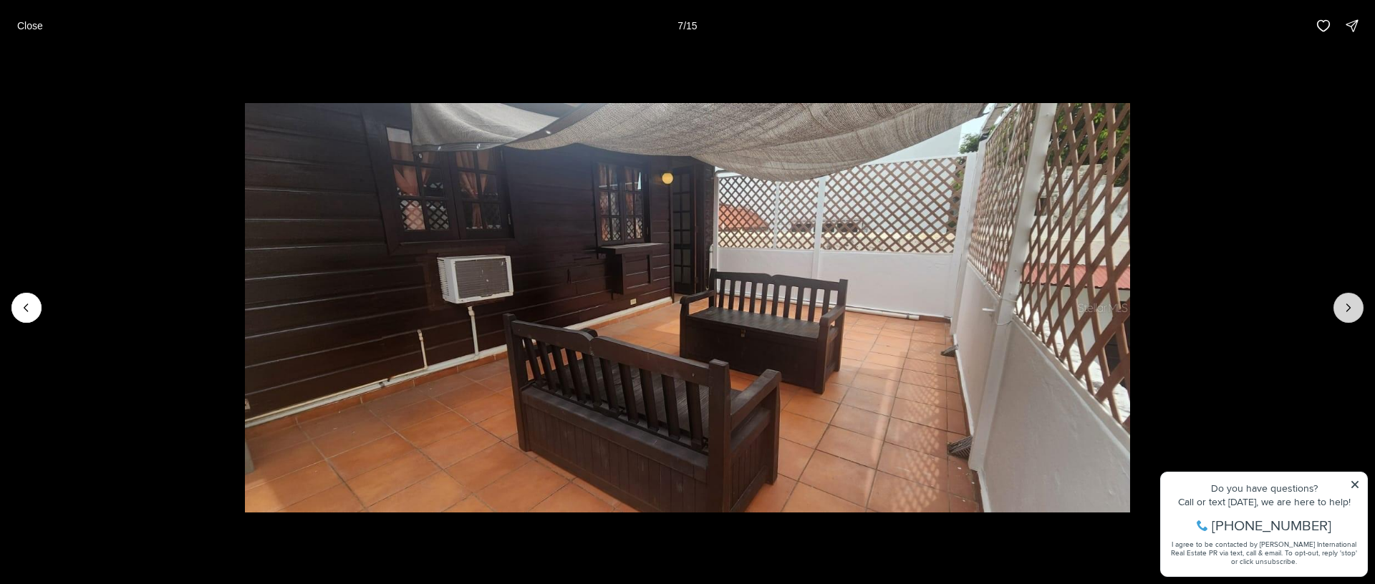
click at [1352, 310] on icon "Next slide" at bounding box center [1348, 308] width 14 height 14
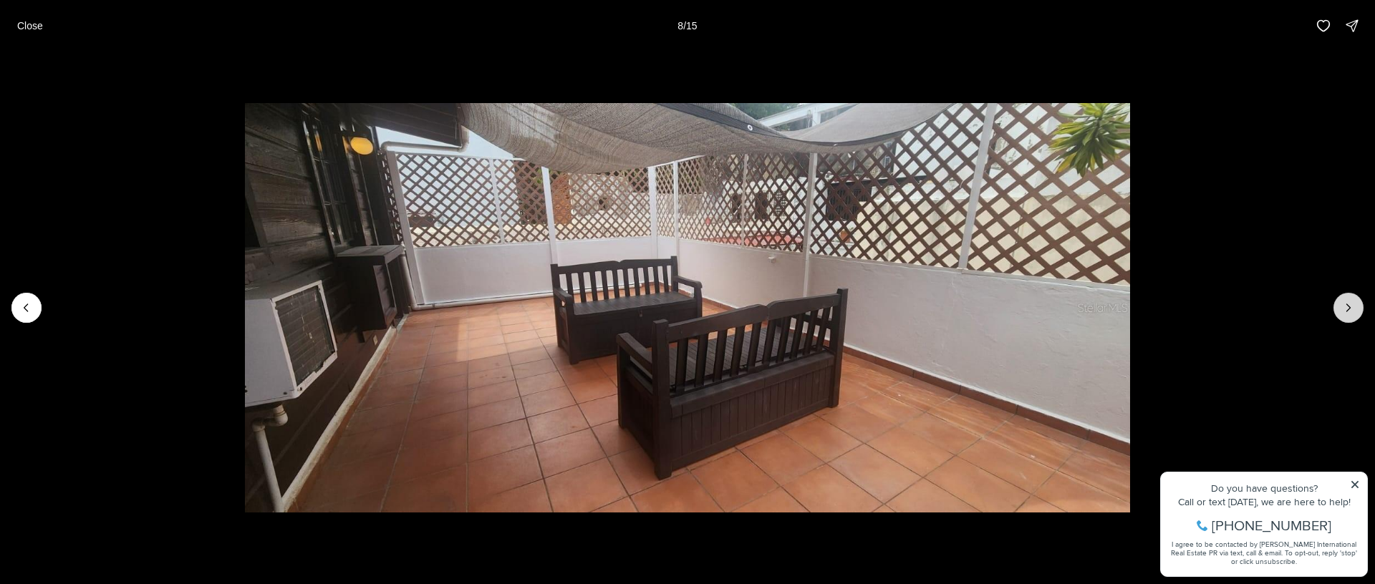
click at [1352, 310] on icon "Next slide" at bounding box center [1348, 308] width 14 height 14
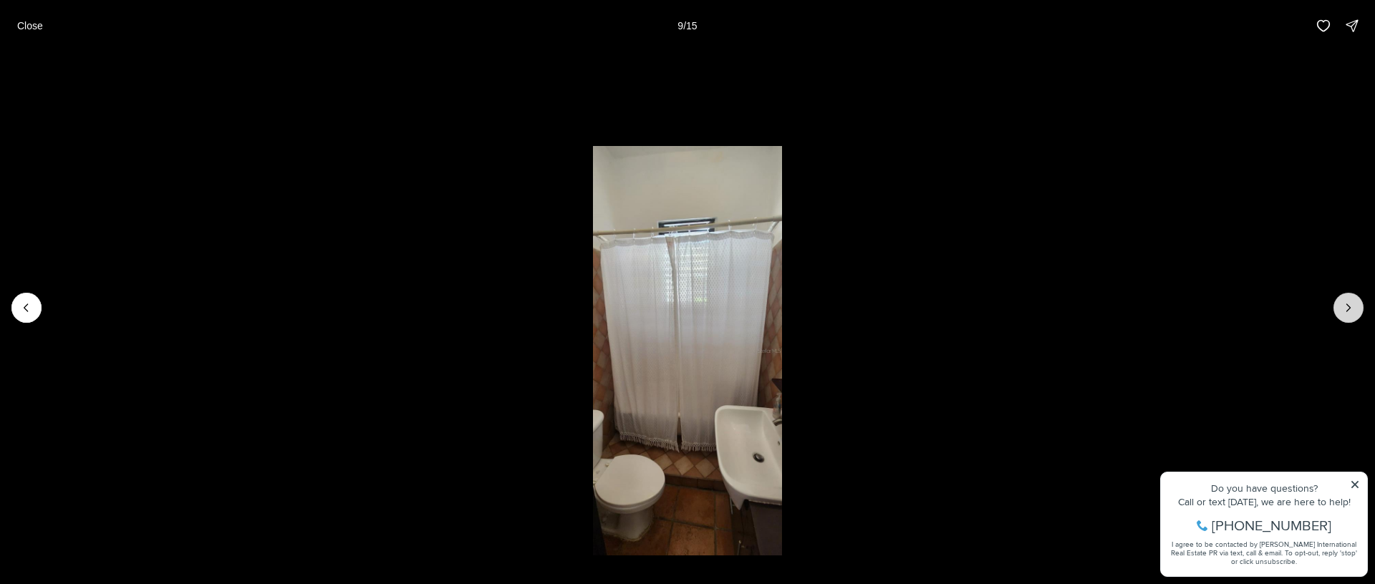
click at [1352, 310] on icon "Next slide" at bounding box center [1348, 308] width 14 height 14
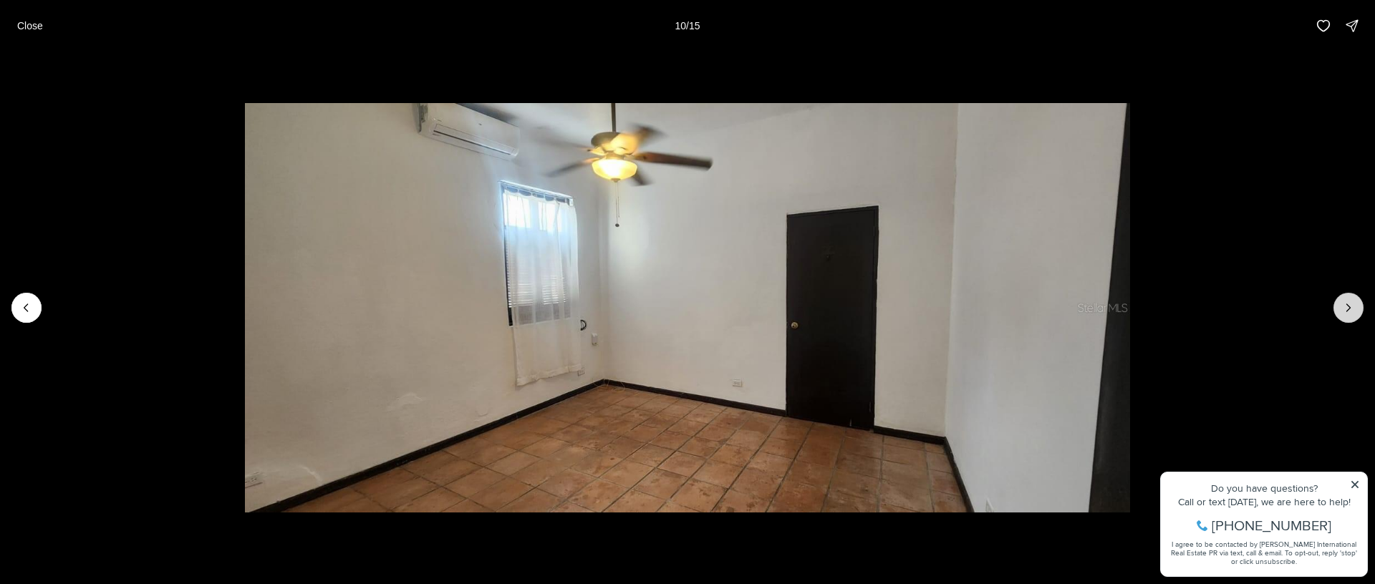
click at [1352, 310] on icon "Next slide" at bounding box center [1348, 308] width 14 height 14
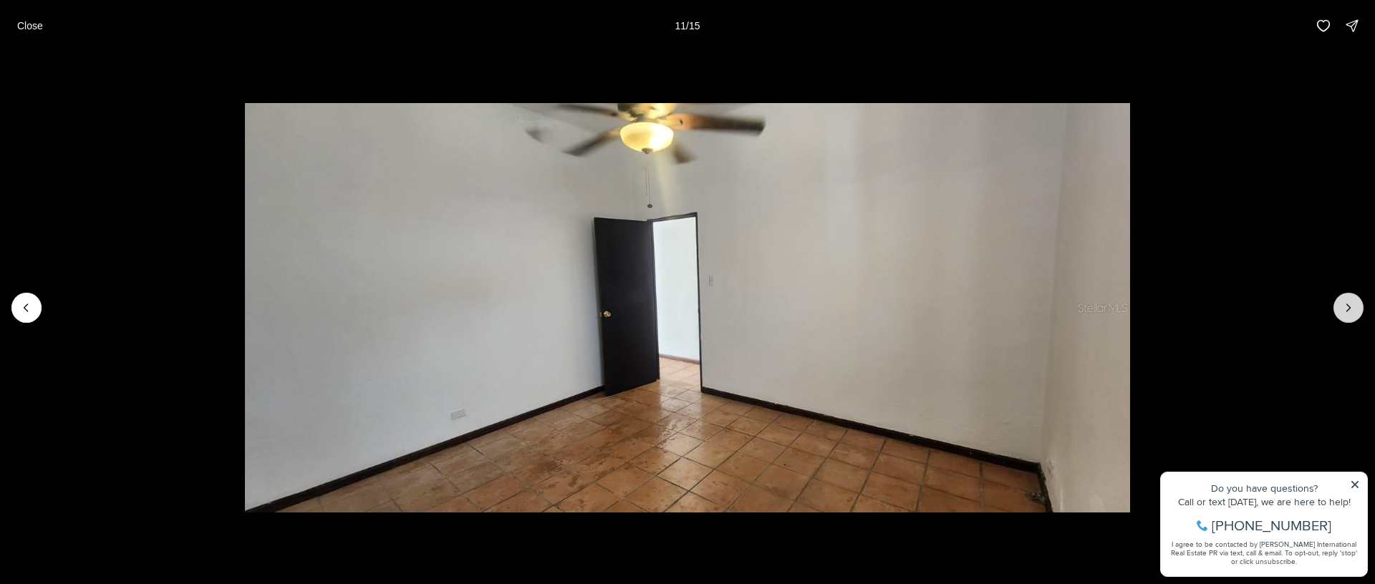
click at [1352, 310] on icon "Next slide" at bounding box center [1348, 308] width 14 height 14
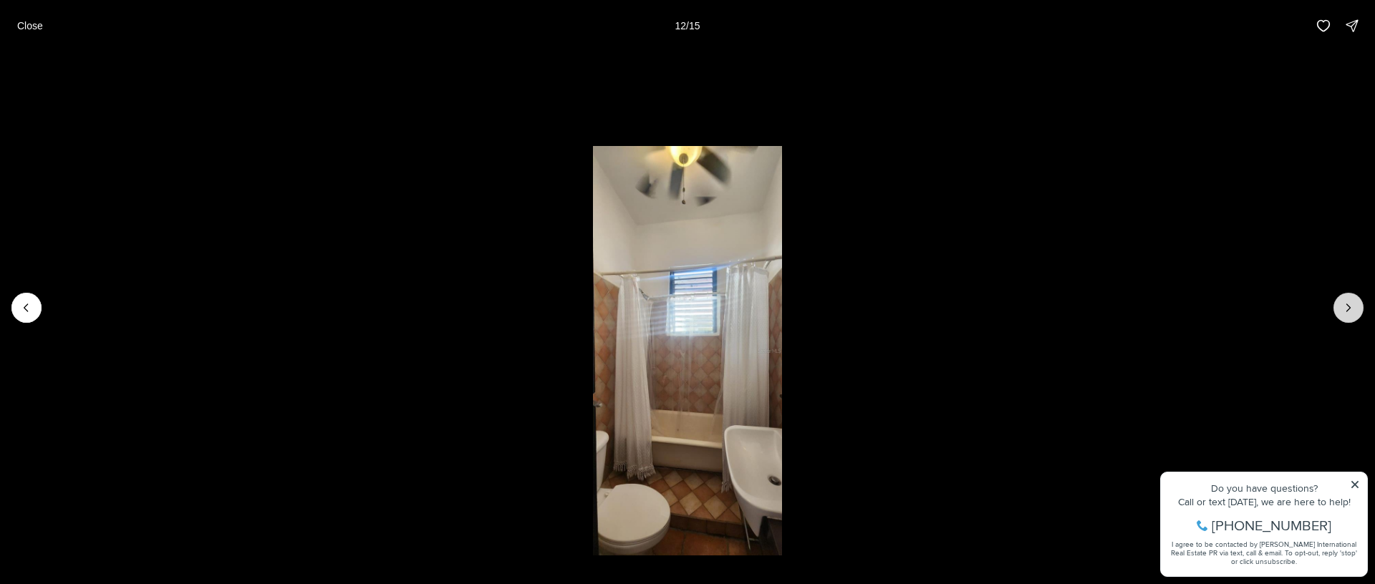
click at [1352, 310] on icon "Next slide" at bounding box center [1348, 308] width 14 height 14
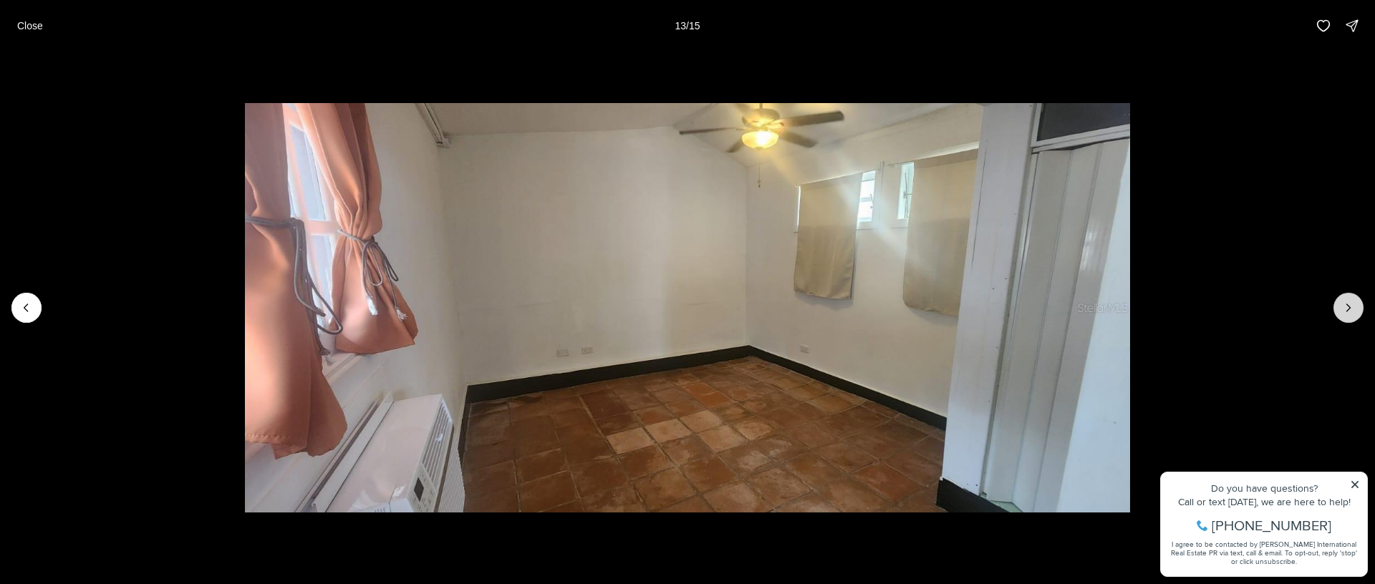
click at [1352, 310] on icon "Next slide" at bounding box center [1348, 308] width 14 height 14
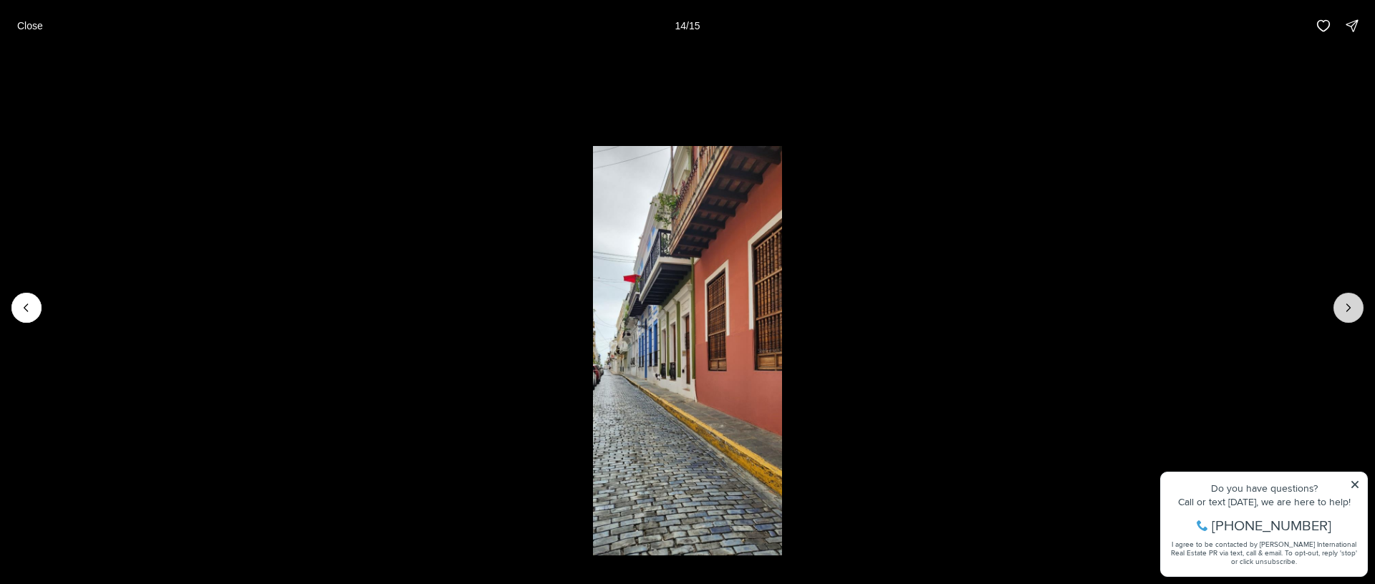
click at [1352, 310] on icon "Next slide" at bounding box center [1348, 308] width 14 height 14
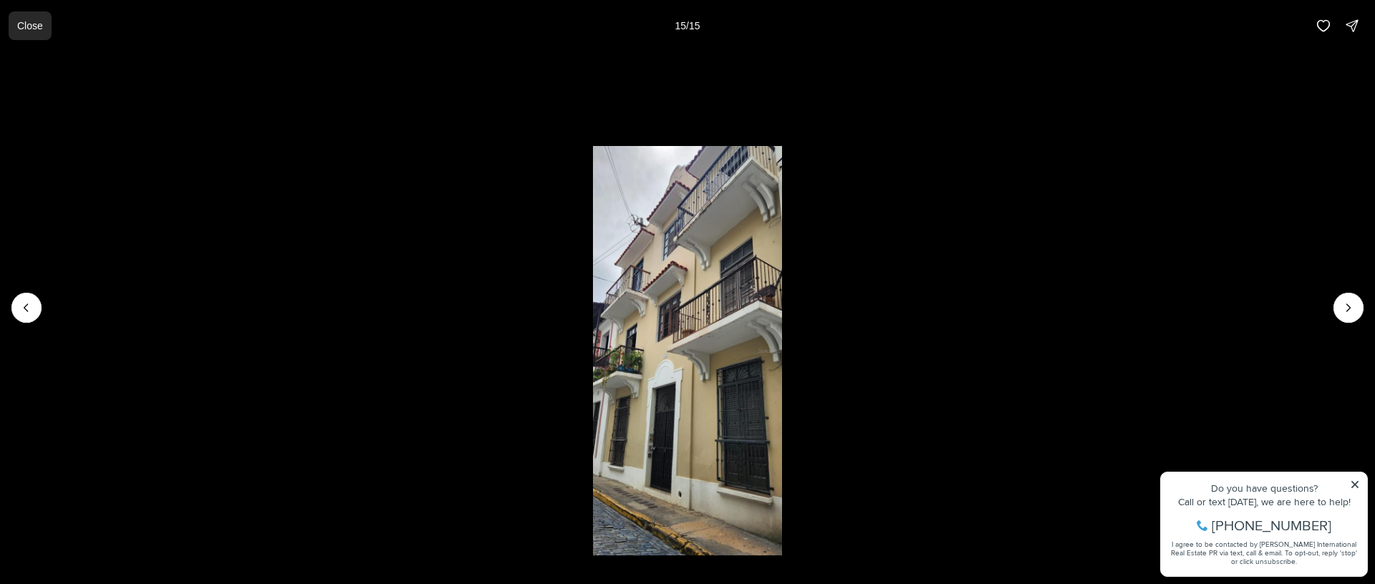
click at [36, 25] on p "Close" at bounding box center [30, 25] width 26 height 11
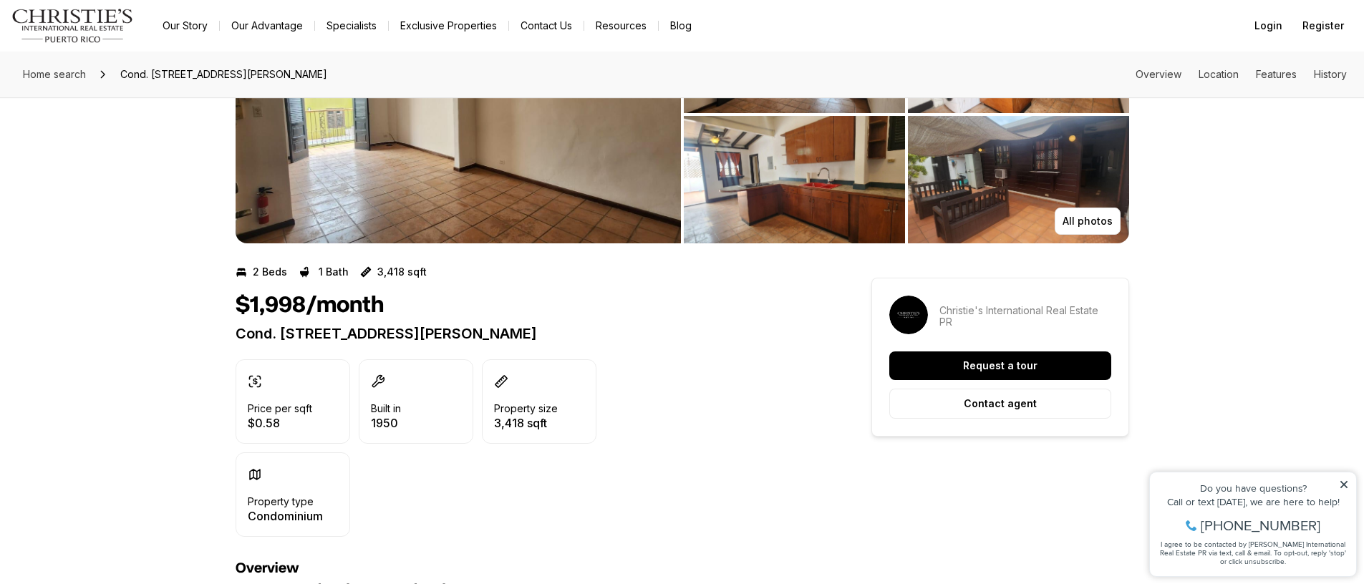
scroll to position [417, 0]
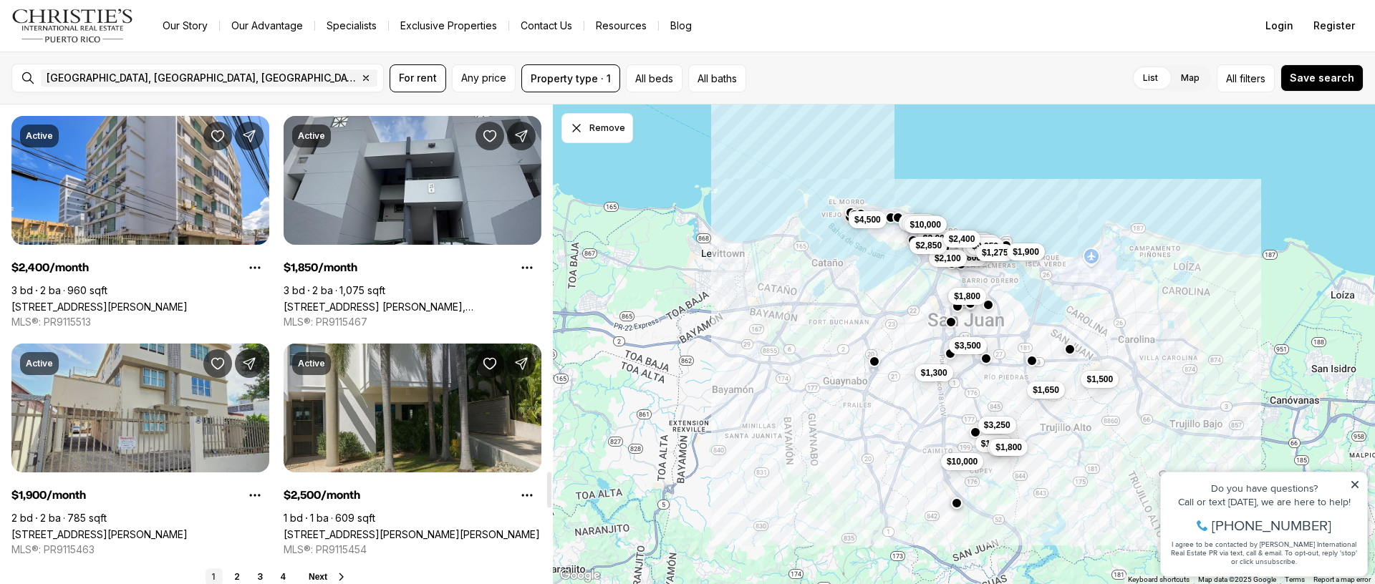
scroll to position [5169, 0]
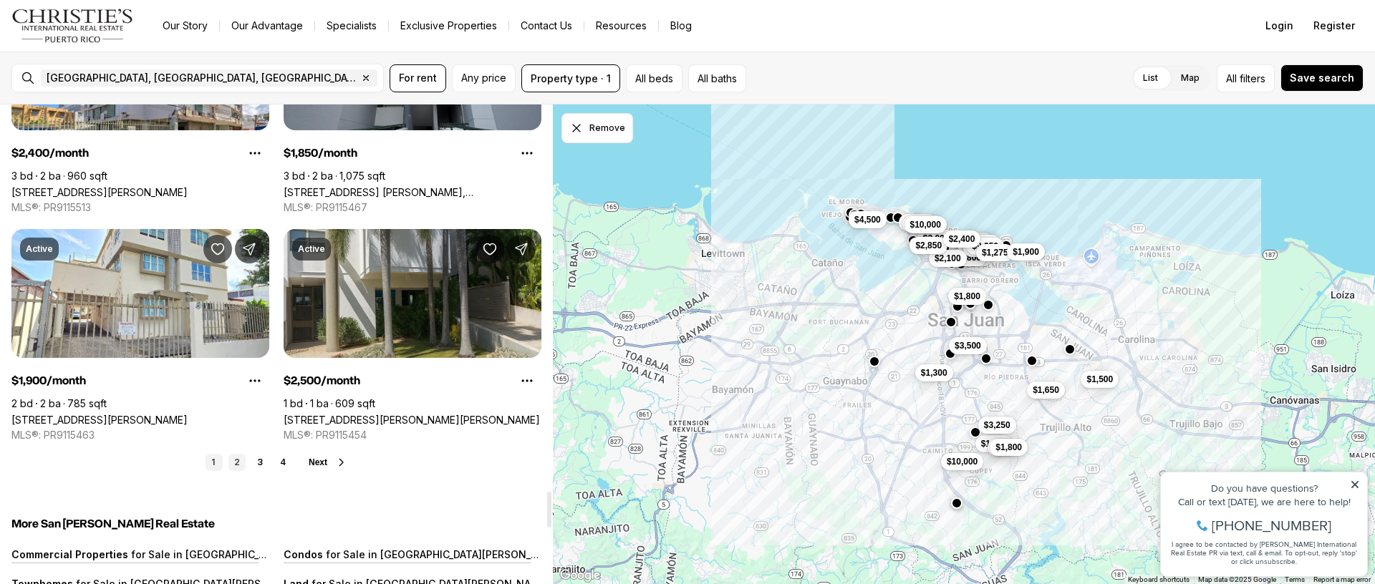
click at [236, 460] on link "2" at bounding box center [236, 462] width 17 height 17
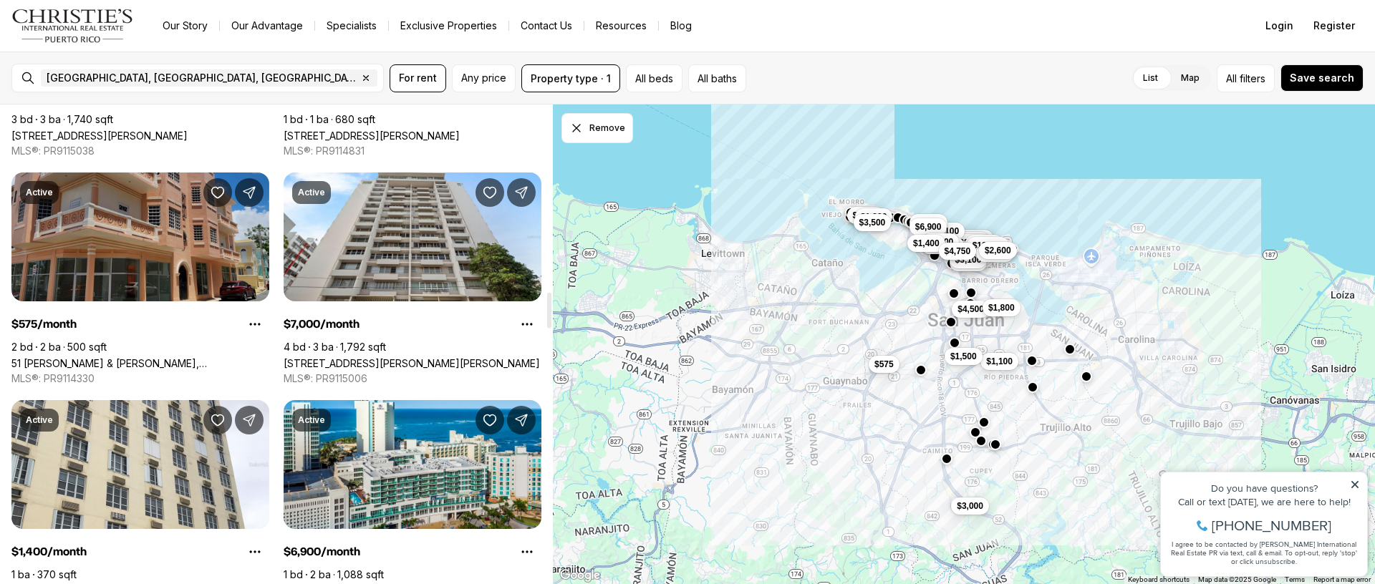
scroll to position [2500, 0]
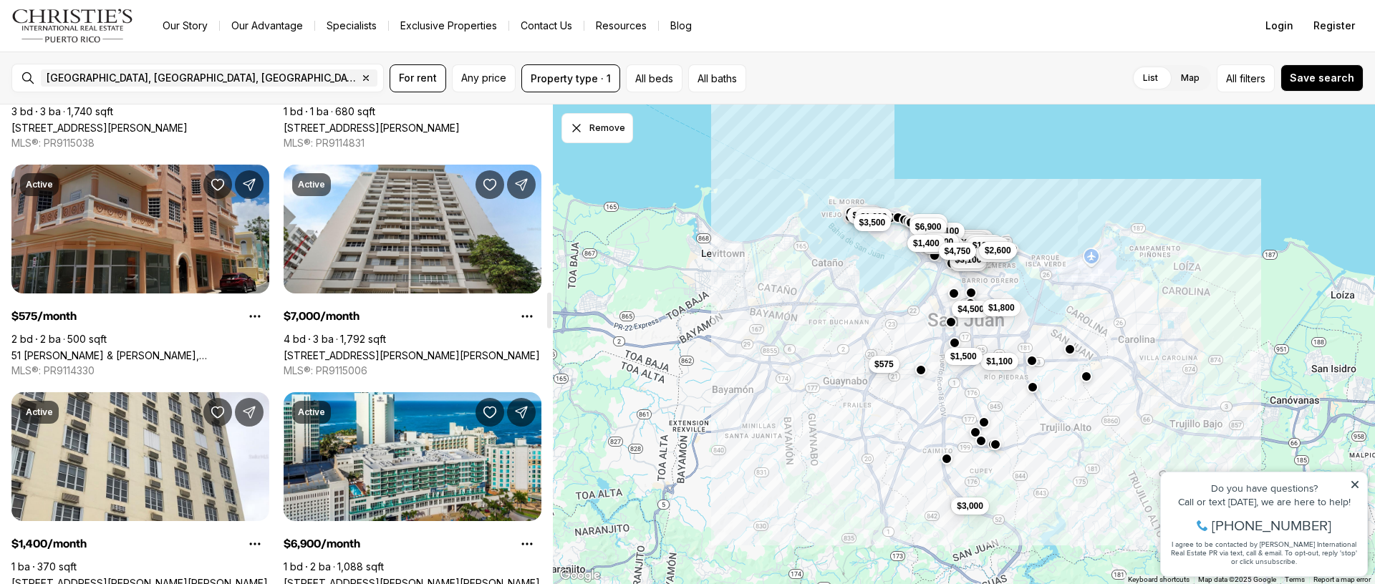
click at [87, 349] on link "51 [PERSON_NAME] & [PERSON_NAME], [GEOGRAPHIC_DATA][PERSON_NAME], 00921" at bounding box center [140, 355] width 258 height 12
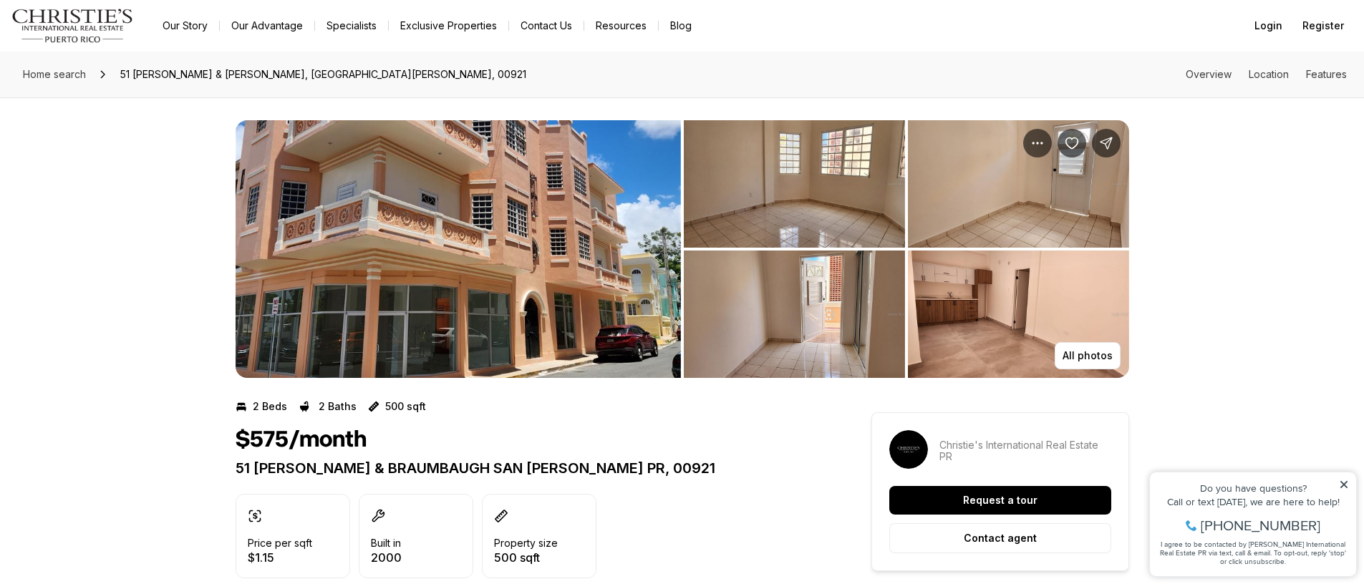
click at [754, 207] on img "View image gallery" at bounding box center [794, 183] width 221 height 127
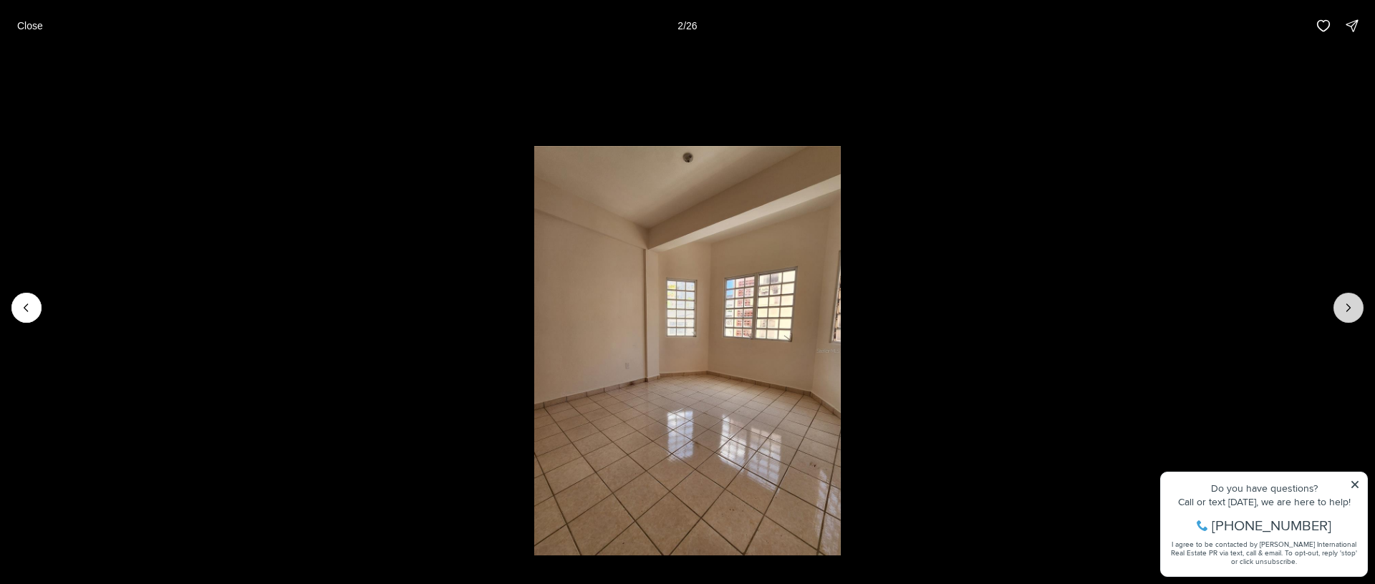
click at [1354, 309] on icon "Next slide" at bounding box center [1348, 308] width 14 height 14
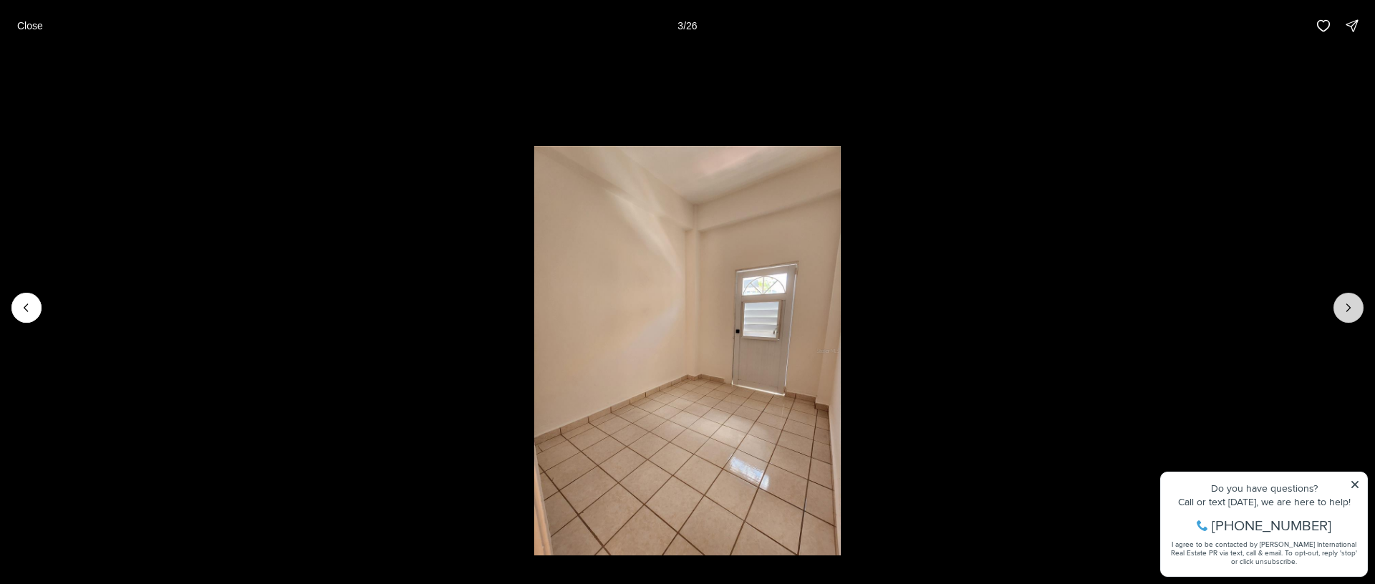
click at [1354, 309] on icon "Next slide" at bounding box center [1348, 308] width 14 height 14
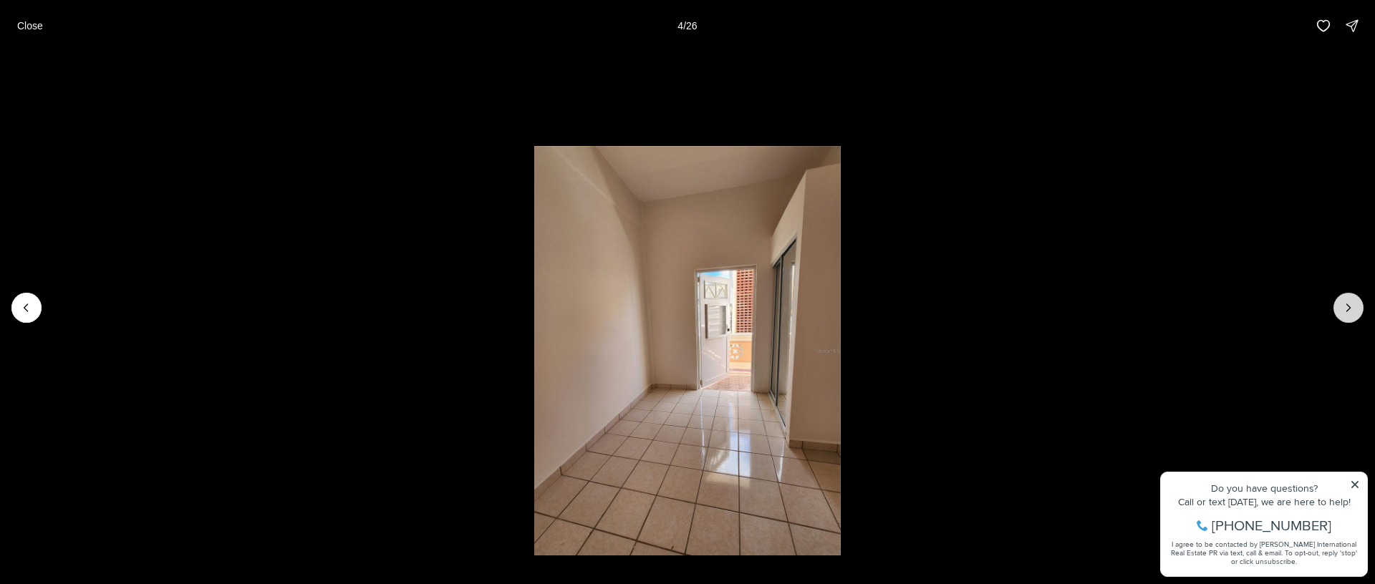
click at [1354, 309] on icon "Next slide" at bounding box center [1348, 308] width 14 height 14
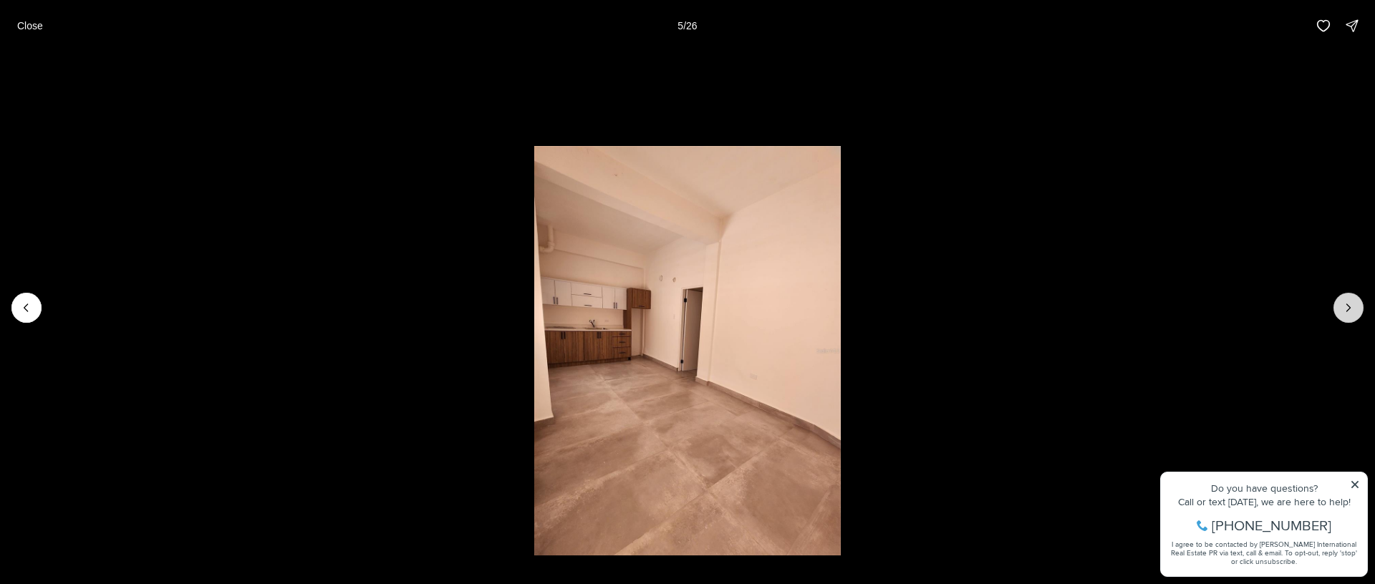
click at [1354, 309] on icon "Next slide" at bounding box center [1348, 308] width 14 height 14
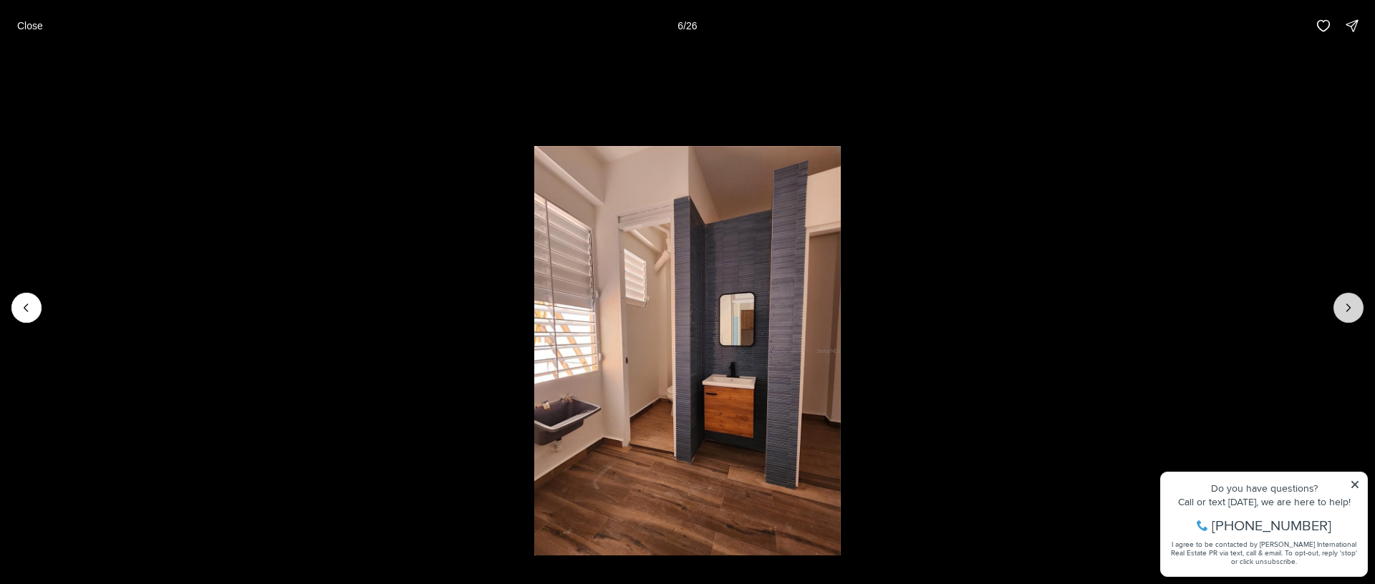
click at [1354, 309] on icon "Next slide" at bounding box center [1348, 308] width 14 height 14
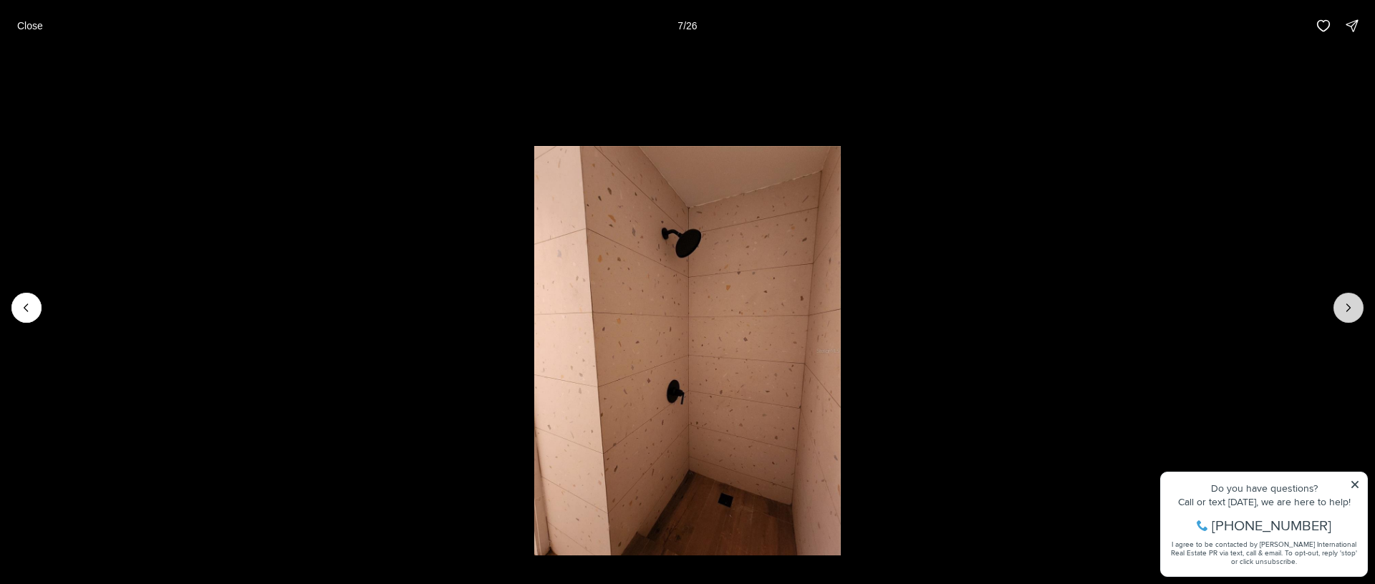
click at [1354, 309] on icon "Next slide" at bounding box center [1348, 308] width 14 height 14
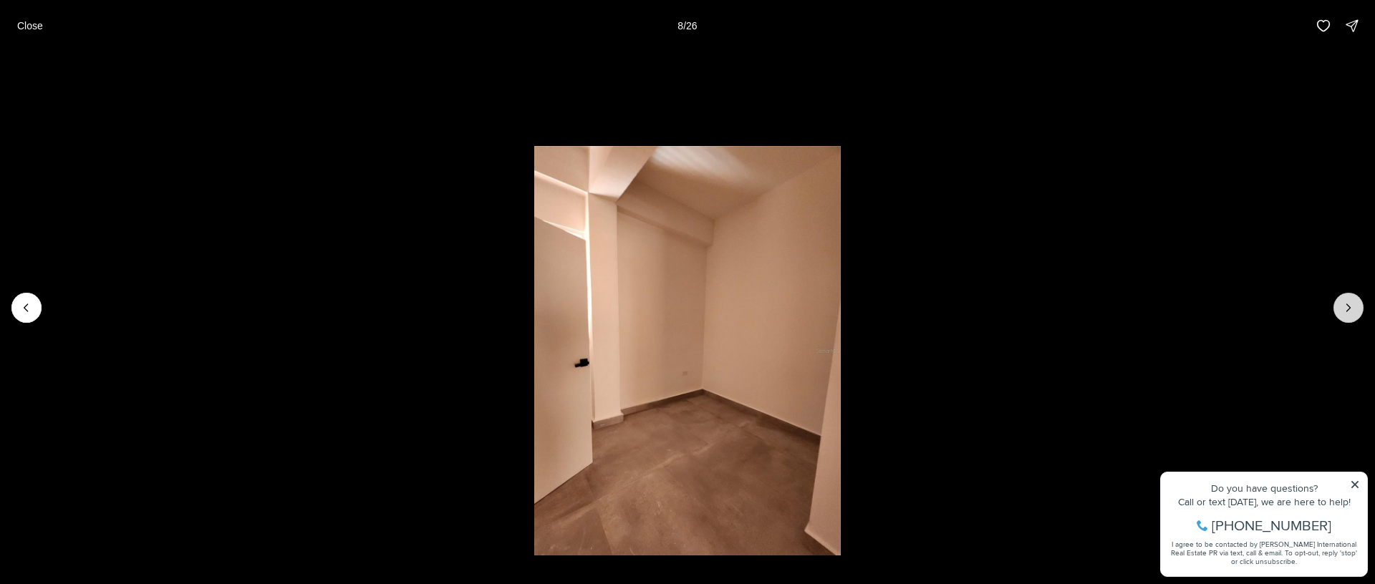
click at [1354, 309] on icon "Next slide" at bounding box center [1348, 308] width 14 height 14
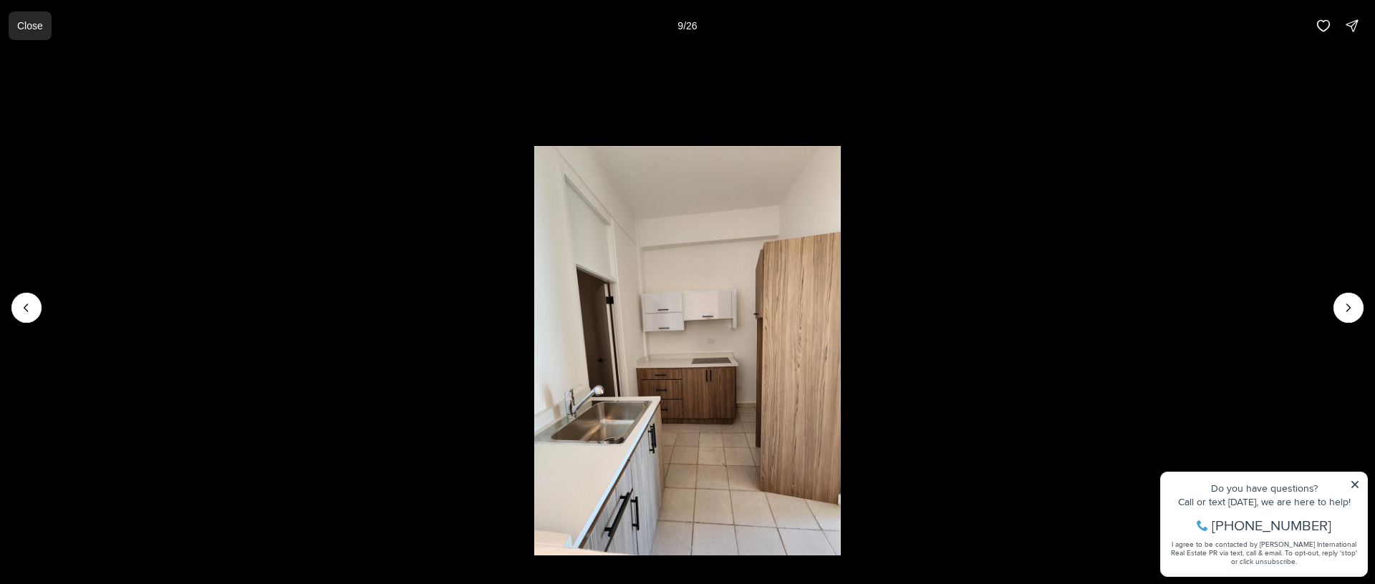
click at [26, 24] on p "Close" at bounding box center [30, 25] width 26 height 11
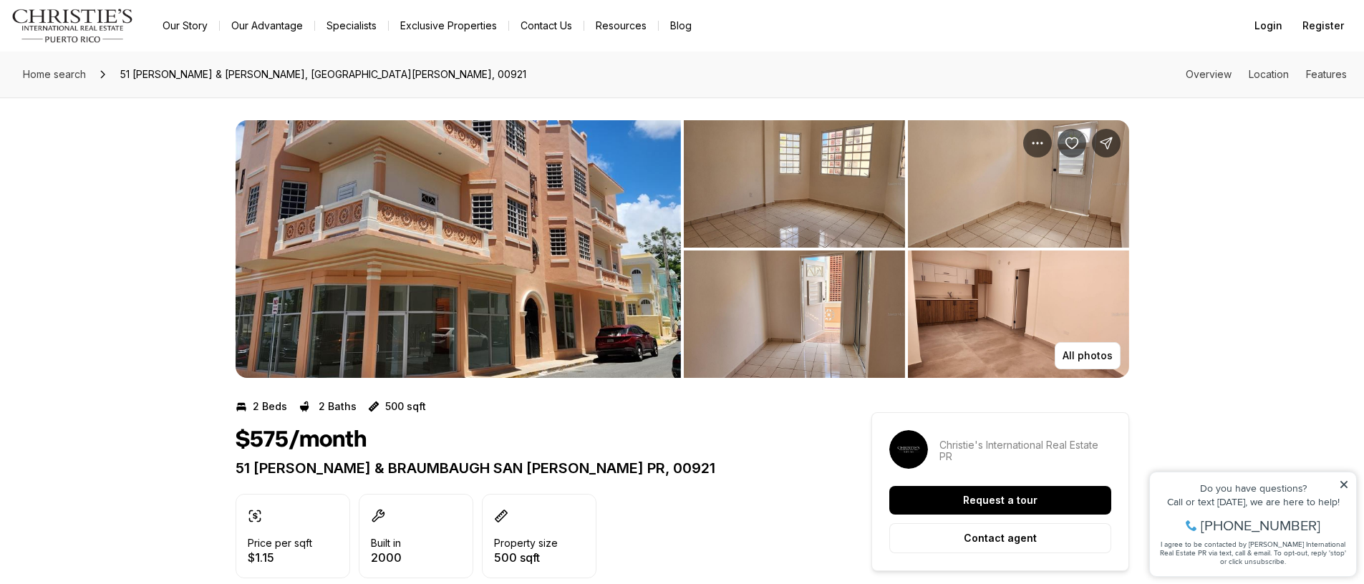
click at [16, 251] on div "All photos" at bounding box center [682, 237] width 1364 height 281
click at [5, 251] on div "All photos" at bounding box center [682, 237] width 1364 height 281
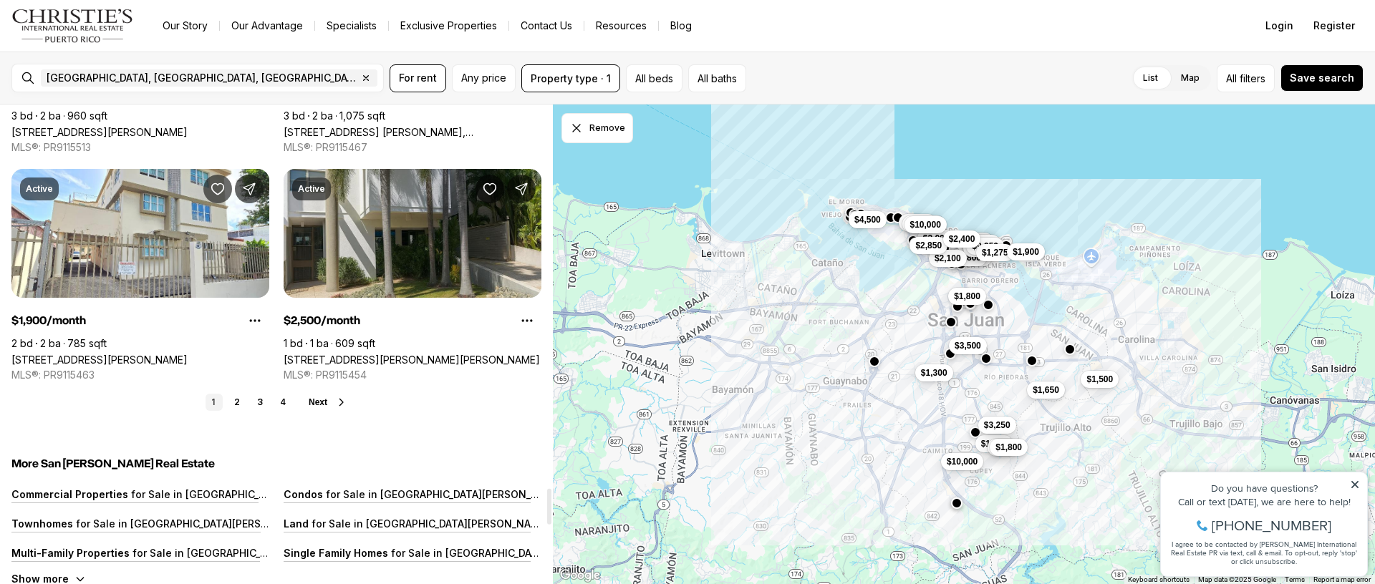
scroll to position [5237, 0]
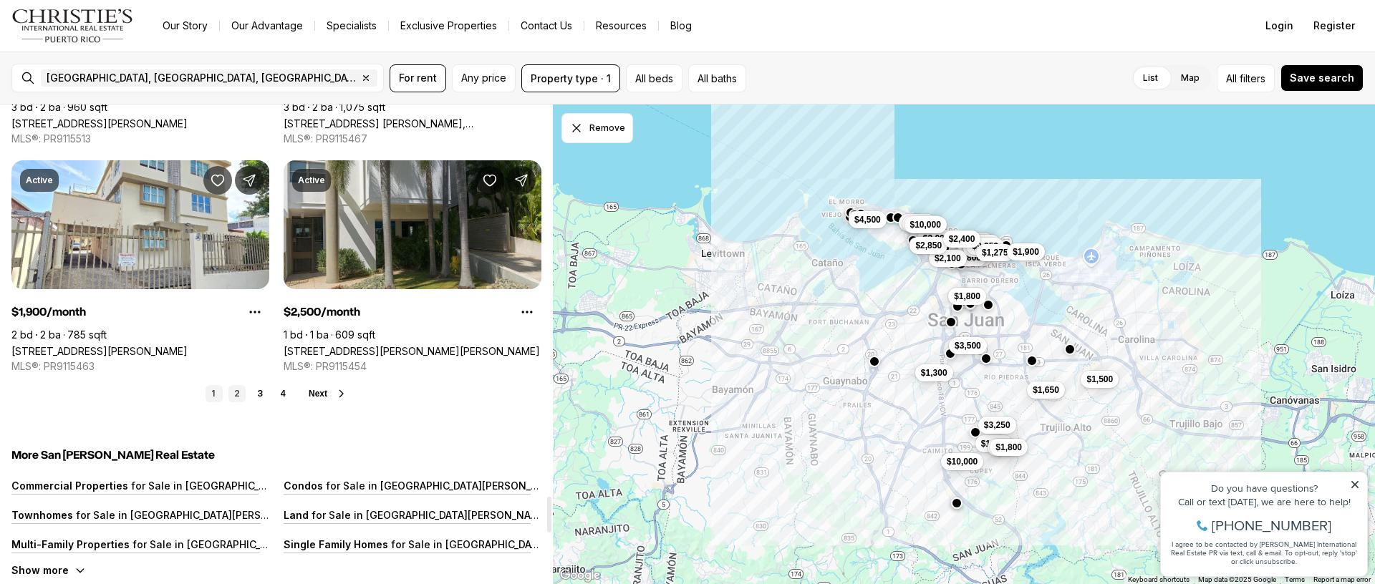
click at [242, 393] on link "2" at bounding box center [236, 393] width 17 height 17
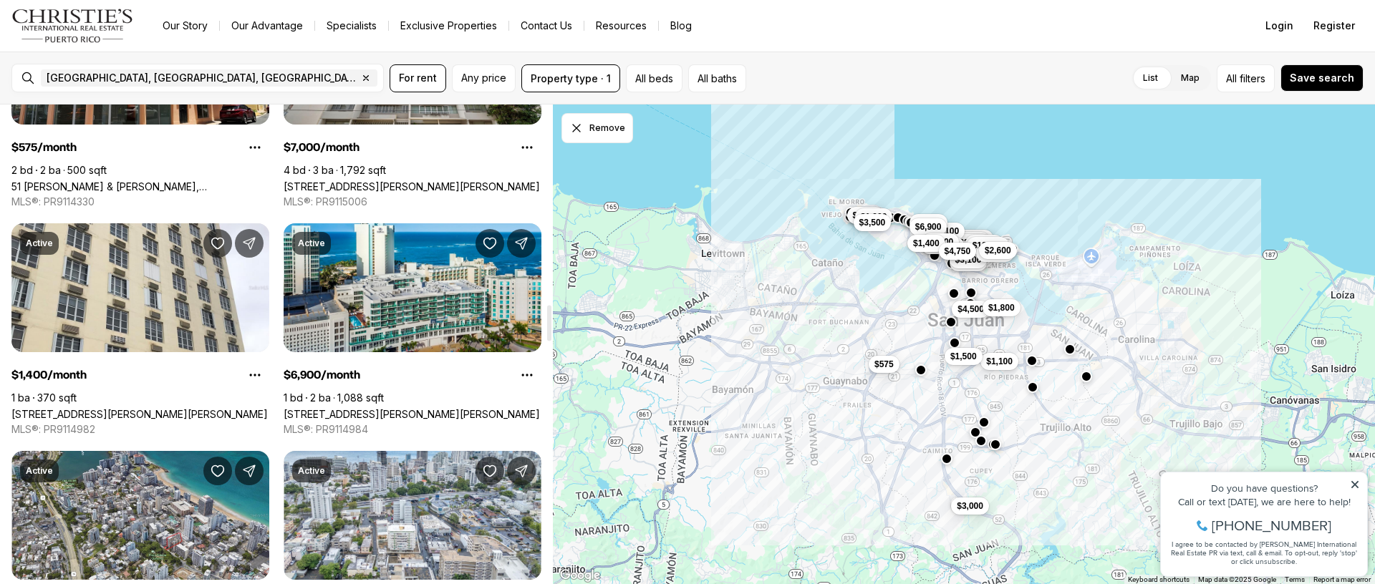
scroll to position [2670, 0]
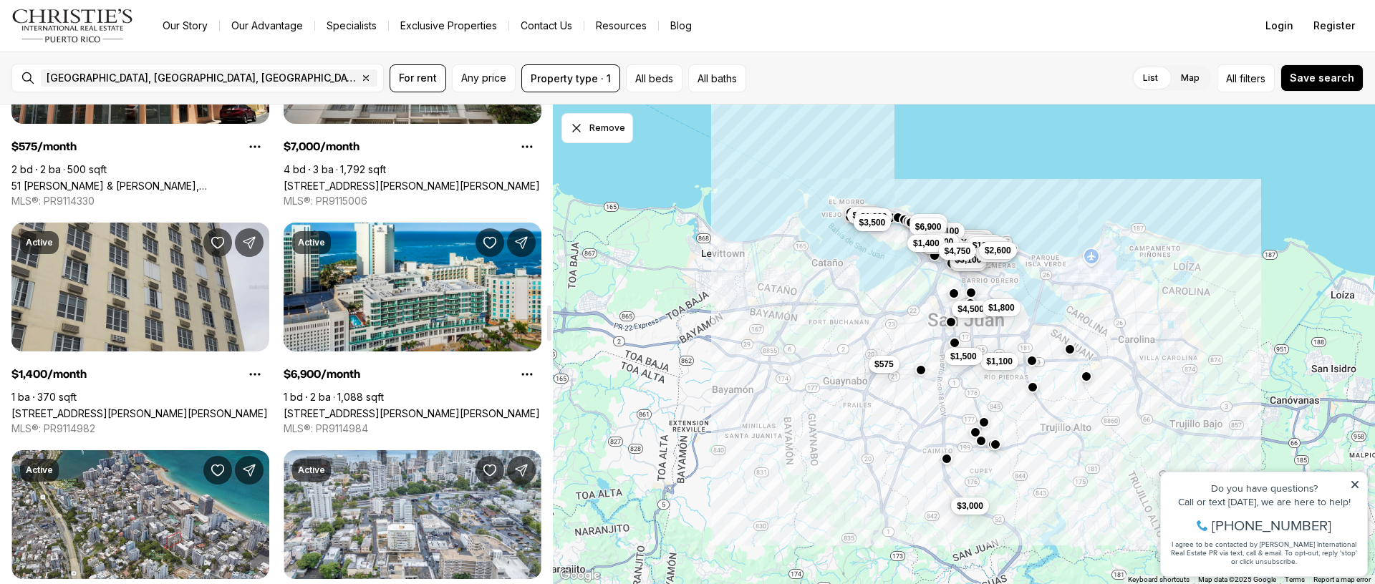
click at [149, 407] on link "[STREET_ADDRESS][PERSON_NAME][PERSON_NAME]" at bounding box center [139, 413] width 256 height 12
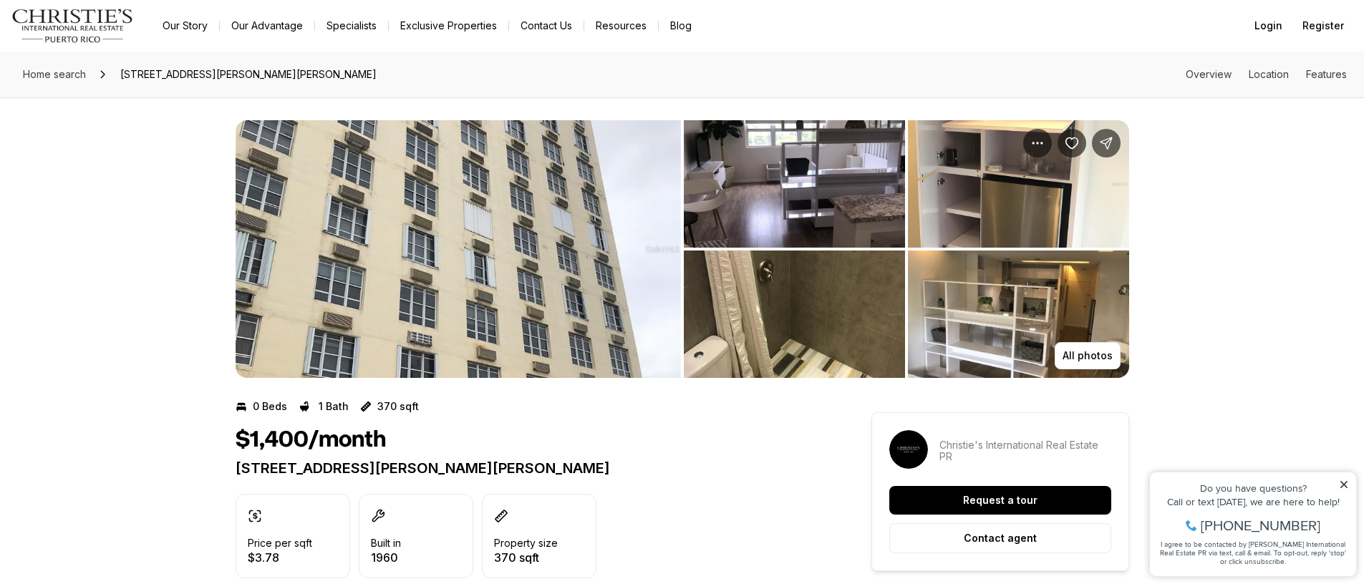
click at [719, 215] on img "View image gallery" at bounding box center [794, 183] width 221 height 127
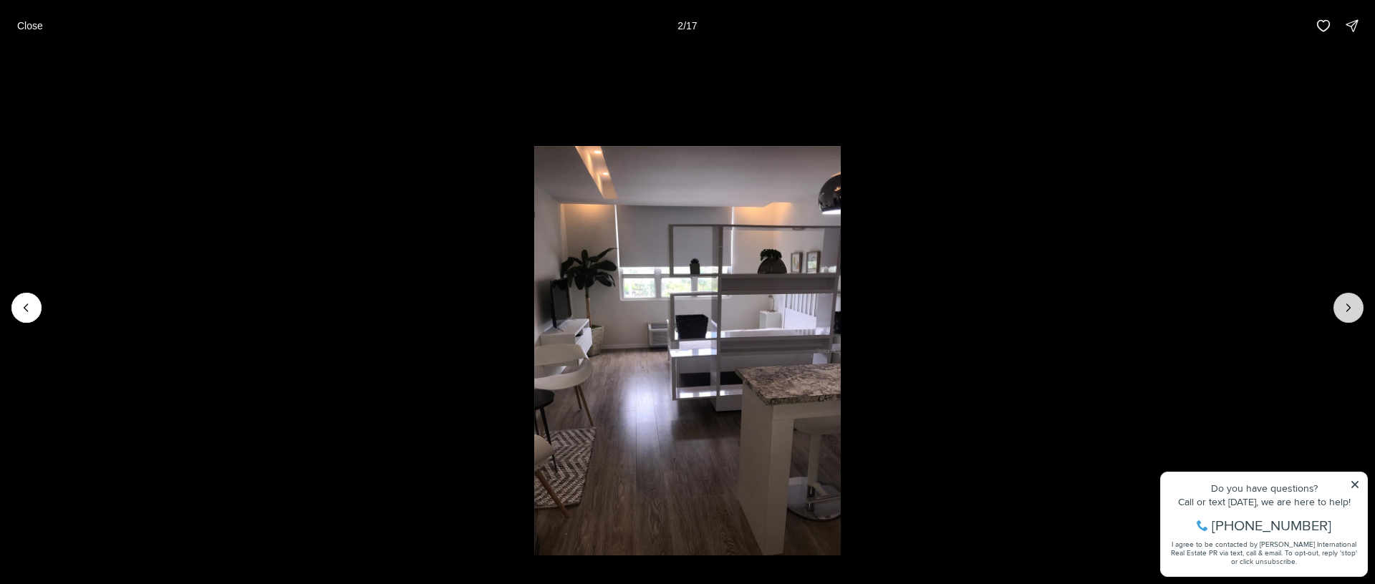
click at [1356, 306] on button "Next slide" at bounding box center [1348, 308] width 30 height 30
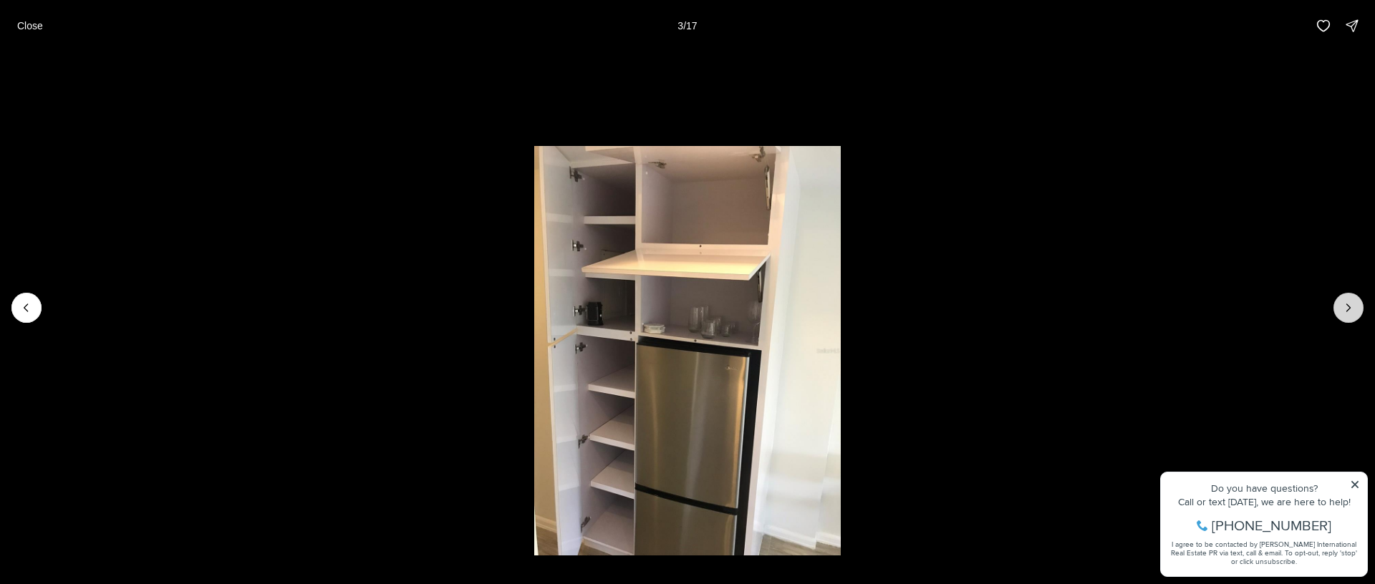
click at [1355, 301] on button "Next slide" at bounding box center [1348, 308] width 30 height 30
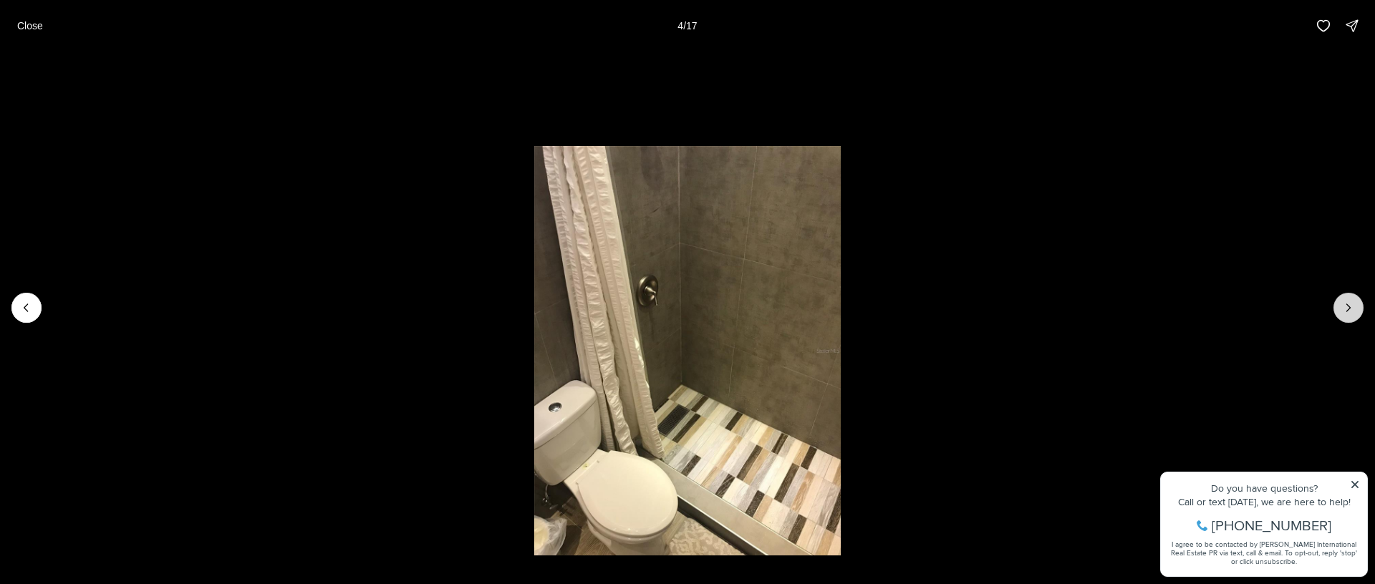
click at [1355, 301] on button "Next slide" at bounding box center [1348, 308] width 30 height 30
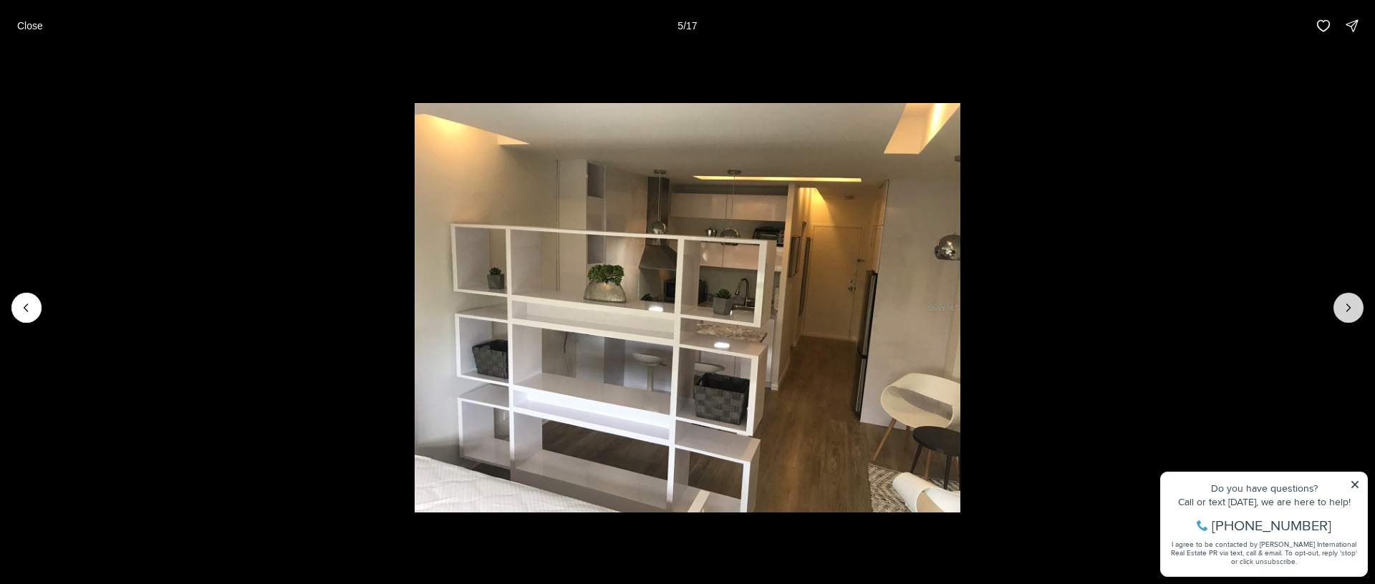
click at [1355, 301] on button "Next slide" at bounding box center [1348, 308] width 30 height 30
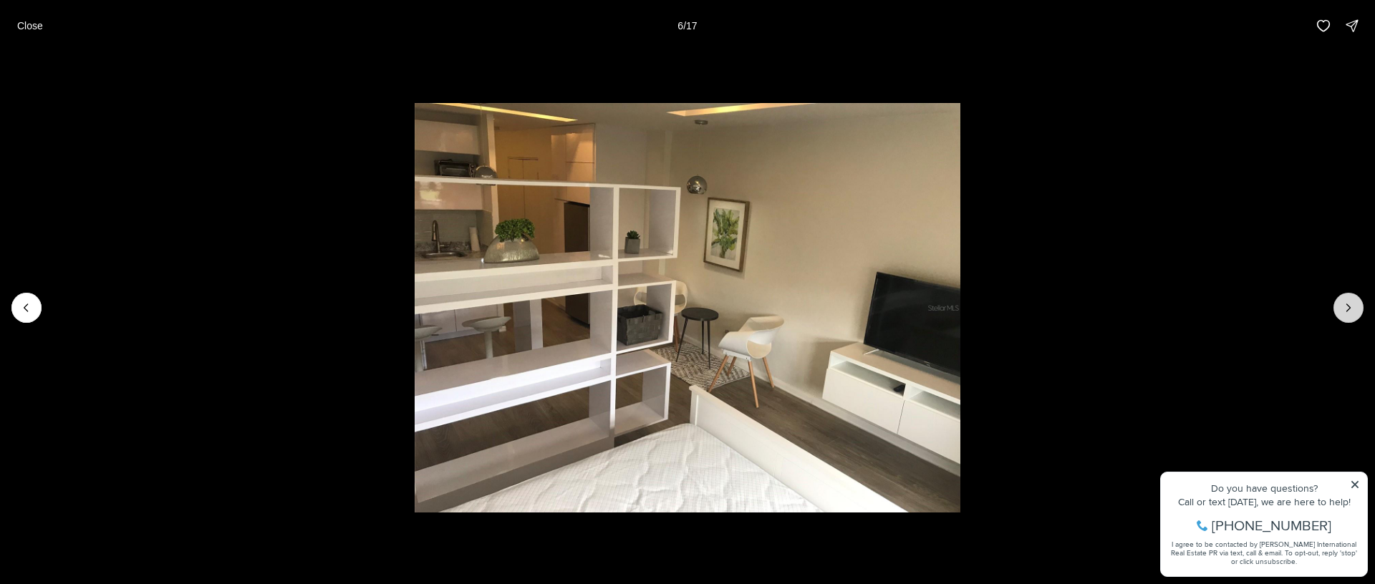
click at [1356, 297] on button "Next slide" at bounding box center [1348, 308] width 30 height 30
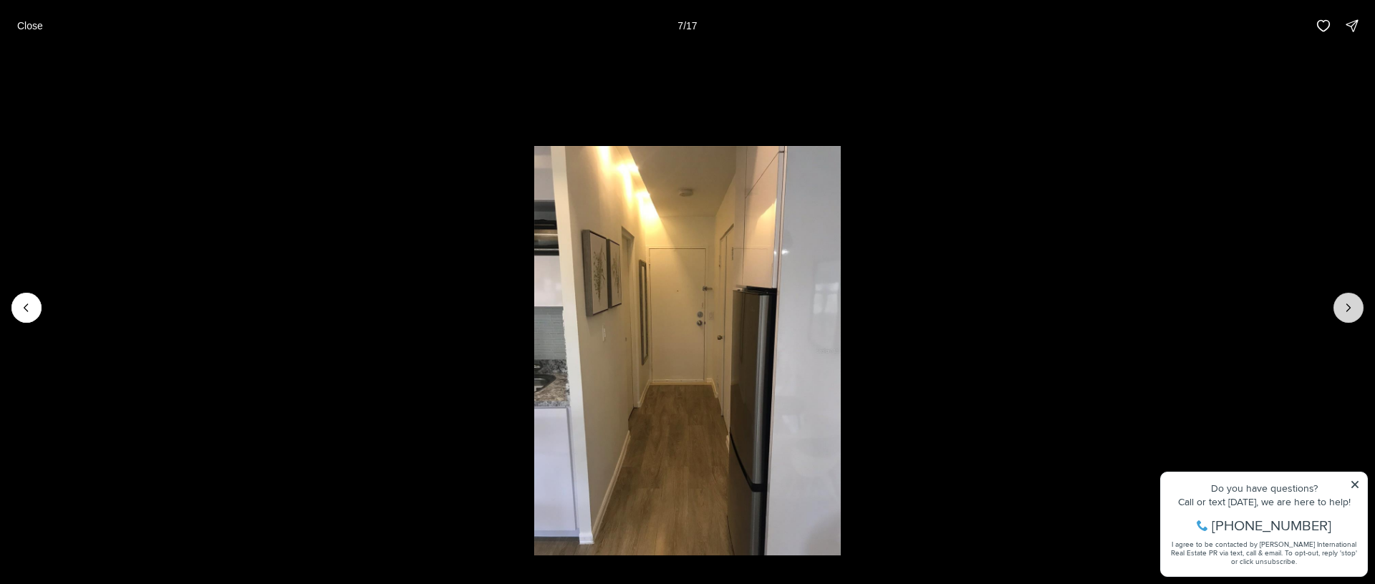
click at [1356, 297] on button "Next slide" at bounding box center [1348, 308] width 30 height 30
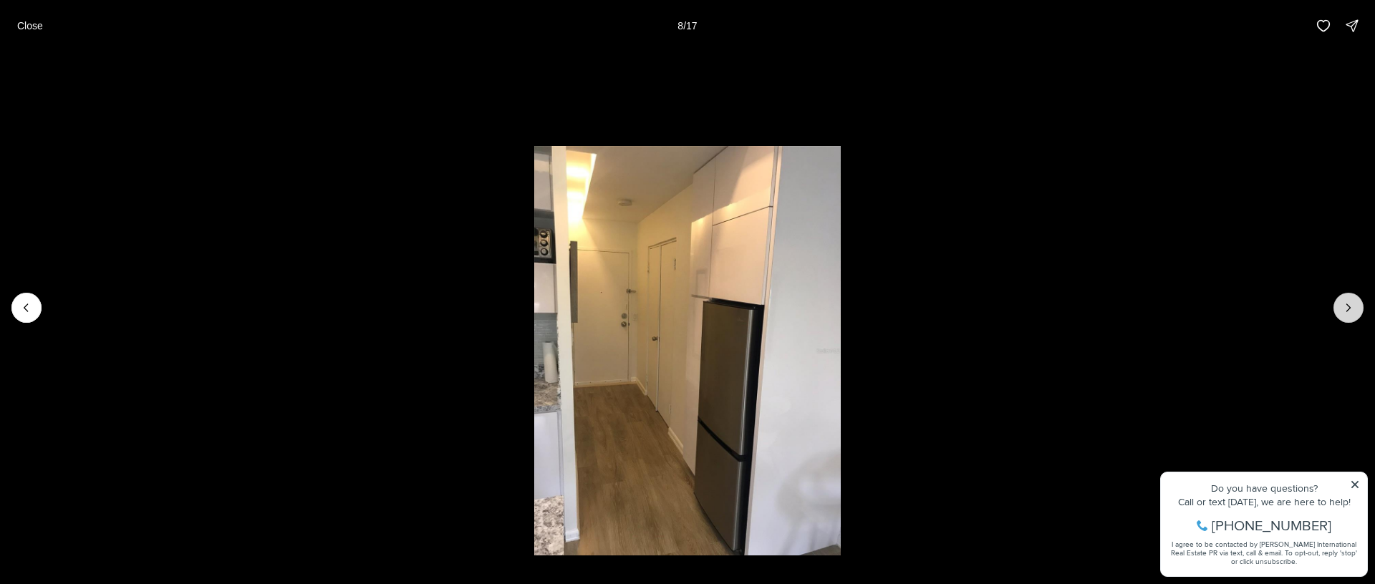
click at [1356, 297] on button "Next slide" at bounding box center [1348, 308] width 30 height 30
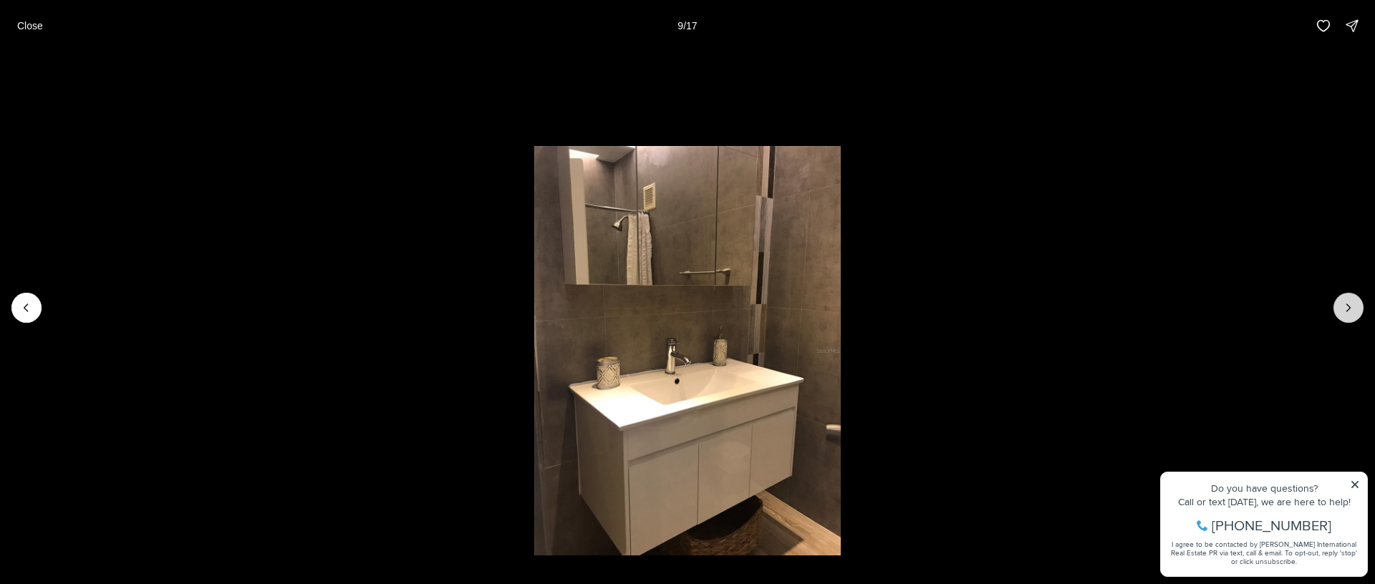
click at [1356, 297] on button "Next slide" at bounding box center [1348, 308] width 30 height 30
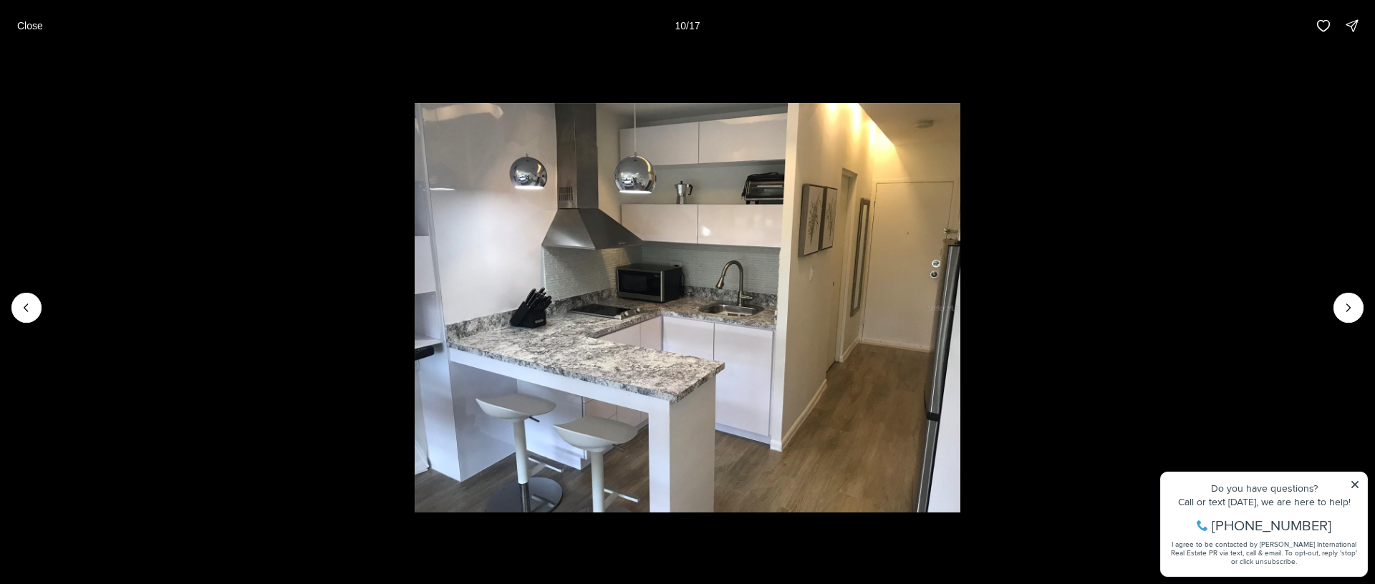
click at [1355, 286] on li "10 of 17" at bounding box center [687, 308] width 1375 height 513
click at [24, 26] on p "Close" at bounding box center [30, 25] width 26 height 11
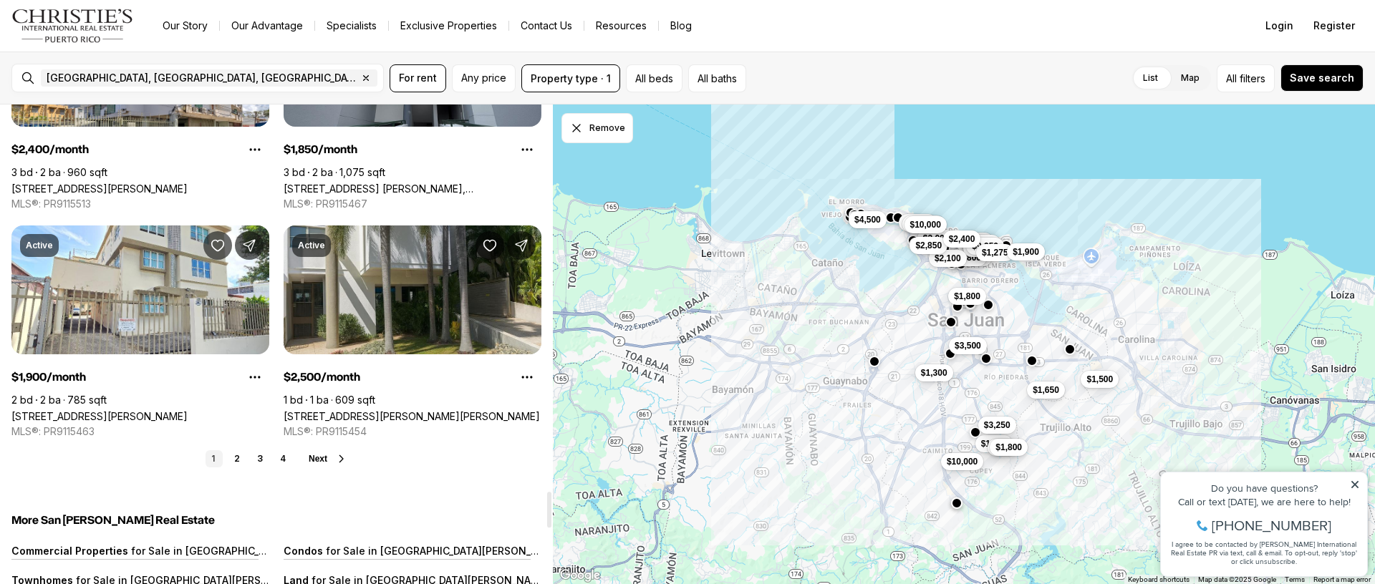
scroll to position [5169, 0]
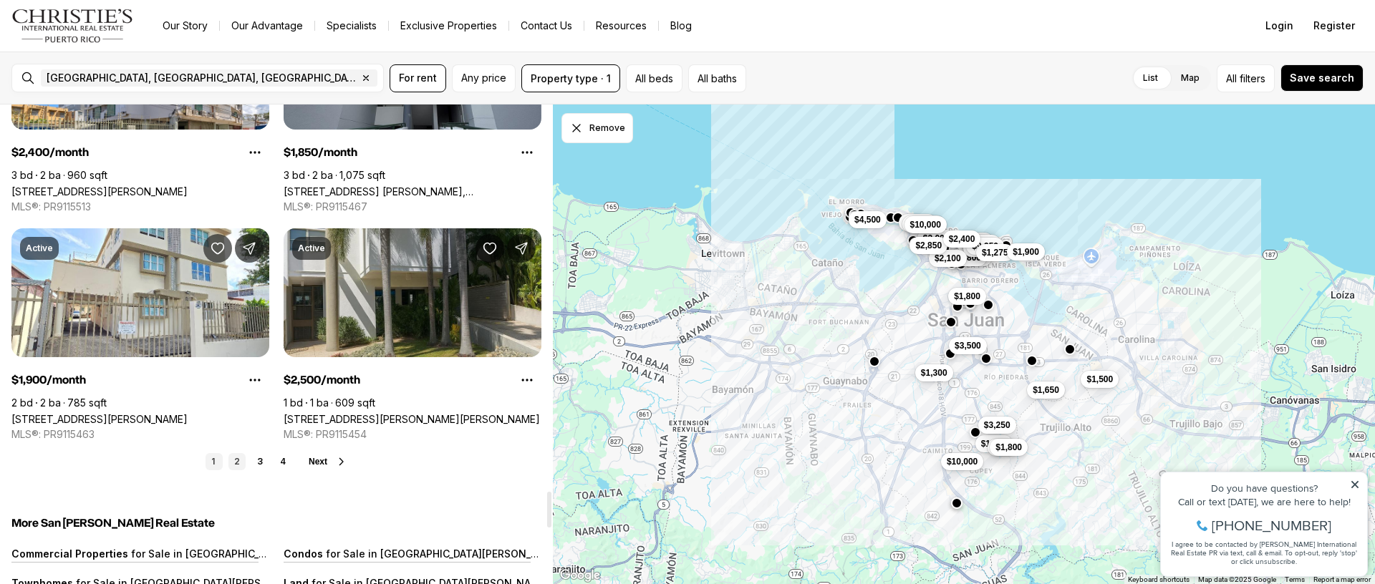
click at [240, 460] on link "2" at bounding box center [236, 461] width 17 height 17
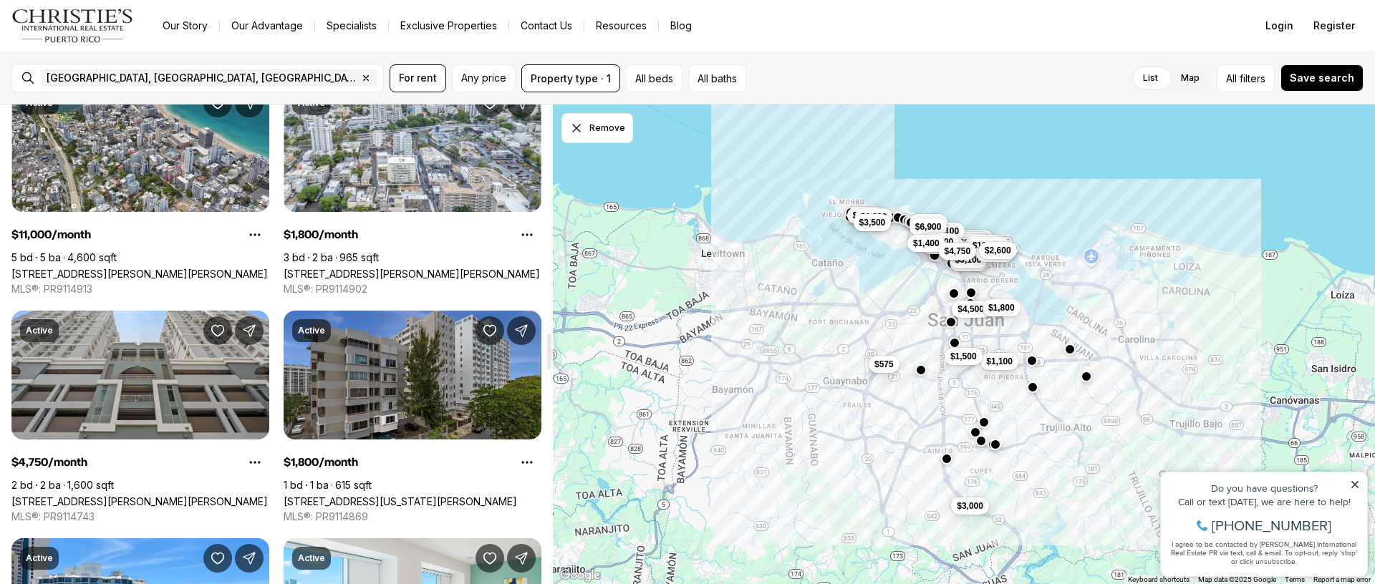
scroll to position [3050, 0]
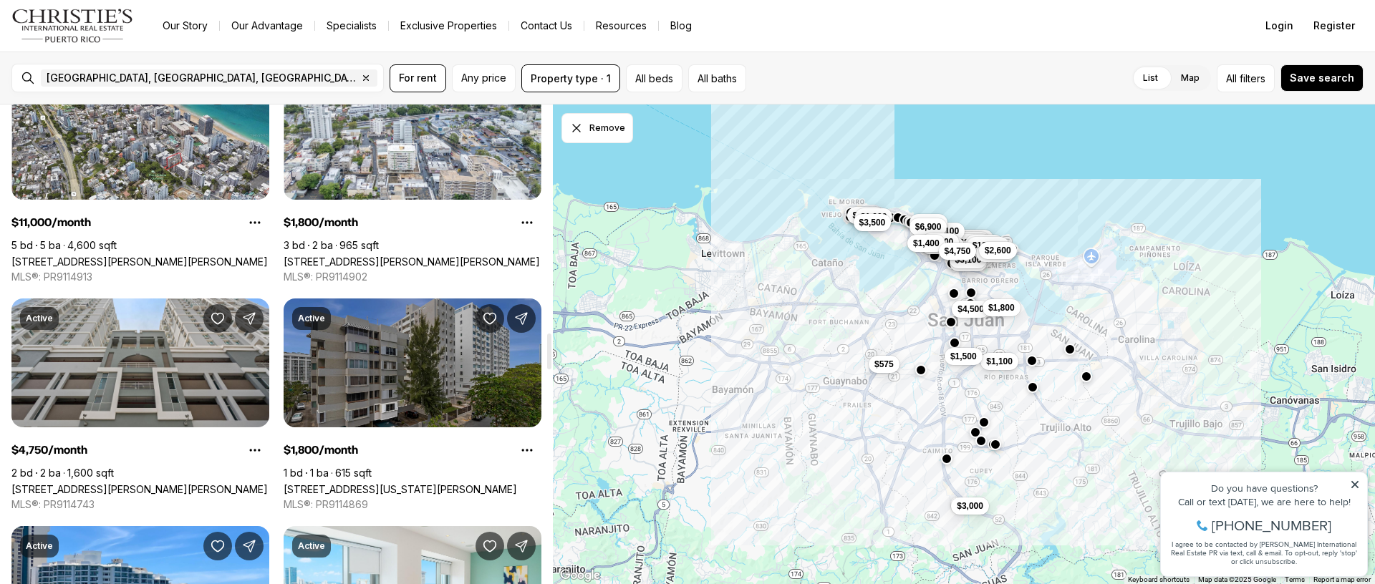
click at [354, 483] on link "[STREET_ADDRESS][US_STATE][PERSON_NAME]" at bounding box center [400, 489] width 233 height 12
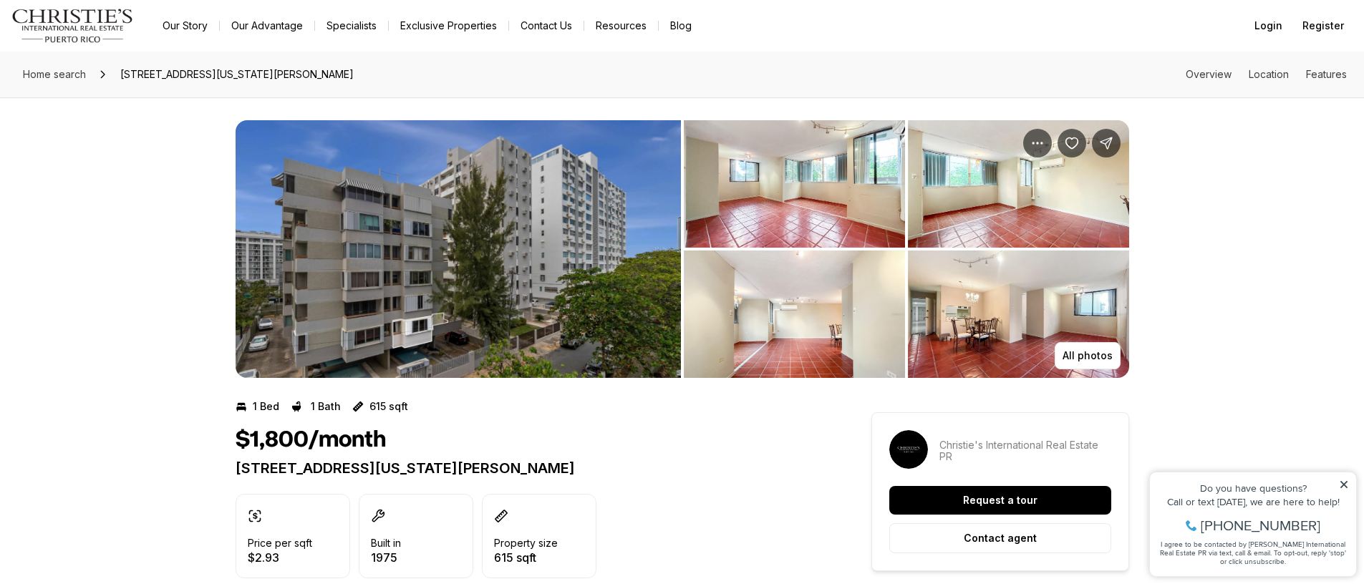
click at [723, 228] on img "View image gallery" at bounding box center [794, 183] width 221 height 127
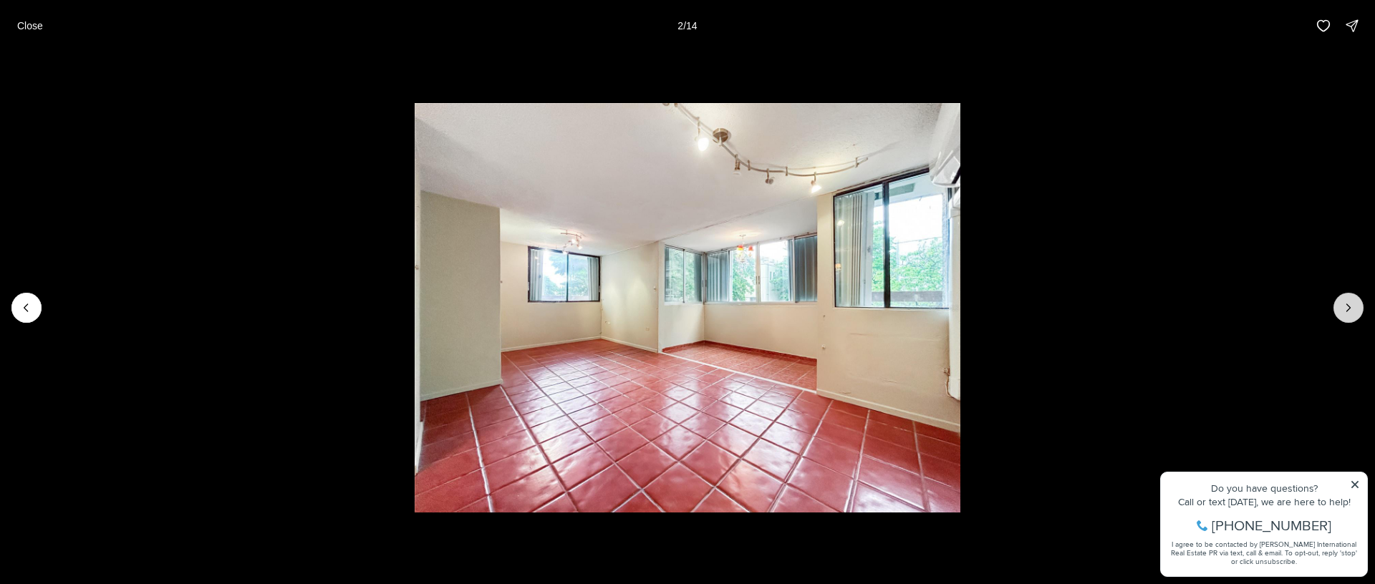
click at [1342, 305] on icon "Next slide" at bounding box center [1348, 308] width 14 height 14
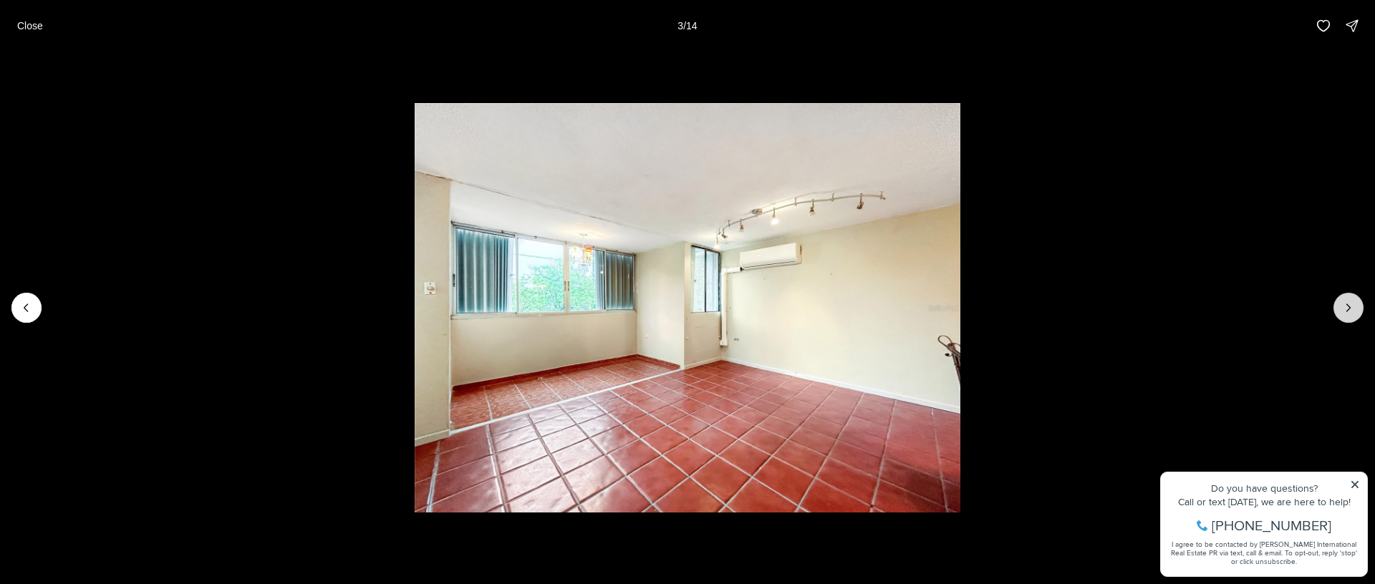
click at [1342, 305] on icon "Next slide" at bounding box center [1348, 308] width 14 height 14
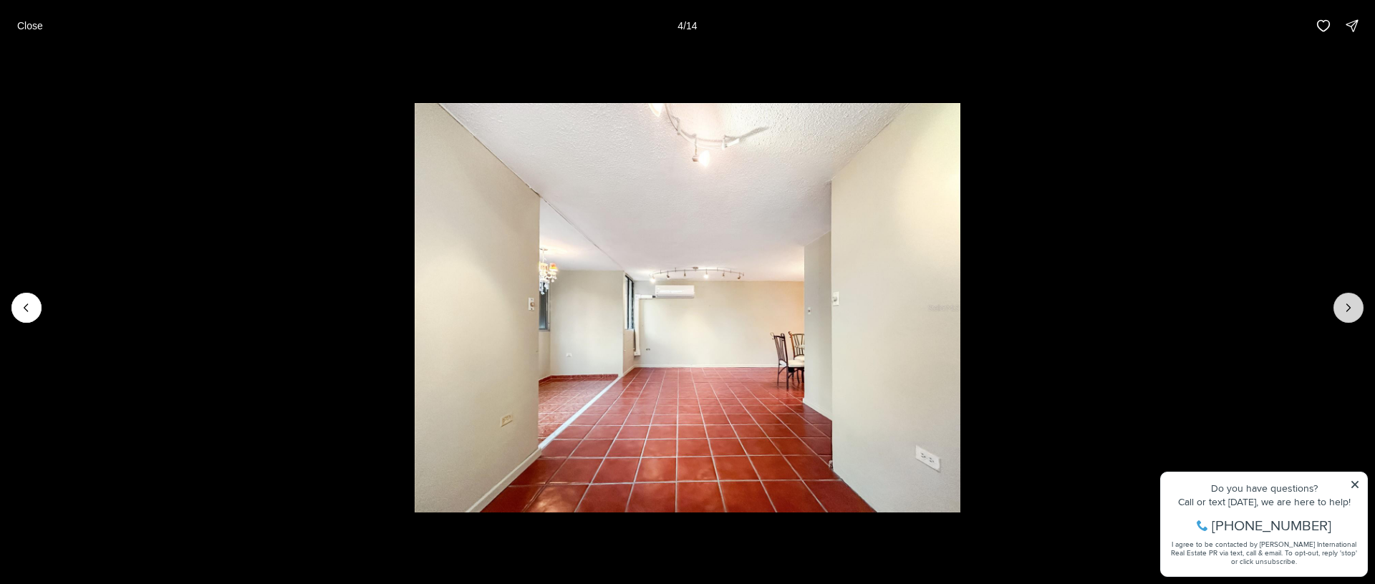
click at [1341, 302] on icon "Next slide" at bounding box center [1348, 308] width 14 height 14
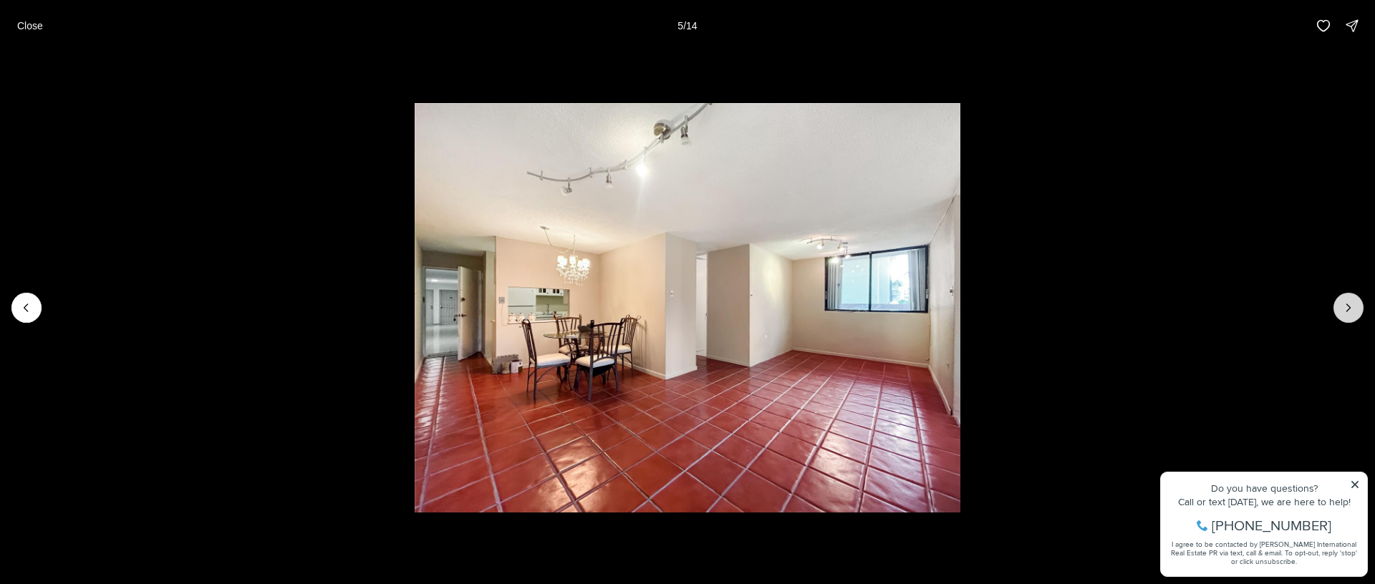
click at [1340, 299] on button "Next slide" at bounding box center [1348, 308] width 30 height 30
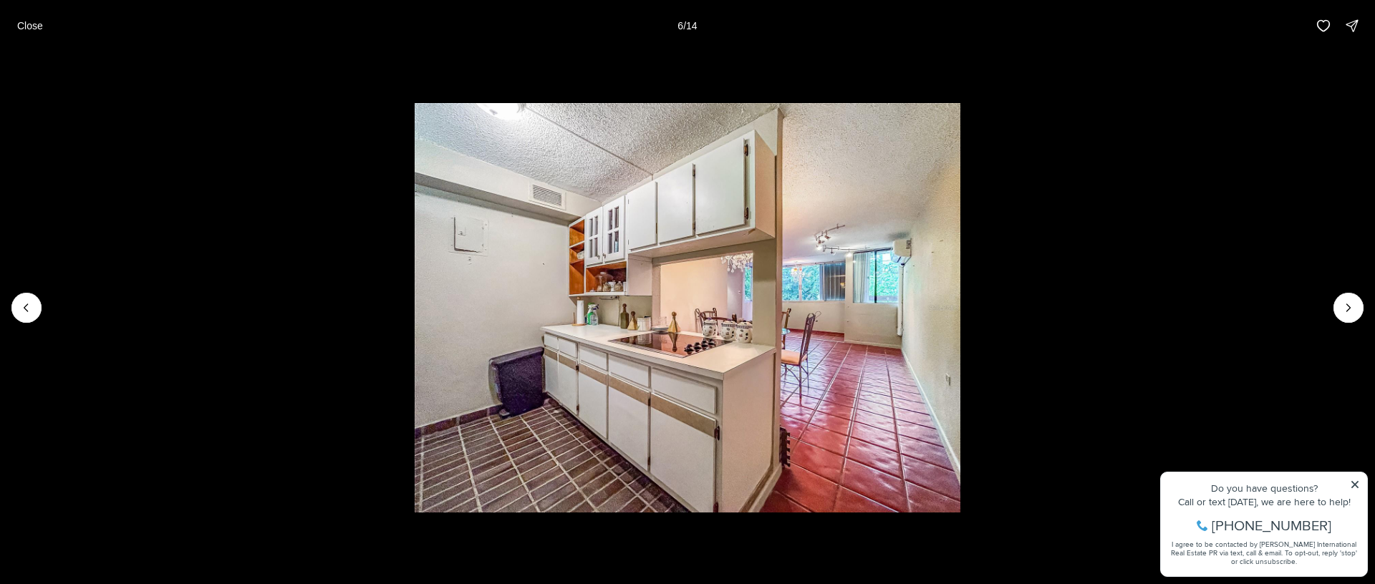
click at [1335, 289] on li "6 of 14" at bounding box center [687, 308] width 1375 height 513
click at [1345, 301] on icon "Next slide" at bounding box center [1348, 308] width 14 height 14
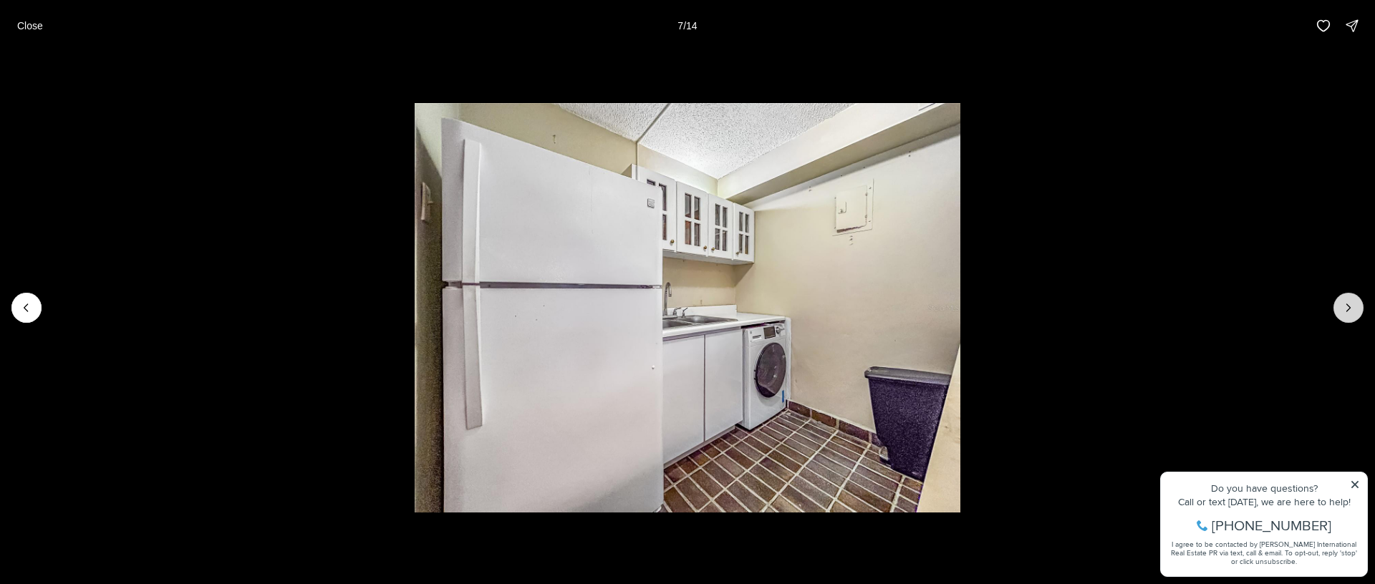
click at [1345, 301] on icon "Next slide" at bounding box center [1348, 308] width 14 height 14
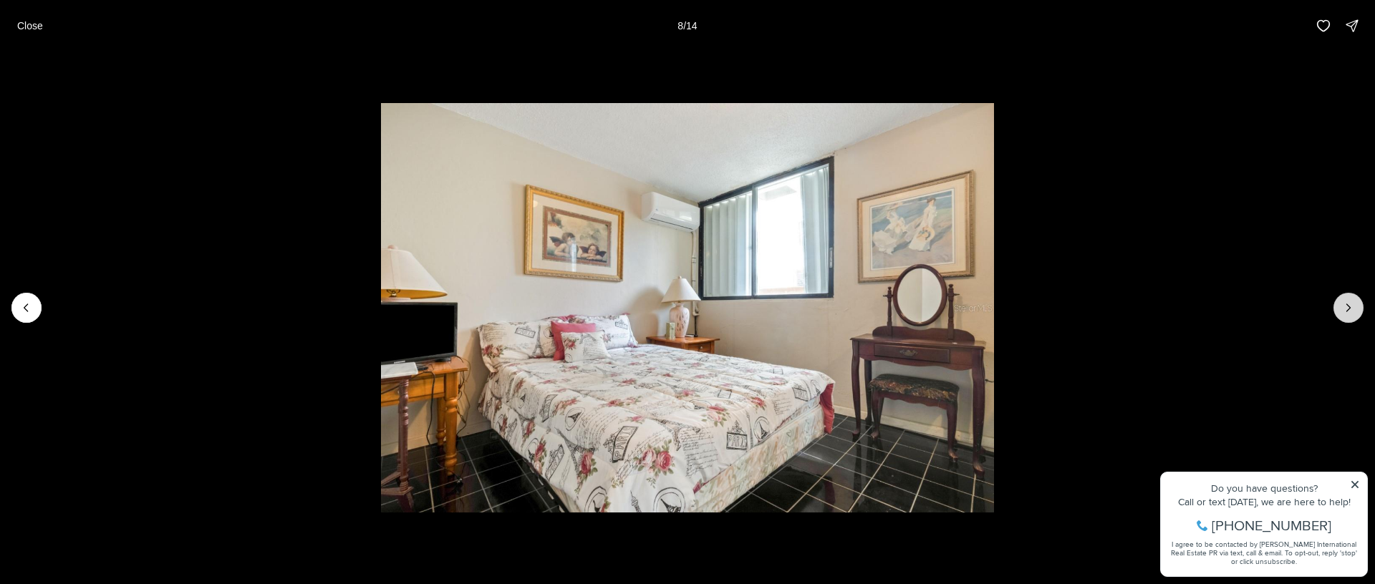
click at [1345, 301] on icon "Next slide" at bounding box center [1348, 308] width 14 height 14
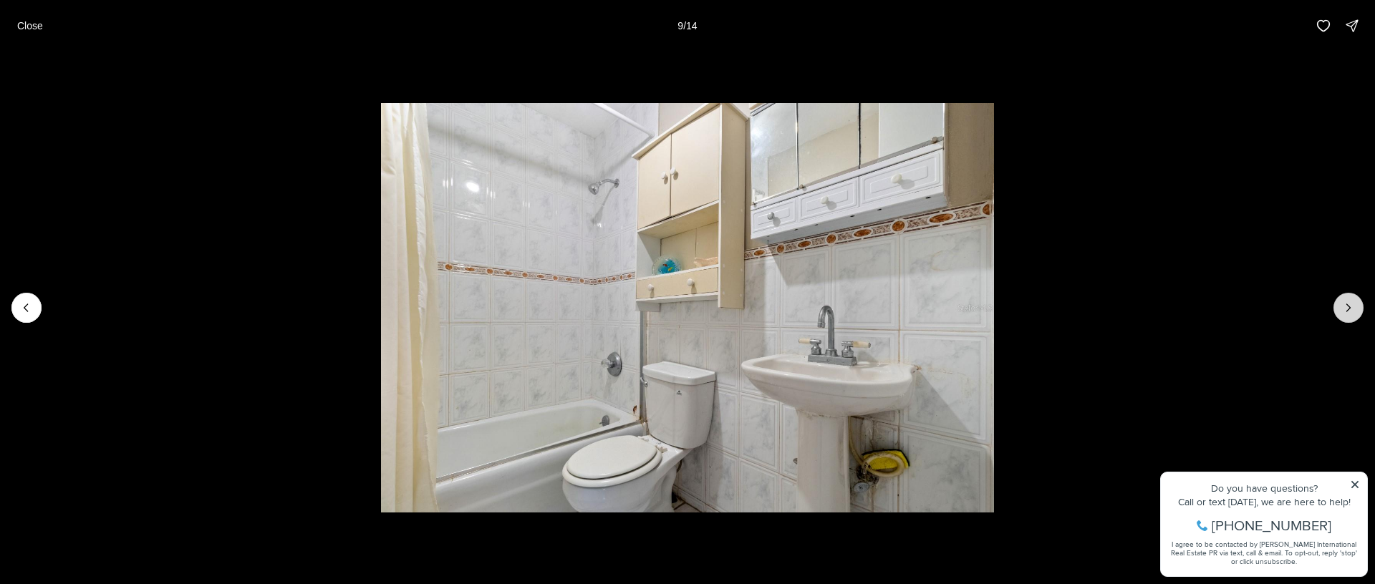
click at [1345, 301] on icon "Next slide" at bounding box center [1348, 308] width 14 height 14
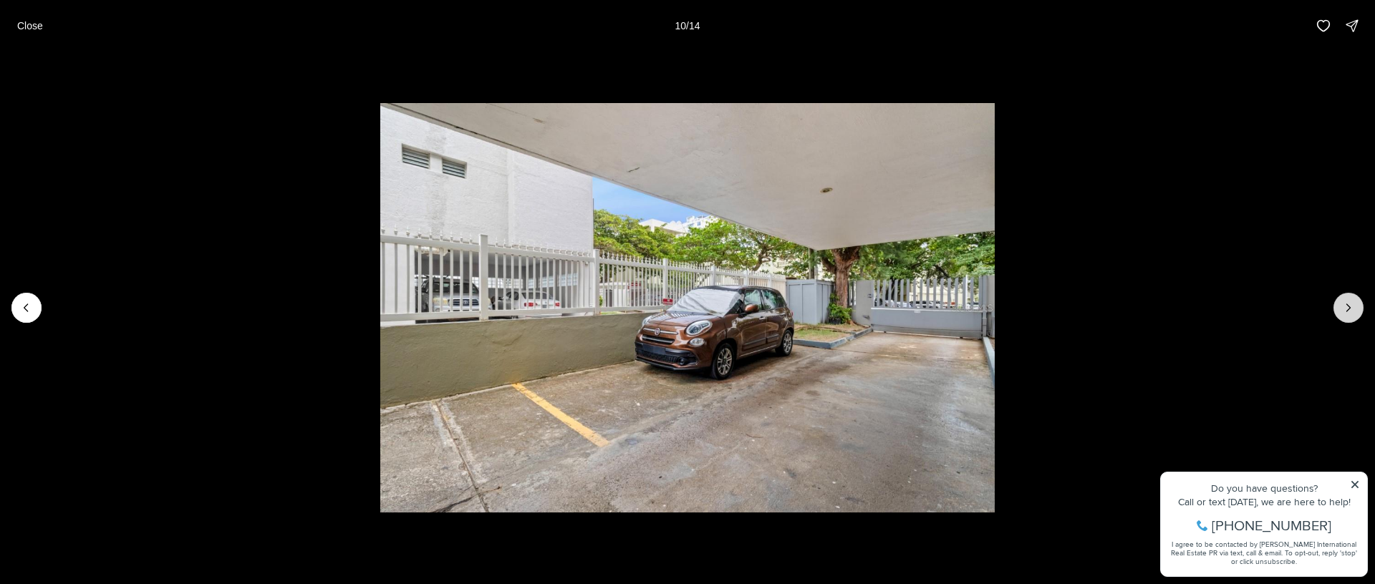
click at [1345, 301] on icon "Next slide" at bounding box center [1348, 308] width 14 height 14
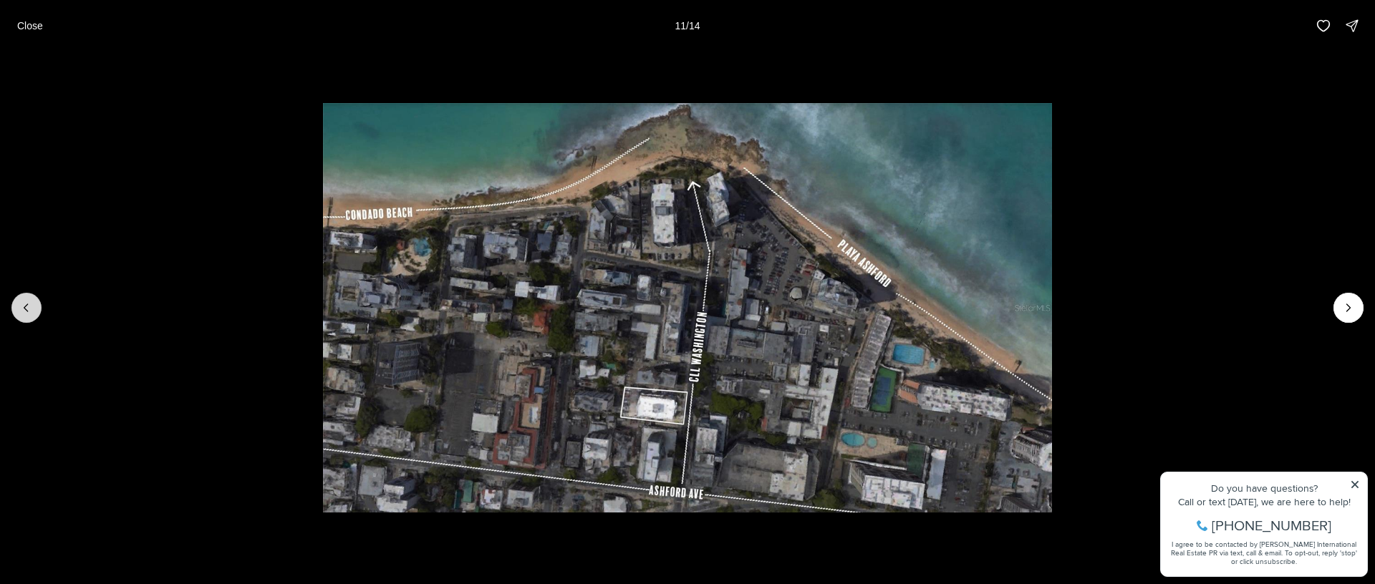
click at [25, 312] on icon "Previous slide" at bounding box center [26, 308] width 14 height 14
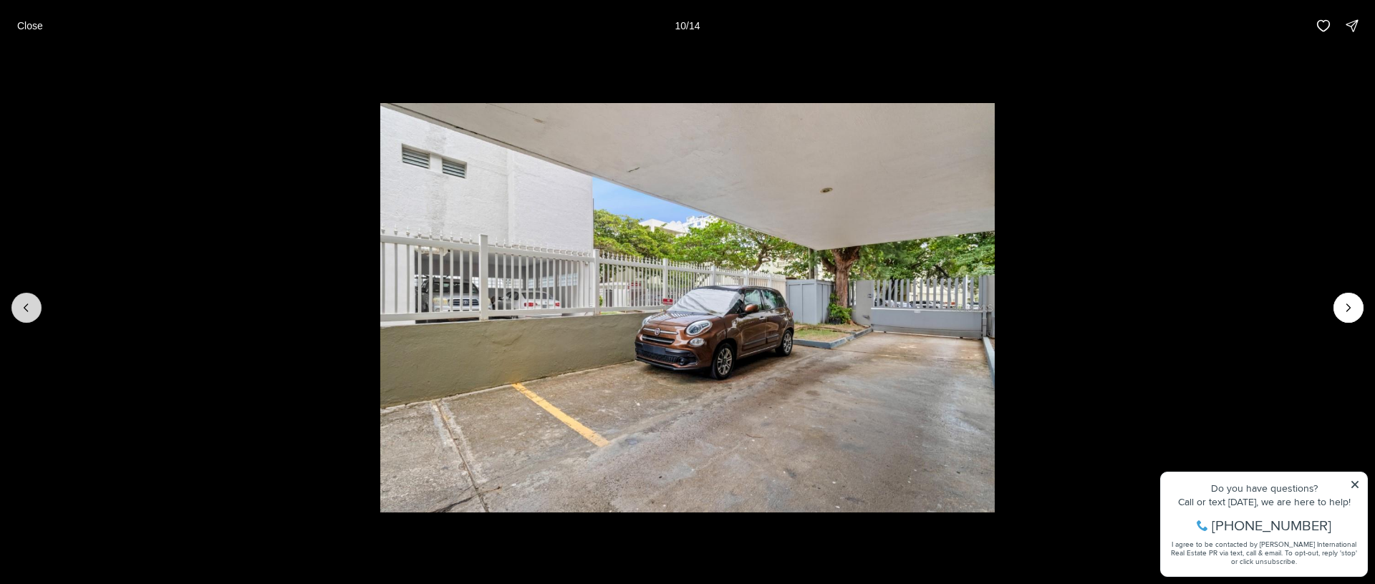
click at [25, 312] on icon "Previous slide" at bounding box center [26, 308] width 14 height 14
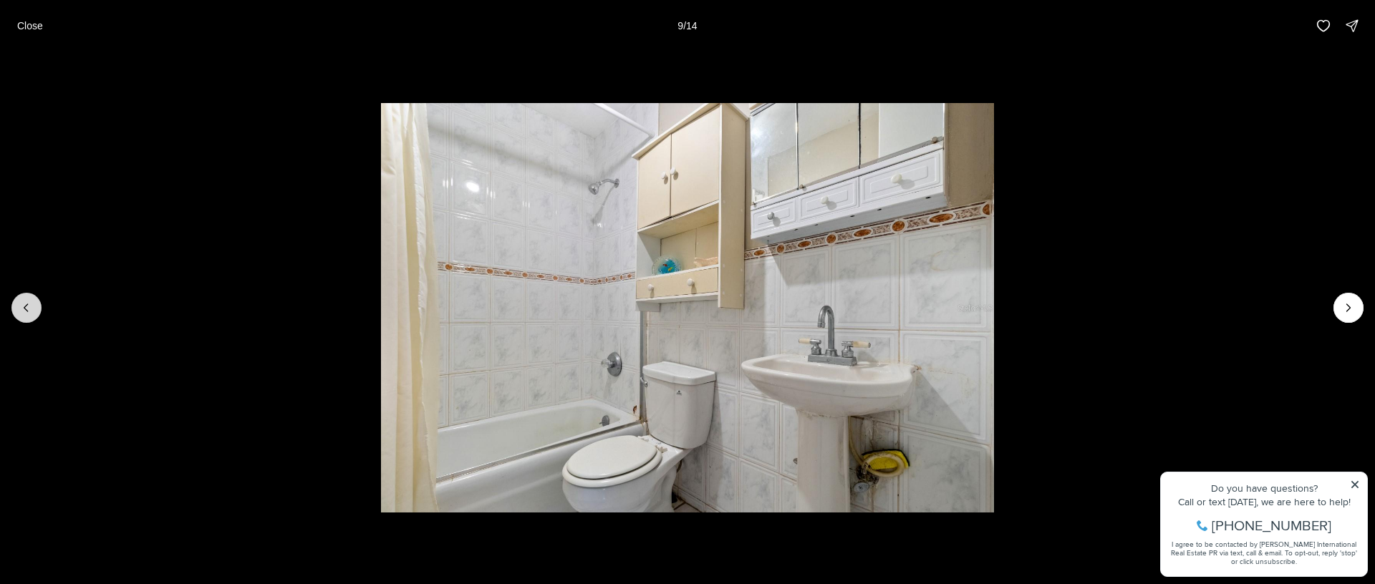
click at [25, 312] on icon "Previous slide" at bounding box center [26, 308] width 14 height 14
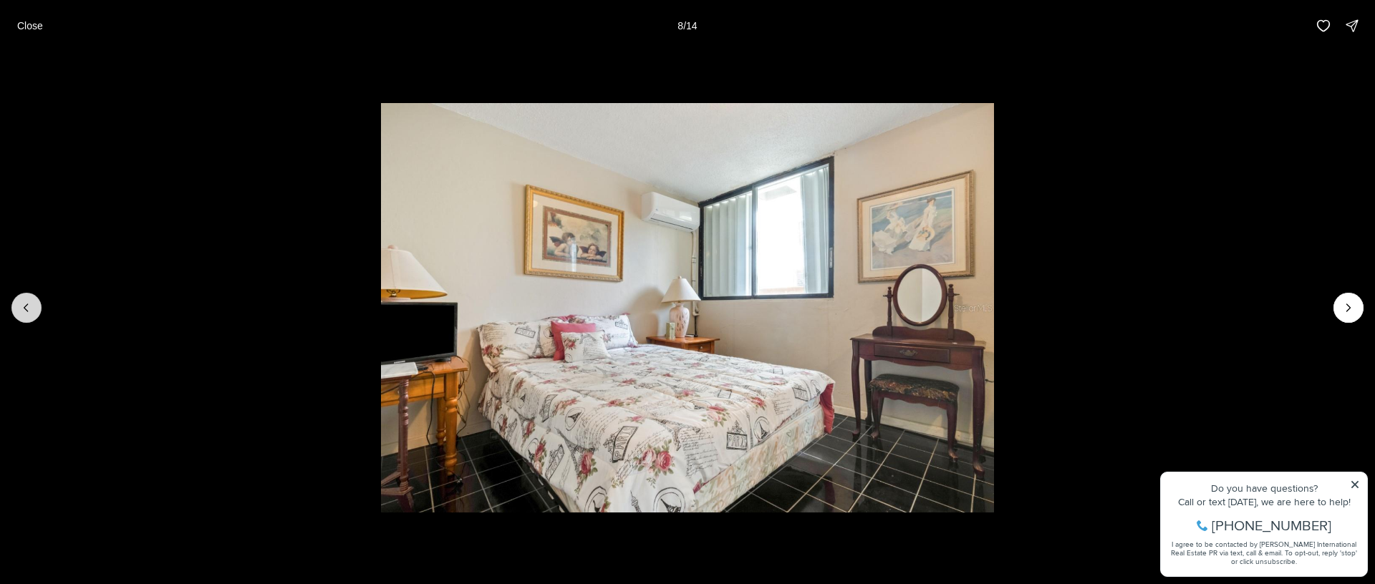
click at [25, 312] on icon "Previous slide" at bounding box center [26, 308] width 14 height 14
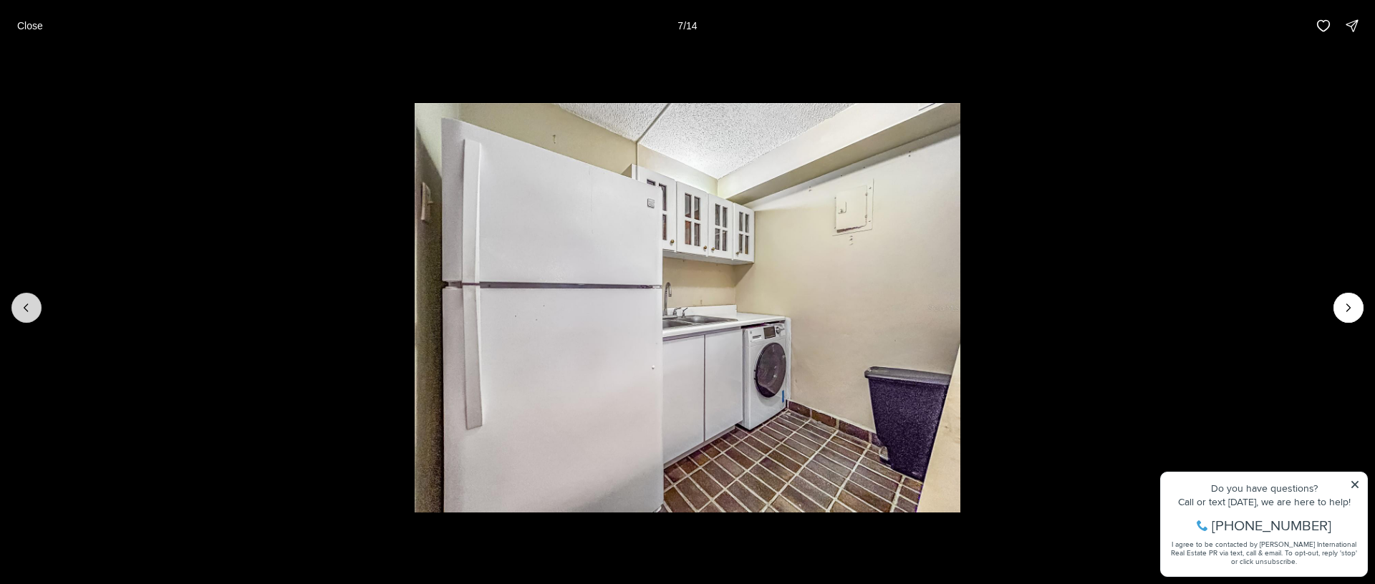
click at [25, 312] on icon "Previous slide" at bounding box center [26, 308] width 14 height 14
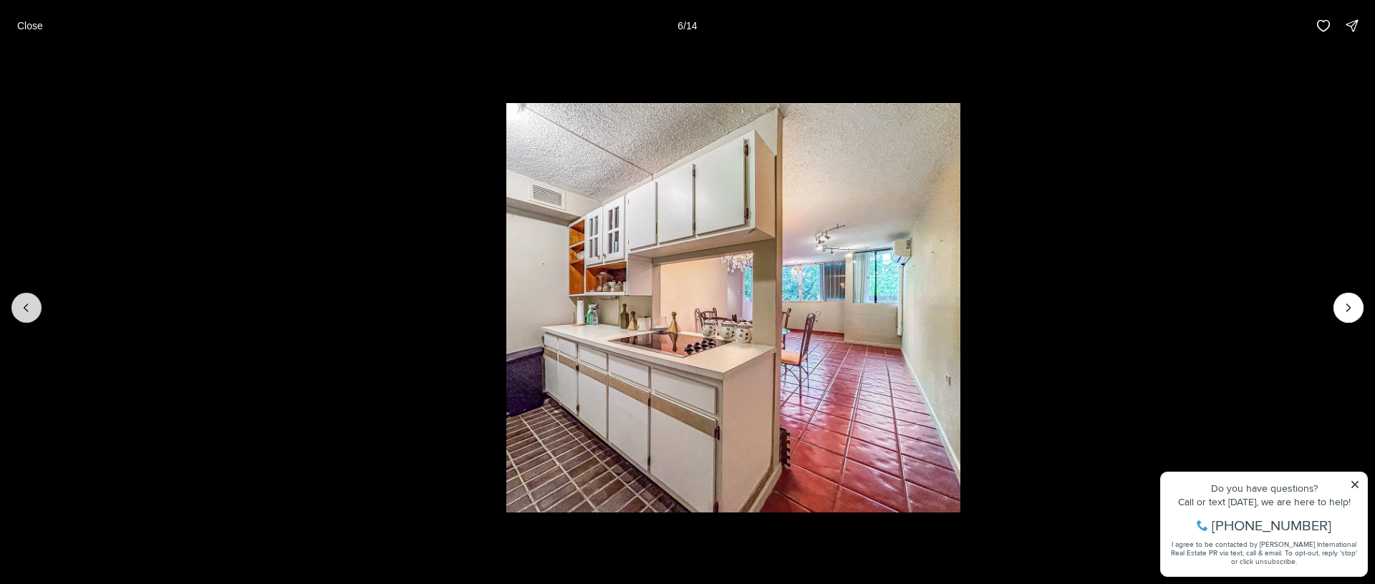
click at [25, 312] on icon "Previous slide" at bounding box center [26, 308] width 14 height 14
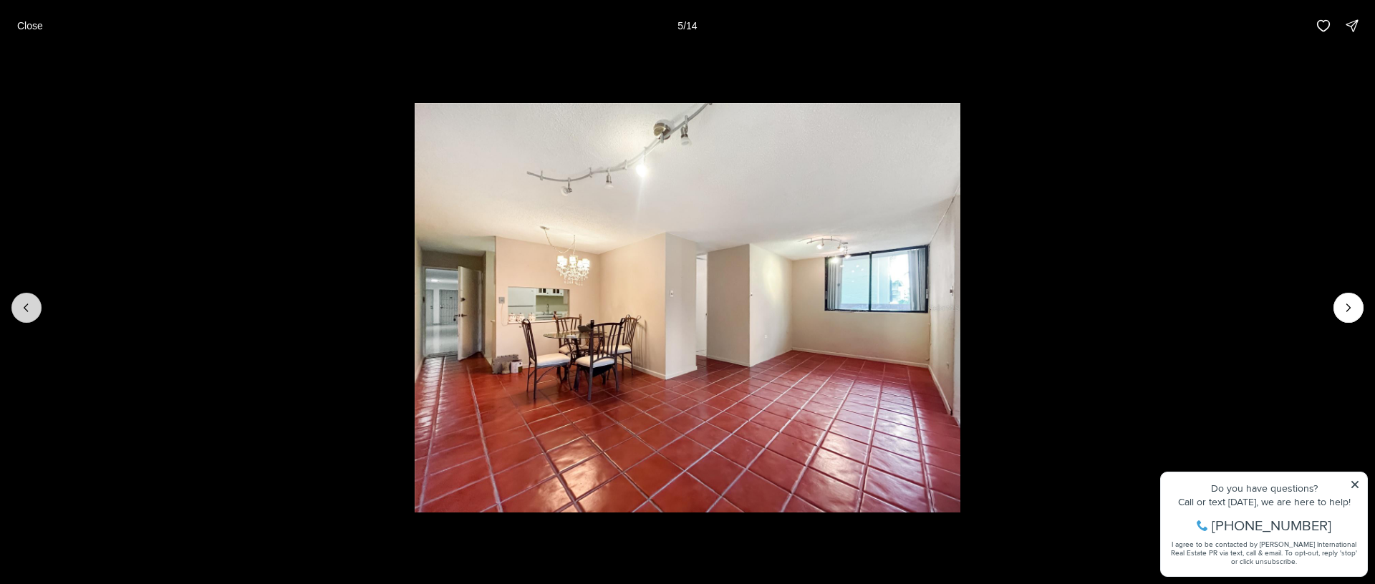
click at [25, 312] on icon "Previous slide" at bounding box center [26, 308] width 14 height 14
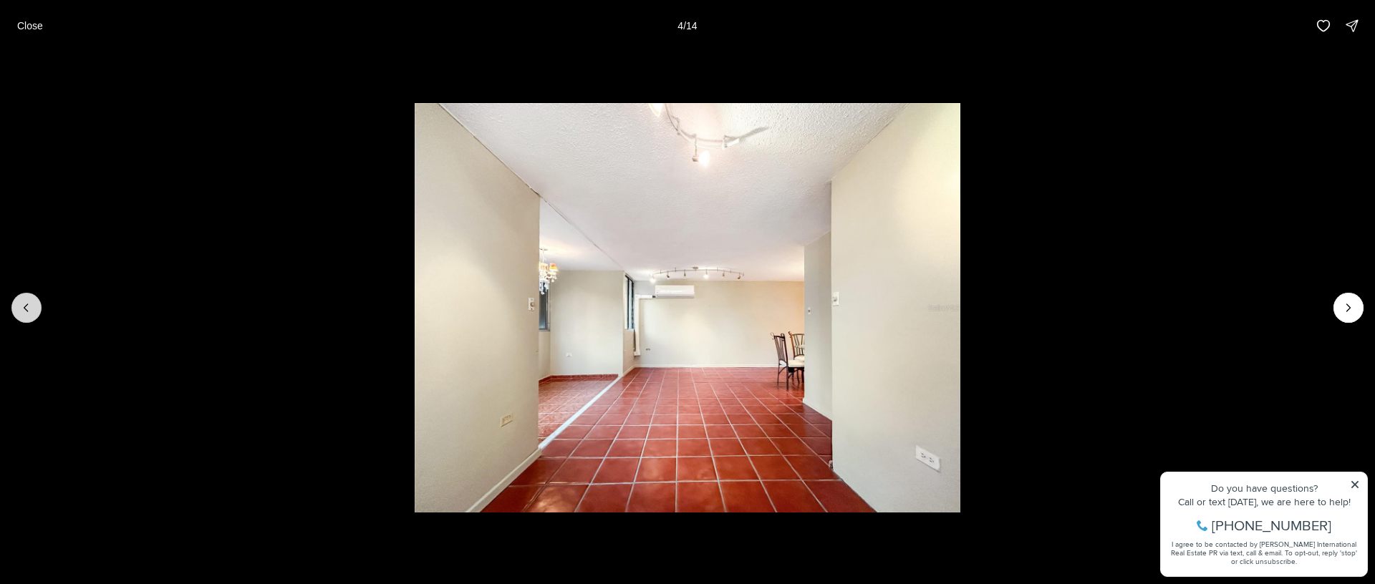
click at [25, 312] on icon "Previous slide" at bounding box center [26, 308] width 14 height 14
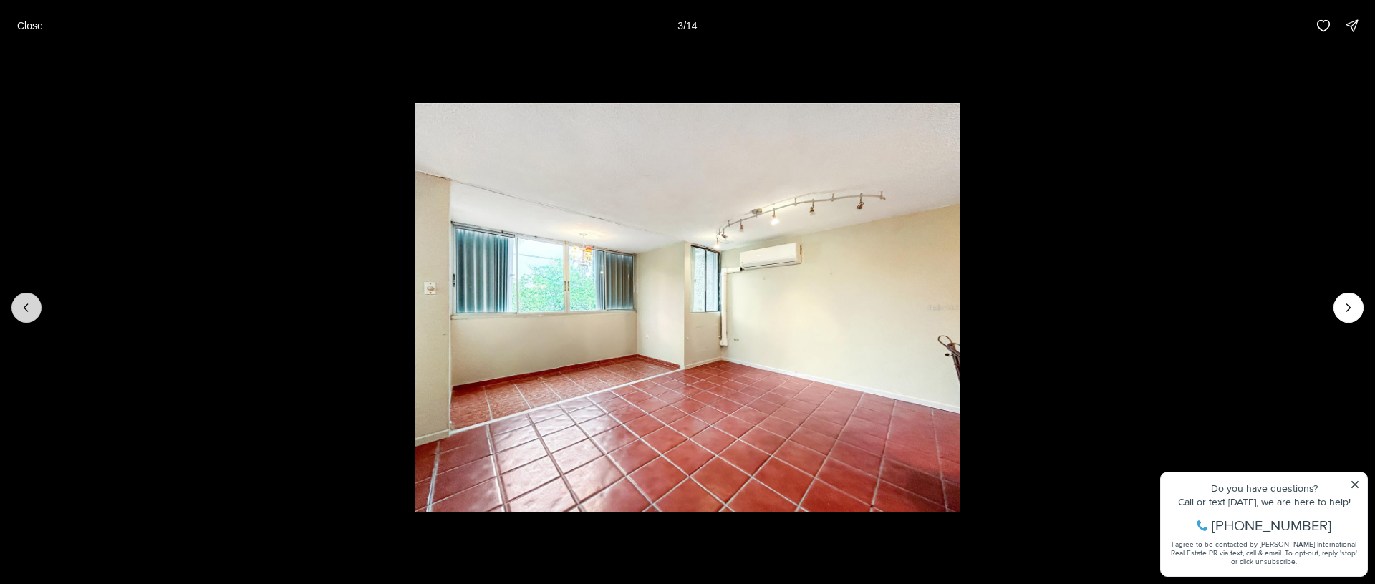
click at [25, 312] on icon "Previous slide" at bounding box center [26, 308] width 14 height 14
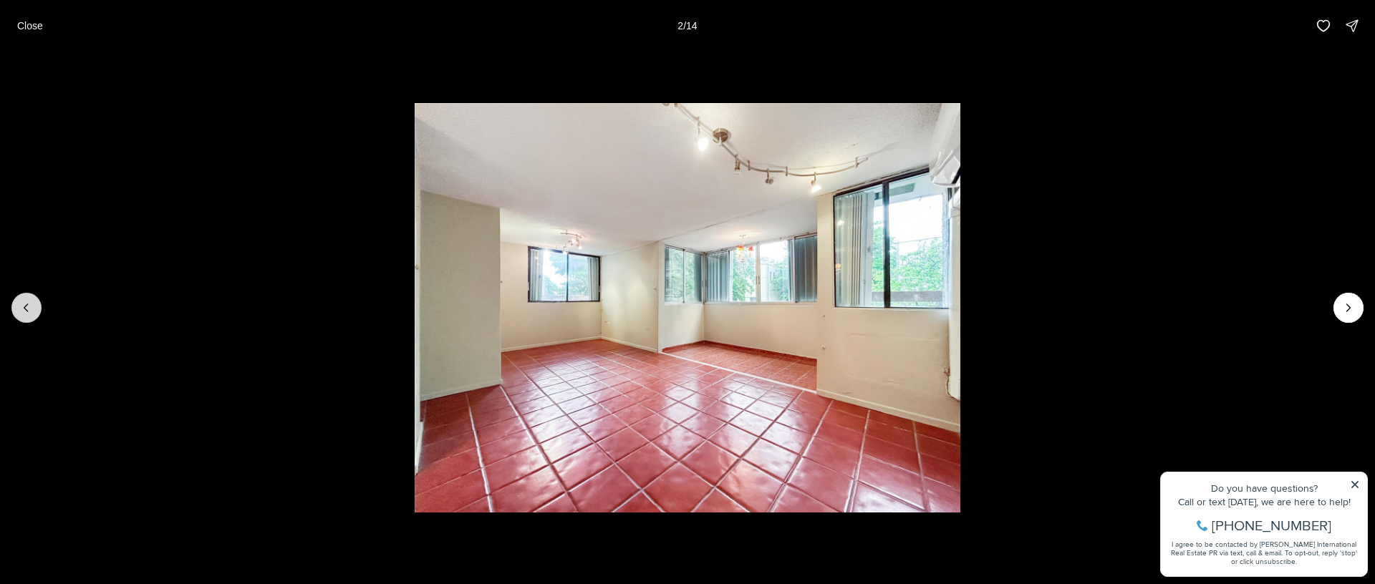
click at [25, 312] on icon "Previous slide" at bounding box center [26, 308] width 14 height 14
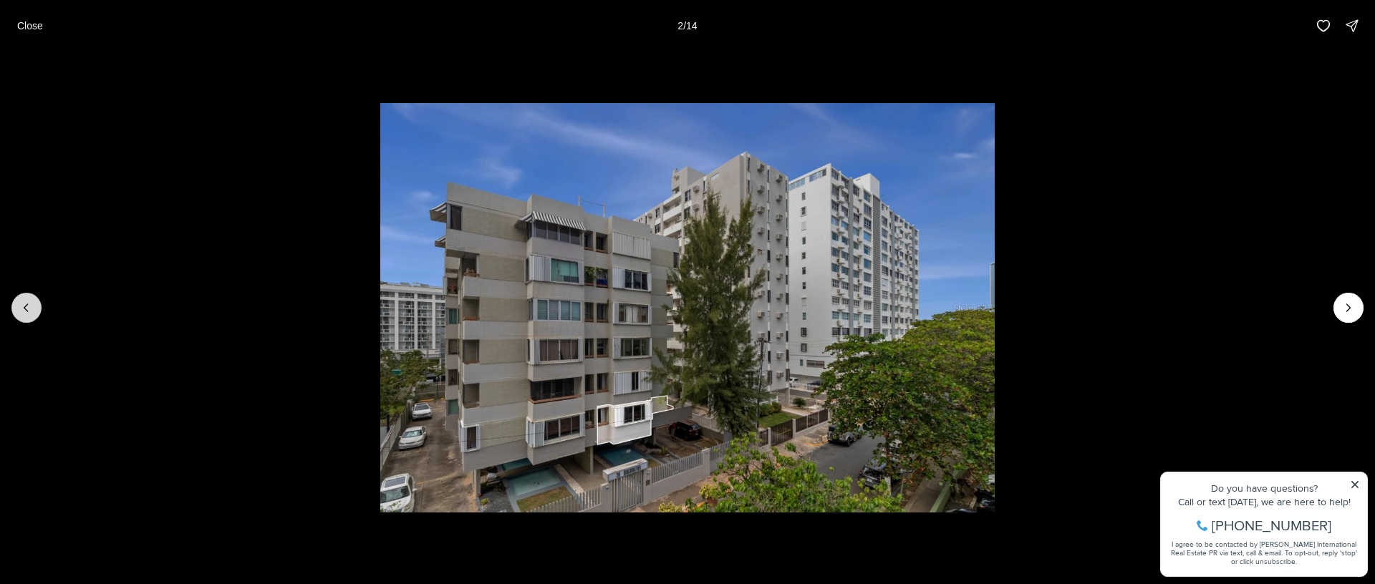
click at [25, 312] on icon "Previous slide" at bounding box center [26, 308] width 14 height 14
click at [25, 306] on div at bounding box center [26, 308] width 30 height 30
click at [32, 20] on p "Close" at bounding box center [30, 25] width 26 height 11
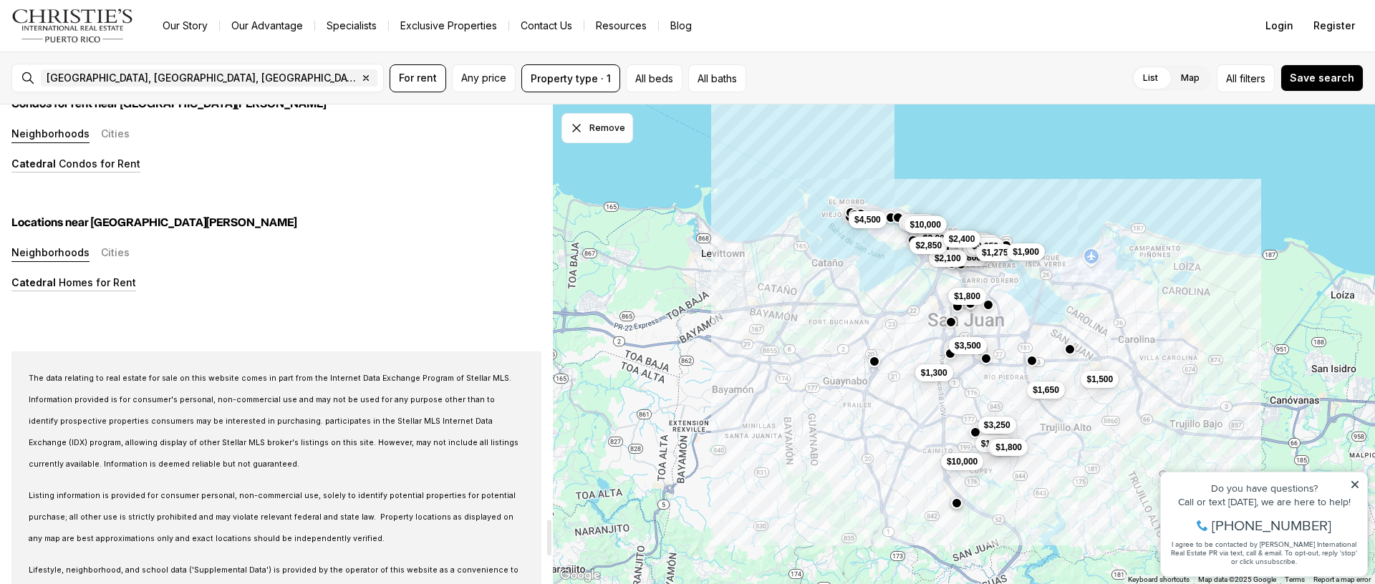
scroll to position [5286, 0]
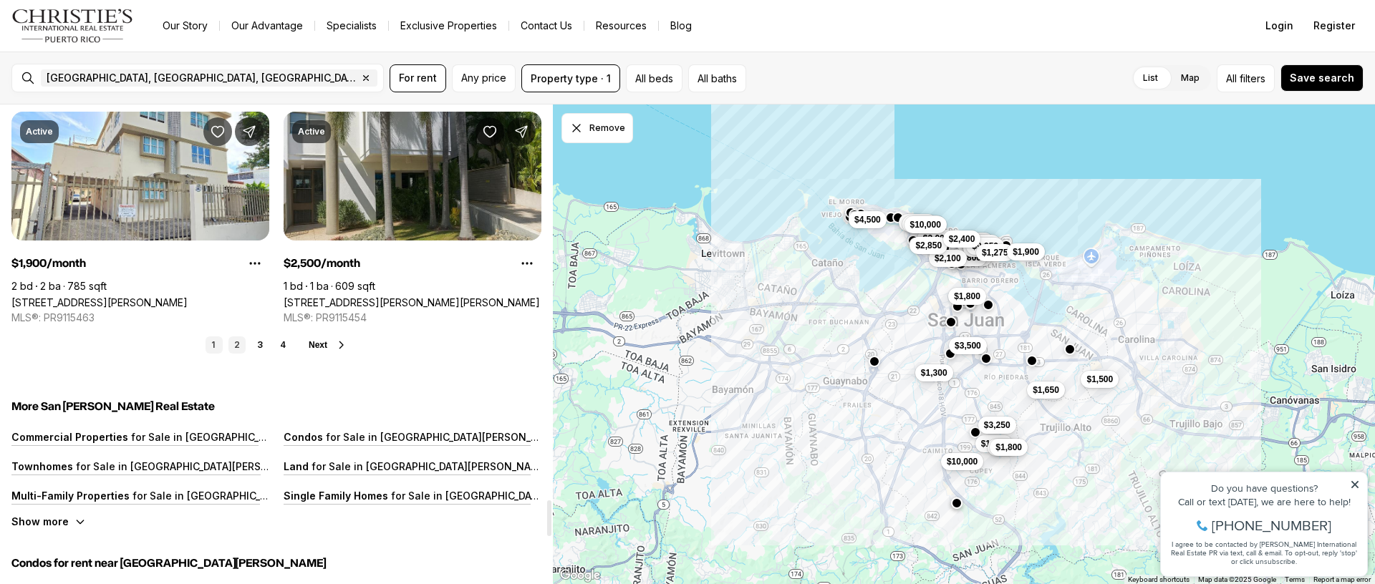
click at [236, 347] on link "2" at bounding box center [236, 345] width 17 height 17
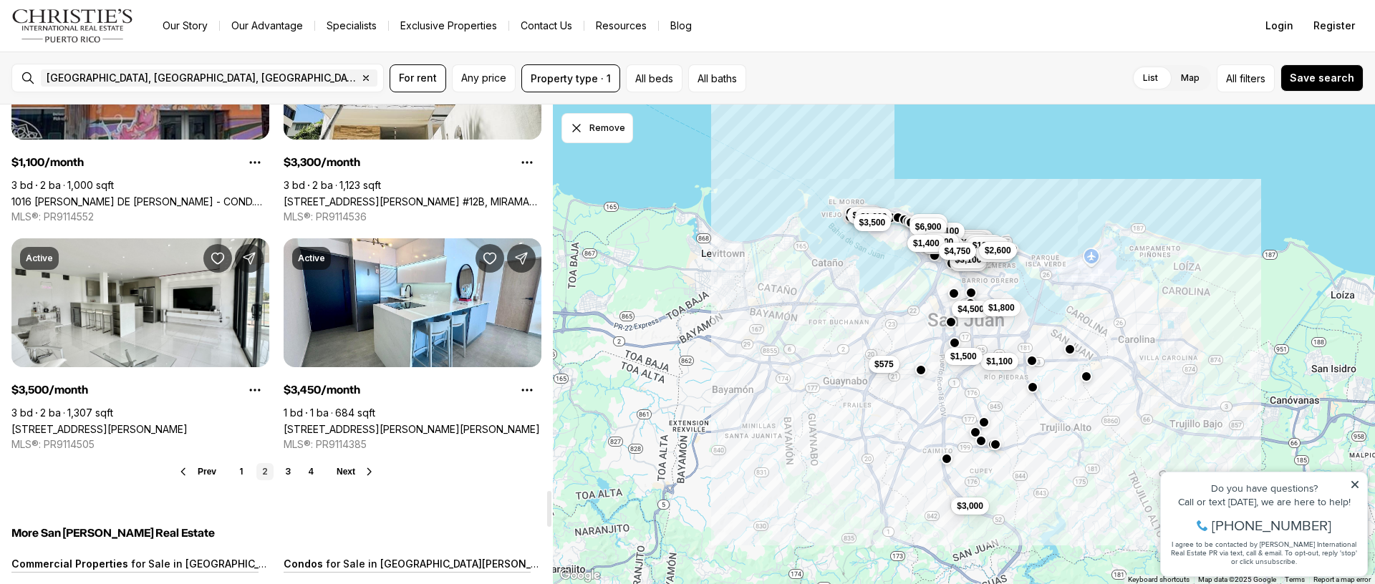
scroll to position [5160, 0]
click at [293, 472] on link "3" at bounding box center [287, 471] width 17 height 17
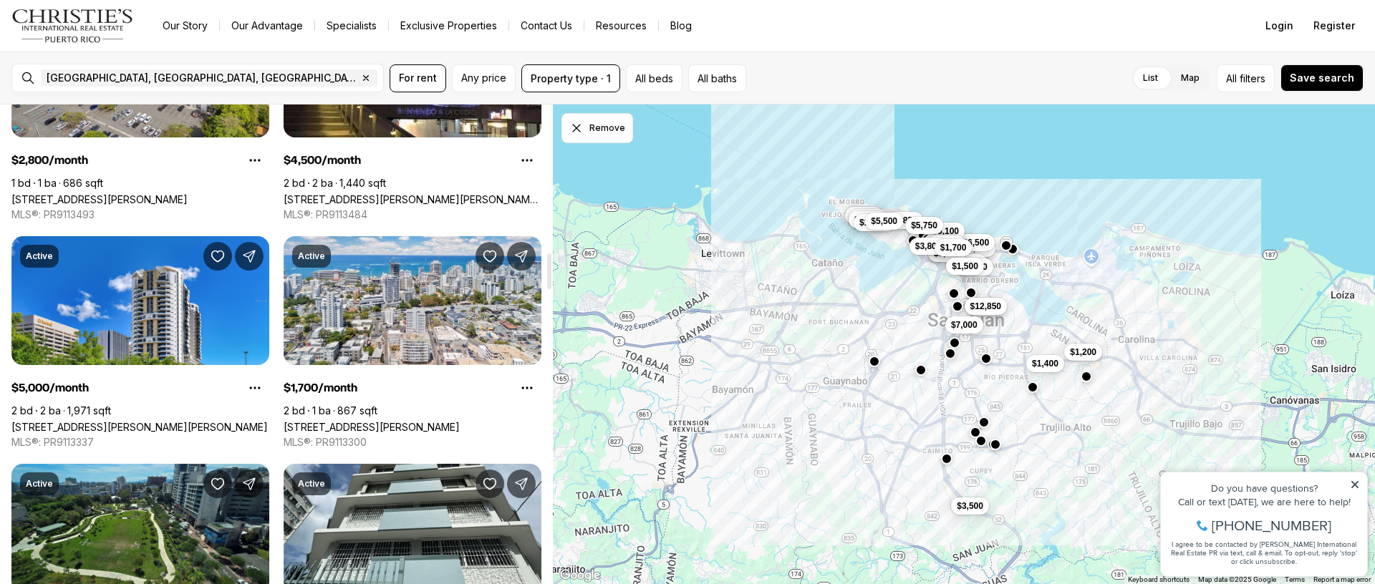
scroll to position [1978, 0]
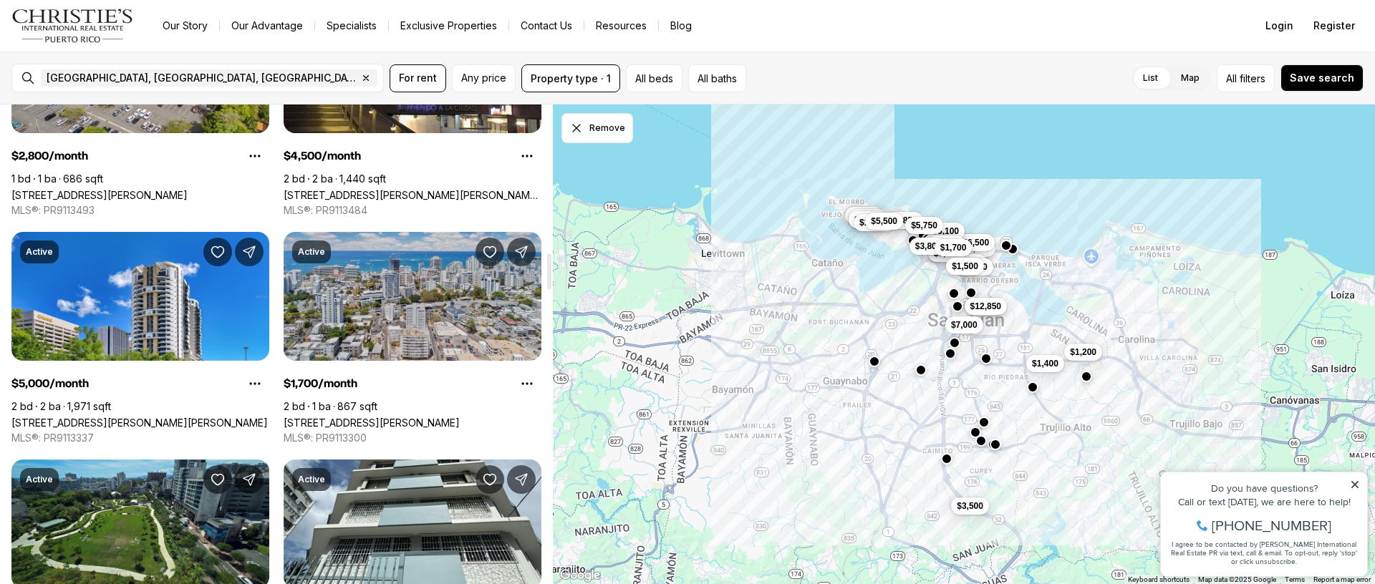
click at [367, 417] on link "[STREET_ADDRESS][PERSON_NAME]" at bounding box center [372, 423] width 176 height 12
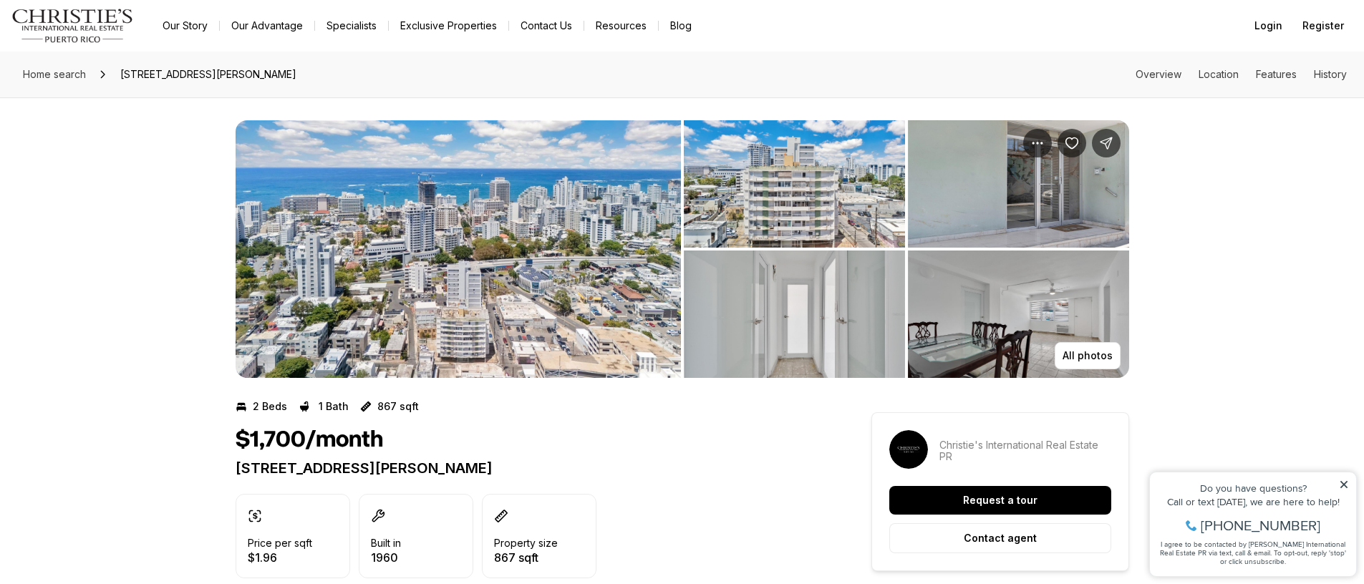
click at [968, 176] on img "View image gallery" at bounding box center [1018, 183] width 221 height 127
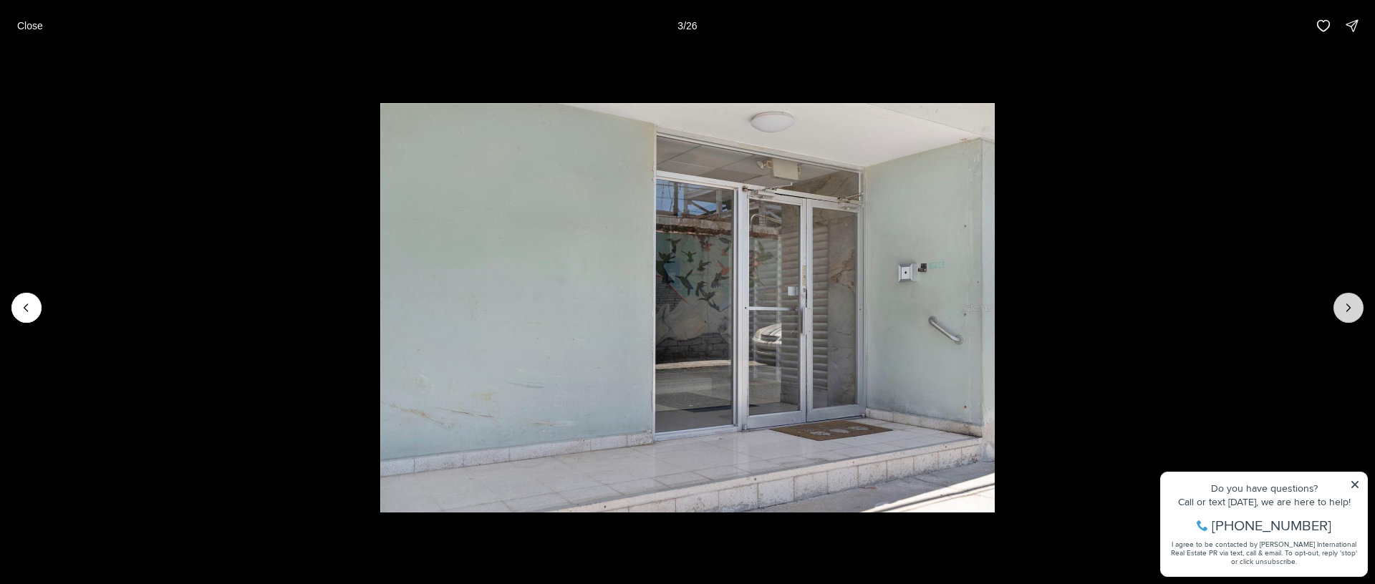
click at [1353, 302] on icon "Next slide" at bounding box center [1348, 308] width 14 height 14
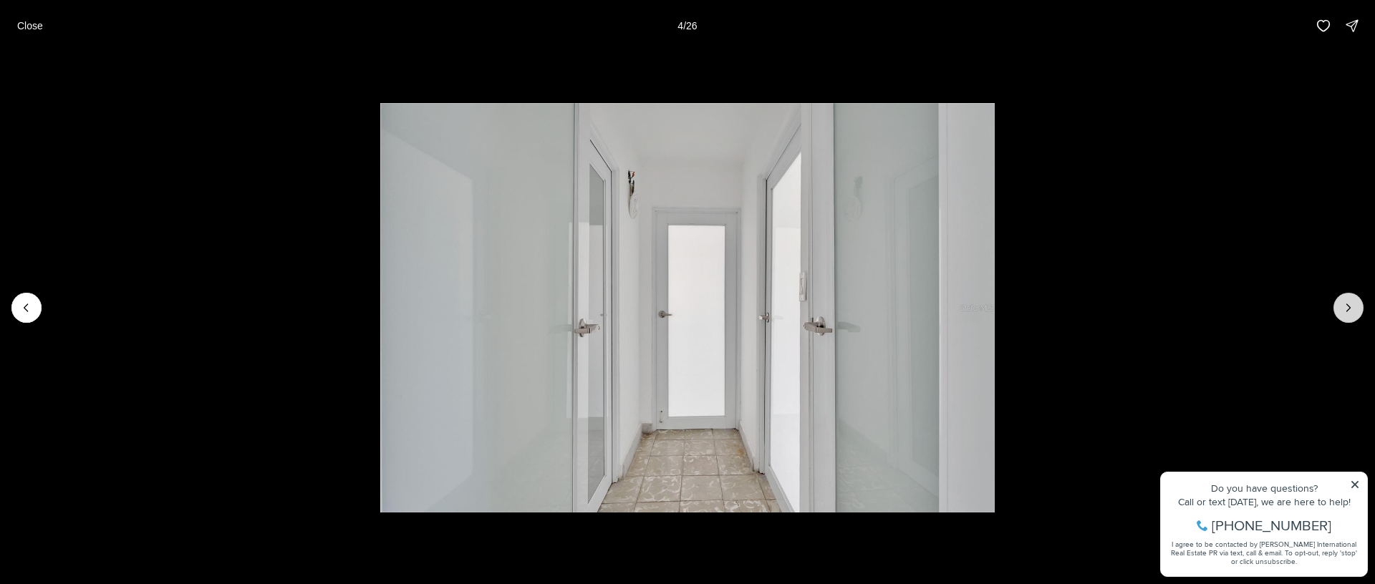
click at [1353, 302] on icon "Next slide" at bounding box center [1348, 308] width 14 height 14
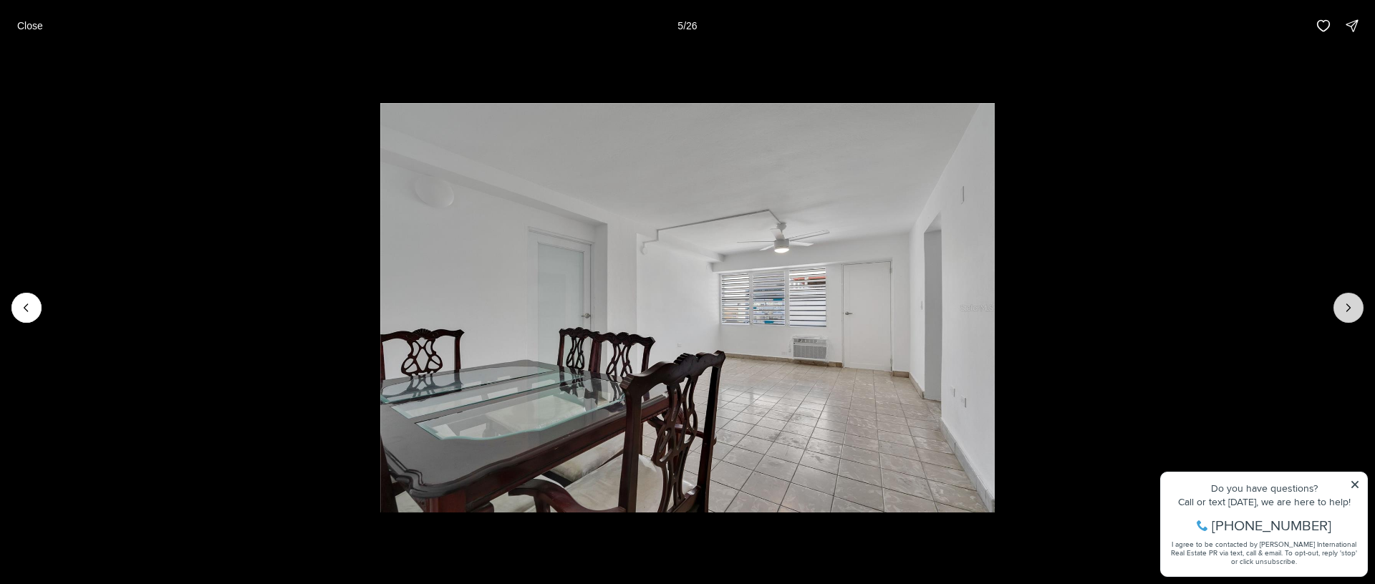
click at [1353, 302] on icon "Next slide" at bounding box center [1348, 308] width 14 height 14
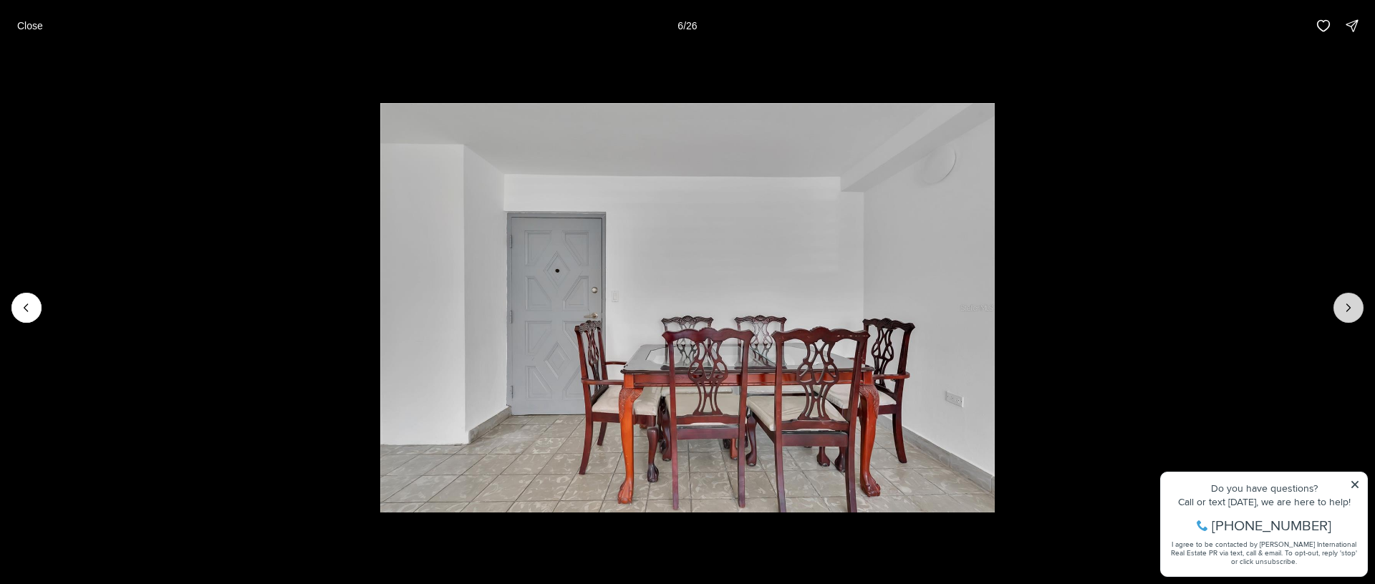
click at [1353, 302] on icon "Next slide" at bounding box center [1348, 308] width 14 height 14
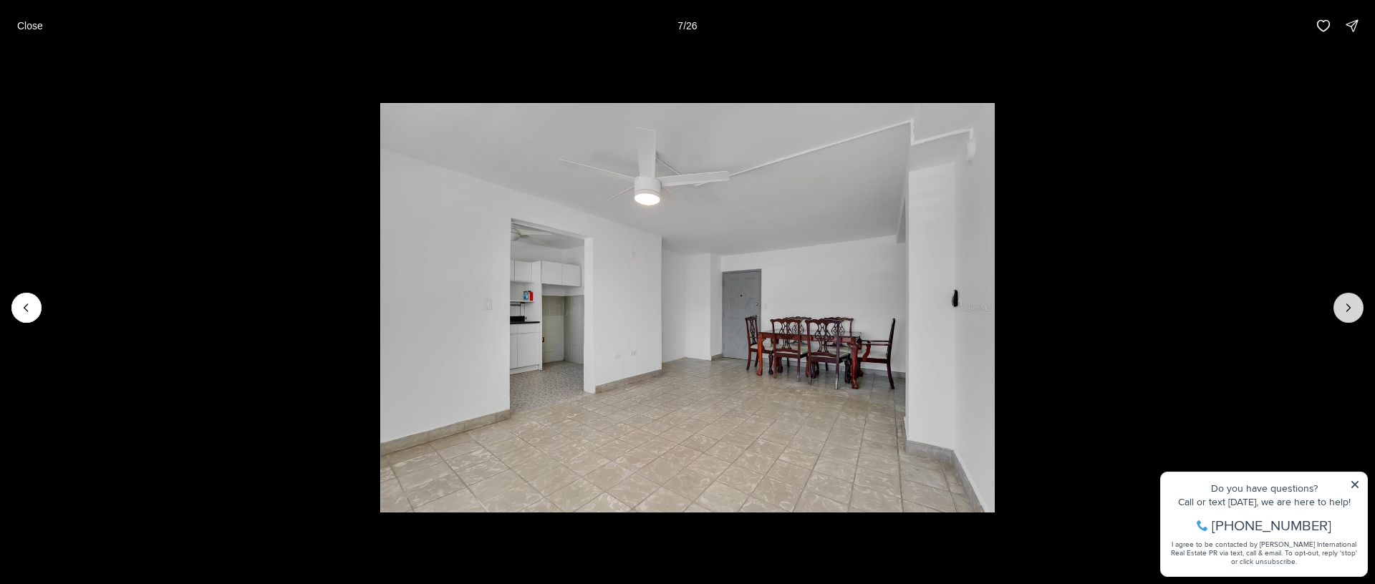
click at [1353, 301] on icon "Next slide" at bounding box center [1348, 308] width 14 height 14
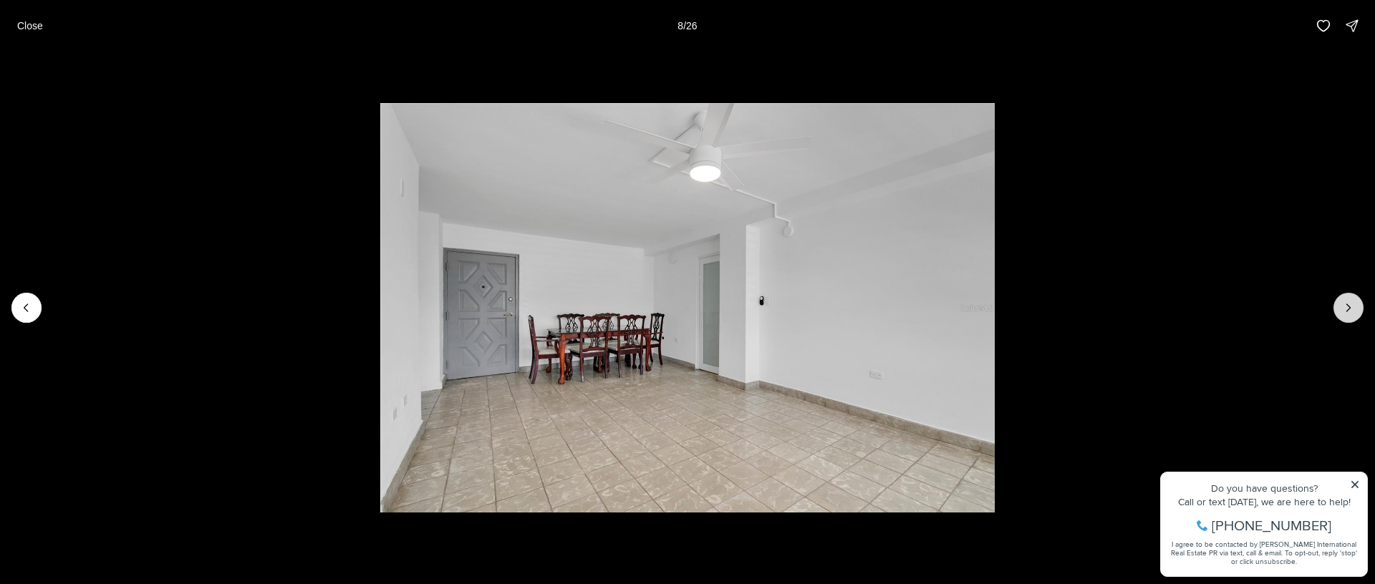
click at [1353, 301] on icon "Next slide" at bounding box center [1348, 308] width 14 height 14
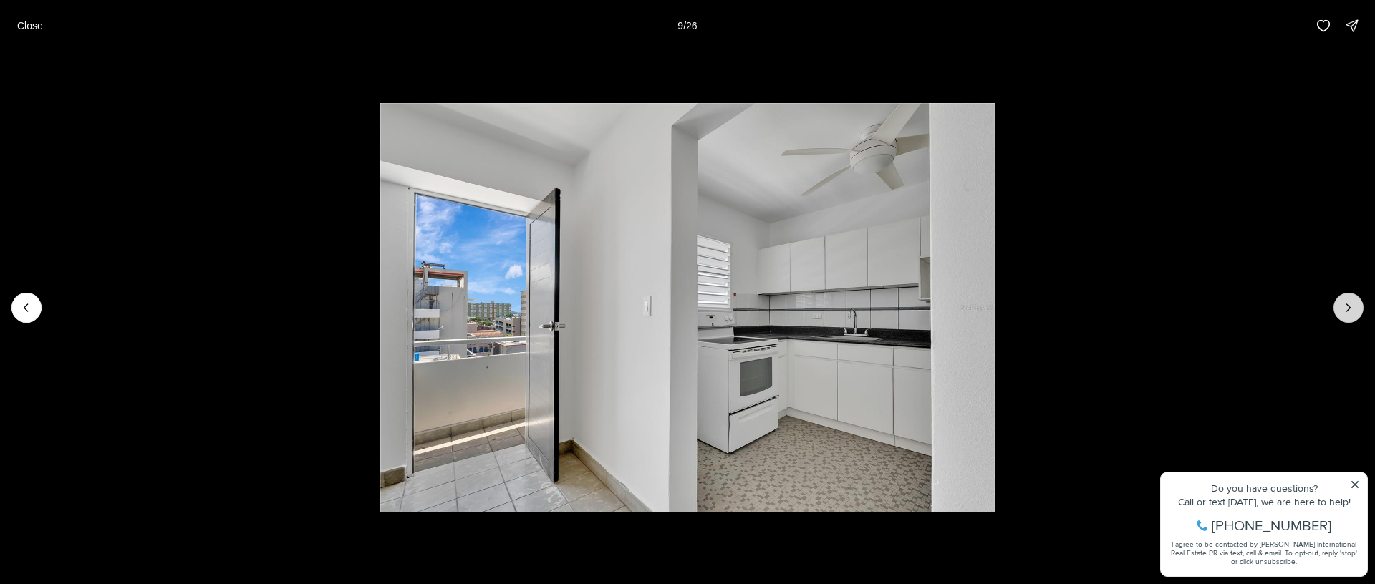
click at [1354, 299] on button "Next slide" at bounding box center [1348, 308] width 30 height 30
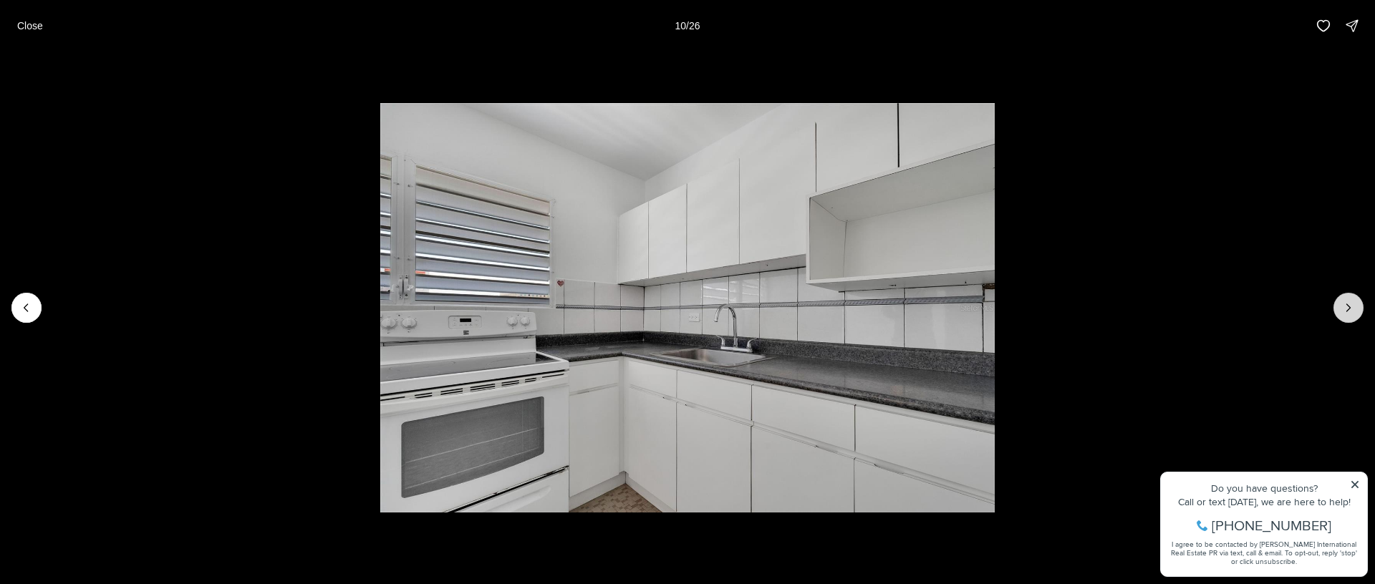
click at [1354, 299] on button "Next slide" at bounding box center [1348, 308] width 30 height 30
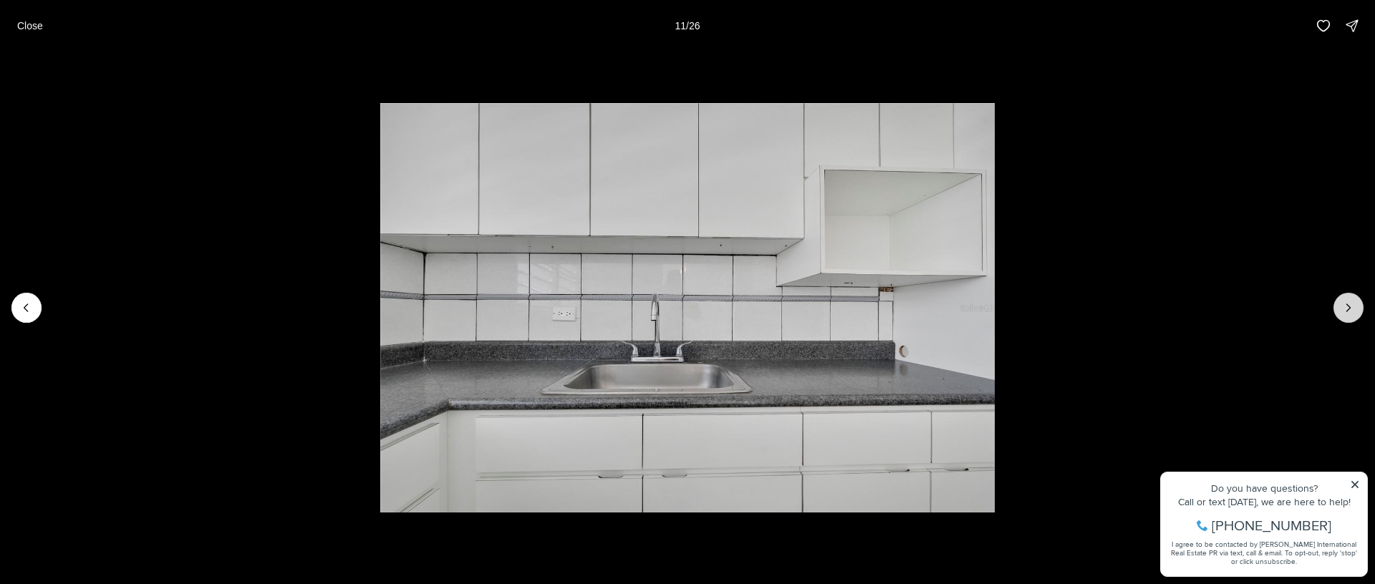
click at [1354, 299] on button "Next slide" at bounding box center [1348, 308] width 30 height 30
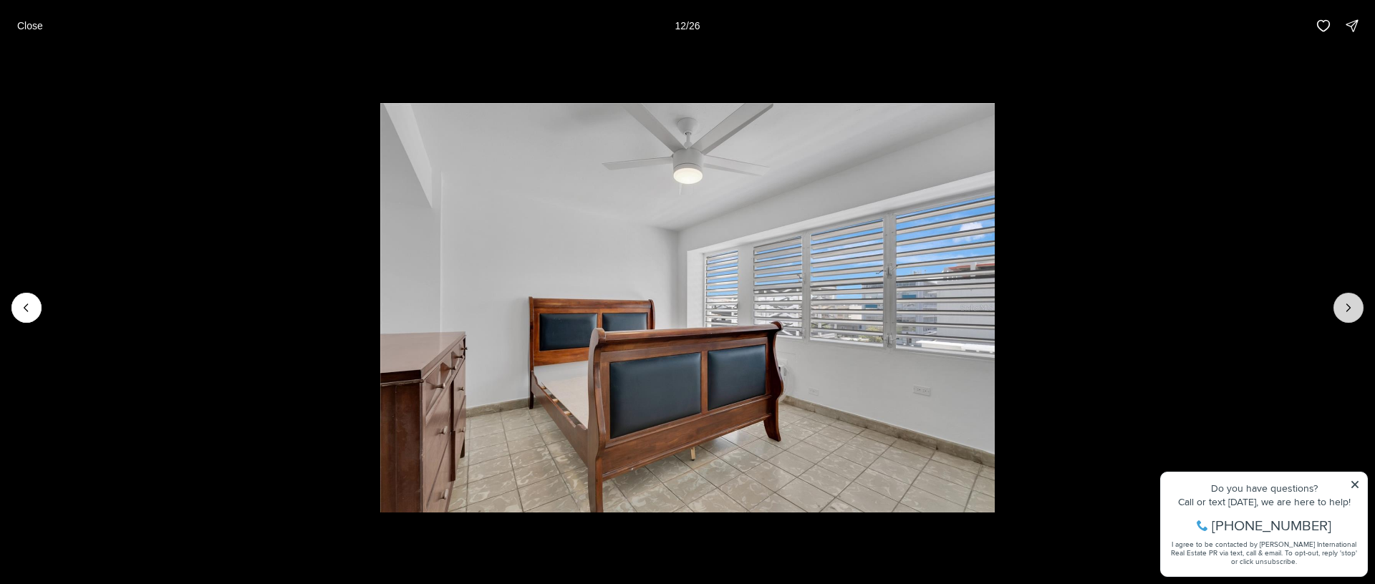
click at [1354, 299] on button "Next slide" at bounding box center [1348, 308] width 30 height 30
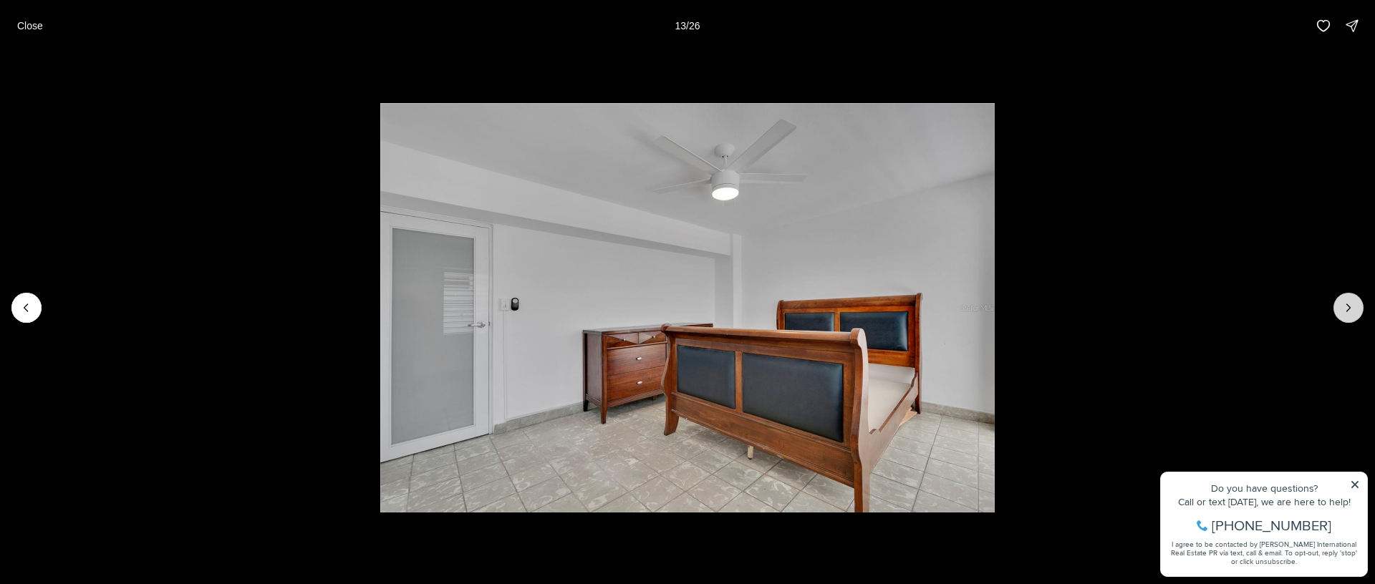
click at [1354, 299] on button "Next slide" at bounding box center [1348, 308] width 30 height 30
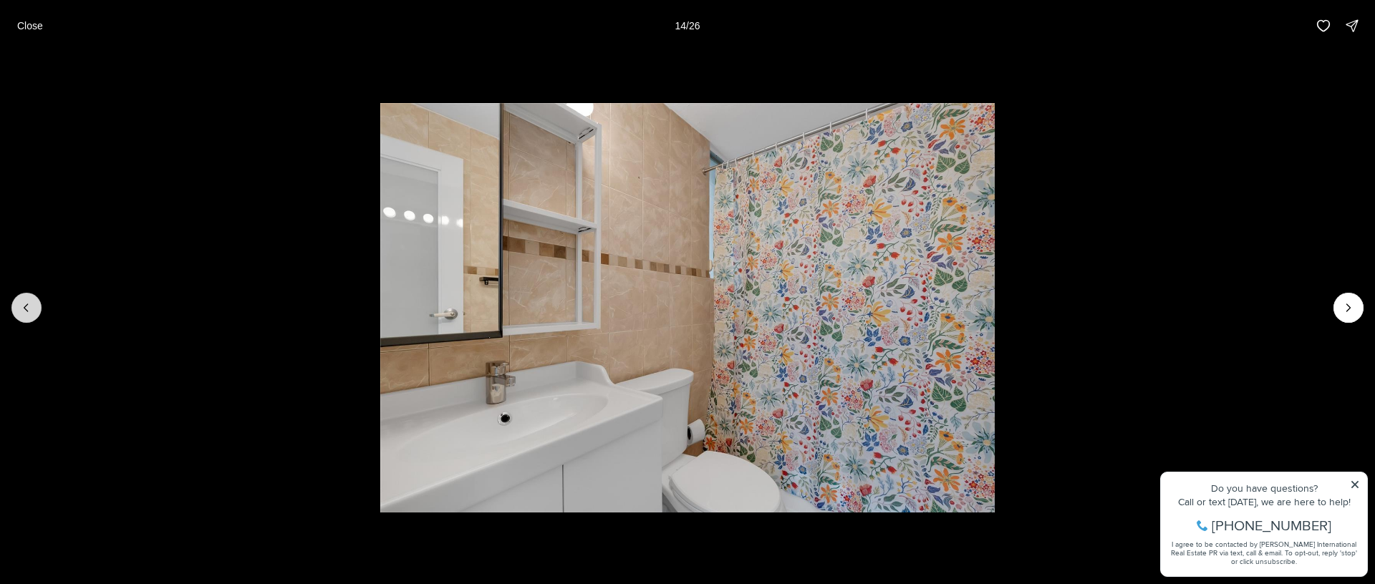
click at [34, 311] on button "Previous slide" at bounding box center [26, 308] width 30 height 30
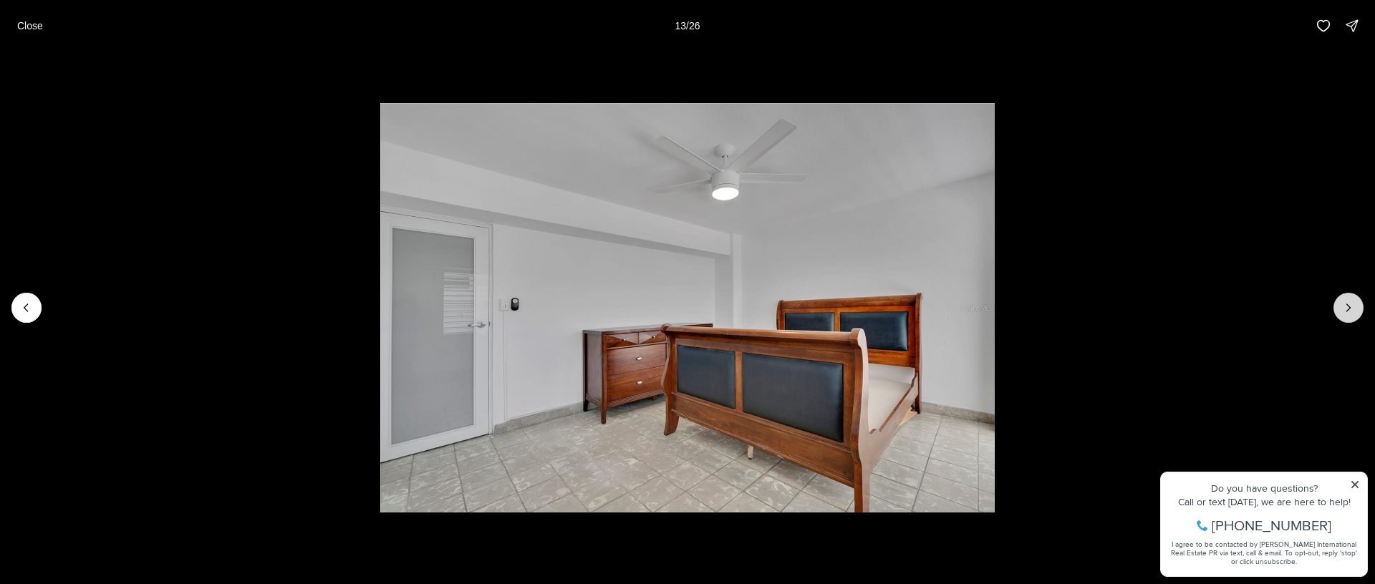
click at [1341, 304] on icon "Next slide" at bounding box center [1348, 308] width 14 height 14
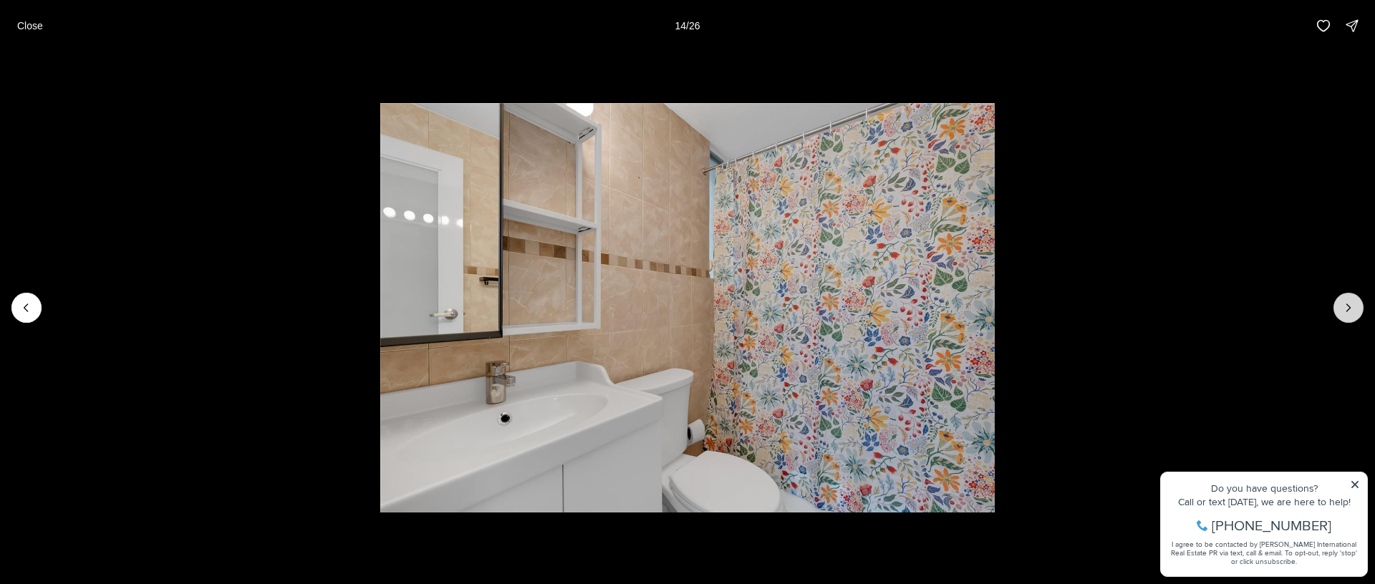
click at [1341, 304] on icon "Next slide" at bounding box center [1348, 308] width 14 height 14
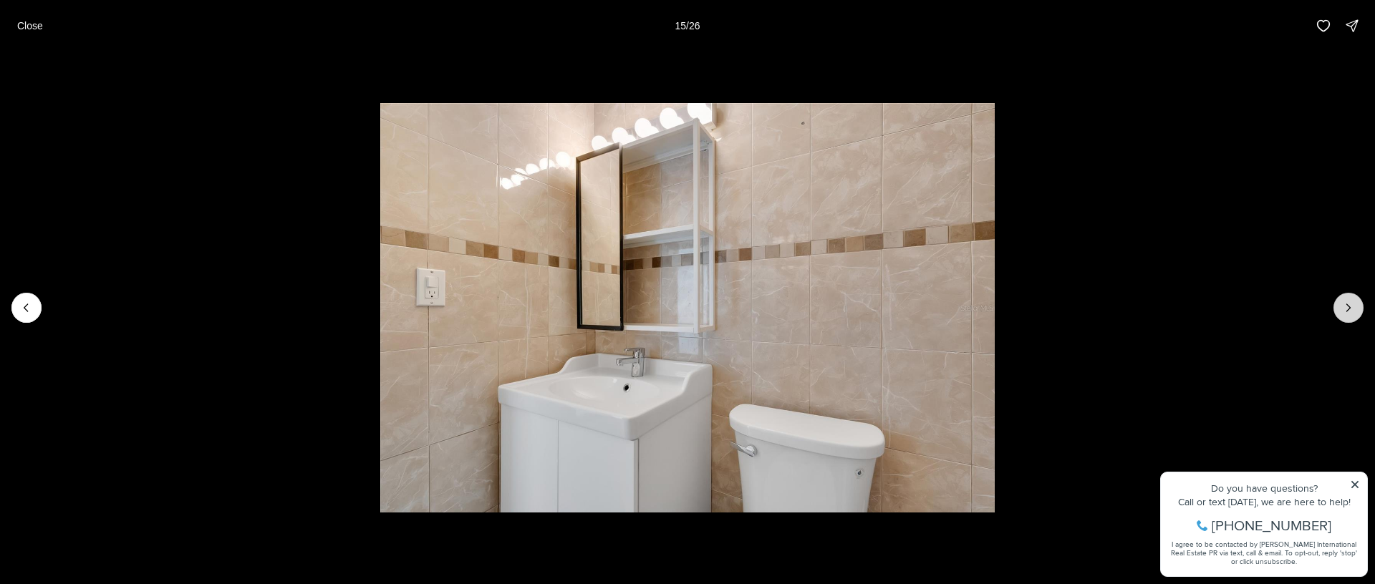
click at [1341, 304] on icon "Next slide" at bounding box center [1348, 308] width 14 height 14
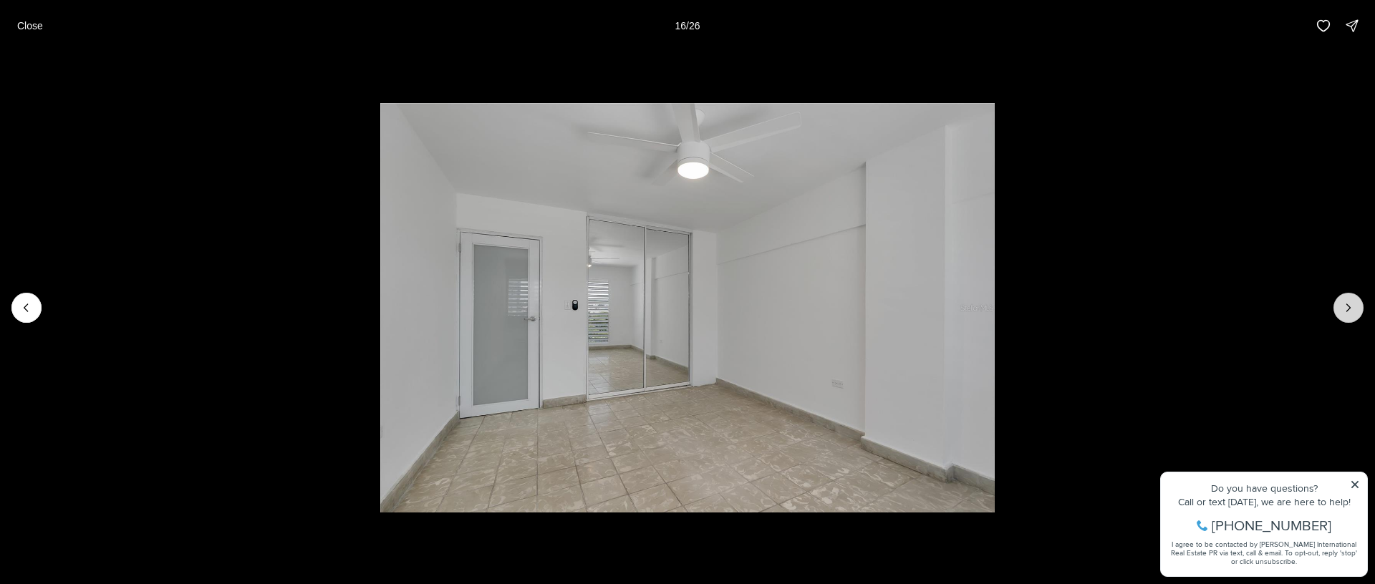
click at [1341, 304] on icon "Next slide" at bounding box center [1348, 308] width 14 height 14
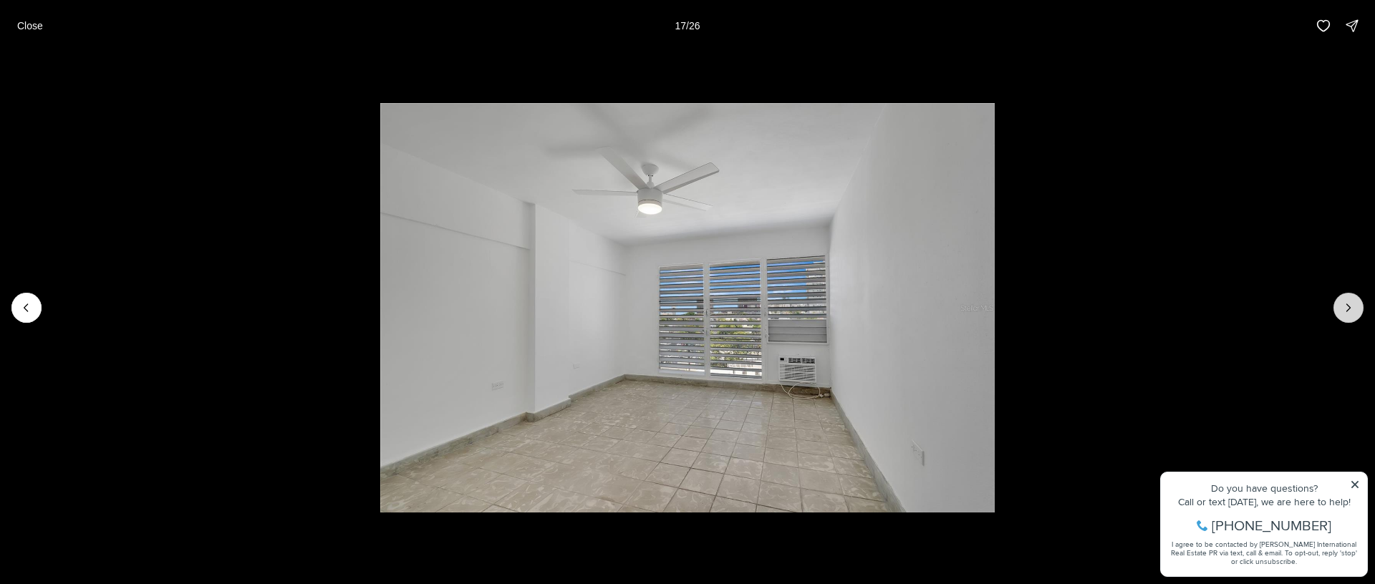
click at [1341, 304] on icon "Next slide" at bounding box center [1348, 308] width 14 height 14
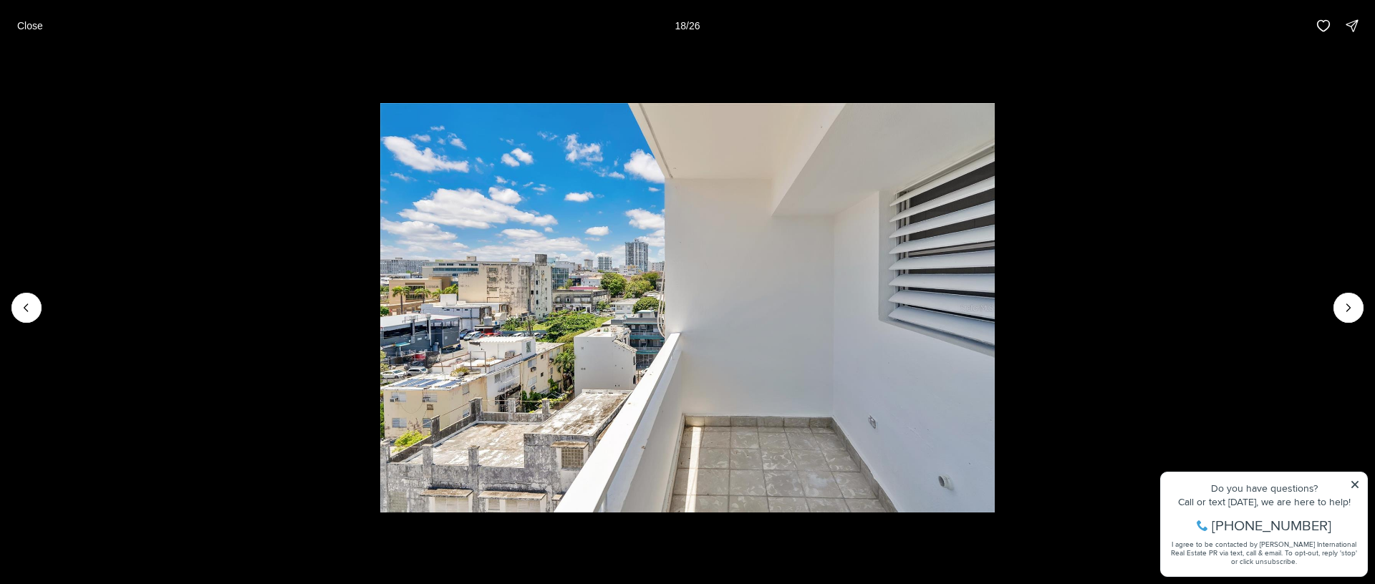
click at [569, 339] on img "18 of 26" at bounding box center [687, 307] width 614 height 409
click at [1341, 308] on icon "Next slide" at bounding box center [1348, 308] width 14 height 14
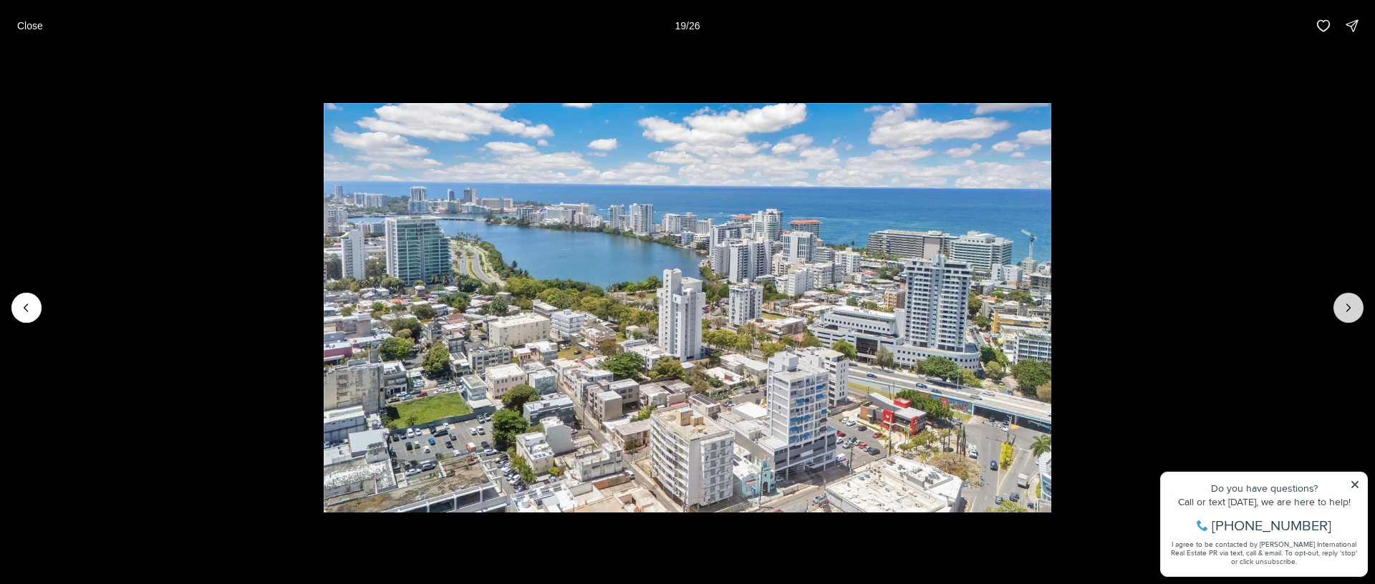
click at [1338, 304] on button "Next slide" at bounding box center [1348, 308] width 30 height 30
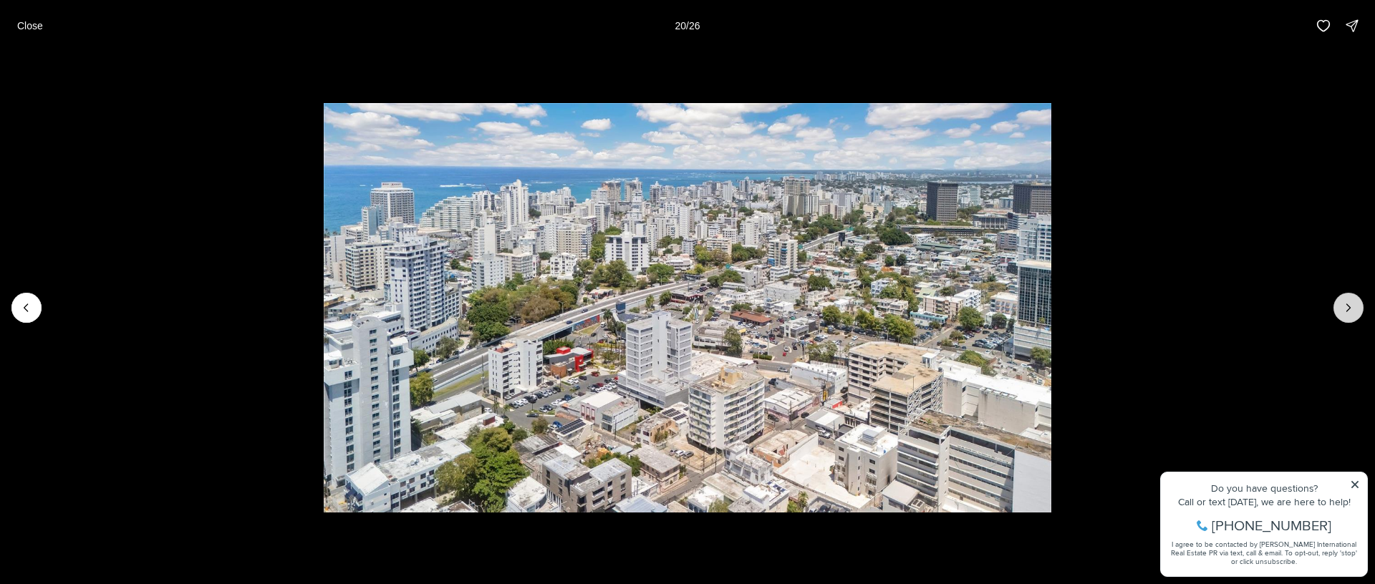
click at [1338, 303] on button "Next slide" at bounding box center [1348, 308] width 30 height 30
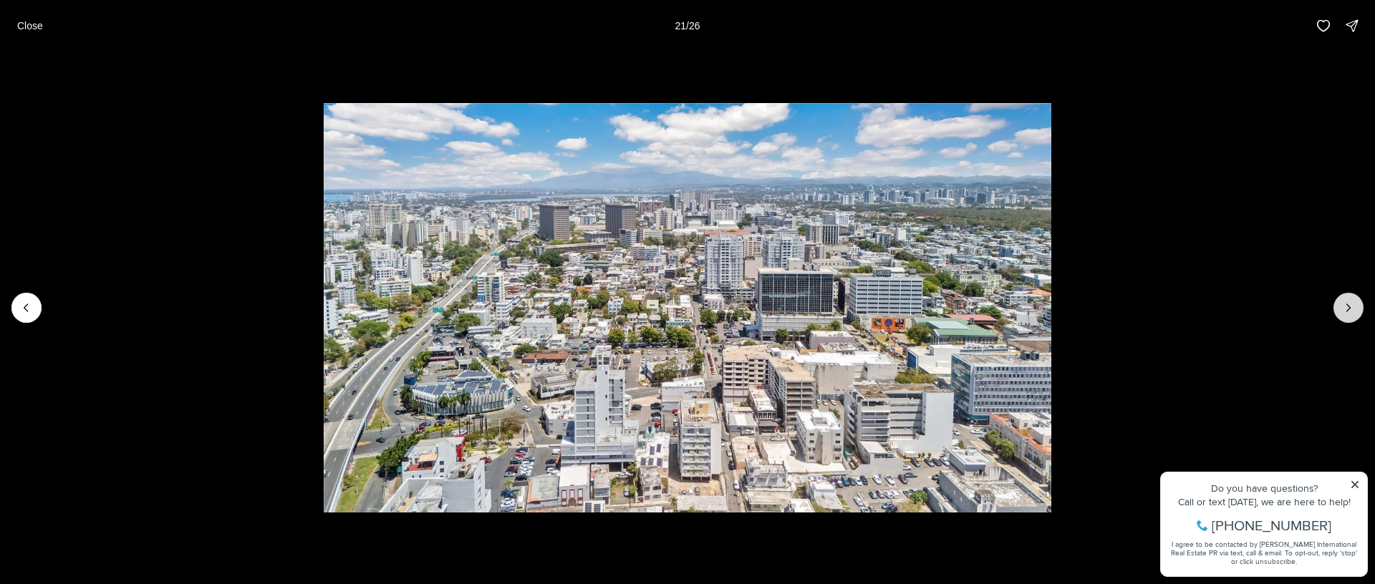
click at [1337, 300] on button "Next slide" at bounding box center [1348, 308] width 30 height 30
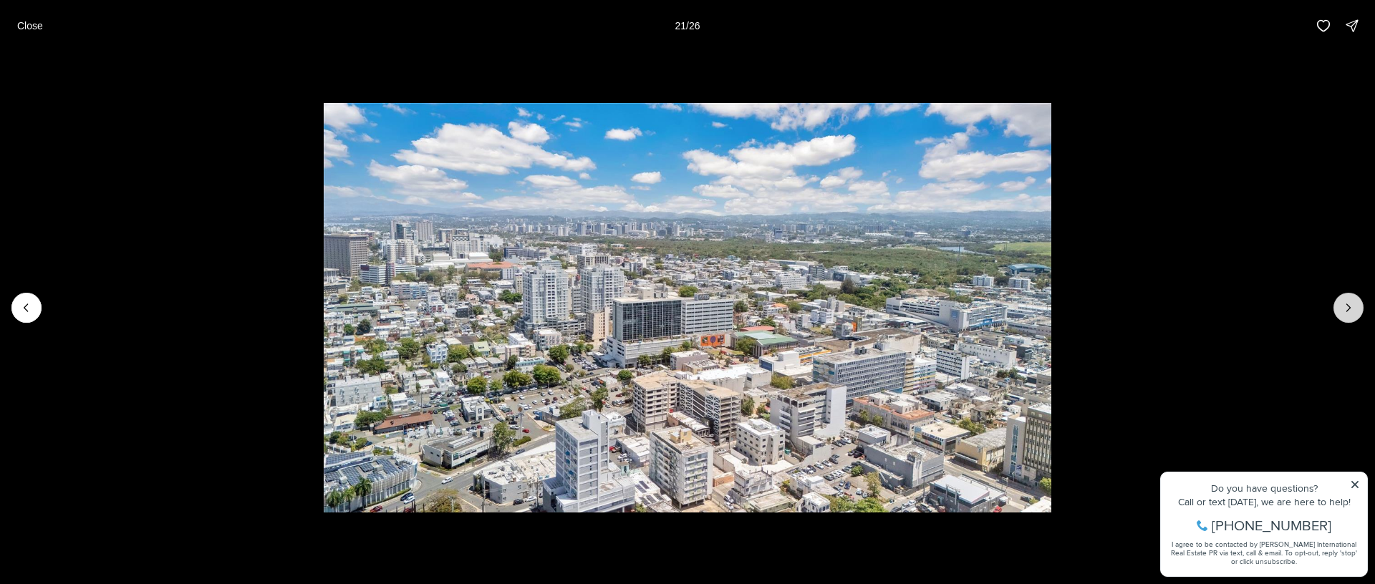
click at [1337, 299] on button "Next slide" at bounding box center [1348, 308] width 30 height 30
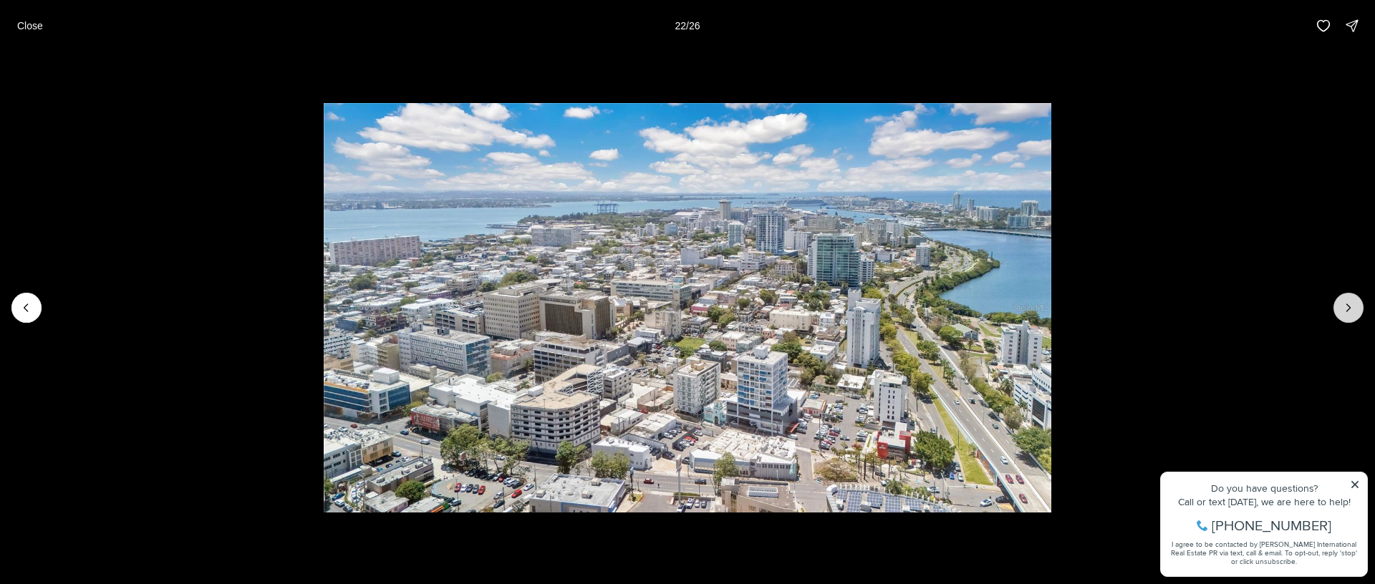
click at [1336, 299] on button "Next slide" at bounding box center [1348, 308] width 30 height 30
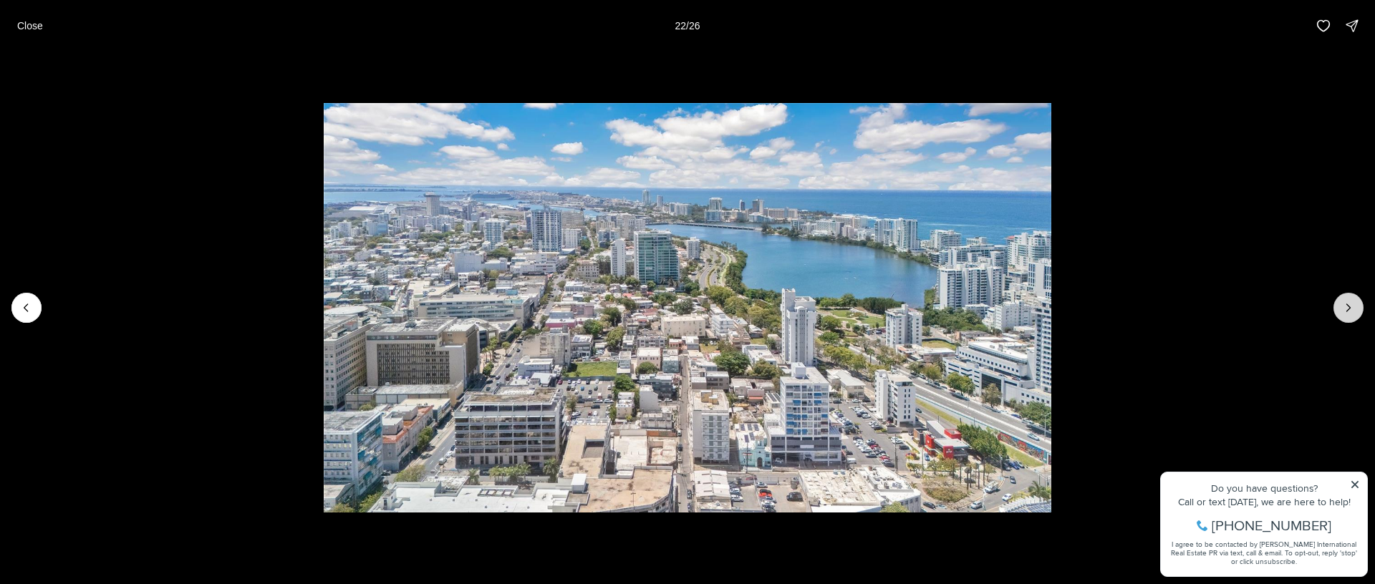
click at [1336, 299] on button "Next slide" at bounding box center [1348, 308] width 30 height 30
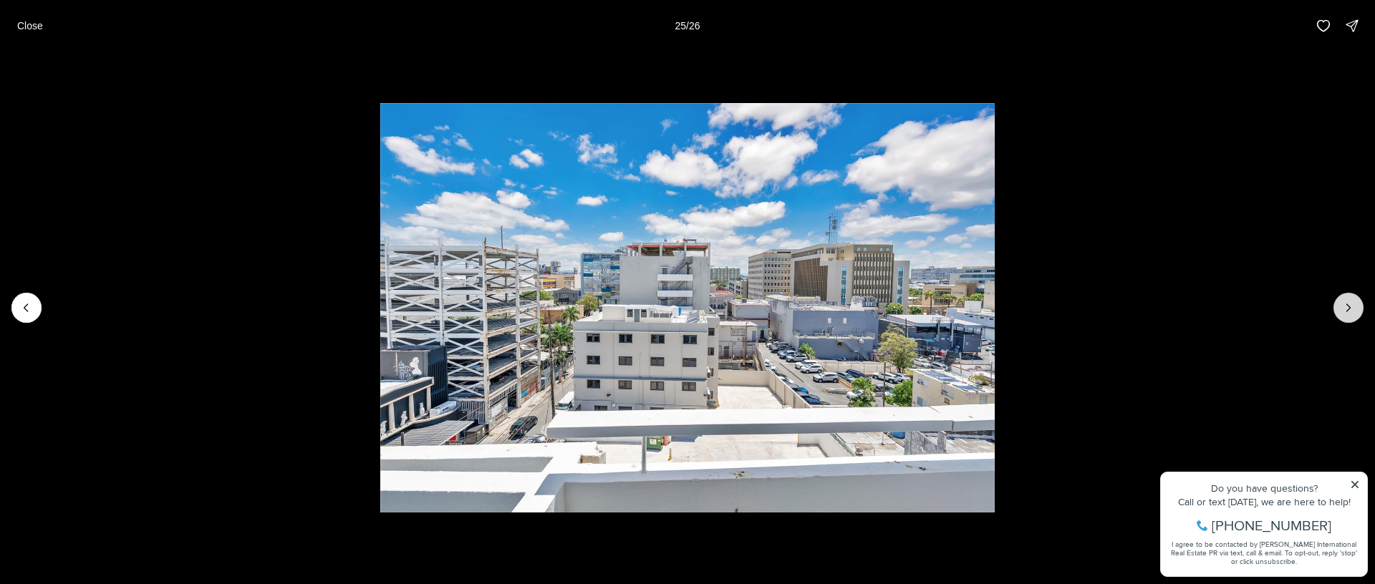
click at [1336, 299] on button "Next slide" at bounding box center [1348, 308] width 30 height 30
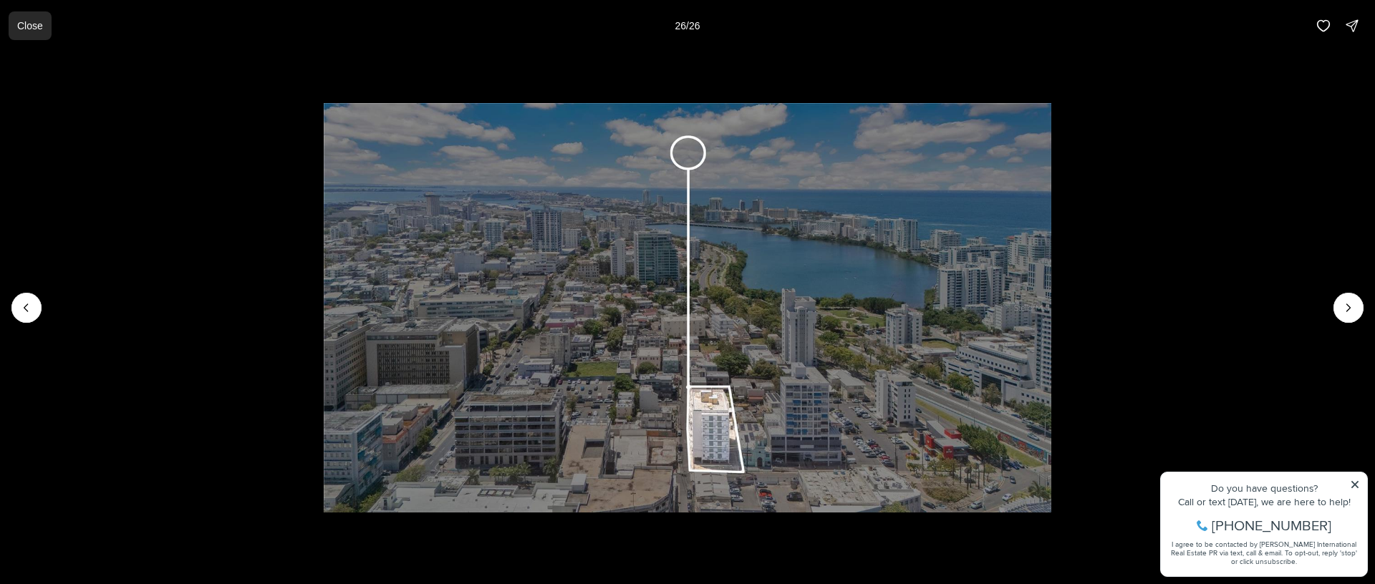
click at [29, 22] on p "Close" at bounding box center [30, 25] width 26 height 11
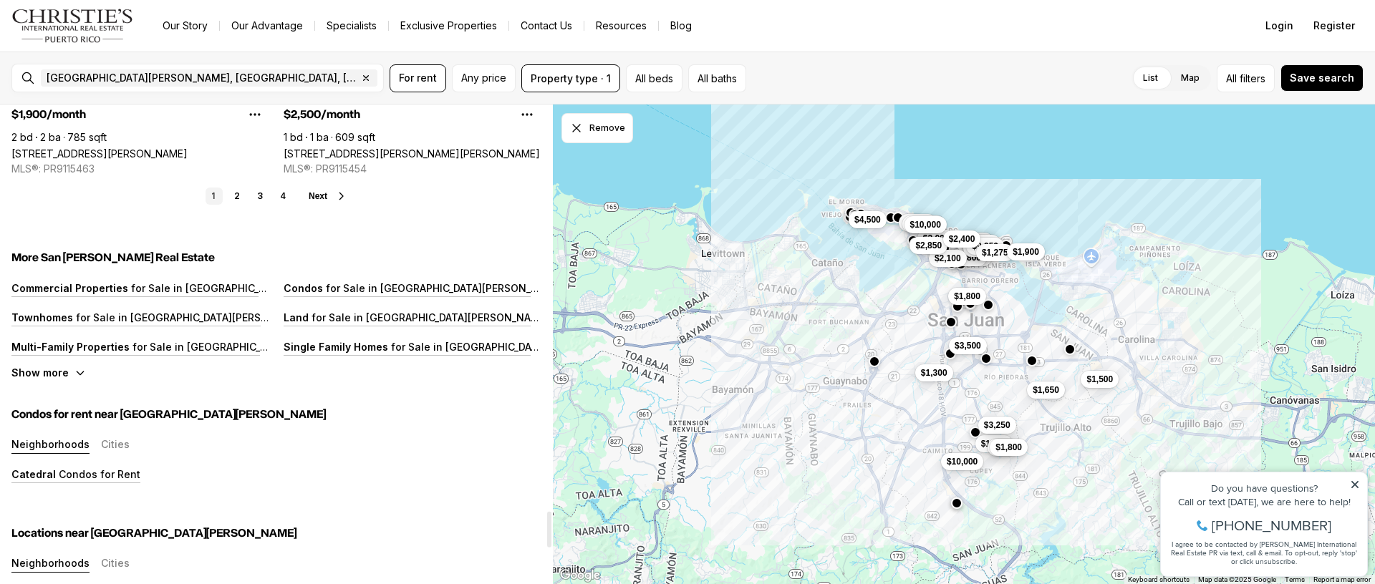
scroll to position [5438, 0]
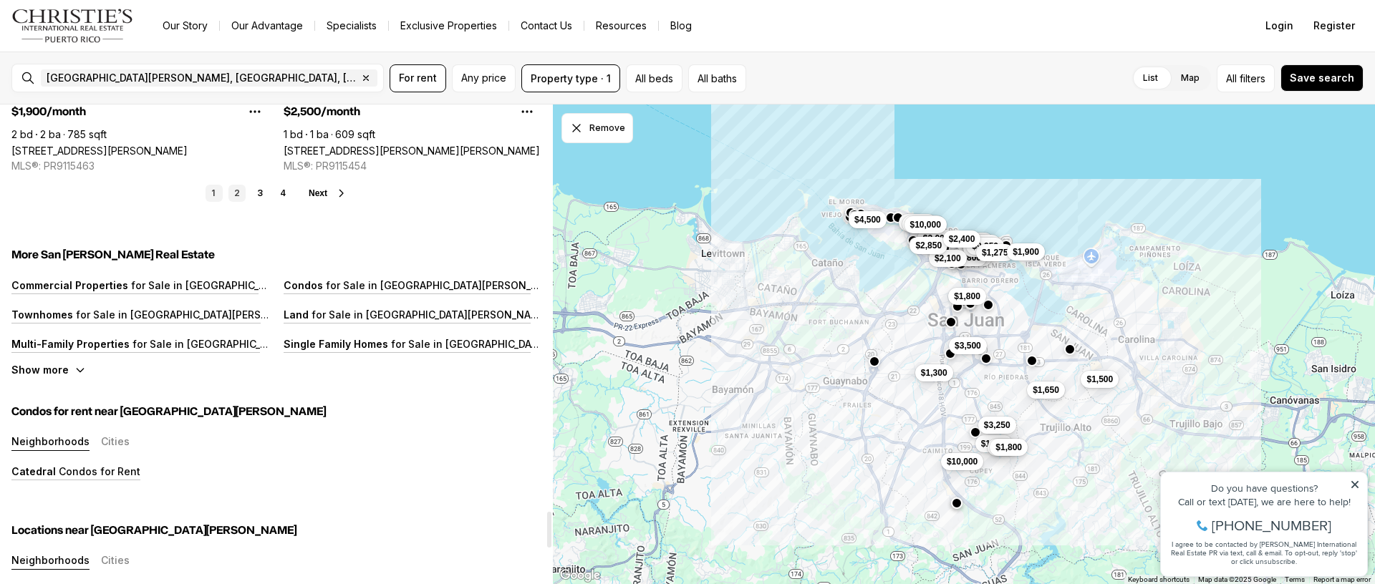
click at [241, 193] on link "2" at bounding box center [236, 193] width 17 height 17
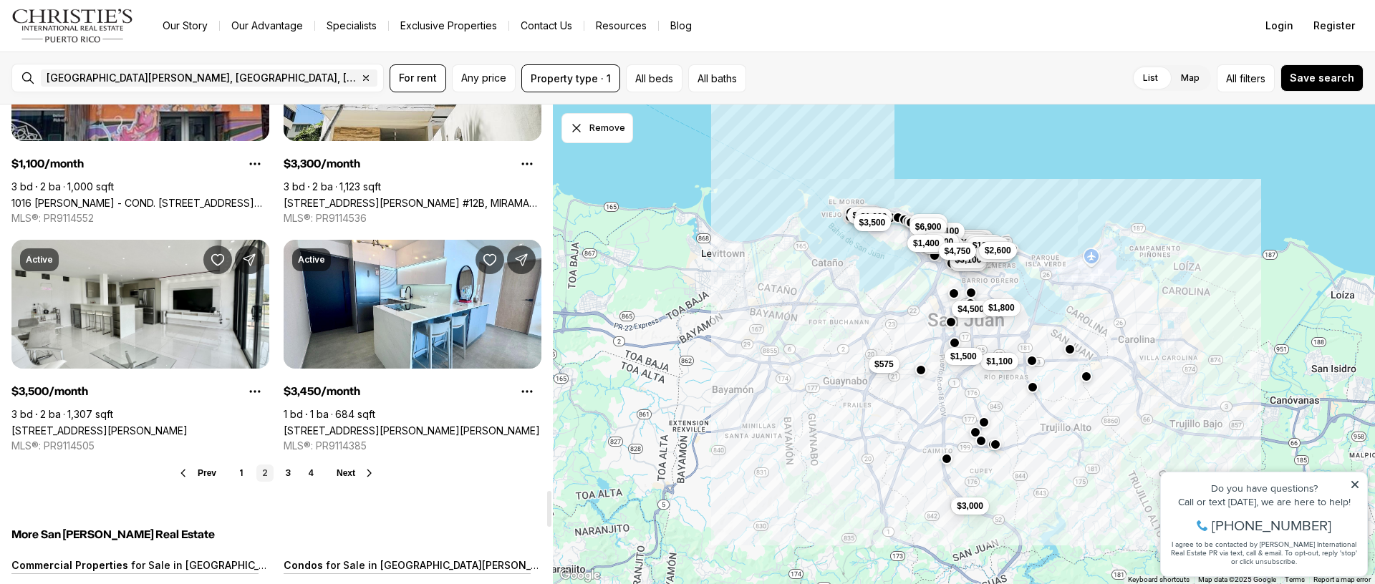
scroll to position [5159, 0]
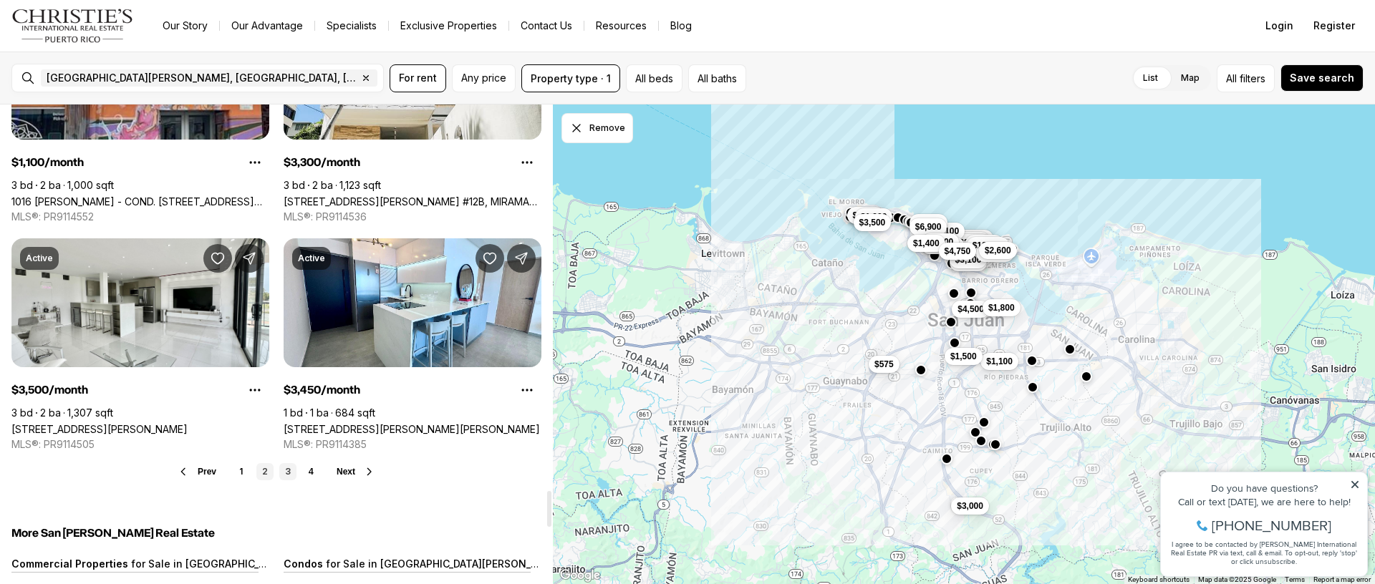
click at [288, 472] on link "3" at bounding box center [287, 471] width 17 height 17
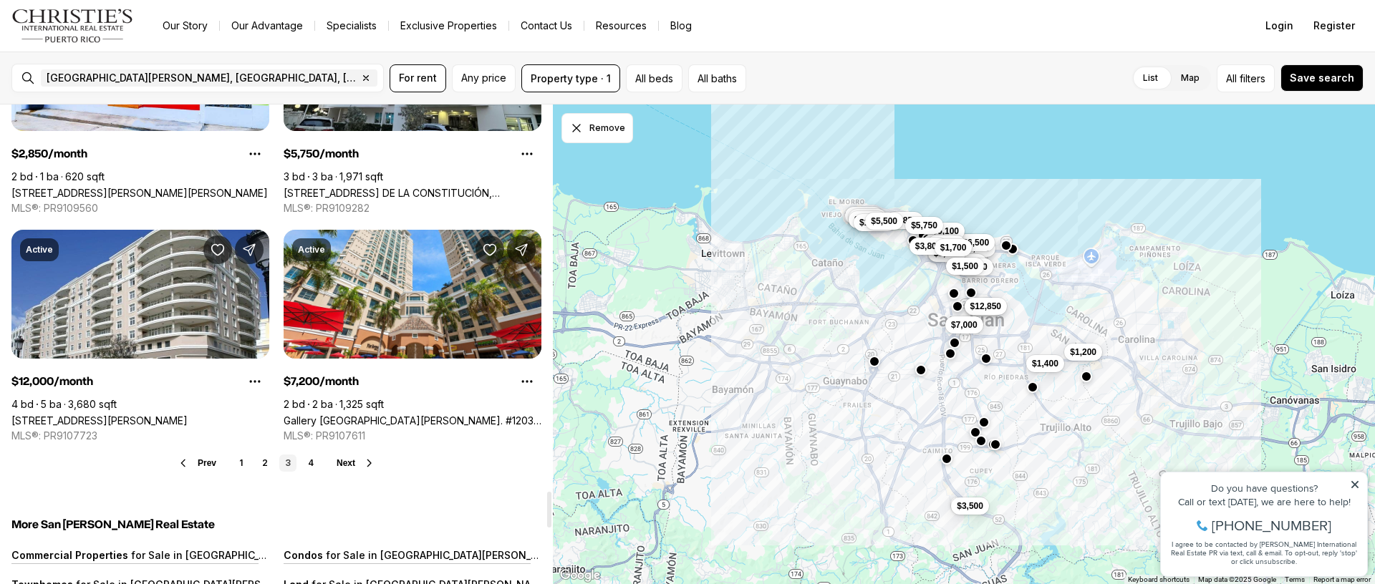
scroll to position [5171, 0]
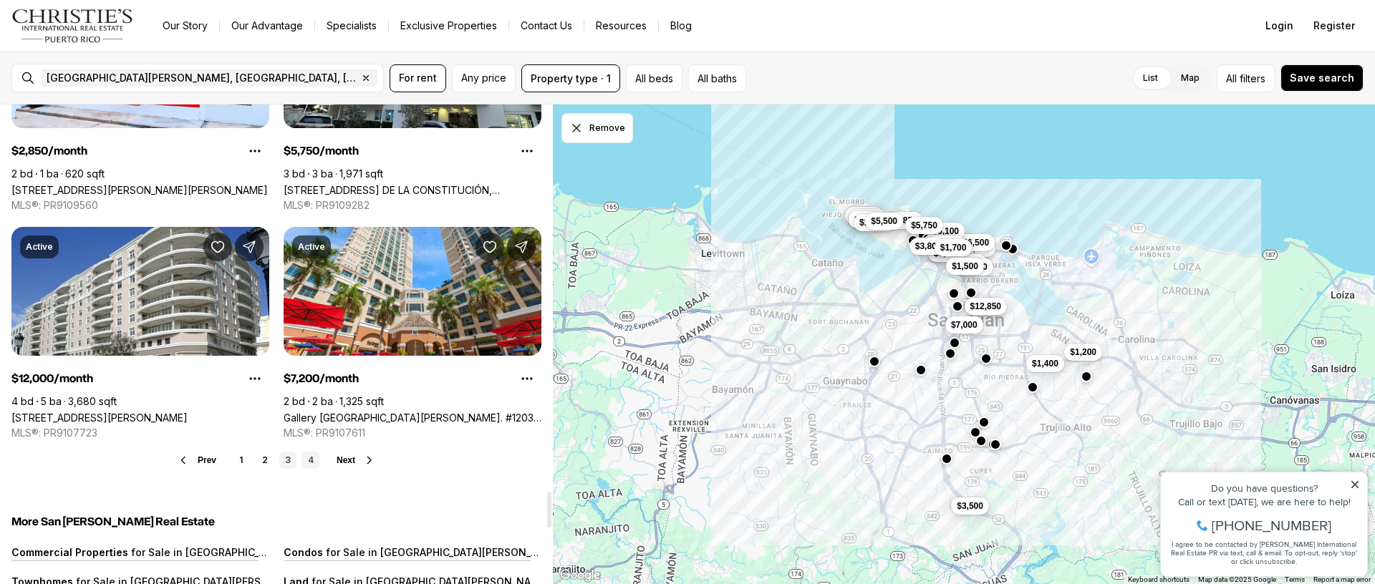
click at [314, 460] on link "4" at bounding box center [310, 460] width 17 height 17
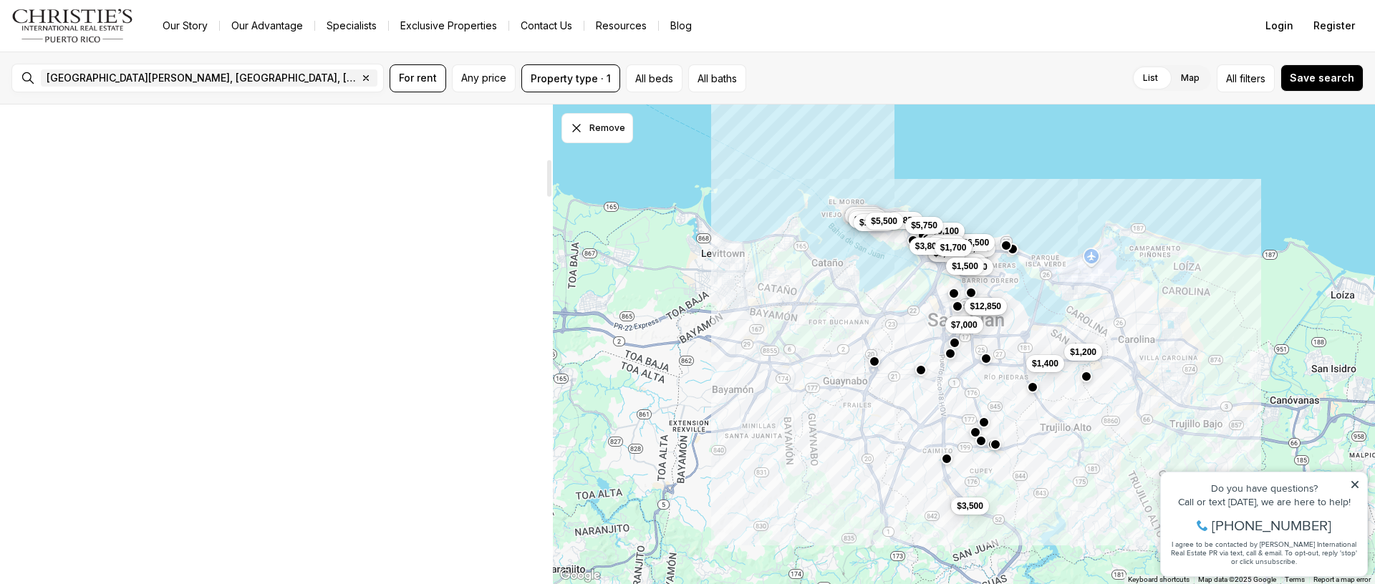
scroll to position [0, 0]
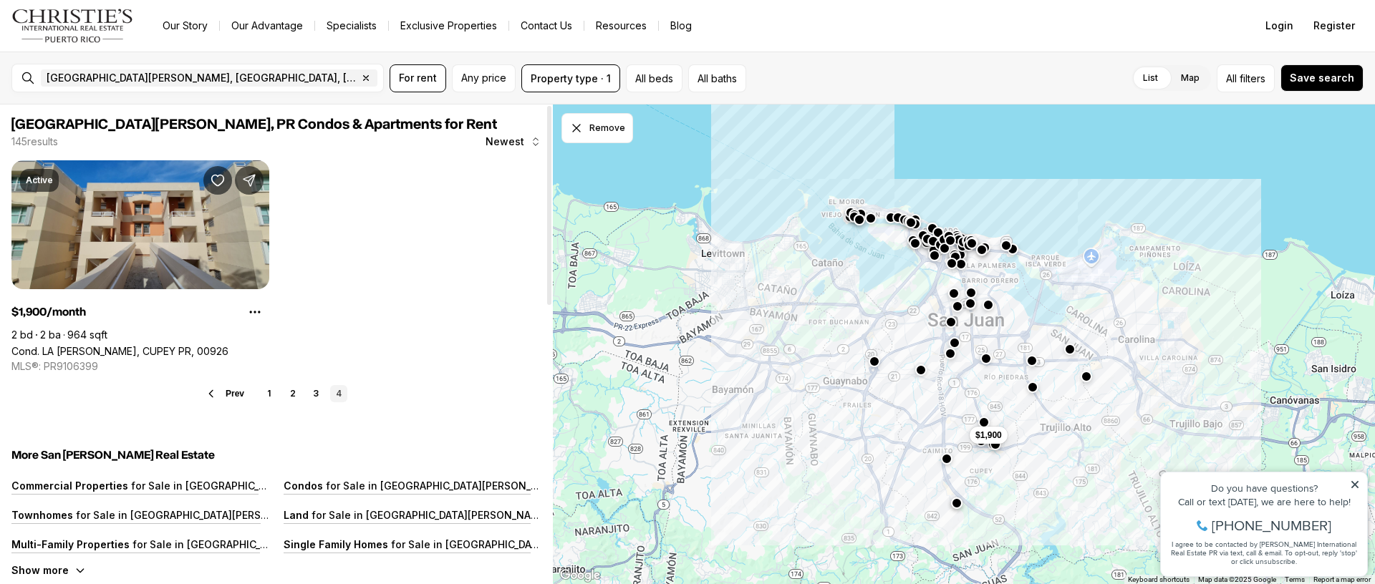
click at [206, 345] on link "Cond. LA [GEOGRAPHIC_DATA], CUPEY PR, 00926" at bounding box center [119, 351] width 217 height 12
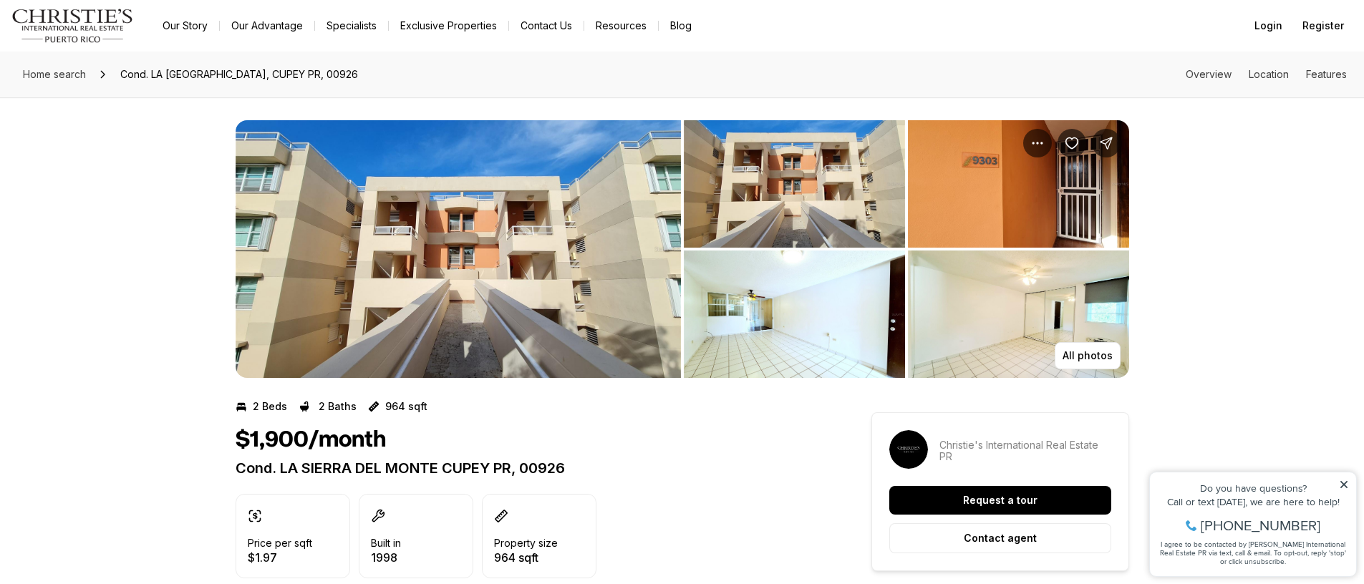
click at [778, 211] on img "View image gallery" at bounding box center [794, 183] width 221 height 127
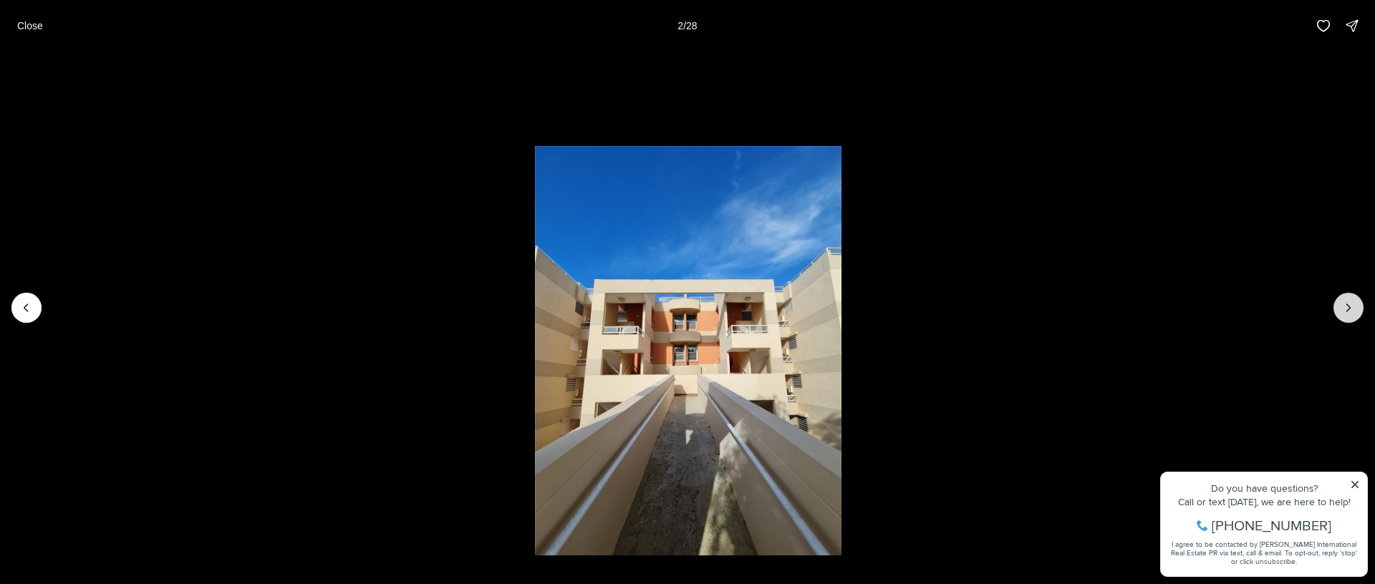
click at [1358, 315] on button "Next slide" at bounding box center [1348, 308] width 30 height 30
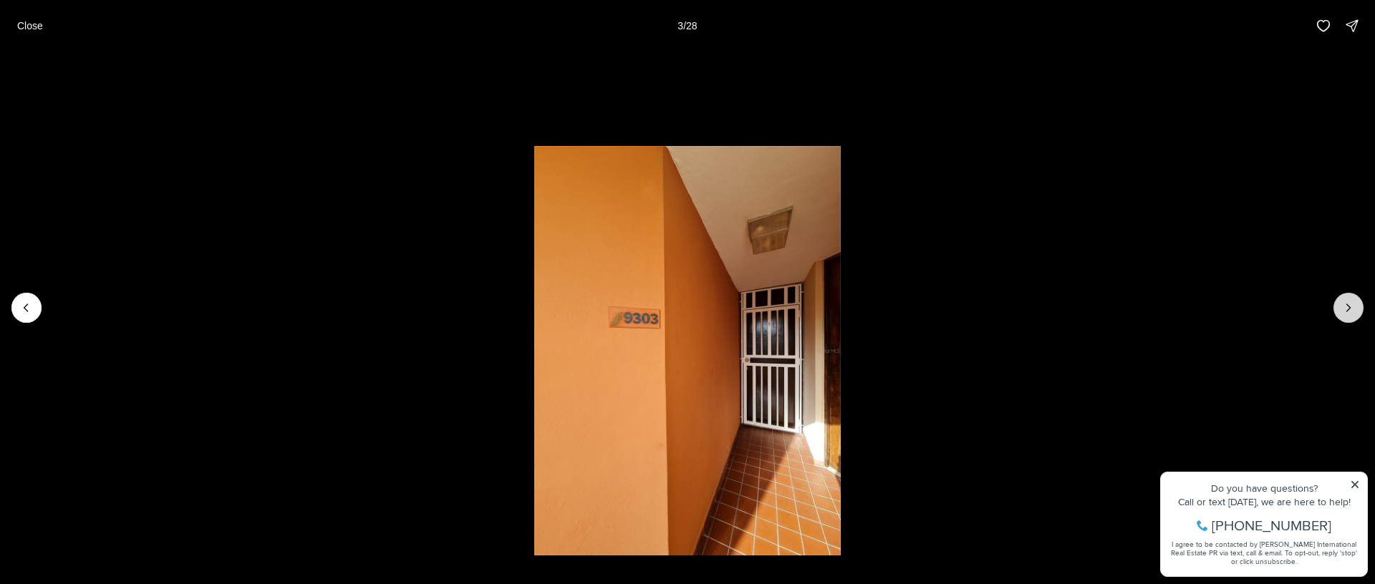
click at [1358, 315] on button "Next slide" at bounding box center [1348, 308] width 30 height 30
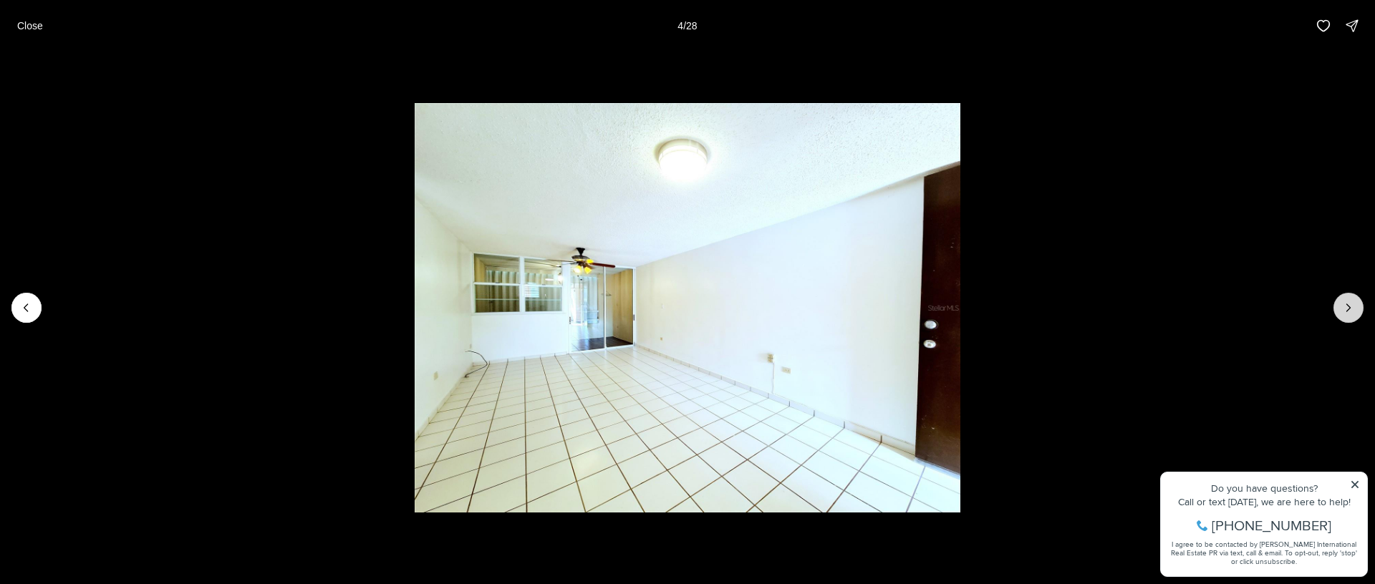
click at [1358, 315] on button "Next slide" at bounding box center [1348, 308] width 30 height 30
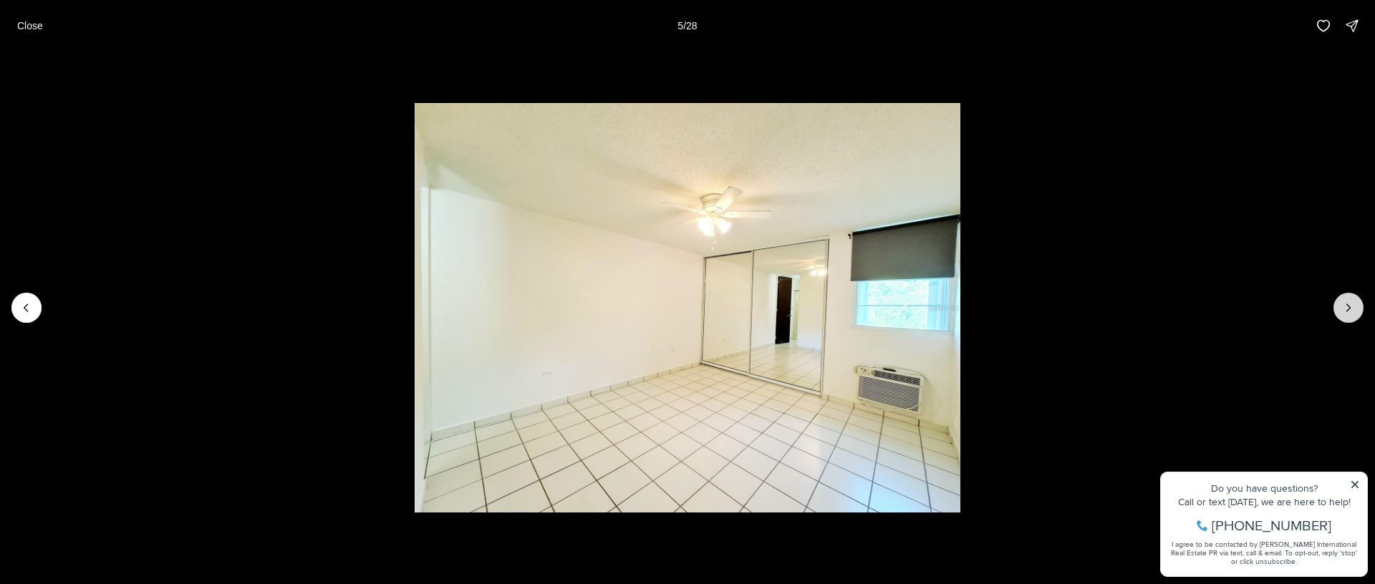
click at [1358, 315] on button "Next slide" at bounding box center [1348, 308] width 30 height 30
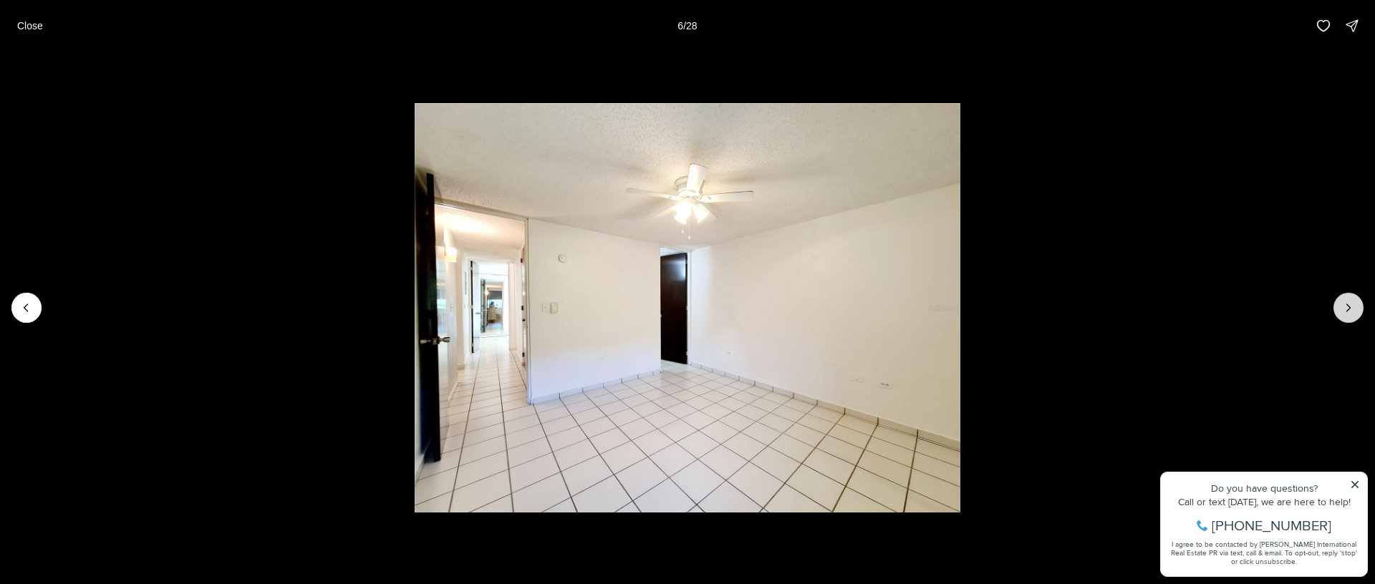
click at [1358, 315] on button "Next slide" at bounding box center [1348, 308] width 30 height 30
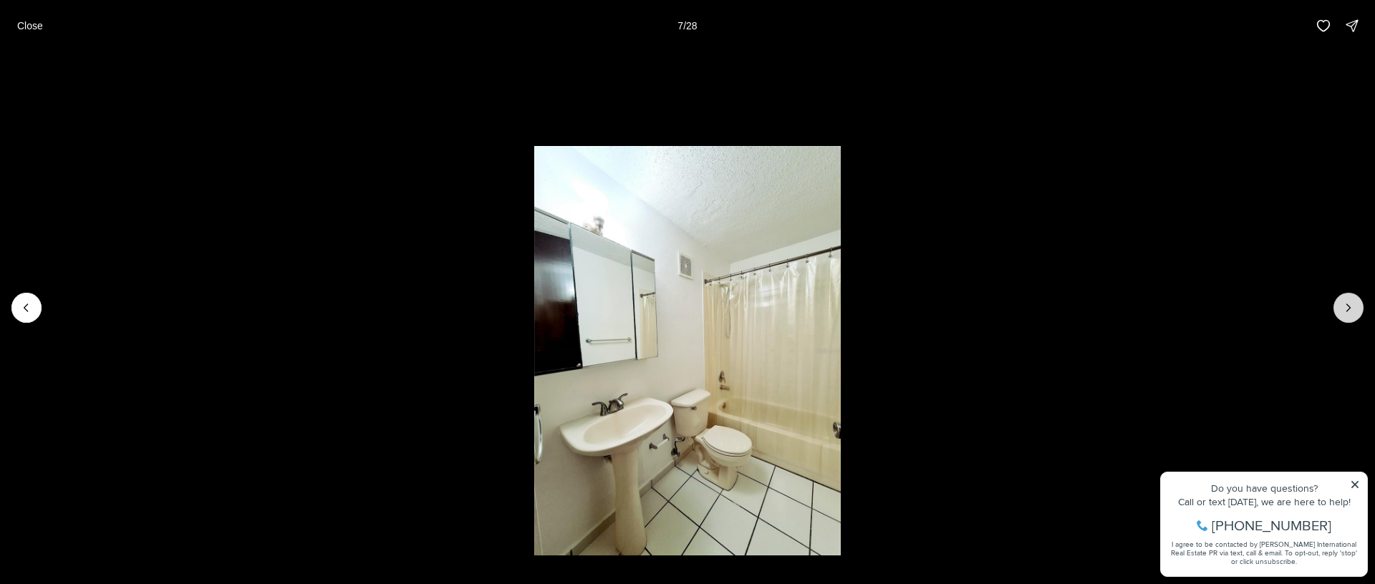
click at [1358, 315] on button "Next slide" at bounding box center [1348, 308] width 30 height 30
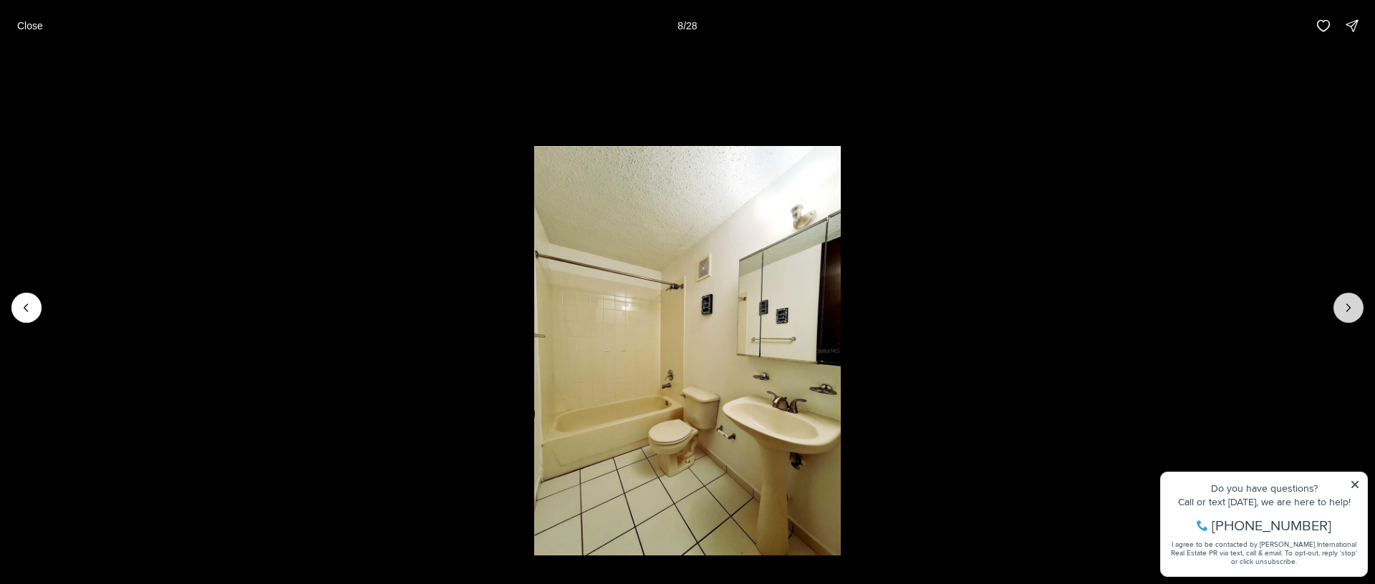
click at [1358, 314] on button "Next slide" at bounding box center [1348, 308] width 30 height 30
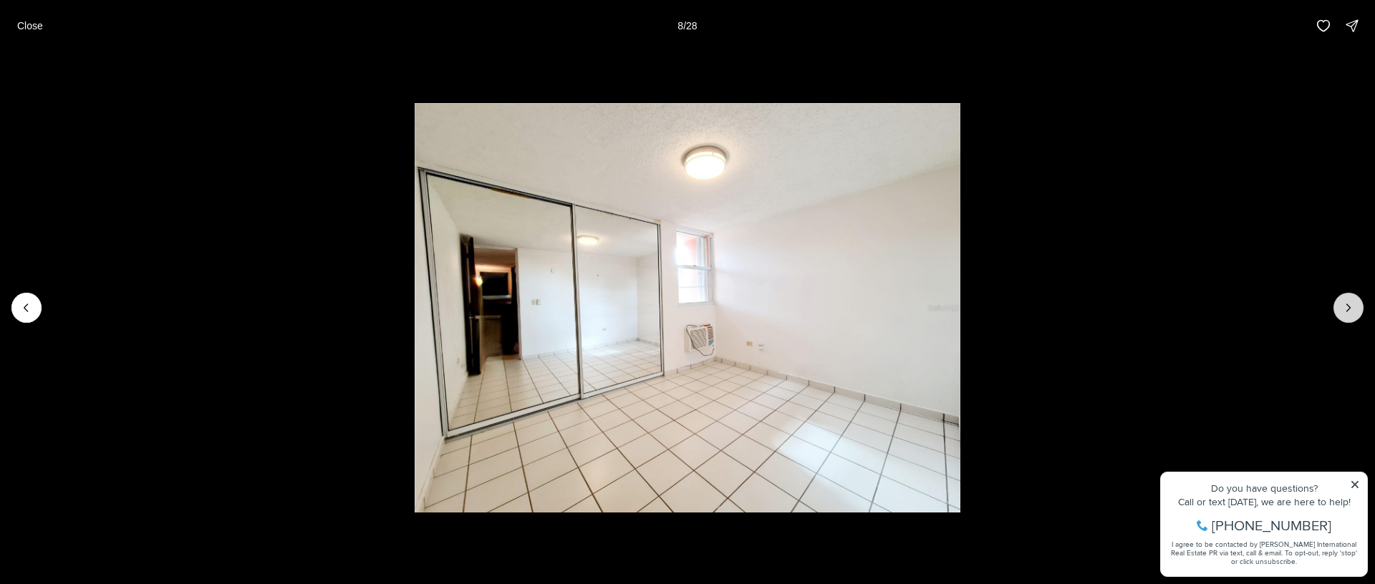
click at [1358, 314] on button "Next slide" at bounding box center [1348, 308] width 30 height 30
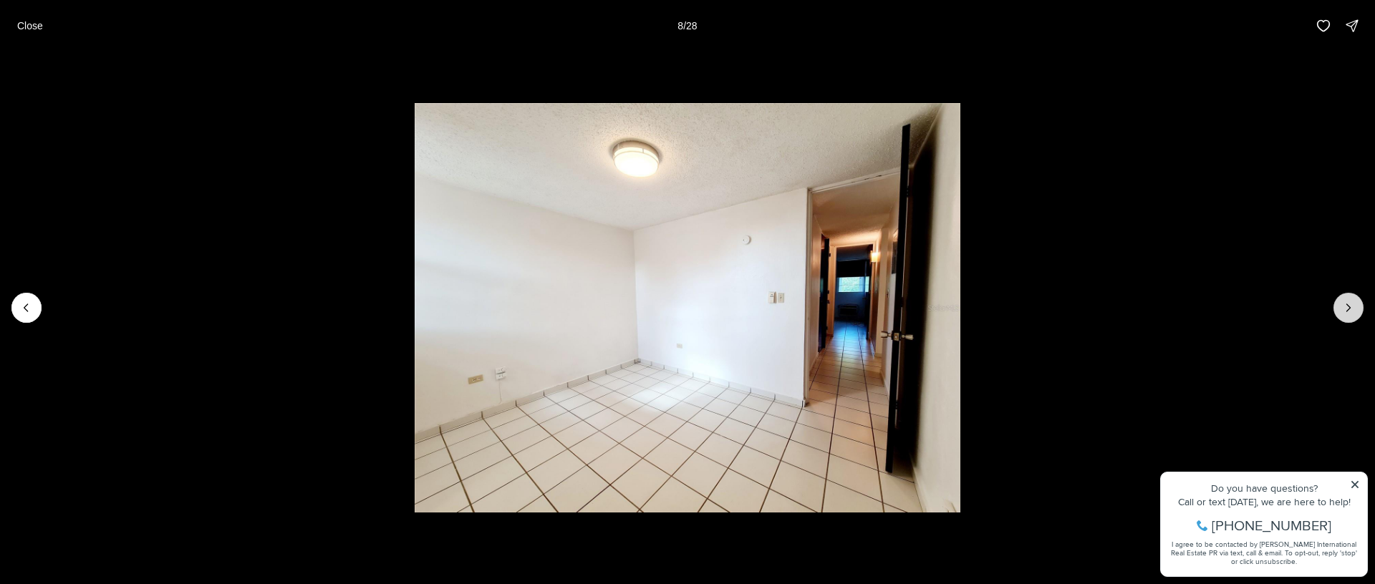
click at [1357, 314] on button "Next slide" at bounding box center [1348, 308] width 30 height 30
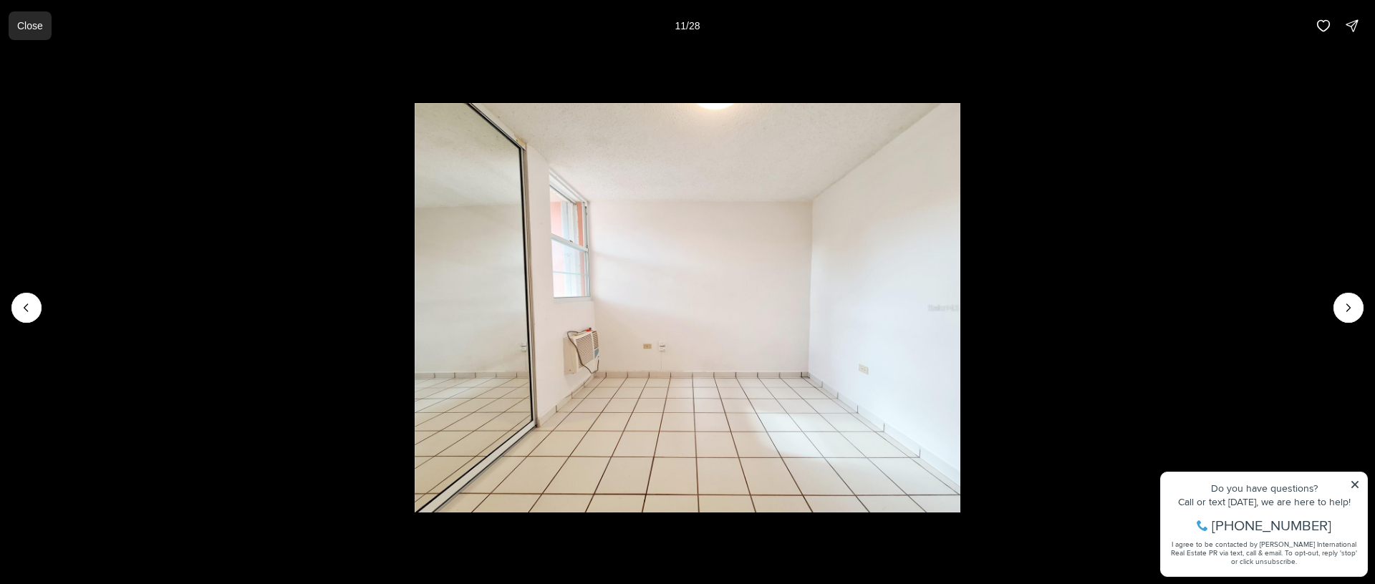
click at [25, 22] on p "Close" at bounding box center [30, 25] width 26 height 11
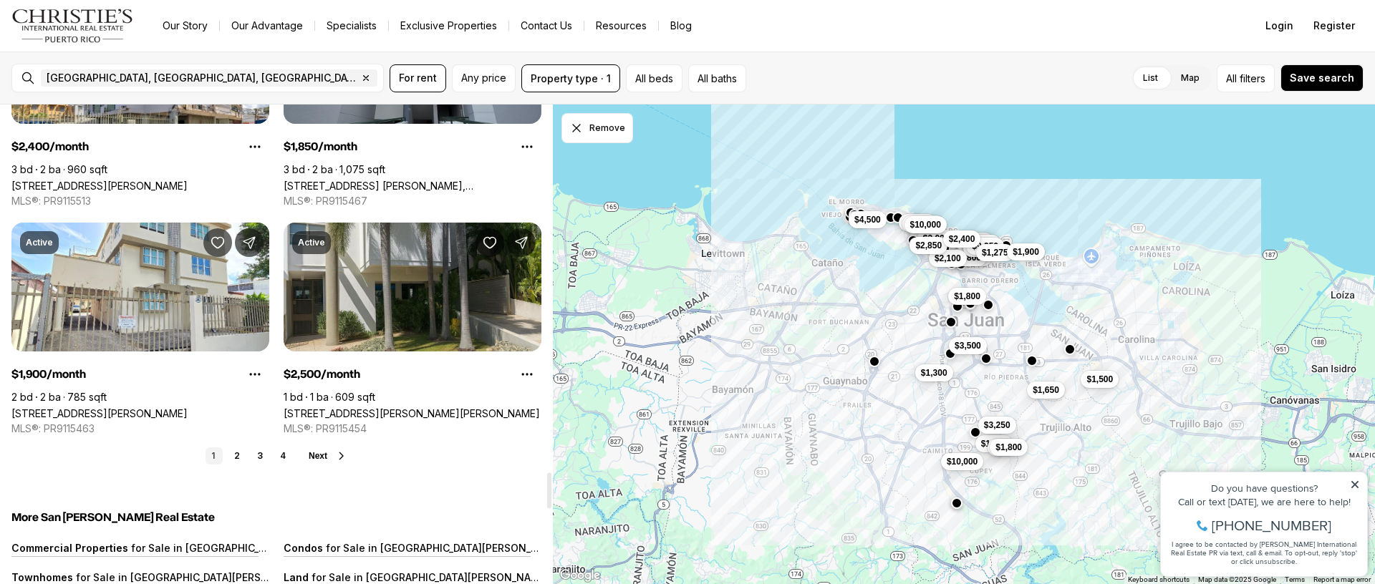
scroll to position [5307, 0]
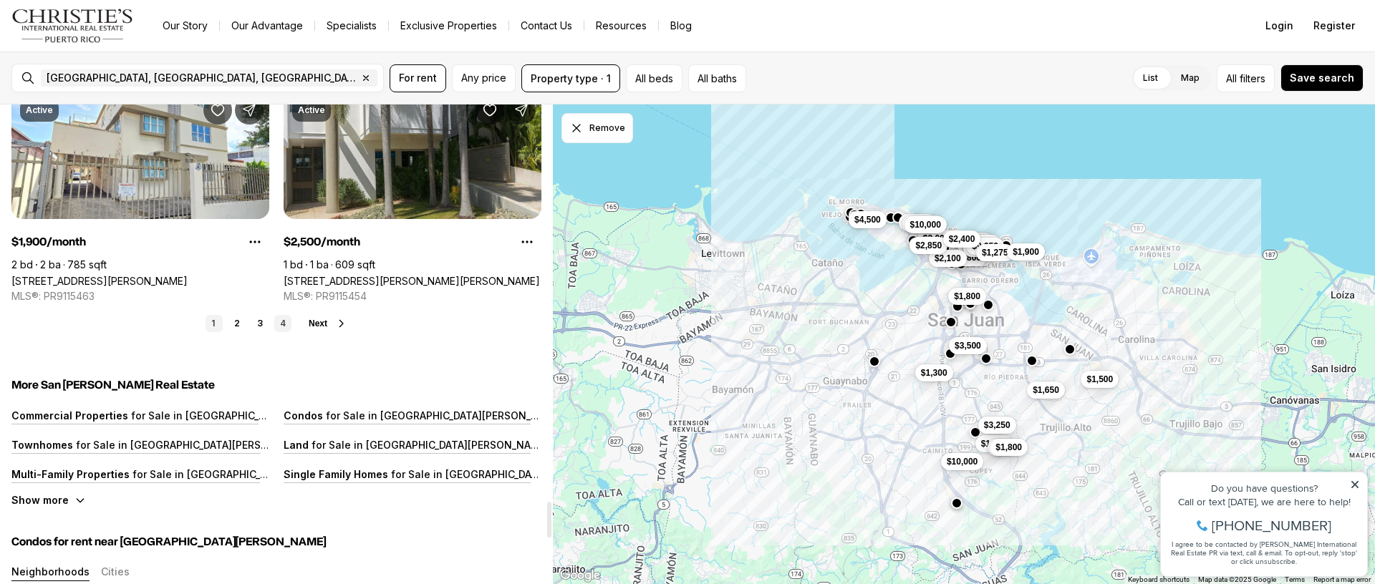
click at [284, 325] on link "4" at bounding box center [282, 323] width 17 height 17
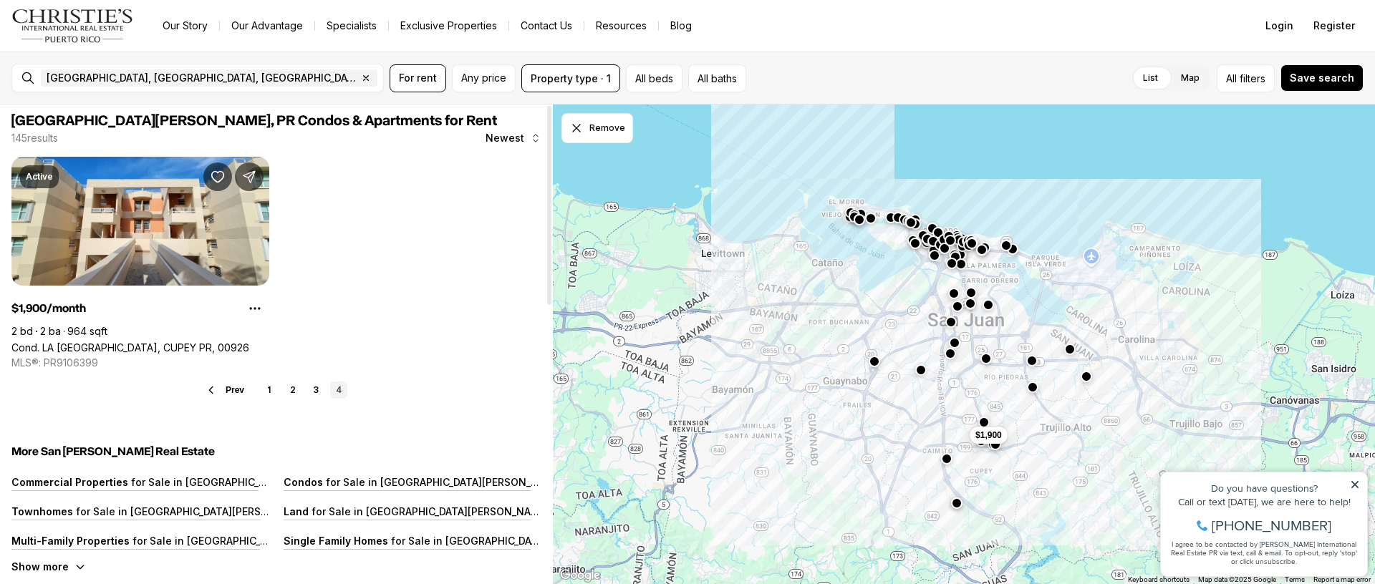
scroll to position [0, 0]
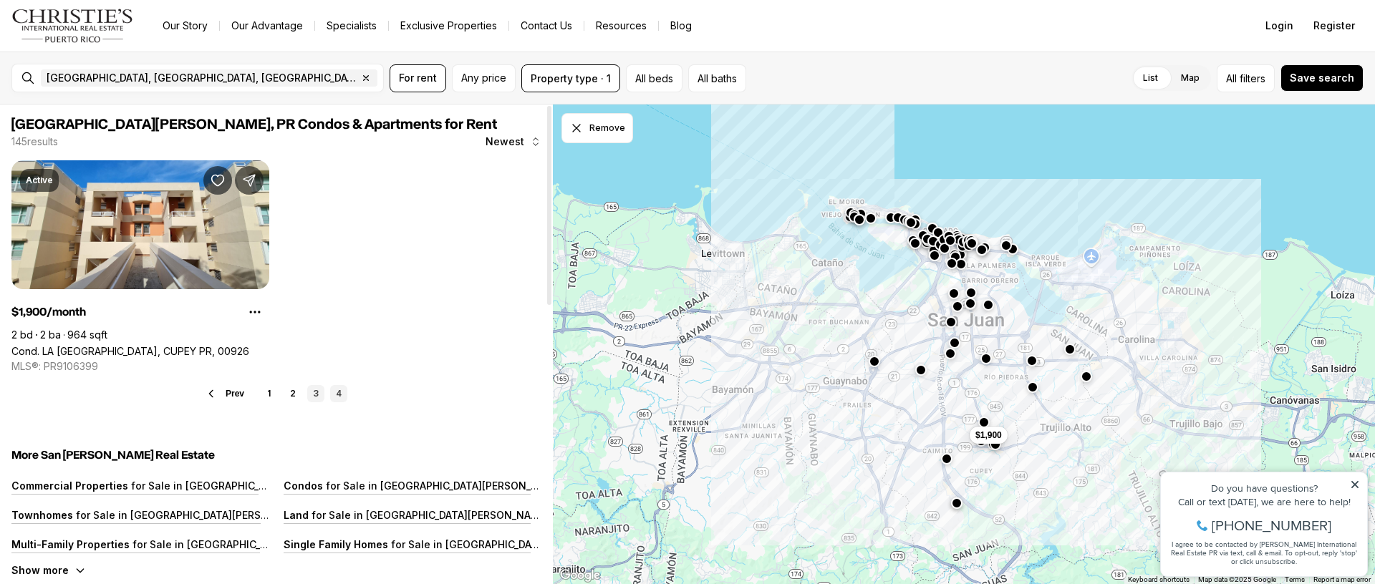
click at [314, 392] on link "3" at bounding box center [315, 393] width 17 height 17
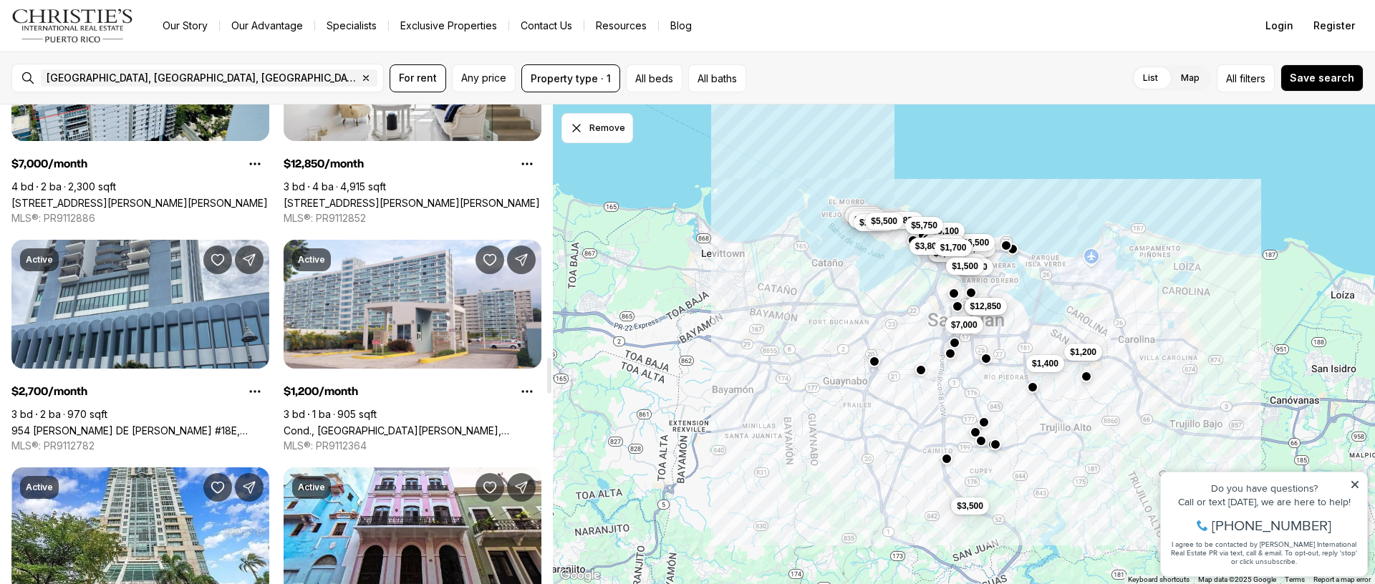
scroll to position [3834, 0]
